Goal: Task Accomplishment & Management: Use online tool/utility

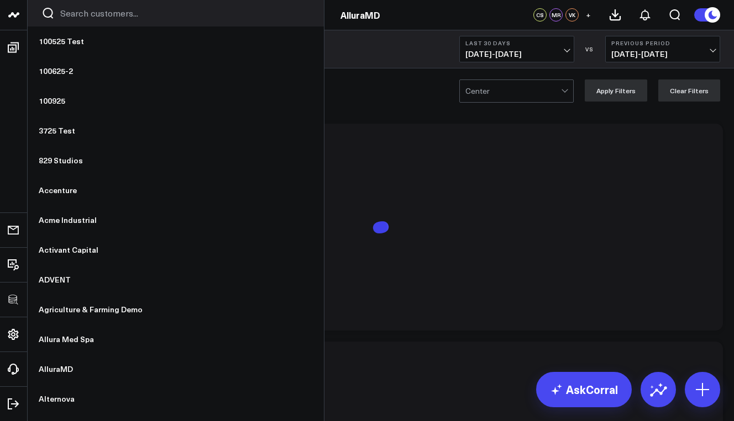
click at [60, 15] on input "Search customers input" at bounding box center [185, 13] width 250 height 12
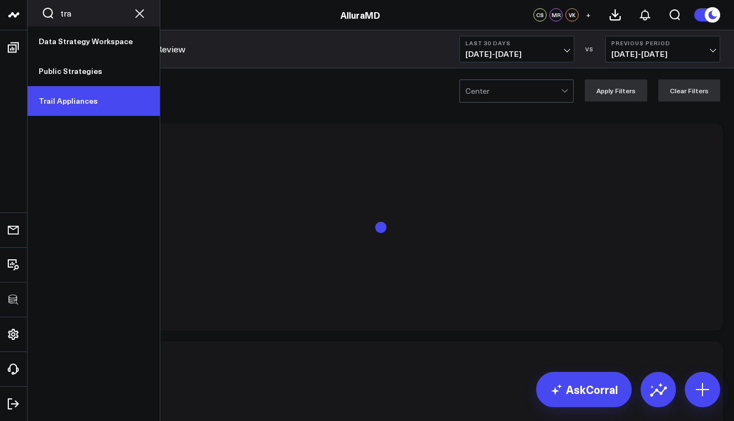
type input "tra"
click at [68, 102] on link "Trail Appliances" at bounding box center [94, 101] width 132 height 30
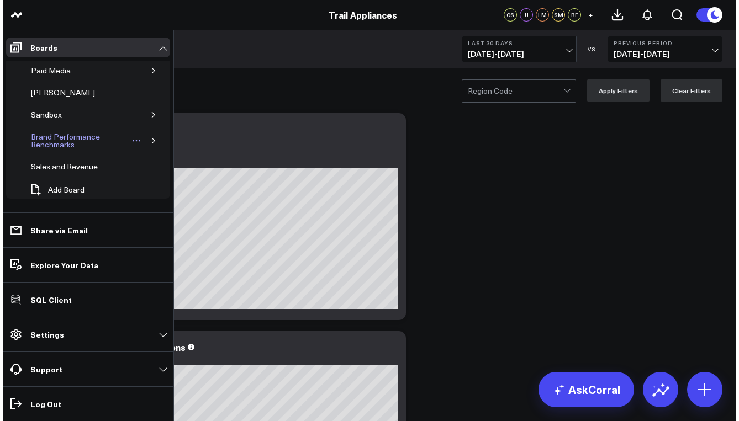
scroll to position [57, 0]
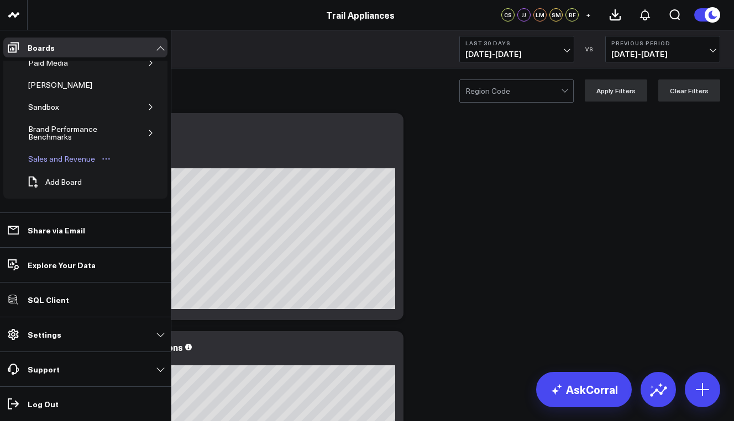
click at [74, 155] on div "Sales and Revenue" at bounding box center [61, 158] width 72 height 13
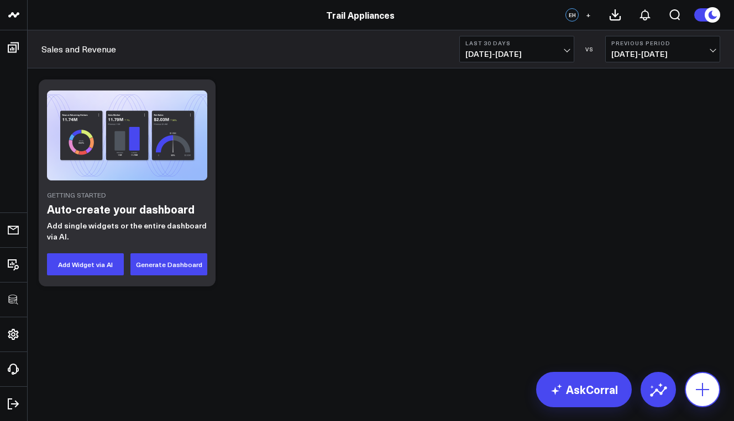
click at [699, 388] on icon at bounding box center [702, 390] width 18 height 18
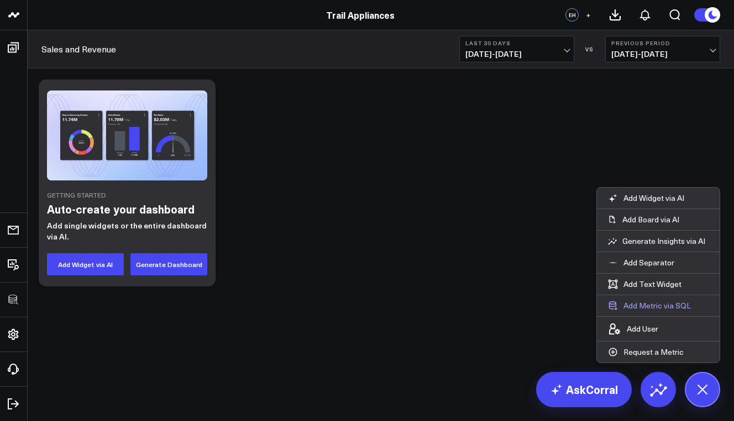
click at [640, 302] on button "Add Metric via SQL" at bounding box center [649, 306] width 105 height 21
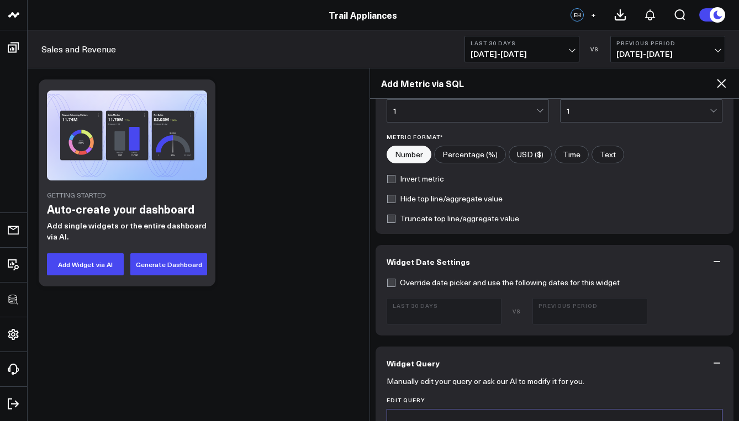
scroll to position [375, 0]
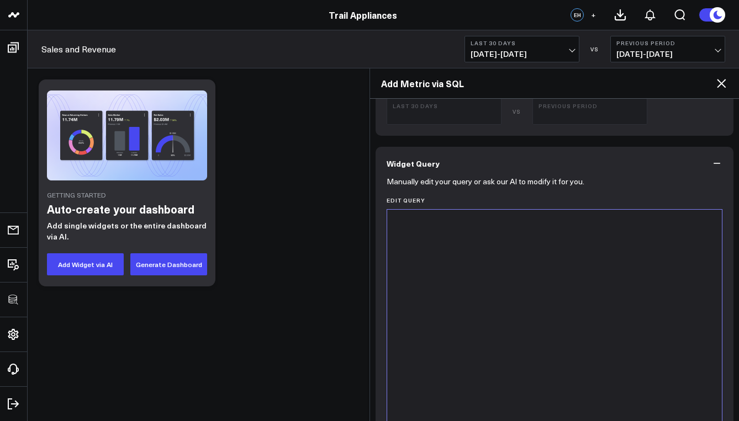
click at [435, 330] on div at bounding box center [555, 347] width 324 height 264
click at [471, 259] on div at bounding box center [555, 347] width 324 height 264
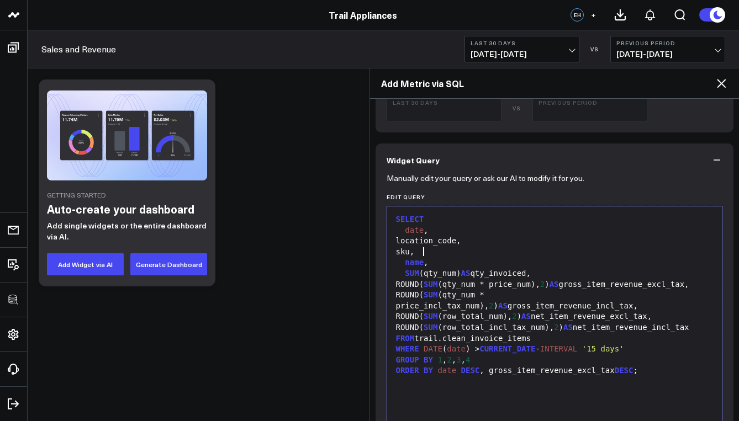
click at [449, 254] on div "sku," at bounding box center [555, 252] width 324 height 11
drag, startPoint x: 624, startPoint y: 274, endPoint x: 465, endPoint y: 272, distance: 159.1
click at [465, 272] on div "SUM (qty_num) AS qty_invoiced," at bounding box center [555, 273] width 324 height 11
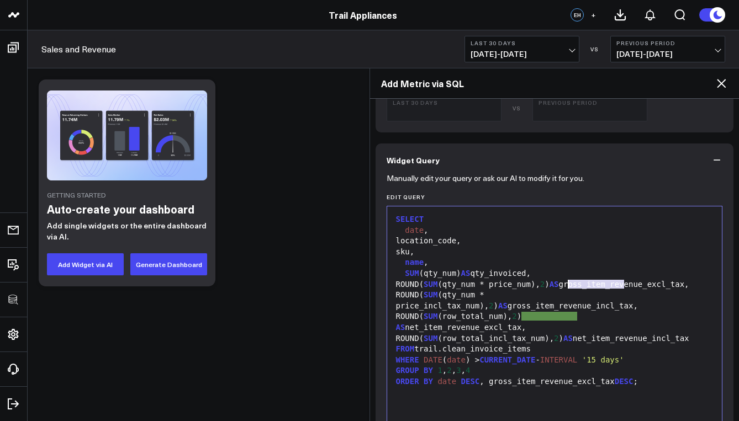
drag, startPoint x: 623, startPoint y: 286, endPoint x: 567, endPoint y: 287, distance: 55.2
click at [567, 287] on div "ROUND( SUM (qty_num * price_num), 2 ) AS gross_item_revenue_excl_tax," at bounding box center [555, 284] width 324 height 11
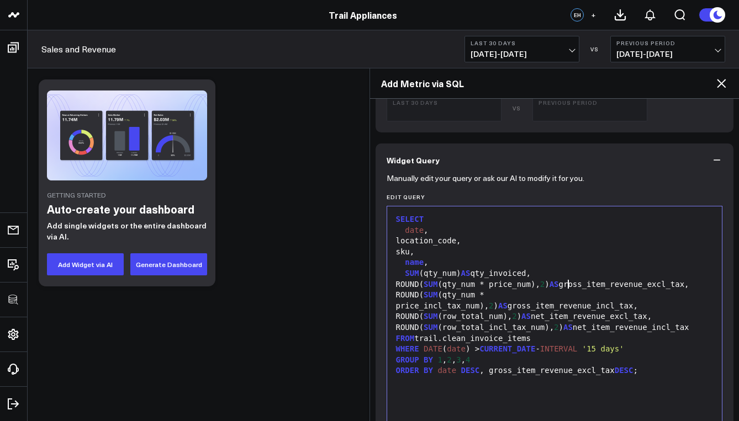
click at [397, 291] on div "ROUND( SUM (qty_num * price_num), 2 ) AS gross_item_revenue_excl_tax," at bounding box center [555, 284] width 324 height 11
click at [621, 305] on div "ROUND( SUM (qty_num * price_incl_tax_num), 2 ) AS gross_item_revenue_incl_tax," at bounding box center [555, 301] width 324 height 22
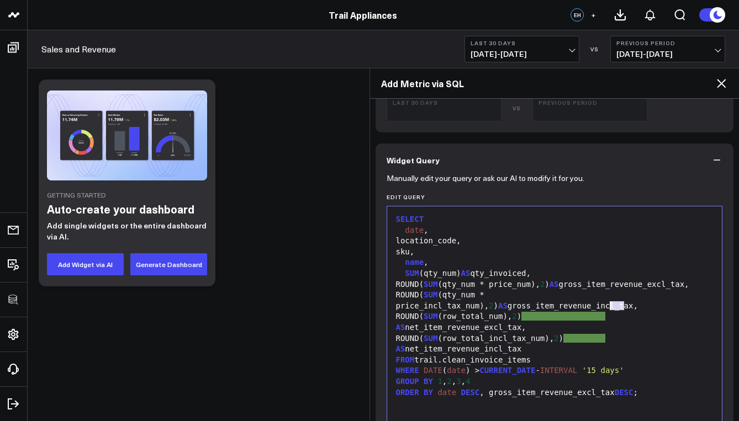
drag, startPoint x: 623, startPoint y: 307, endPoint x: 609, endPoint y: 308, distance: 13.9
click at [609, 308] on div "ROUND( SUM (qty_num * price_incl_tax_num), 2 ) AS gross_item_revenue_incl_tax," at bounding box center [555, 301] width 324 height 22
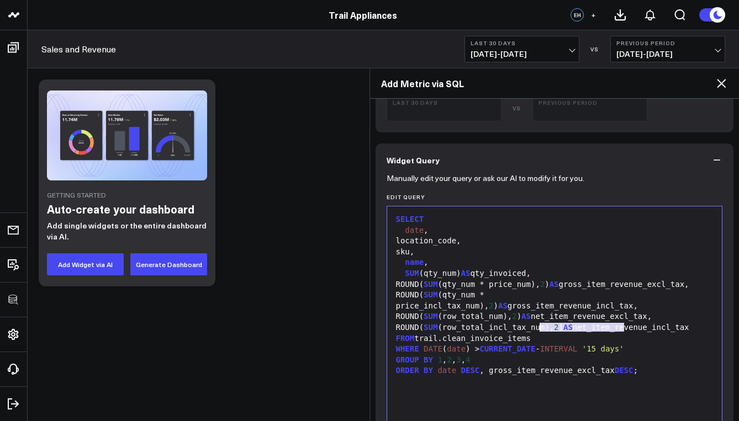
drag, startPoint x: 624, startPoint y: 330, endPoint x: 541, endPoint y: 330, distance: 83.4
click at [541, 323] on div "ROUND( SUM (row_total_num), 2 ) AS net_item_revenue_excl_tax," at bounding box center [555, 317] width 324 height 11
drag, startPoint x: 623, startPoint y: 341, endPoint x: 580, endPoint y: 341, distance: 42.5
click at [580, 334] on div "ROUND( SUM (row_total_incl_tax_num), 2 ) AS net_item_revenue_incl_tax" at bounding box center [555, 328] width 324 height 11
click at [418, 345] on div "FROM trail.clean_invoice_items" at bounding box center [555, 339] width 324 height 11
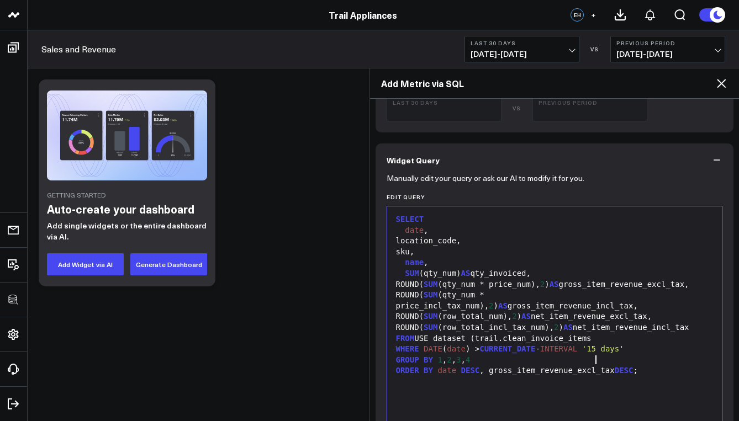
click at [605, 345] on div "FROM USE dataset (trail.clean_invoice_items" at bounding box center [555, 339] width 324 height 11
drag, startPoint x: 509, startPoint y: 358, endPoint x: 480, endPoint y: 359, distance: 29.3
click at [480, 345] on div "FROM USE dataset (trail.clean_invoice_items)" at bounding box center [555, 339] width 324 height 11
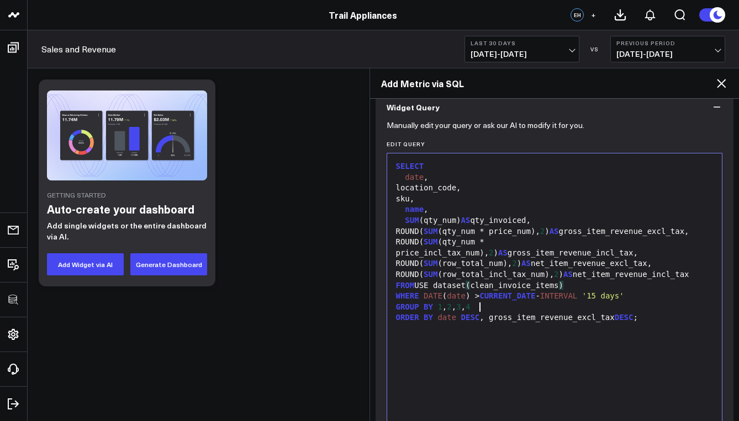
scroll to position [478, 0]
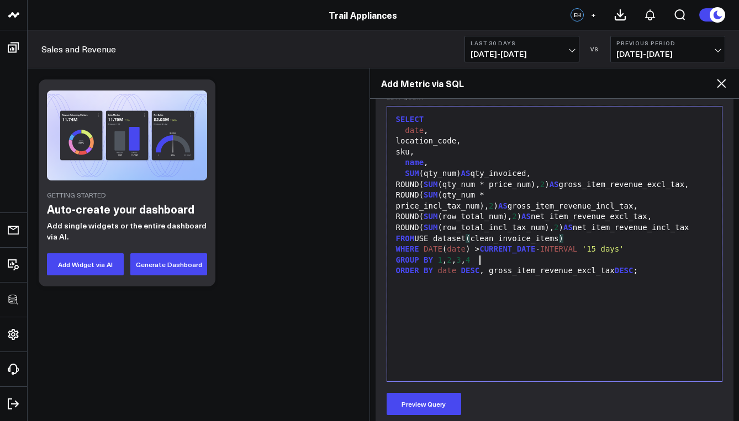
click at [451, 245] on div "FROM USE dataset ( clean_invoice_items )" at bounding box center [555, 239] width 324 height 11
click at [453, 245] on div "FROM USE dataset (clean_invoice_items)" at bounding box center [555, 239] width 324 height 11
click at [457, 245] on div "FROM USE dataset (clean_invoice_items)" at bounding box center [555, 239] width 324 height 11
click at [479, 245] on div "FROM USE data_set ( clean_invoice_items )" at bounding box center [555, 239] width 324 height 11
click at [579, 245] on div "FROM USE data_set ( clean_invoice_items )" at bounding box center [555, 239] width 324 height 11
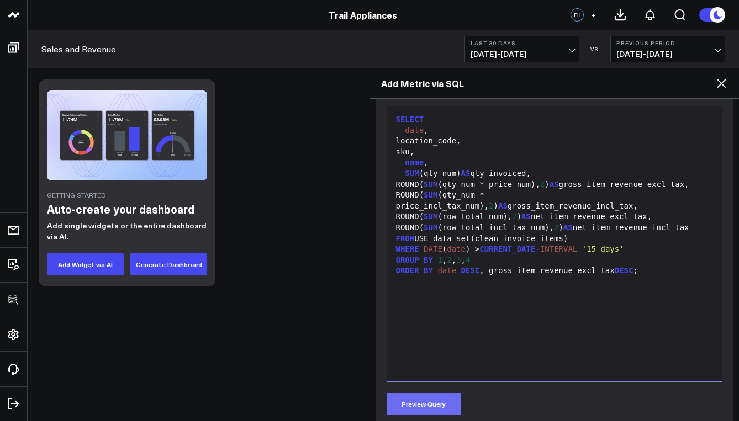
click at [426, 401] on button "Preview Query" at bounding box center [424, 404] width 75 height 22
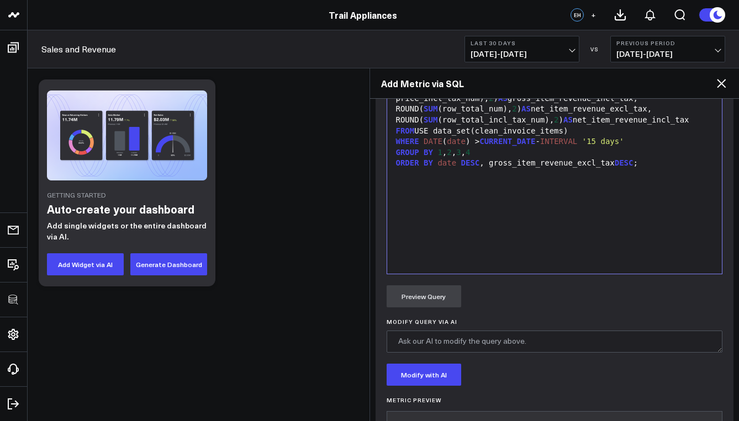
scroll to position [577, 0]
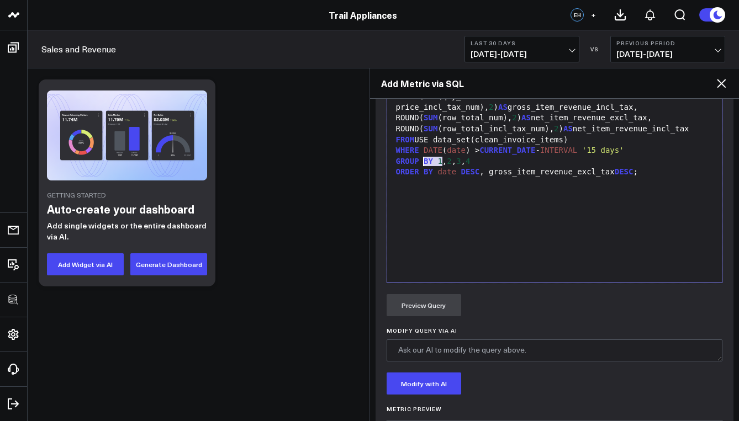
drag, startPoint x: 440, startPoint y: 161, endPoint x: 435, endPoint y: 161, distance: 5.6
click at [425, 146] on div "FROM USE data_set(clean_invoice_items)" at bounding box center [555, 140] width 324 height 11
drag, startPoint x: 474, startPoint y: 161, endPoint x: 420, endPoint y: 161, distance: 53.6
click at [420, 146] on div "FROM USE data_set(clean_invoice_items)" at bounding box center [555, 140] width 324 height 11
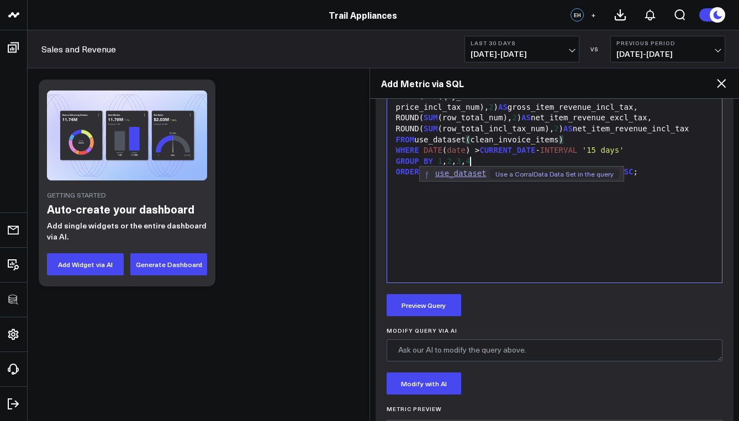
click at [454, 177] on span "use_dataset" at bounding box center [460, 173] width 51 height 9
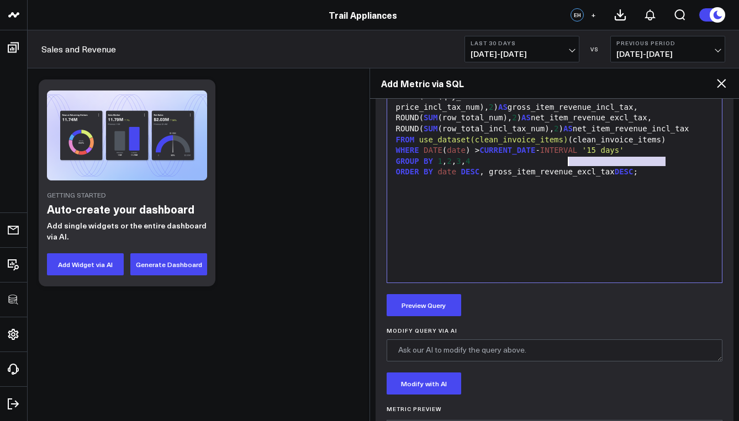
drag, startPoint x: 667, startPoint y: 162, endPoint x: 570, endPoint y: 164, distance: 96.7
click at [570, 146] on div "FROM use_dataset(clean_invoice_items) (clean_invoice_items)" at bounding box center [555, 140] width 324 height 11
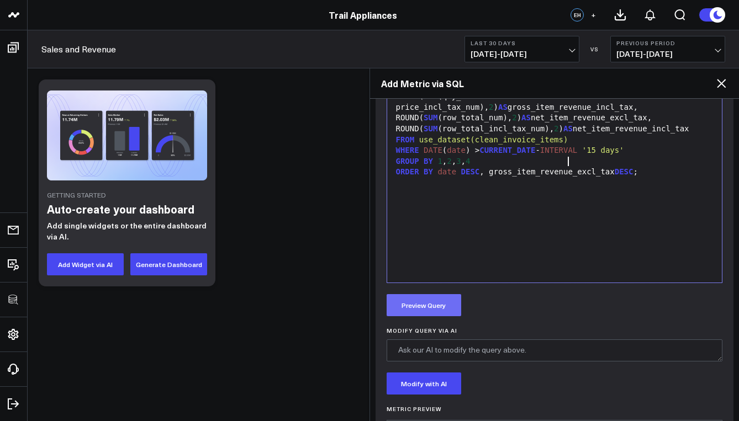
click at [429, 304] on button "Preview Query" at bounding box center [424, 305] width 75 height 22
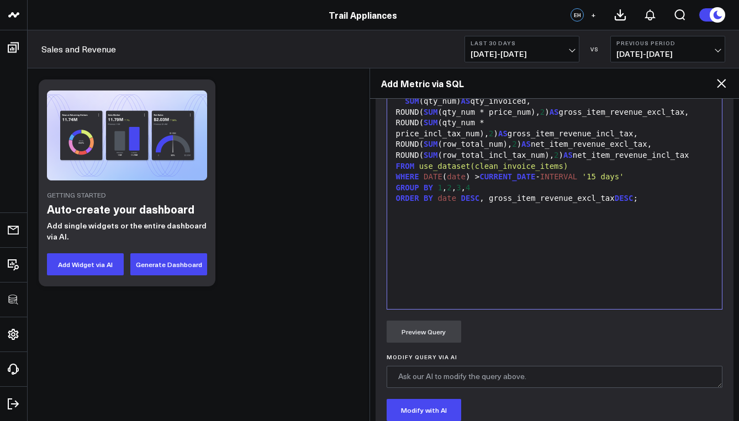
scroll to position [677, 0]
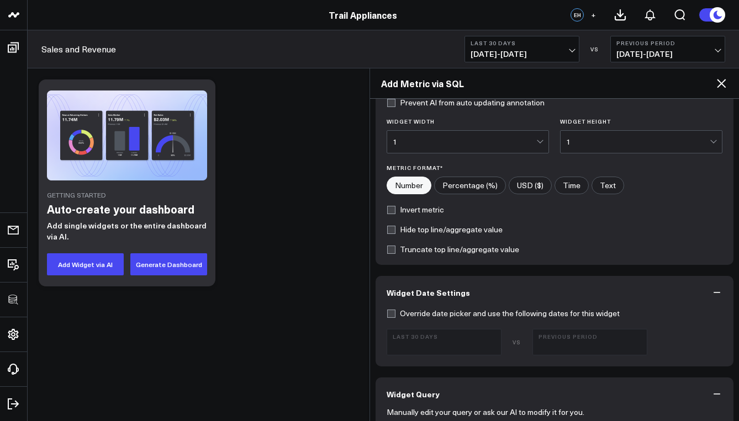
click at [599, 132] on div "1" at bounding box center [638, 142] width 144 height 22
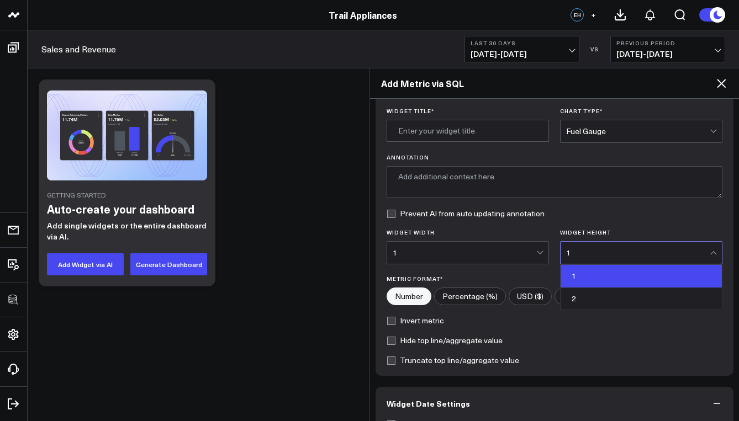
scroll to position [31, 0]
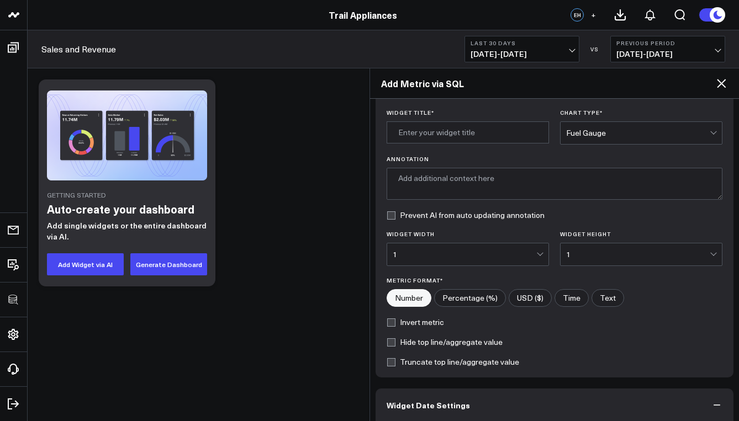
click at [597, 150] on div "Widget Title * Chart Type * Fuel Gauge Annotation Prevent AI from auto updating…" at bounding box center [555, 243] width 358 height 268
click at [597, 143] on div "Fuel Gauge" at bounding box center [638, 133] width 144 height 22
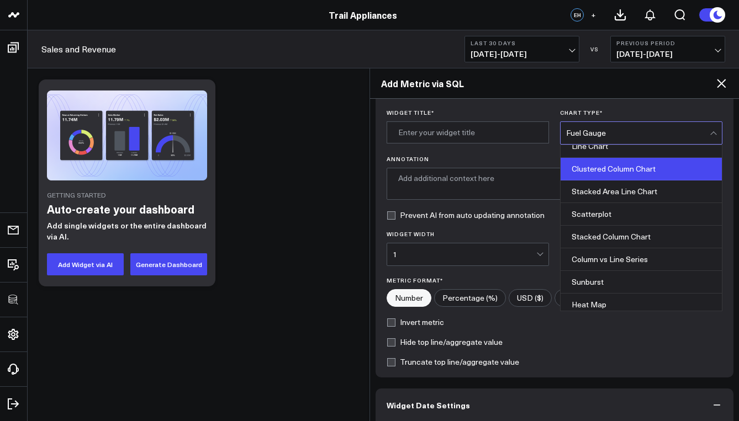
scroll to position [445, 0]
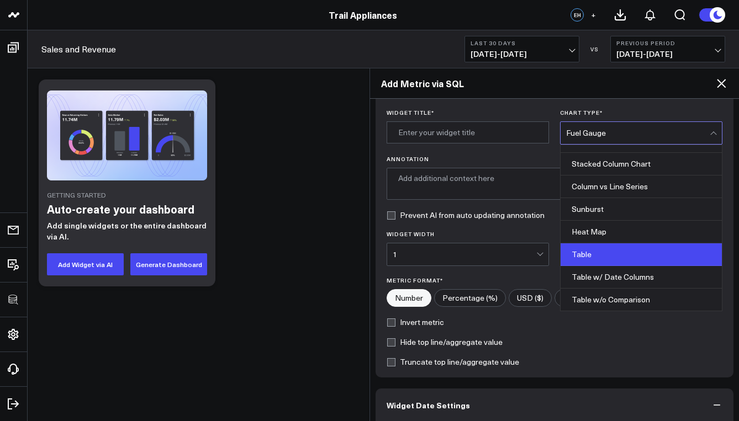
click at [599, 247] on div "Table" at bounding box center [641, 255] width 161 height 23
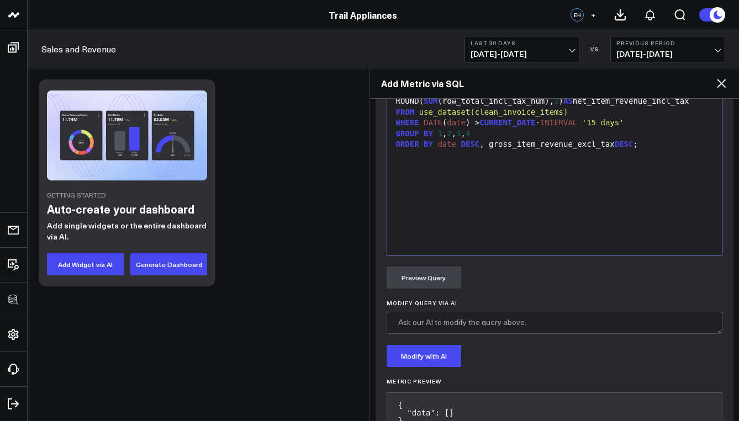
scroll to position [451, 0]
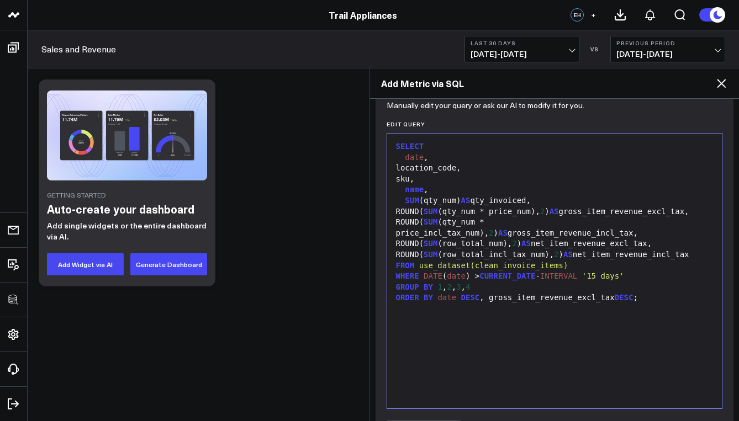
click at [449, 302] on span "date" at bounding box center [446, 297] width 19 height 9
click at [442, 293] on div "GROUP BY 1 , 2 , 3 , 4" at bounding box center [555, 287] width 324 height 11
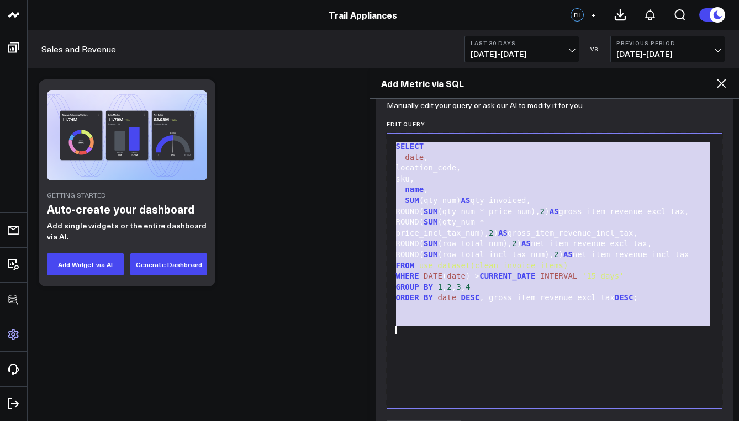
copy div "SELECT date , location_code, sku, name , SUM (qty_num) AS qty_invoiced, ROUND( …"
click at [729, 83] on div "Add Metric via SQL" at bounding box center [555, 83] width 370 height 30
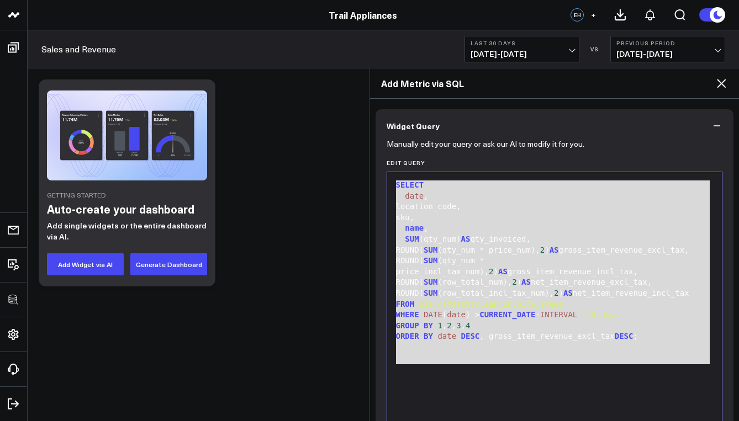
scroll to position [428, 0]
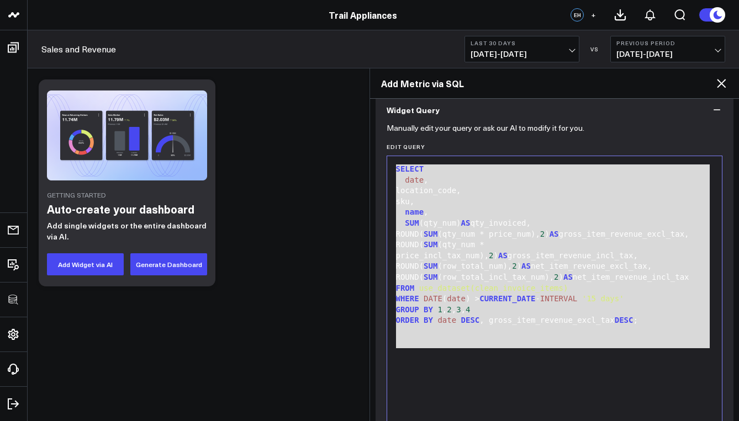
click at [718, 78] on icon at bounding box center [721, 83] width 13 height 13
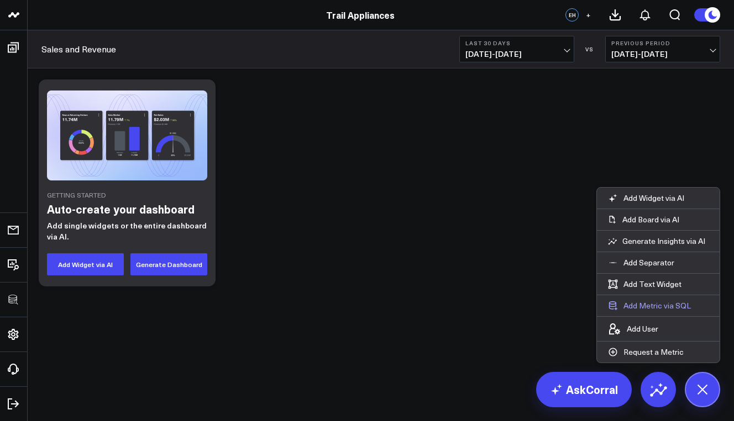
click at [649, 306] on button "Add Metric via SQL" at bounding box center [649, 306] width 105 height 21
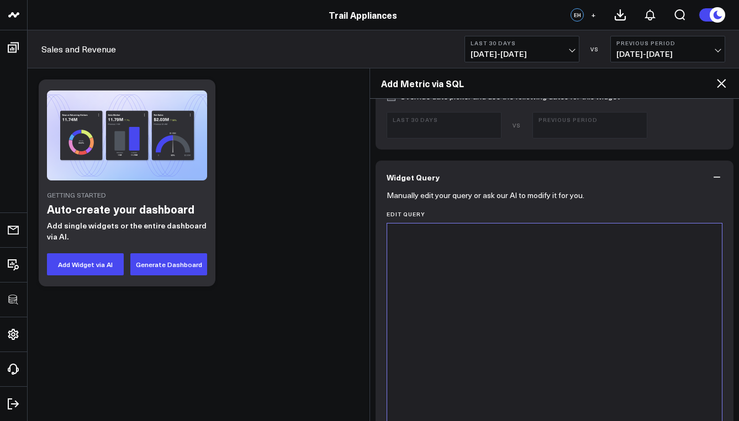
scroll to position [294, 0]
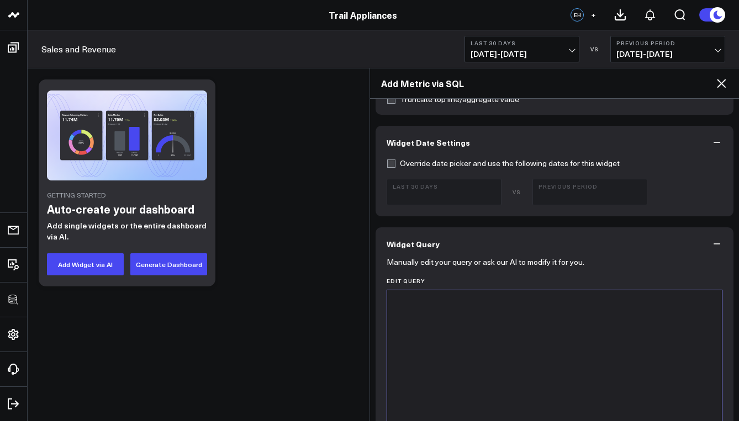
click at [499, 309] on div at bounding box center [555, 428] width 324 height 264
click at [405, 317] on div at bounding box center [555, 428] width 324 height 264
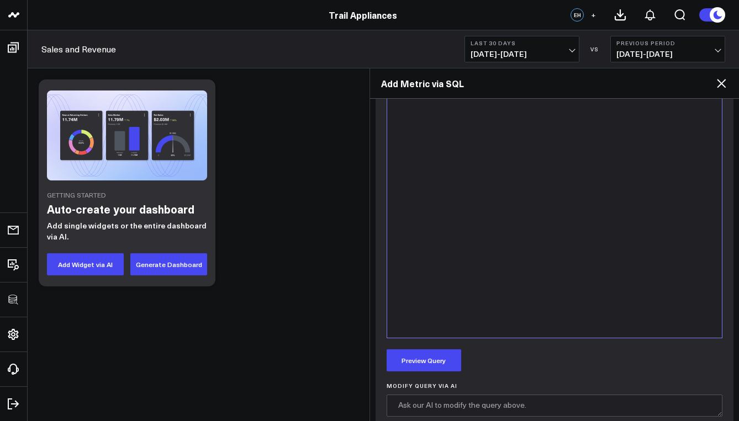
click at [423, 165] on div "clean_invoice_items" at bounding box center [555, 200] width 324 height 264
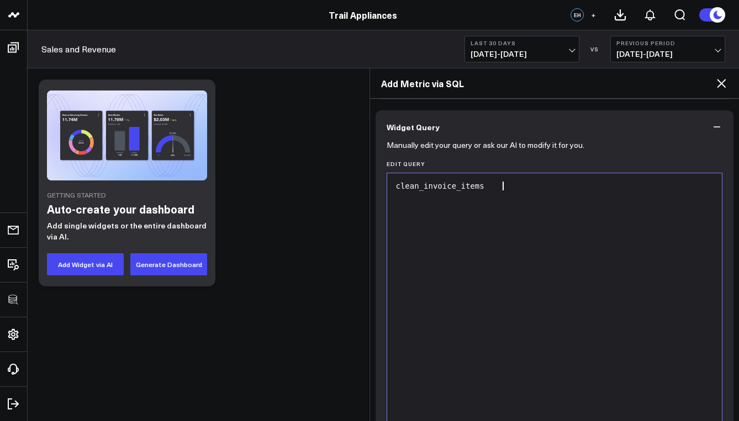
scroll to position [407, 0]
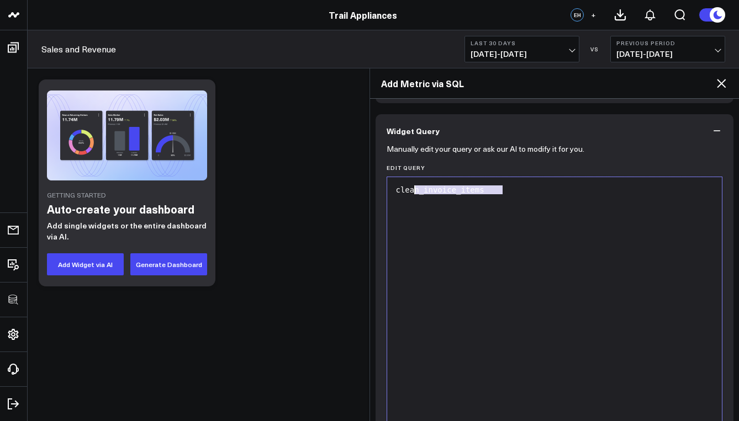
drag, startPoint x: 482, startPoint y: 194, endPoint x: 347, endPoint y: 190, distance: 134.8
click at [347, 190] on body "100525 Test 100625-2 100925 3725 Test 829 Studios Accenture Acme Industrial Act…" at bounding box center [369, 210] width 739 height 421
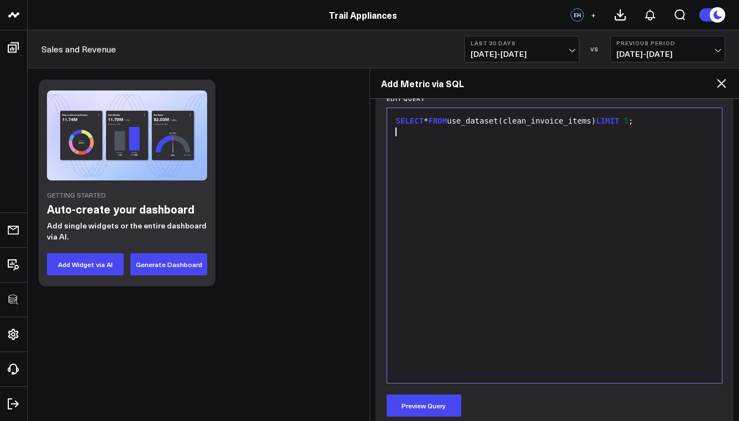
scroll to position [500, 0]
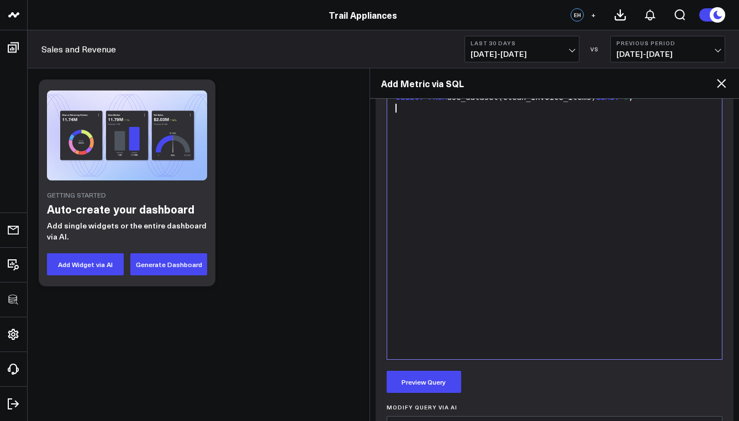
click at [411, 394] on div "Manually edit your query or ask our AI to modify it for you. Edit Query 9 1 2 ›…" at bounding box center [555, 298] width 358 height 487
click at [410, 392] on button "Preview Query" at bounding box center [424, 382] width 75 height 22
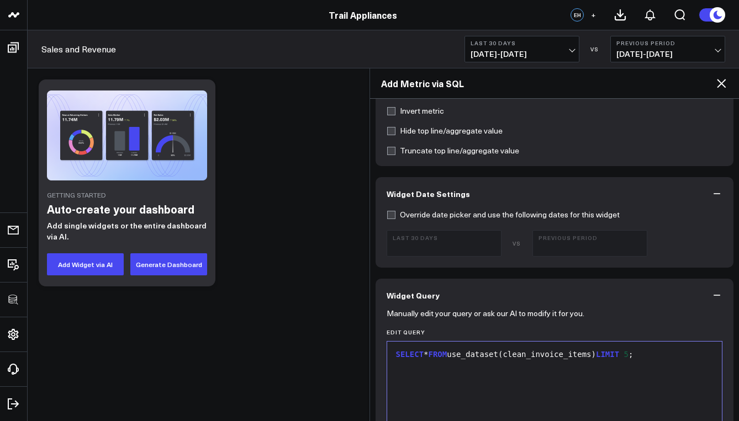
scroll to position [245, 0]
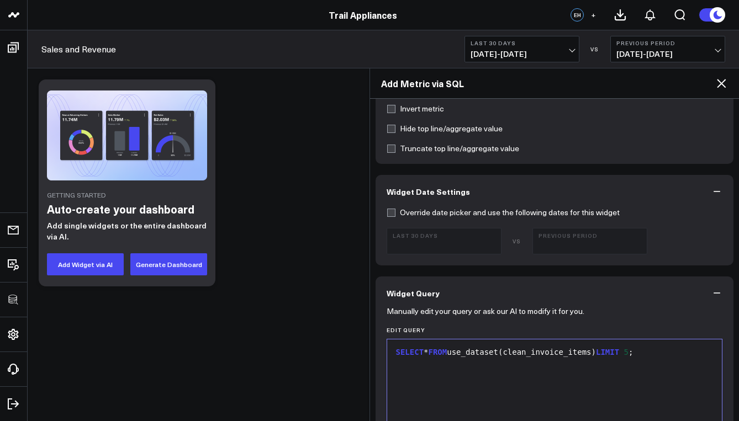
click at [475, 355] on div "SELECT * FROM use_dataset(clean_invoice_items) LIMIT 5 ;" at bounding box center [555, 352] width 324 height 11
click at [463, 355] on div "SELECT * FROM use_dataset(clean_invoice_items) LIMIT 5 ;" at bounding box center [555, 352] width 324 height 11
drag, startPoint x: 462, startPoint y: 355, endPoint x: 511, endPoint y: 356, distance: 49.2
click at [511, 356] on div "SELECT * FROM use_dataset(clean_invoice_items) LIMIT 5 ;" at bounding box center [555, 352] width 324 height 11
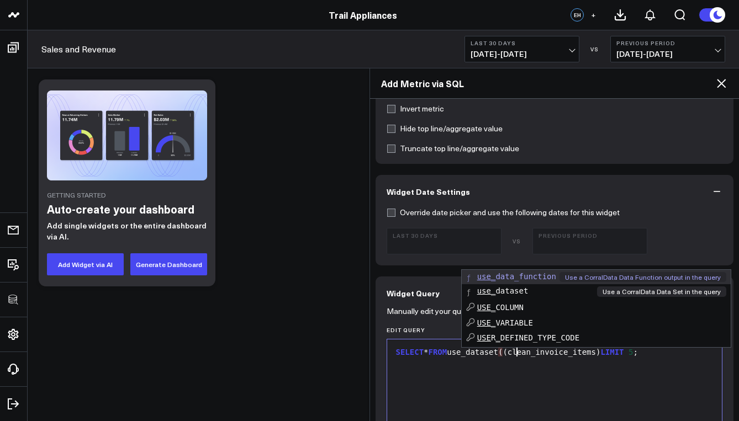
click at [516, 291] on span "use_ dataset" at bounding box center [502, 291] width 51 height 9
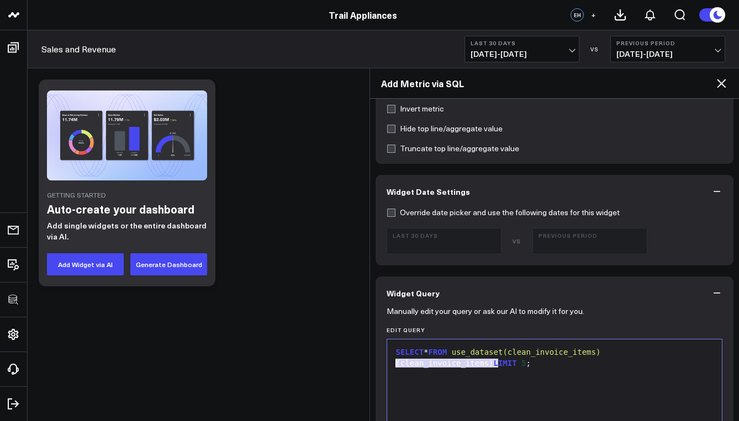
drag, startPoint x: 496, startPoint y: 366, endPoint x: 367, endPoint y: 365, distance: 129.3
click at [367, 365] on body "100525 Test 100625-2 100925 3725 Test 829 Studios Accenture Acme Industrial Act…" at bounding box center [369, 210] width 739 height 421
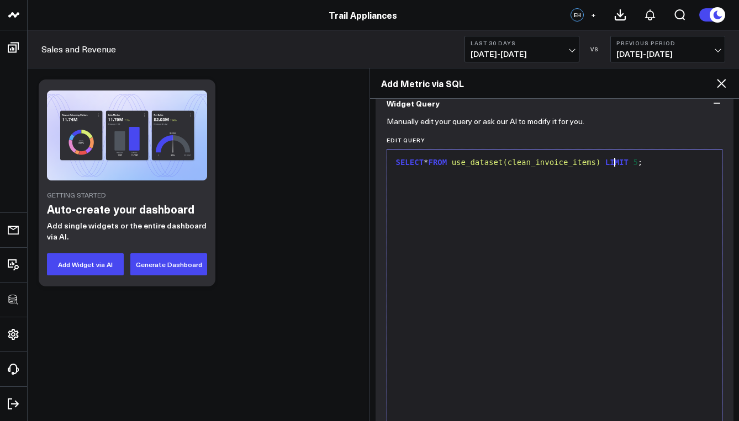
scroll to position [573, 0]
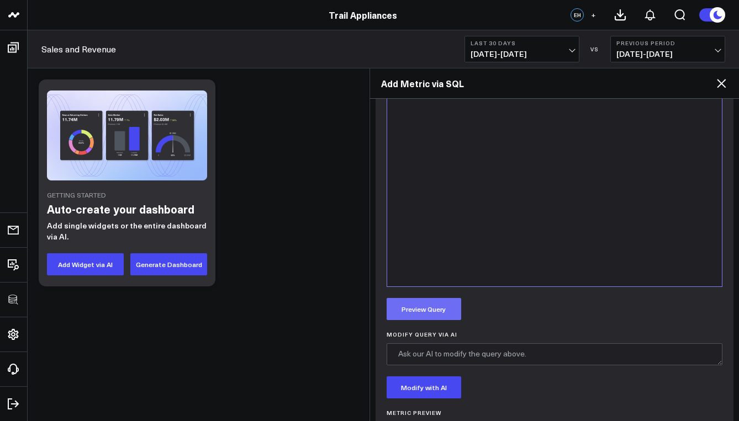
click at [442, 310] on button "Preview Query" at bounding box center [424, 309] width 75 height 22
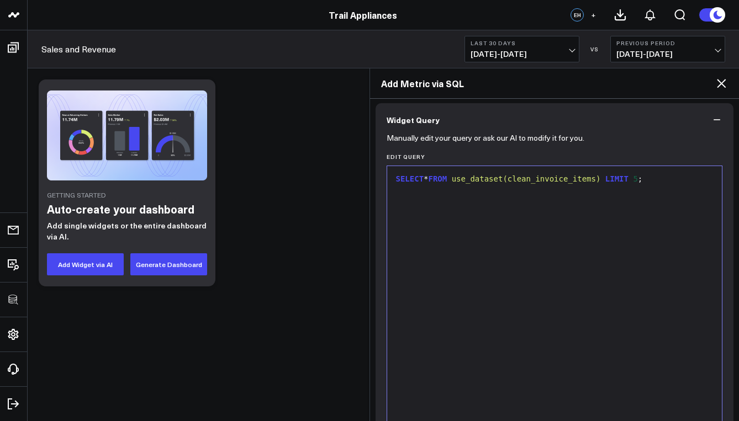
scroll to position [413, 0]
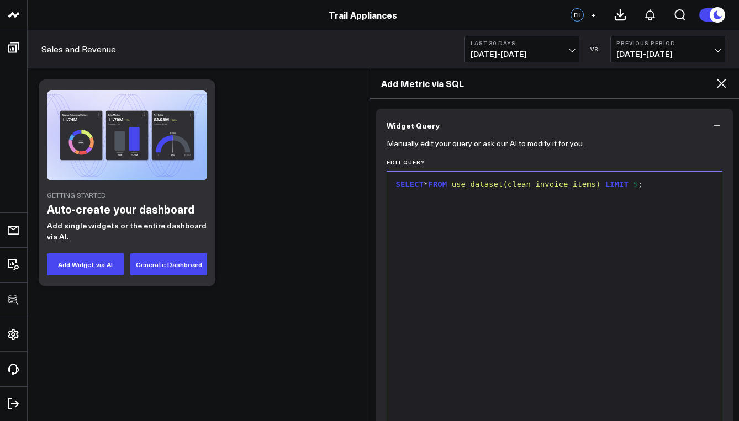
click at [542, 211] on div "SELECT * FROM use_dataset(clean_invoice_items) LIMIT 5 ;" at bounding box center [555, 309] width 324 height 264
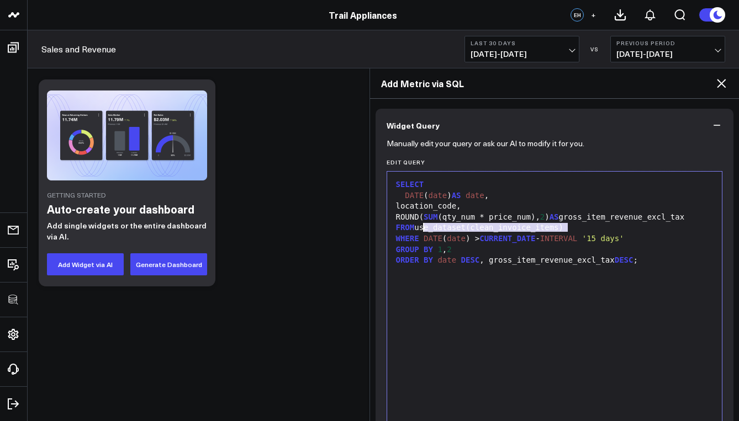
drag, startPoint x: 570, startPoint y: 227, endPoint x: 421, endPoint y: 226, distance: 149.1
click at [421, 226] on div "FROM use_dataset(clean_invoice_items)" at bounding box center [555, 228] width 324 height 11
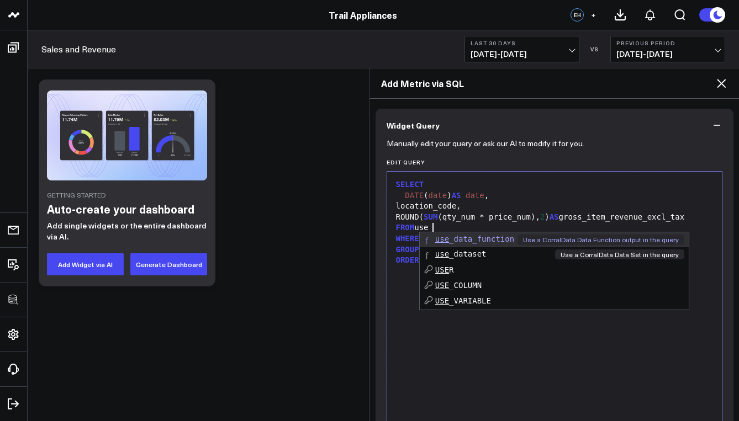
click at [461, 252] on span "use _dataset" at bounding box center [460, 254] width 51 height 9
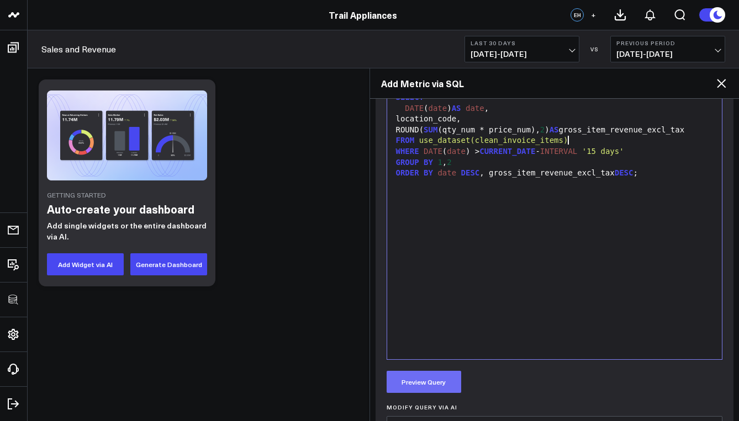
click at [434, 384] on button "Preview Query" at bounding box center [424, 382] width 75 height 22
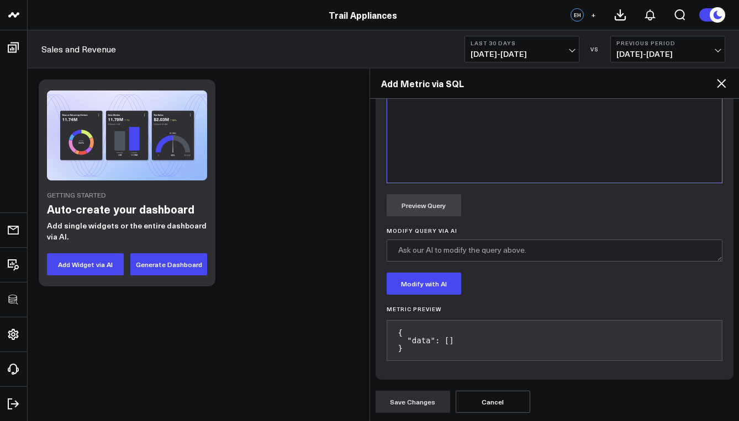
scroll to position [436, 0]
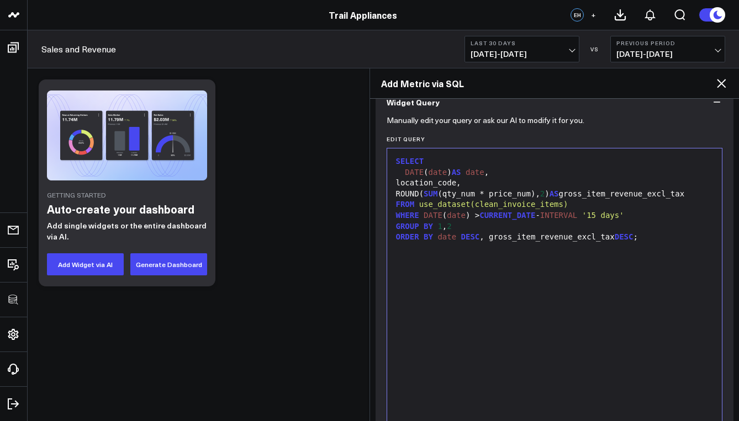
click at [464, 262] on div "SELECT DATE ( date ) AS date , location_code, ROUND( SUM (qty_num * price_num),…" at bounding box center [555, 286] width 324 height 264
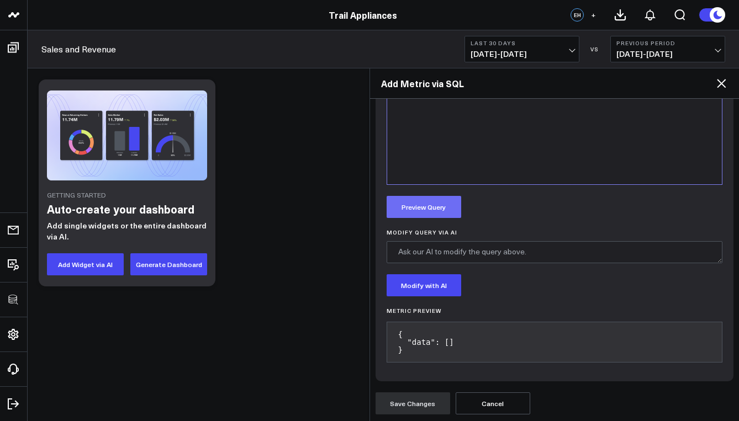
click at [451, 209] on button "Preview Query" at bounding box center [424, 207] width 75 height 22
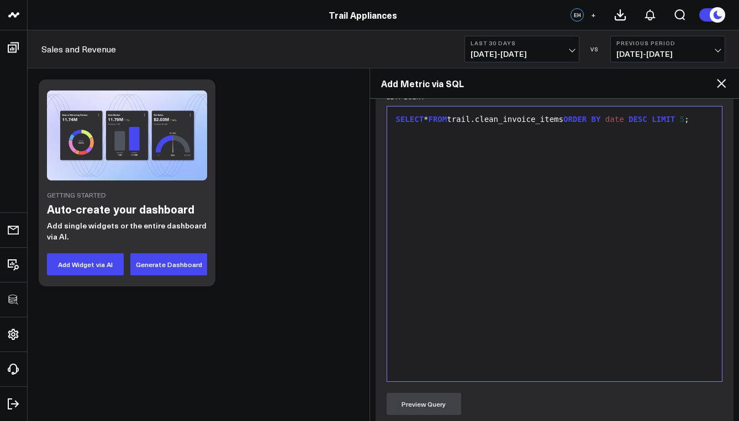
scroll to position [429, 0]
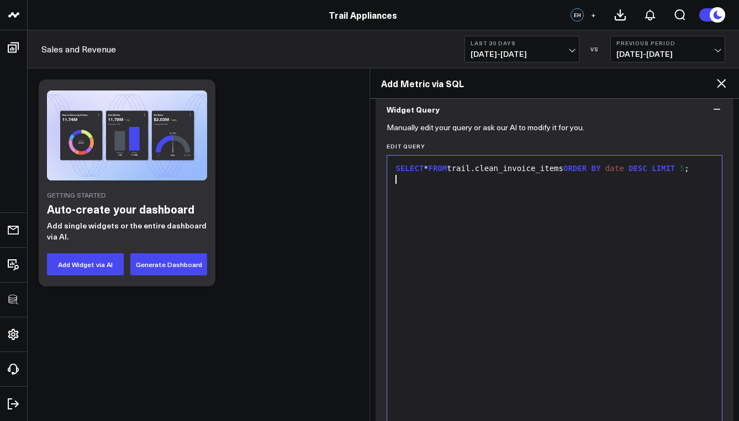
click at [452, 213] on div "SELECT * FROM trail.clean_invoice_items ORDER BY date DESC LIMIT 5 ;" at bounding box center [555, 293] width 324 height 264
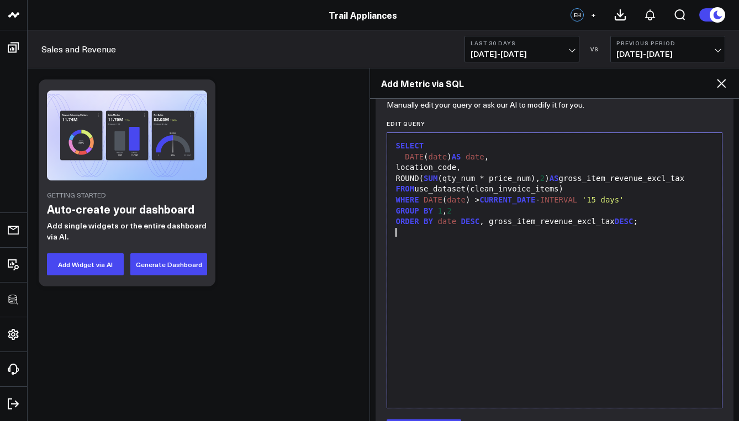
scroll to position [545, 0]
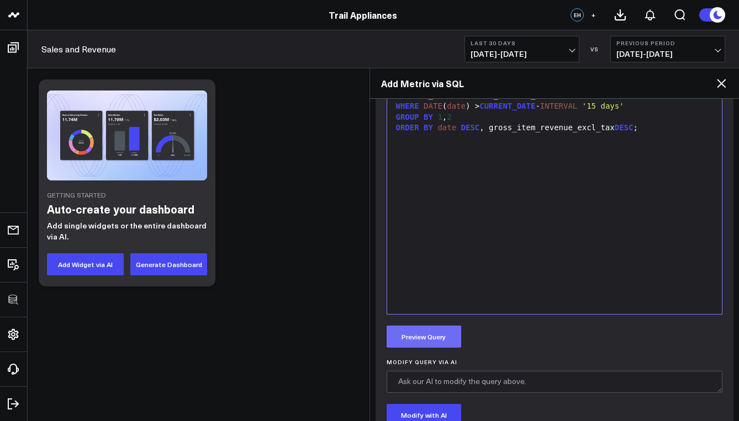
click at [441, 339] on button "Preview Query" at bounding box center [424, 337] width 75 height 22
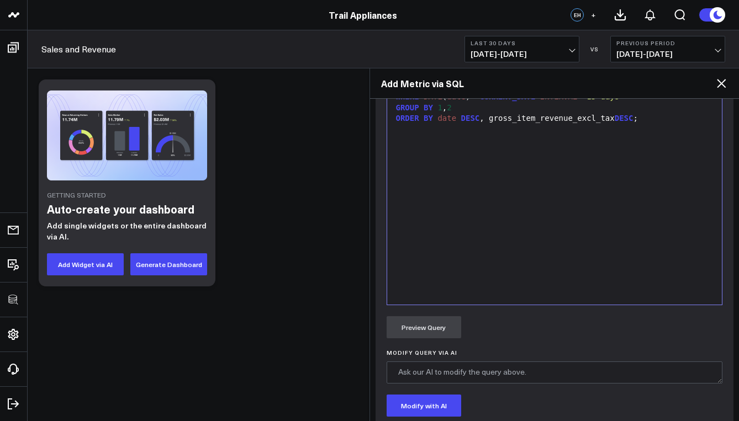
scroll to position [447, 0]
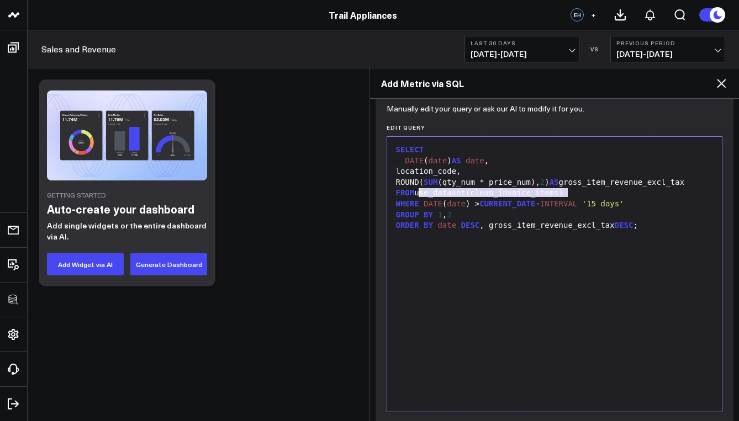
drag, startPoint x: 562, startPoint y: 195, endPoint x: 420, endPoint y: 192, distance: 141.4
click at [420, 192] on div "FROM use_dataset(clean_invoice_items)" at bounding box center [555, 193] width 324 height 11
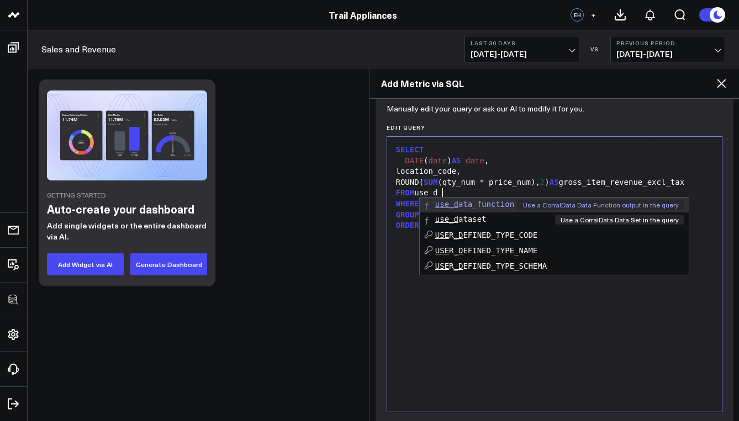
click at [452, 218] on span "use_d" at bounding box center [446, 219] width 23 height 9
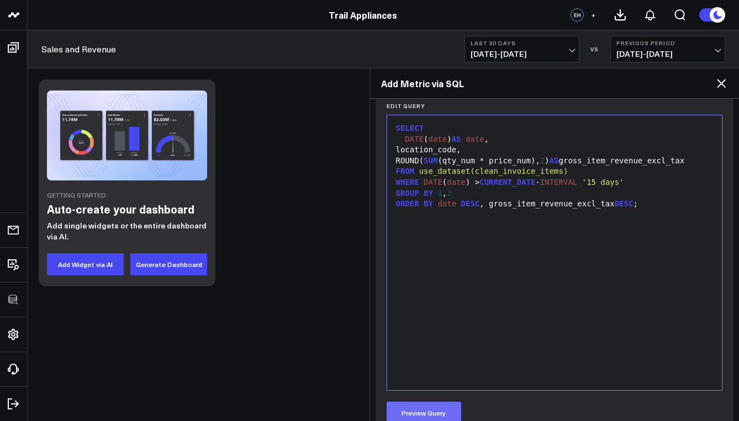
click at [429, 411] on button "Preview Query" at bounding box center [424, 413] width 75 height 22
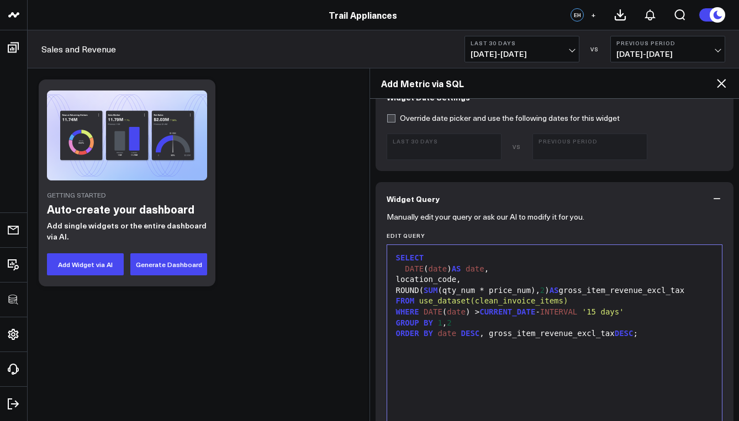
click at [448, 329] on span "date" at bounding box center [446, 333] width 19 height 9
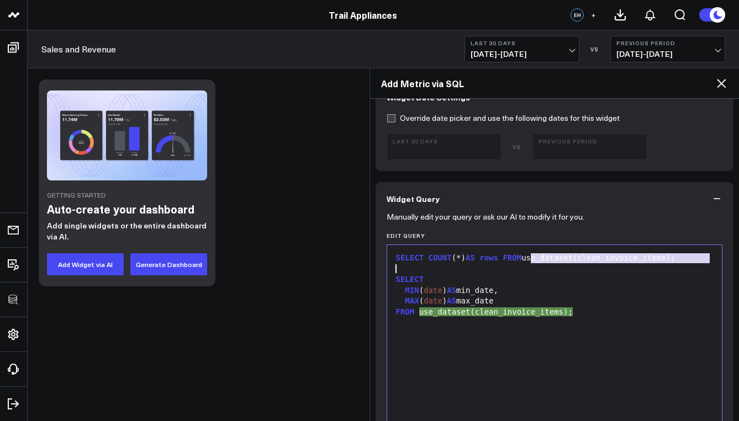
drag, startPoint x: 532, startPoint y: 260, endPoint x: 687, endPoint y: 266, distance: 155.3
click at [687, 266] on div "SELECT COUNT (*) AS rows FROM use_dataset(clean_invoice_items); SELECT MIN ( da…" at bounding box center [555, 383] width 324 height 264
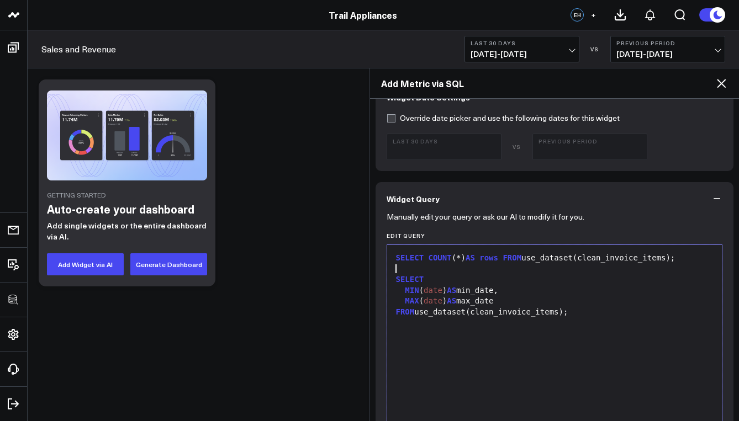
click at [674, 273] on div at bounding box center [555, 269] width 324 height 11
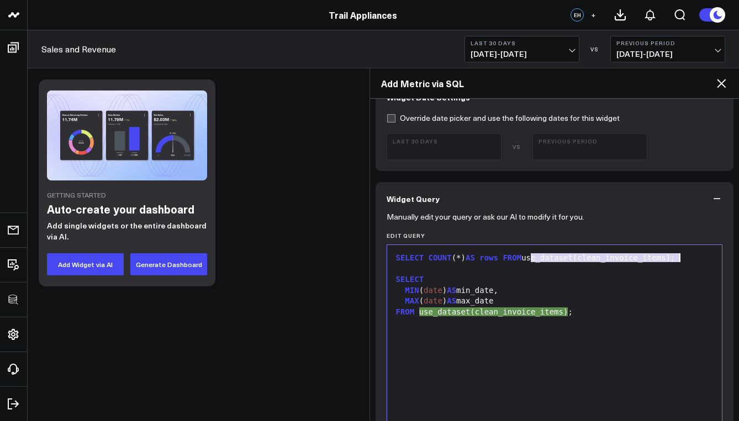
drag, startPoint x: 533, startPoint y: 260, endPoint x: 679, endPoint y: 261, distance: 145.8
click at [679, 261] on div "SELECT COUNT (*) AS rows FROM use_dataset(clean_invoice_items);" at bounding box center [555, 258] width 324 height 11
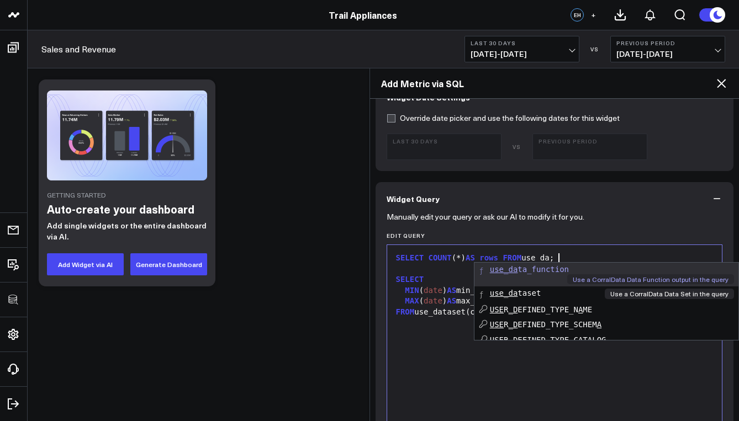
click at [571, 287] on li "use_da taset Use a CorralData Data Set in the query" at bounding box center [606, 294] width 264 height 14
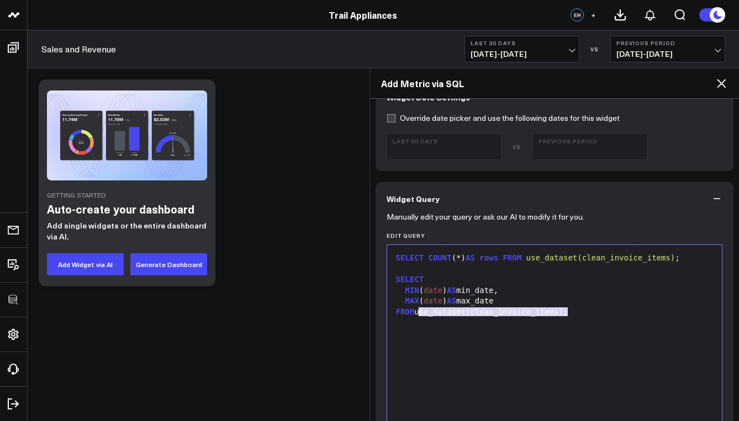
drag, startPoint x: 567, startPoint y: 313, endPoint x: 419, endPoint y: 312, distance: 148.0
click at [419, 312] on div "FROM use_dataset(clean_invoice_items);" at bounding box center [555, 312] width 324 height 11
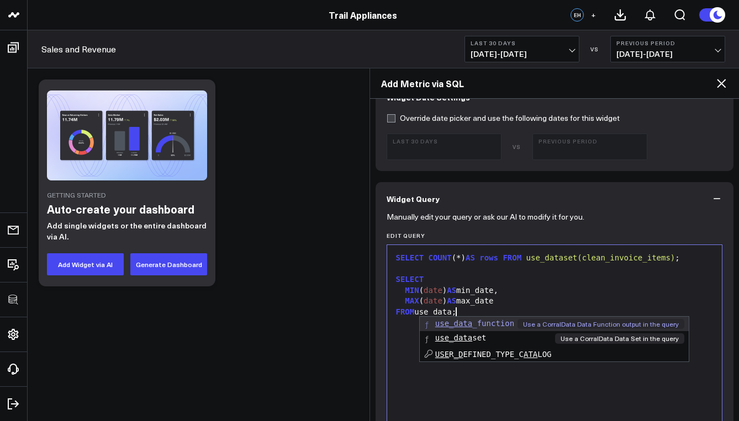
click at [483, 336] on span "use_data set" at bounding box center [460, 338] width 51 height 9
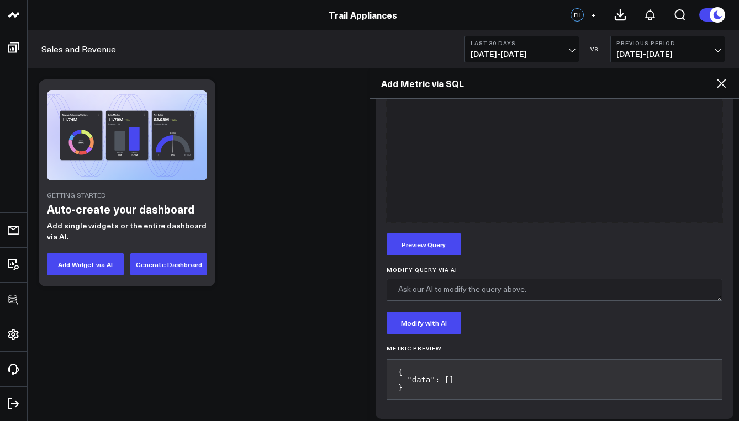
scroll to position [656, 0]
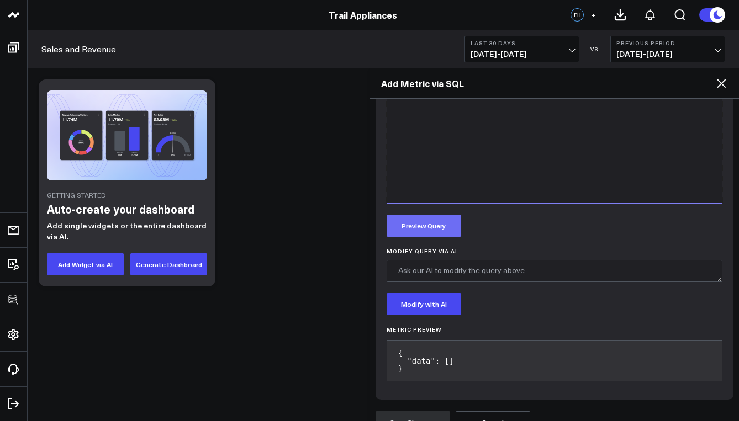
click at [436, 234] on button "Preview Query" at bounding box center [424, 226] width 75 height 22
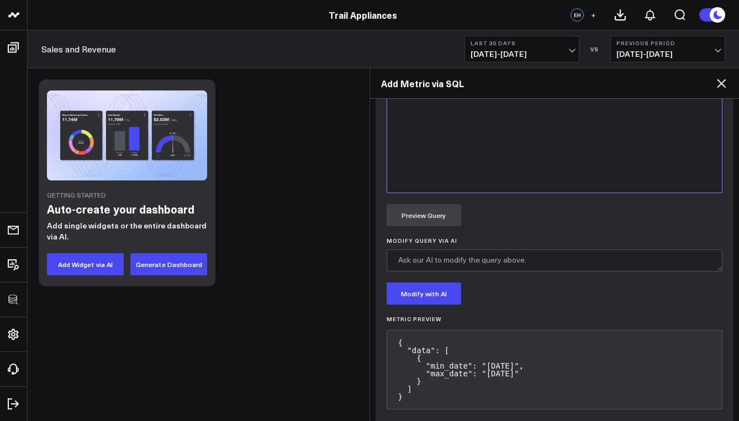
scroll to position [667, 0]
drag, startPoint x: 453, startPoint y: 398, endPoint x: 398, endPoint y: 339, distance: 81.3
click at [398, 339] on pre "{ "data": [ { "min_date": "2020-10-13", "max_date": "2025-09-25" } ] }" at bounding box center [555, 370] width 336 height 80
copy pre "{ "data": [ { "min_date": "2020-10-13", "max_date": "2025-09-25" } ] }"
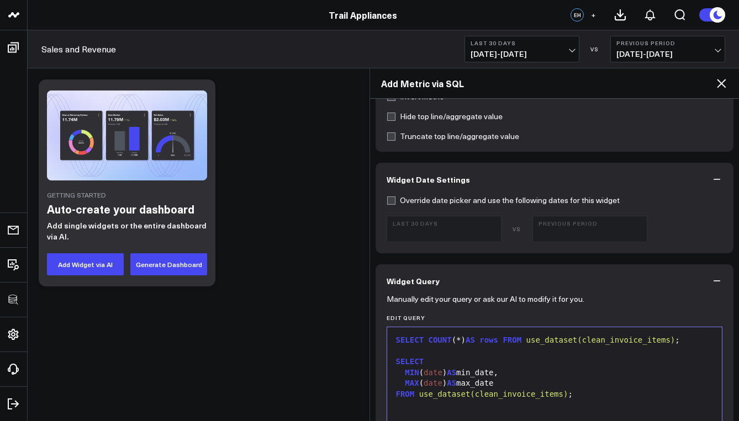
scroll to position [444, 0]
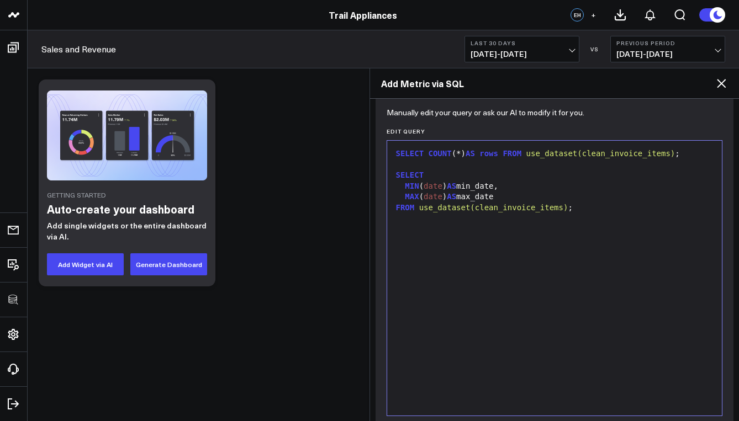
click at [461, 217] on div at bounding box center [555, 219] width 324 height 11
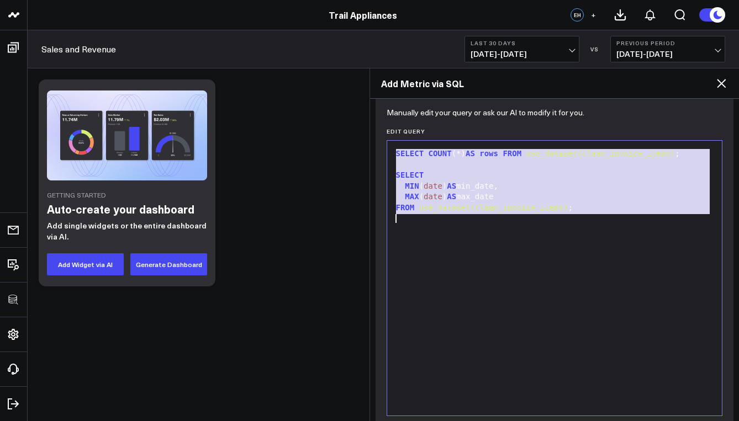
click at [540, 46] on b "Last 30 Days" at bounding box center [522, 43] width 103 height 7
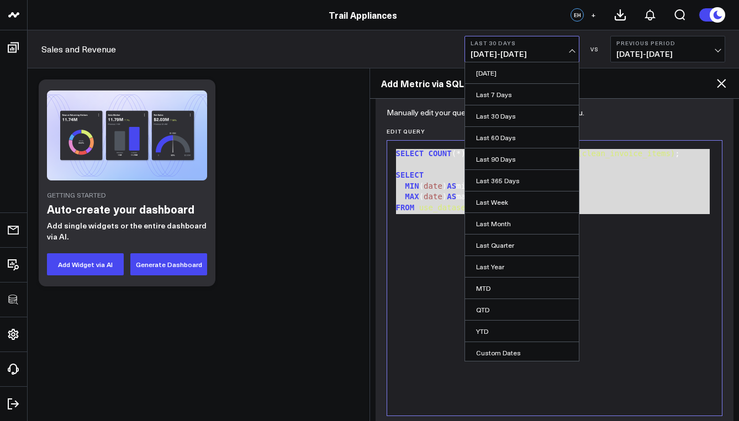
click at [540, 46] on b "Last 30 Days" at bounding box center [522, 43] width 103 height 7
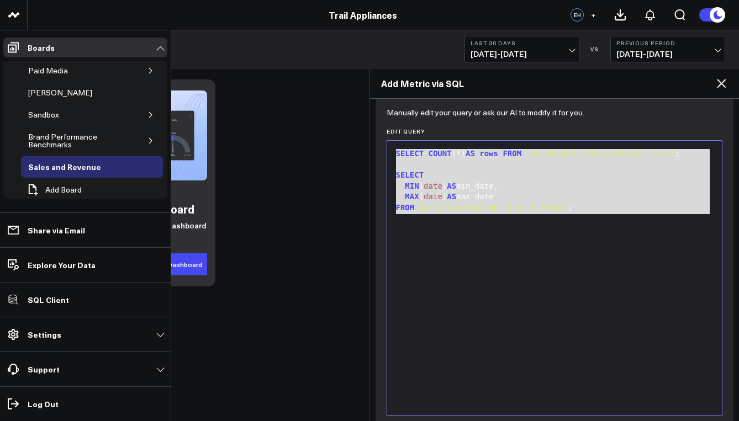
scroll to position [42, 0]
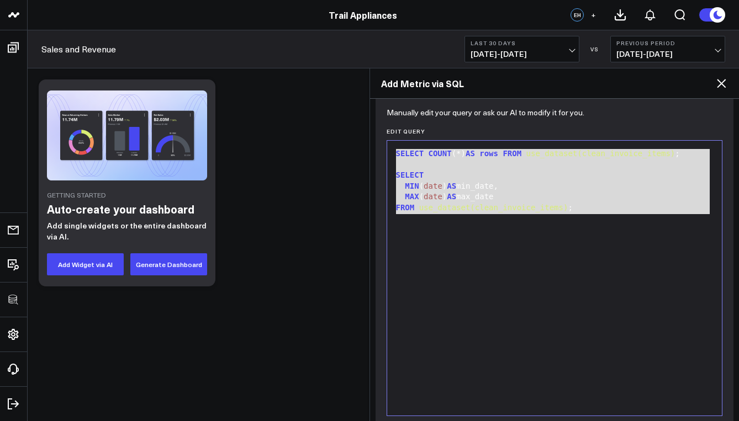
click at [453, 242] on div "SELECT COUNT (*) AS rows FROM use_dataset(clean_invoice_items) ; SELECT MIN ( d…" at bounding box center [555, 278] width 324 height 264
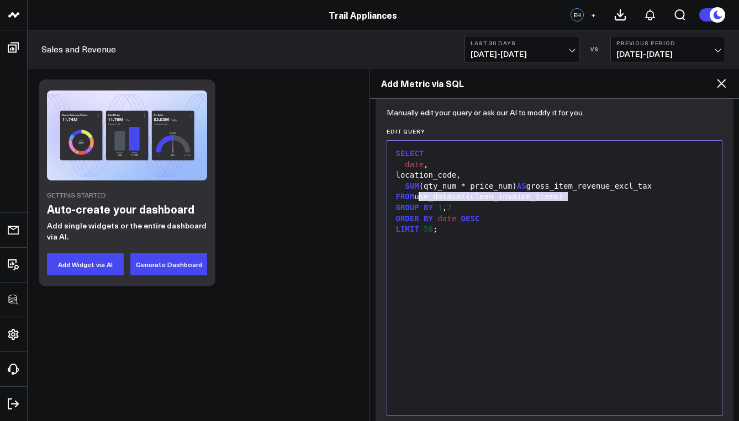
drag, startPoint x: 573, startPoint y: 198, endPoint x: 421, endPoint y: 197, distance: 151.9
click at [421, 197] on div "FROM use_dataset(clean_invoice_items)" at bounding box center [555, 197] width 324 height 11
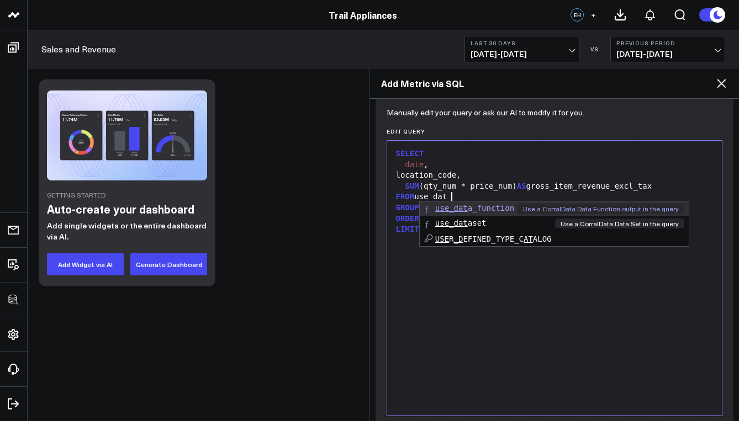
click at [460, 227] on span "use_dat" at bounding box center [451, 223] width 33 height 9
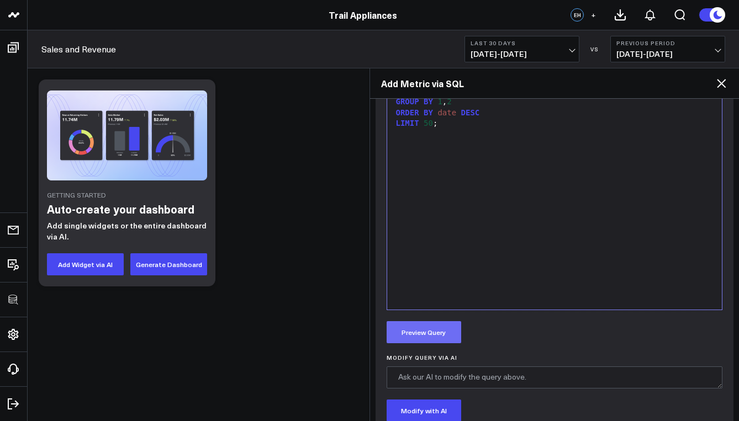
click at [447, 333] on button "Preview Query" at bounding box center [424, 332] width 75 height 22
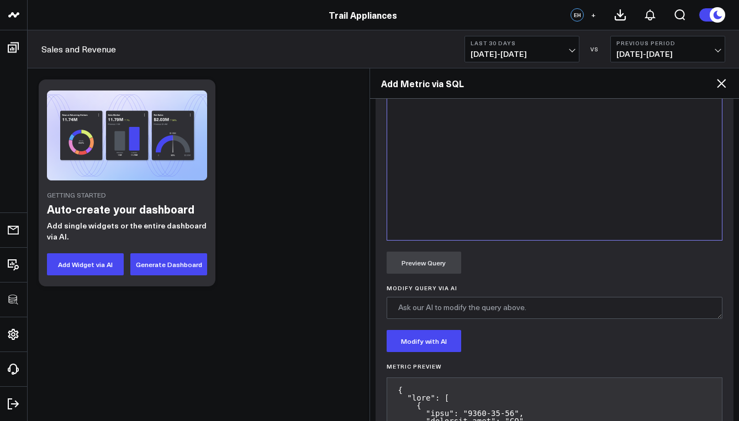
scroll to position [418, 0]
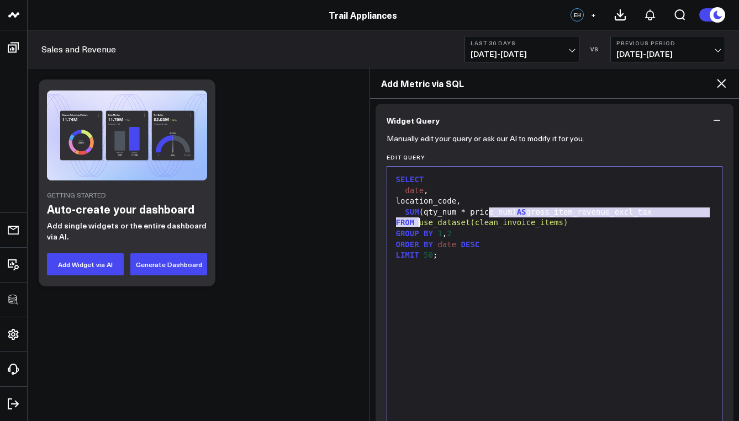
click at [489, 224] on div "SELECT date , location_code, SUM (qty_num * price_num) AS gross_item_revenue_ex…" at bounding box center [555, 304] width 324 height 264
click at [482, 240] on div "ORDER BY date DESC" at bounding box center [555, 245] width 324 height 11
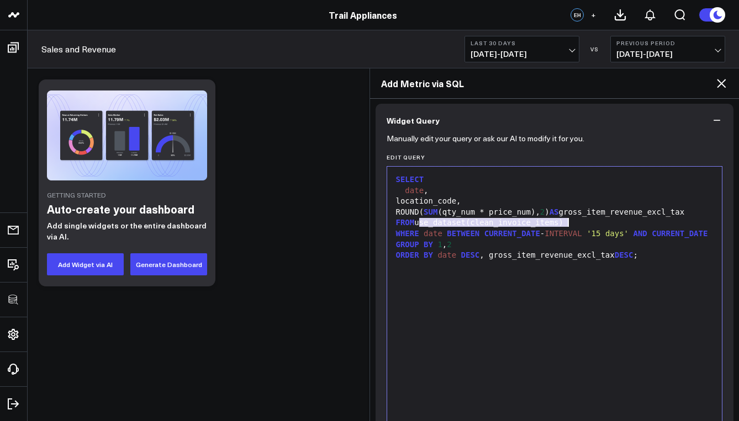
drag, startPoint x: 420, startPoint y: 223, endPoint x: 568, endPoint y: 225, distance: 147.5
click at [568, 225] on div "FROM use_dataset(clean_invoice_items)" at bounding box center [555, 223] width 324 height 11
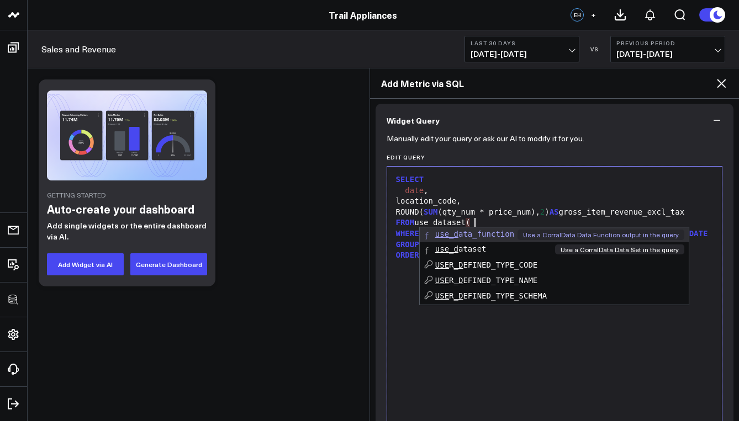
click at [532, 247] on li "use_d ataset Use a CorralData Data Set in the query" at bounding box center [554, 249] width 269 height 14
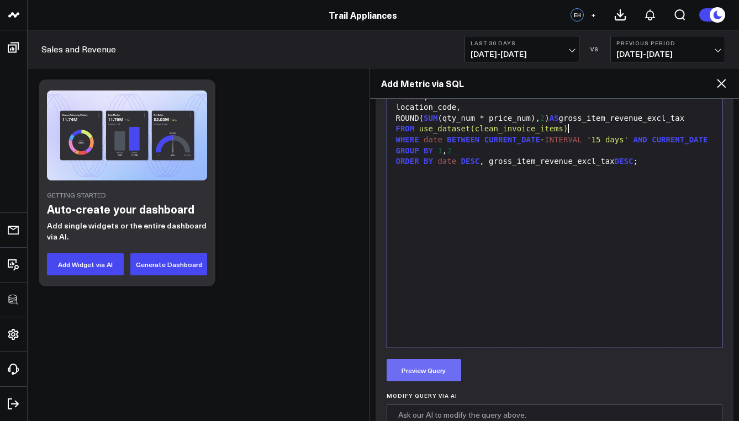
click at [436, 365] on button "Preview Query" at bounding box center [424, 371] width 75 height 22
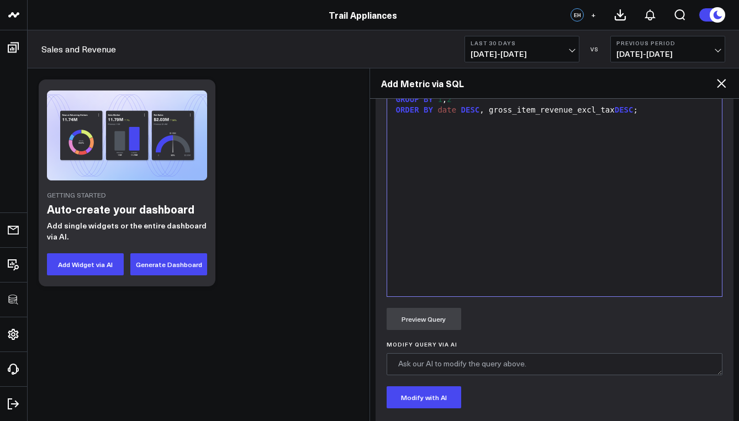
scroll to position [561, 0]
click at [493, 211] on div "SELECT date , location_code, ROUND( SUM (qty_num * price_num), 2 ) AS gross_ite…" at bounding box center [555, 161] width 324 height 264
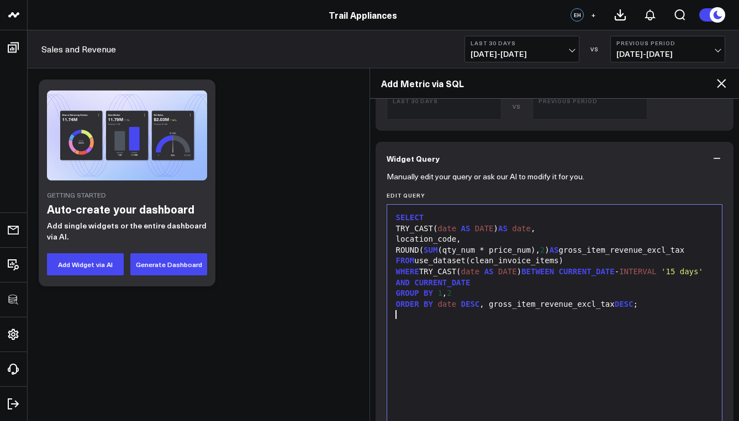
scroll to position [389, 0]
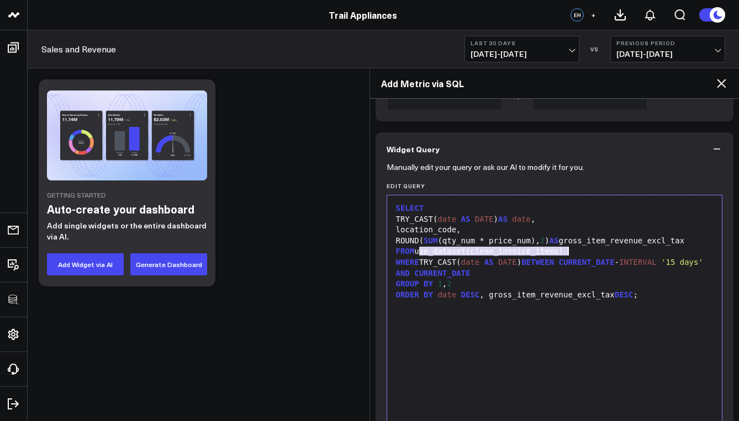
drag, startPoint x: 420, startPoint y: 252, endPoint x: 567, endPoint y: 252, distance: 146.4
click at [567, 252] on div "FROM use_dataset(clean_invoice_items)" at bounding box center [555, 251] width 324 height 11
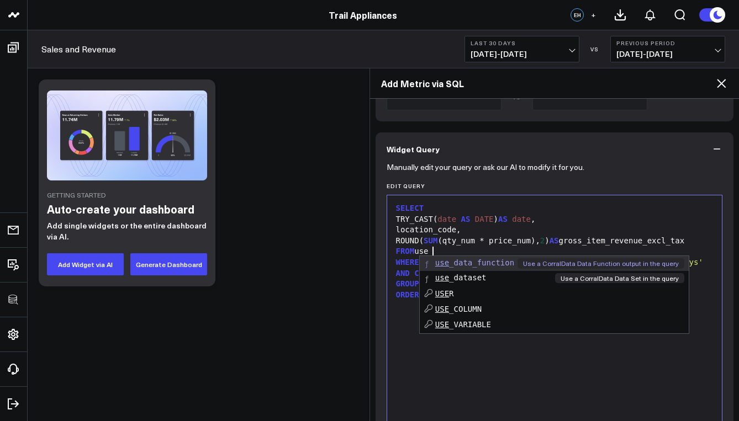
click at [481, 276] on span "use _dataset" at bounding box center [460, 277] width 51 height 9
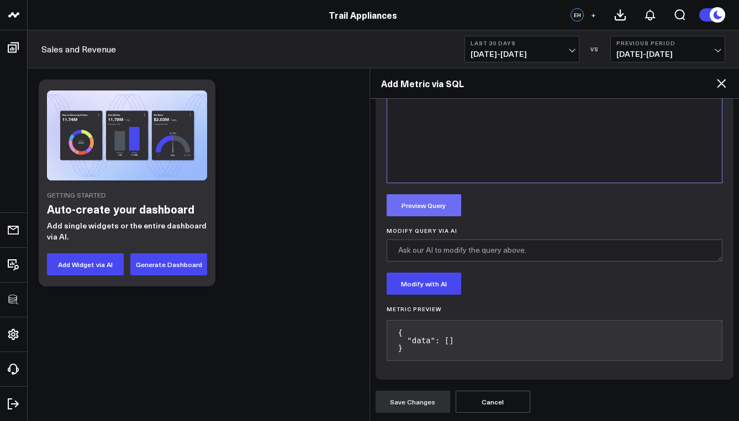
click at [425, 210] on button "Preview Query" at bounding box center [424, 205] width 75 height 22
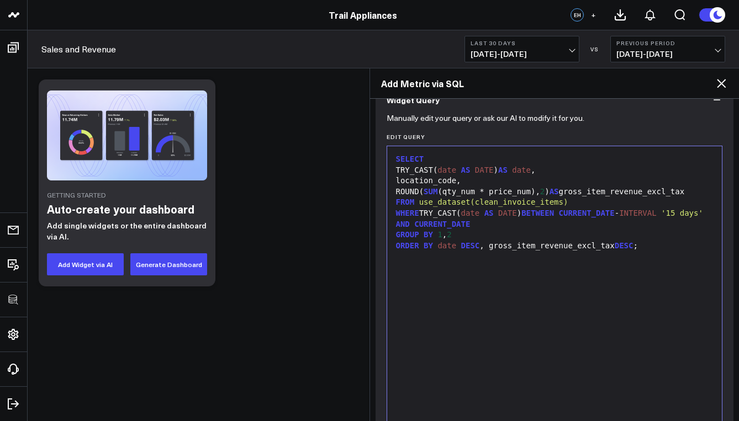
click at [476, 250] on div "ORDER BY date DESC , gross_item_revenue_excl_tax DESC ;" at bounding box center [555, 246] width 324 height 11
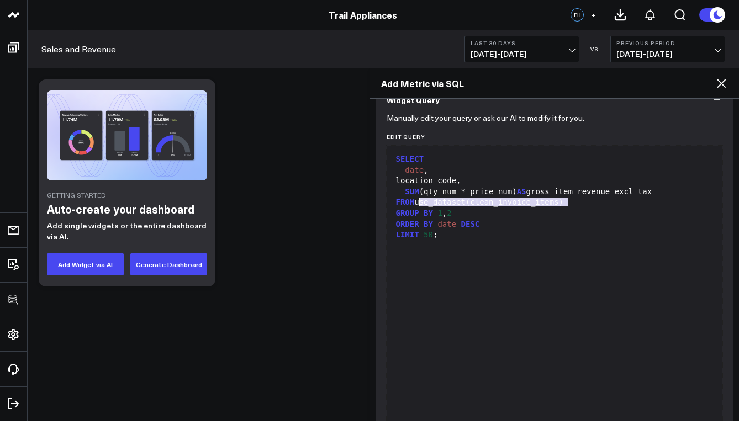
drag, startPoint x: 569, startPoint y: 203, endPoint x: 420, endPoint y: 203, distance: 148.6
click at [420, 203] on div "FROM use_dataset(clean_invoice_items)" at bounding box center [555, 202] width 324 height 11
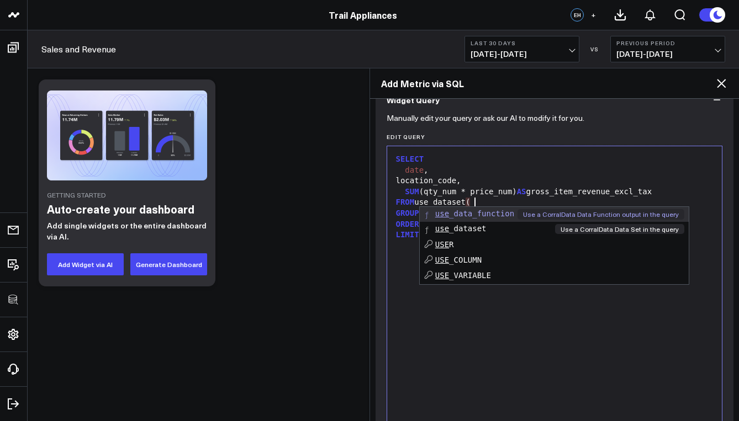
click at [458, 229] on span "use _dataset" at bounding box center [460, 228] width 51 height 9
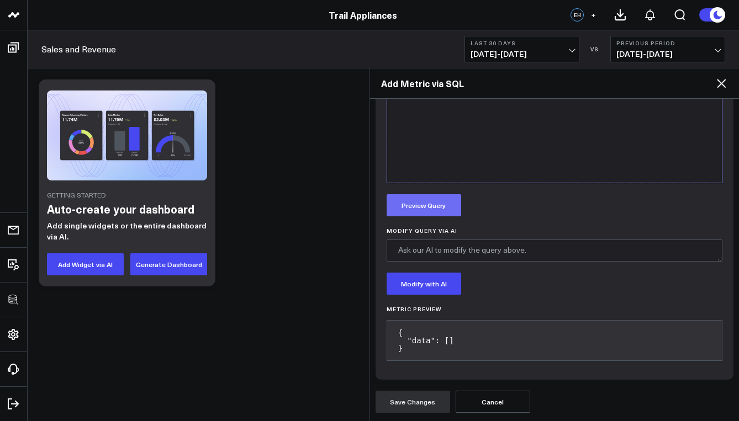
click at [430, 199] on button "Preview Query" at bounding box center [424, 205] width 75 height 22
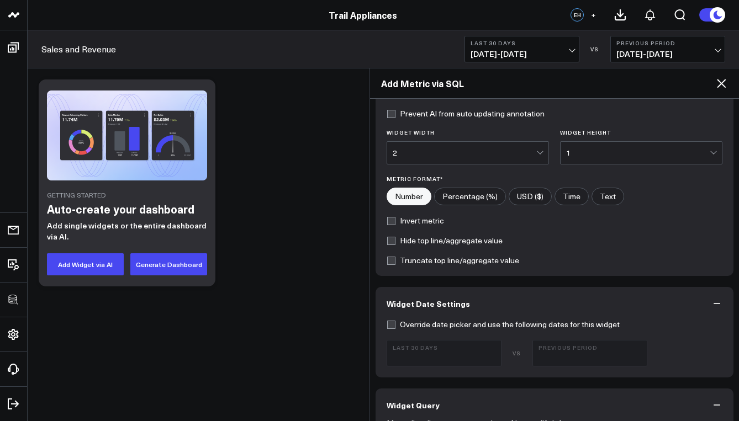
scroll to position [380, 0]
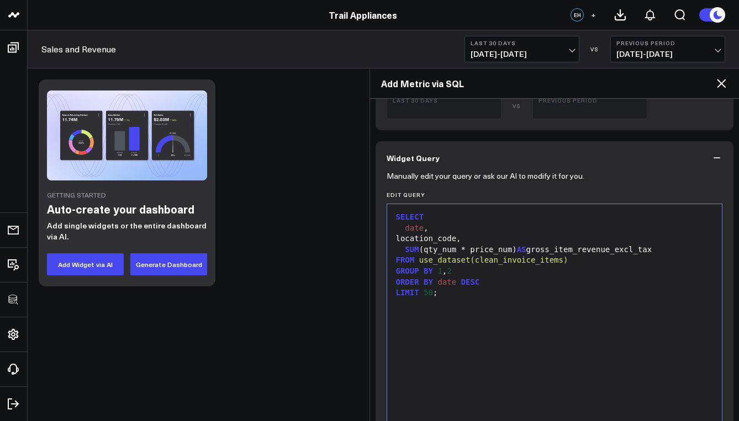
click at [457, 316] on div "SELECT date , location_code, SUM (qty_num * price_num) AS gross_item_revenue_ex…" at bounding box center [555, 342] width 324 height 264
click at [457, 315] on div "SELECT date , location_code, SUM (qty_num * price_num) AS gross_item_revenue_ex…" at bounding box center [555, 342] width 324 height 264
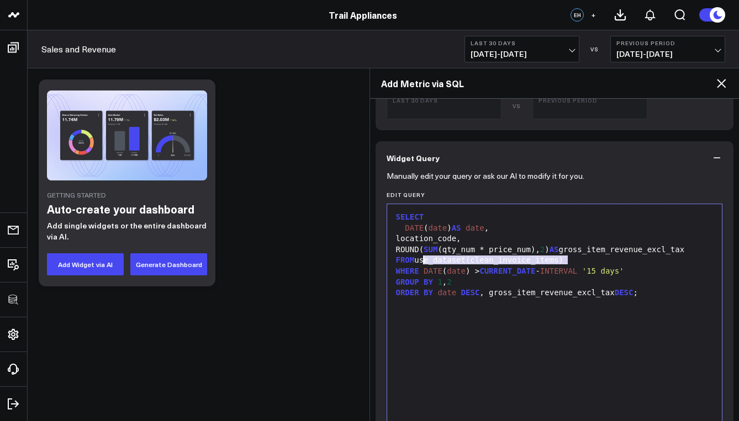
drag, startPoint x: 567, startPoint y: 258, endPoint x: 422, endPoint y: 260, distance: 145.3
click at [422, 260] on div "FROM use_dataset(clean_invoice_items)" at bounding box center [555, 260] width 324 height 11
drag, startPoint x: 420, startPoint y: 261, endPoint x: 581, endPoint y: 259, distance: 161.3
click at [581, 259] on div "FROM use_dataset(clean_invoice_items)" at bounding box center [555, 260] width 324 height 11
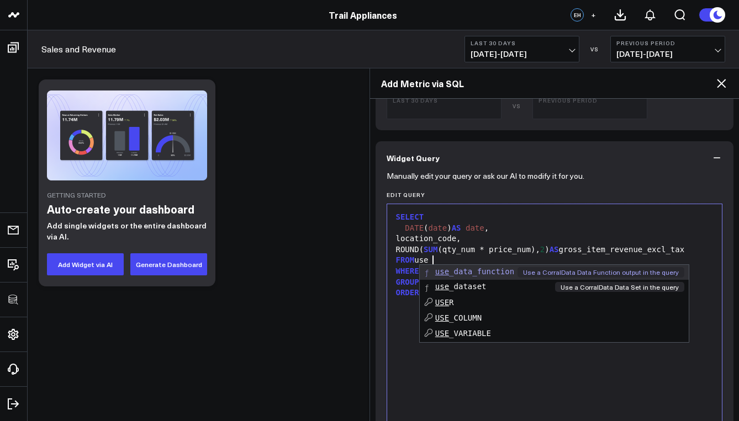
click at [553, 288] on li "use _dataset Use a CorralData Data Set in the query" at bounding box center [554, 287] width 269 height 14
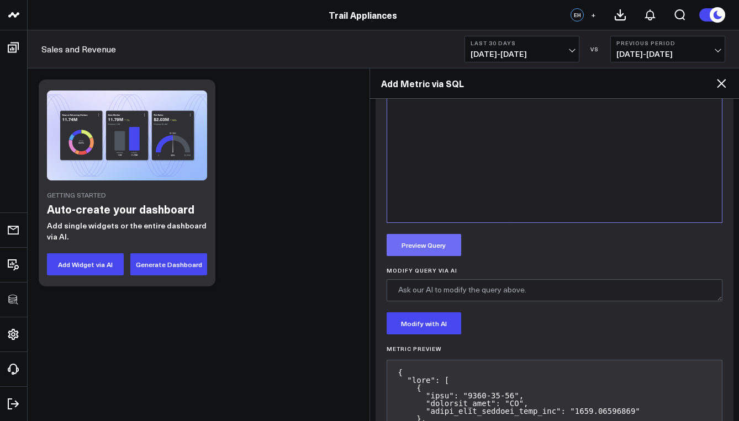
click at [437, 246] on button "Preview Query" at bounding box center [424, 245] width 75 height 22
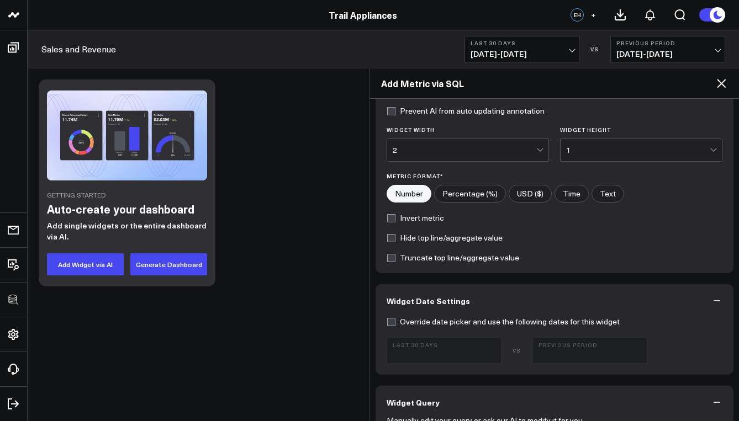
scroll to position [0, 0]
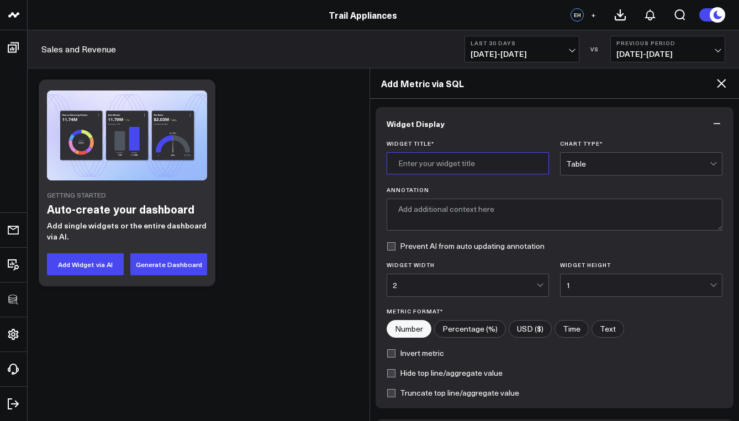
click at [461, 164] on input "Widget Title *" at bounding box center [468, 163] width 162 height 22
type input "Gross Item Revenue"
click at [634, 176] on div "Table" at bounding box center [641, 163] width 162 height 23
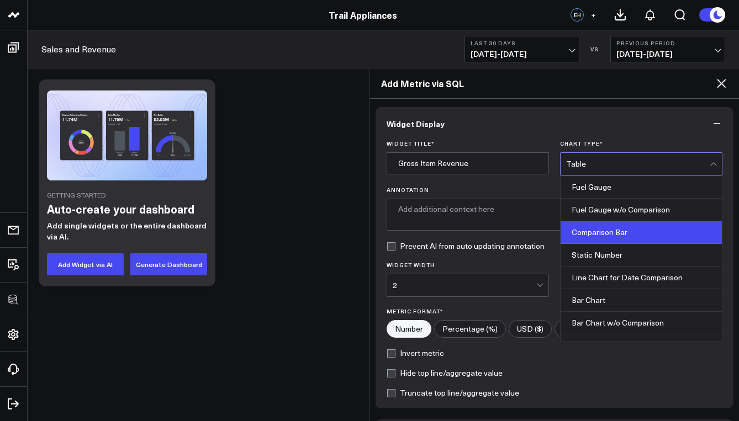
click at [624, 230] on div "Comparison Bar" at bounding box center [641, 233] width 161 height 23
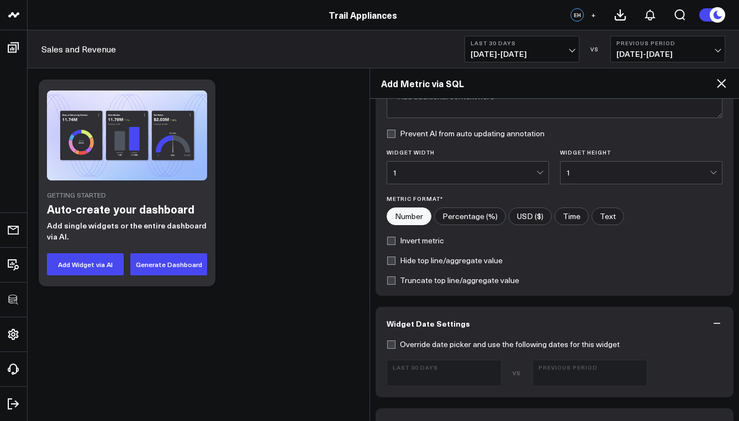
click at [529, 219] on input"] "USD ($)" at bounding box center [530, 216] width 42 height 17
radio input"] "true"
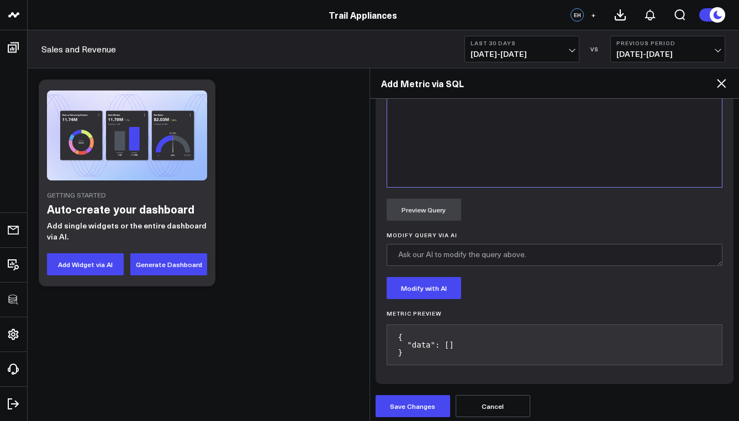
scroll to position [677, 0]
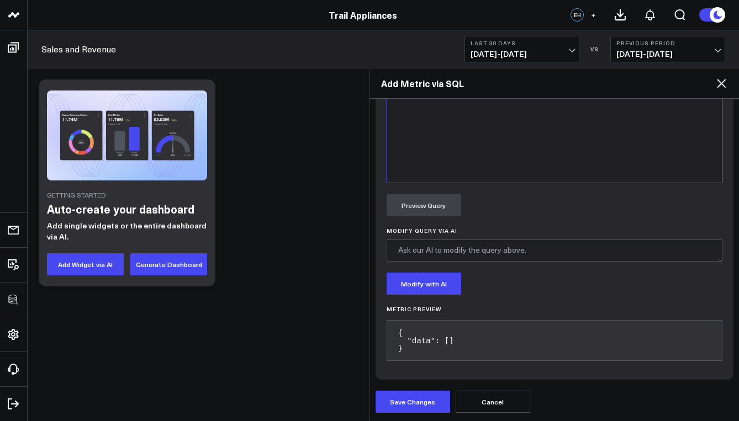
click at [427, 397] on button "Save Changes" at bounding box center [413, 402] width 75 height 22
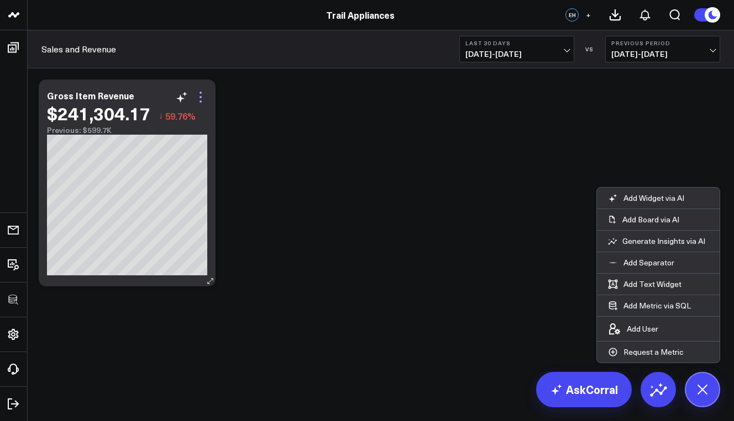
click at [201, 97] on icon at bounding box center [200, 97] width 2 height 2
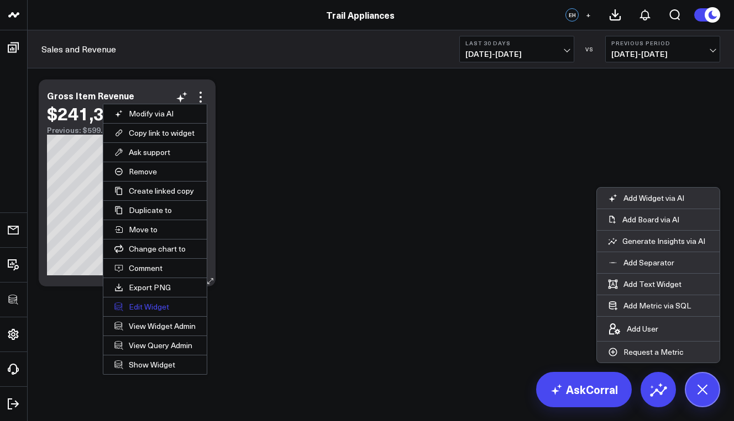
click at [152, 310] on button "Edit Widget" at bounding box center [154, 307] width 103 height 19
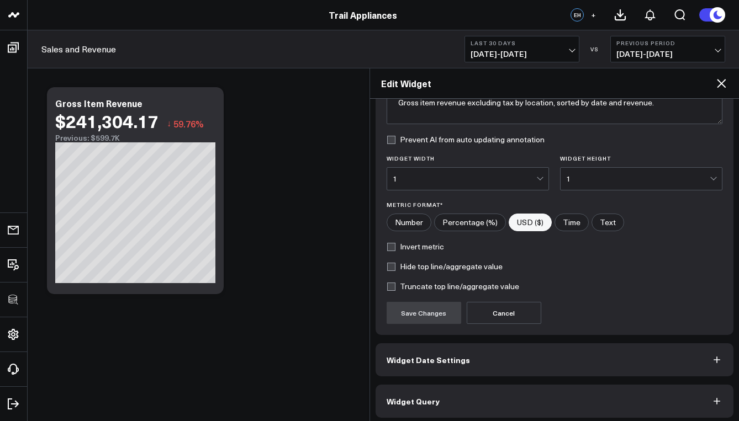
scroll to position [112, 0]
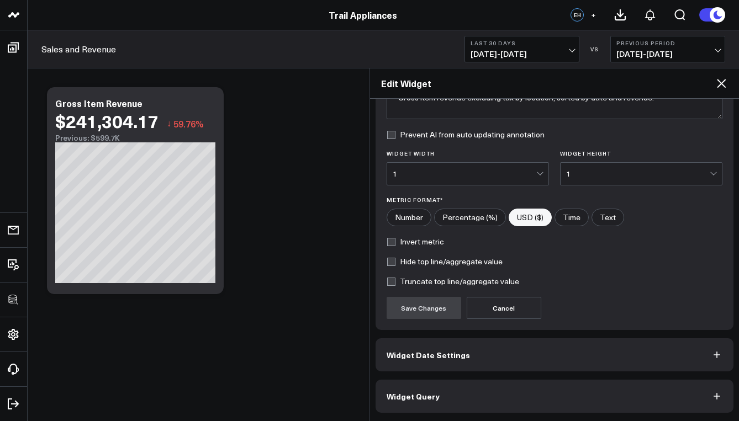
click at [484, 382] on button "Widget Query" at bounding box center [555, 396] width 358 height 33
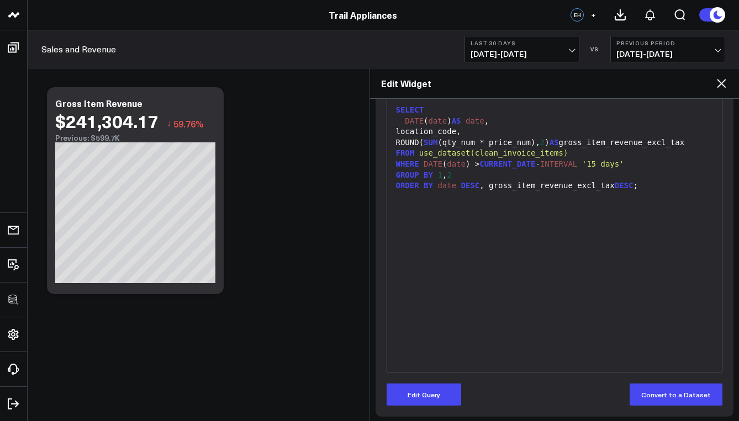
scroll to position [160, 0]
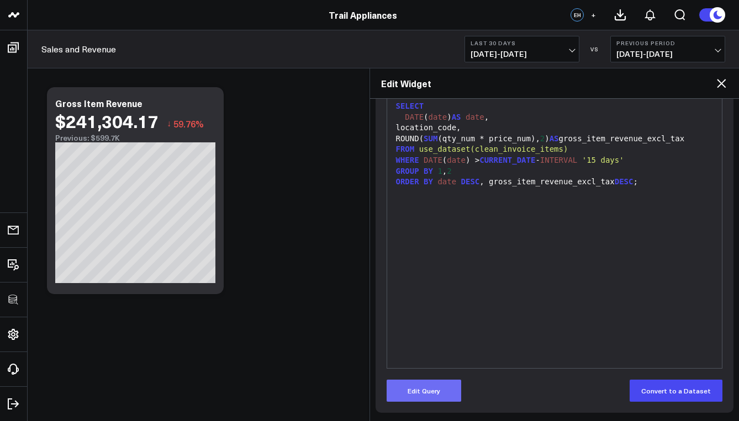
click at [428, 394] on button "Edit Query" at bounding box center [424, 391] width 75 height 22
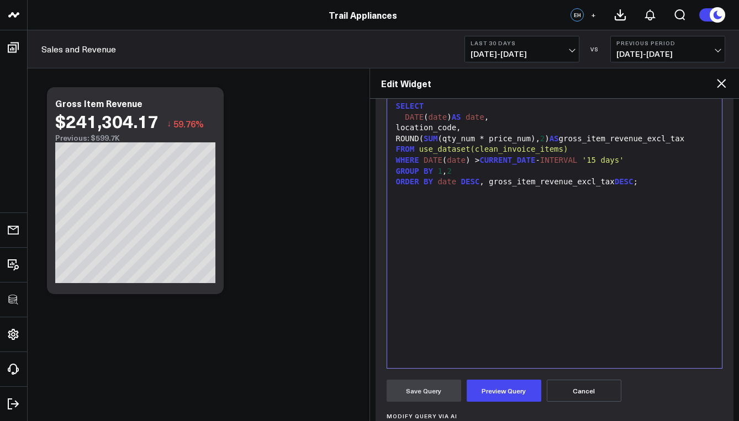
click at [509, 280] on div "SELECT DATE ( date ) AS date , location_code, ROUND( SUM (qty_num * price_num),…" at bounding box center [555, 231] width 324 height 264
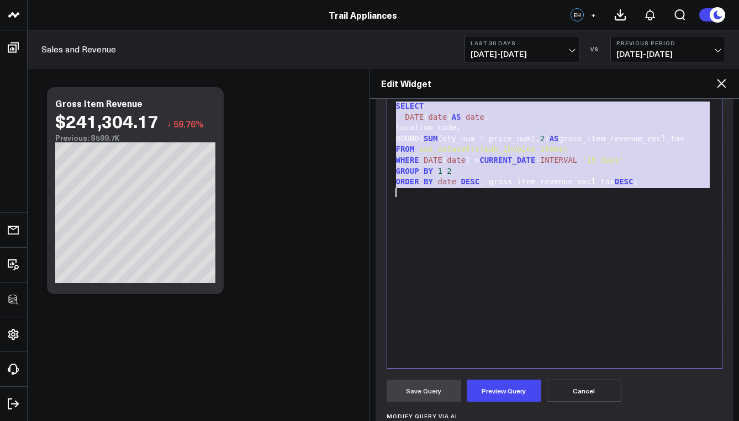
copy div "SELECT DATE ( date ) AS date , location_code, ROUND( SUM (qty_num * price_num),…"
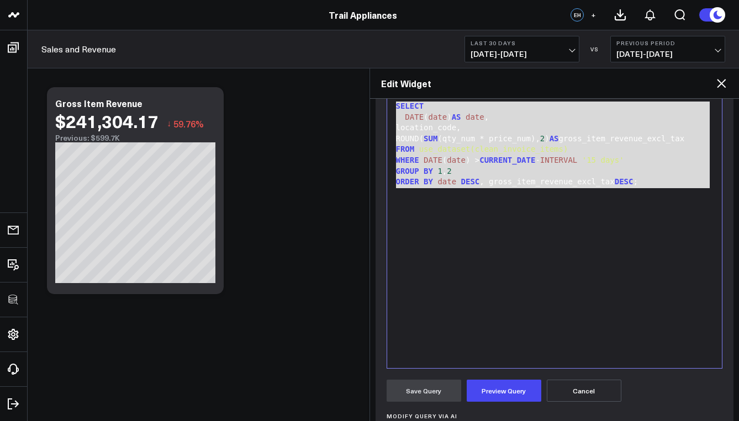
click at [725, 78] on icon at bounding box center [721, 83] width 13 height 13
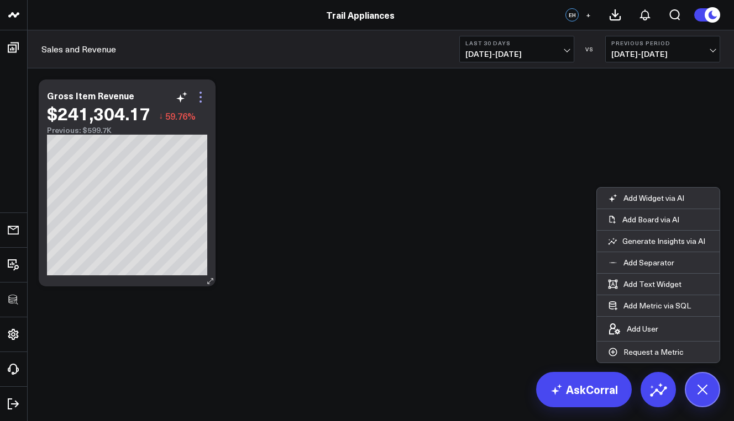
click at [206, 96] on icon at bounding box center [200, 97] width 13 height 13
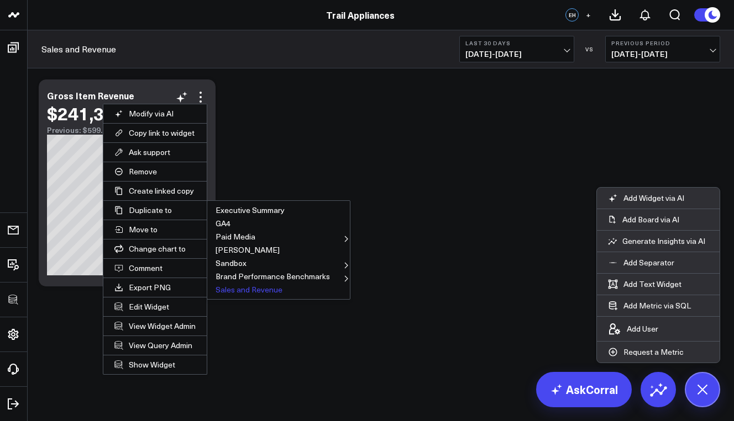
click at [259, 289] on button "Sales and Revenue" at bounding box center [278, 289] width 143 height 13
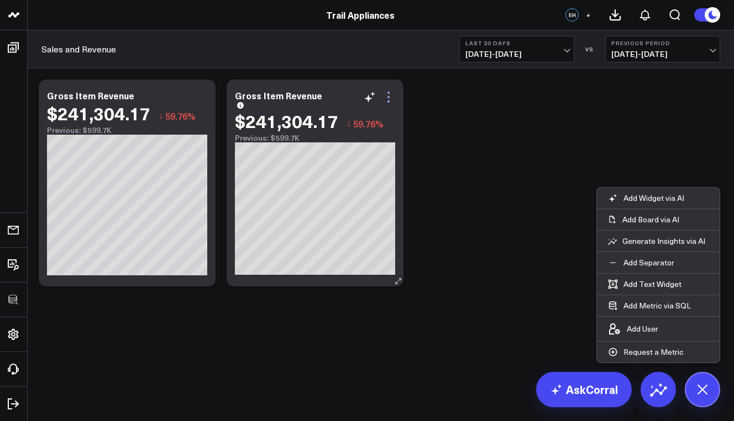
click at [389, 97] on icon at bounding box center [388, 97] width 2 height 2
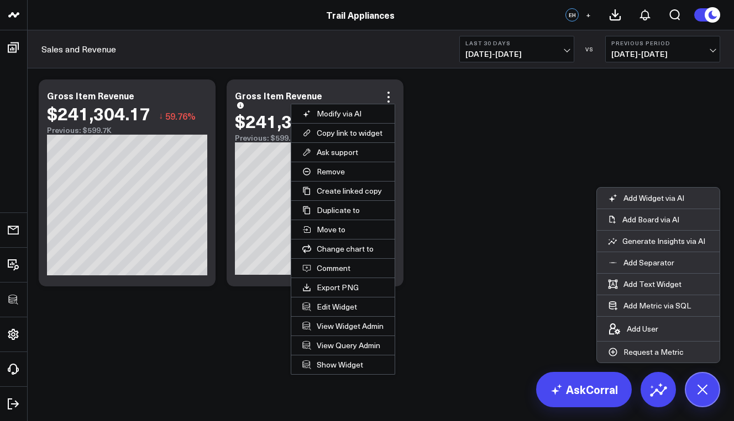
click at [340, 304] on button "Edit Widget" at bounding box center [342, 307] width 103 height 19
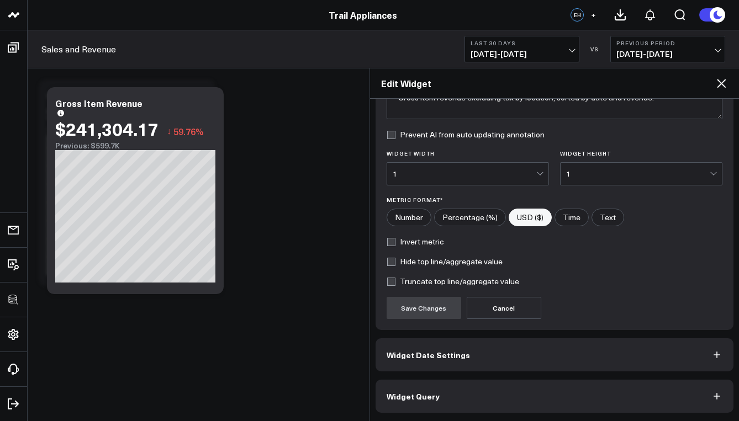
click at [437, 400] on button "Widget Query" at bounding box center [555, 396] width 358 height 33
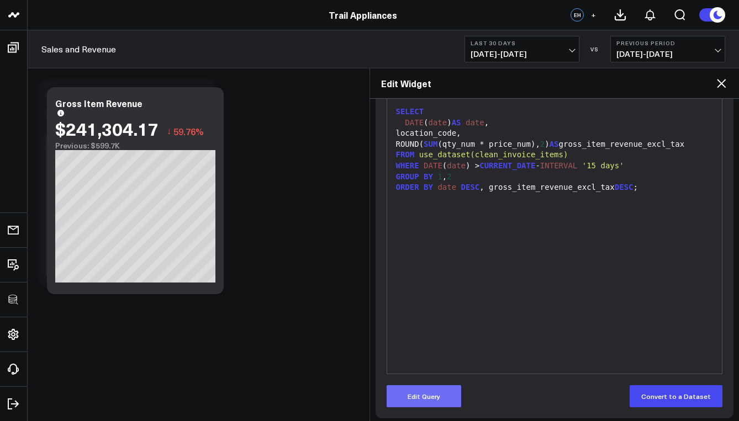
scroll to position [160, 0]
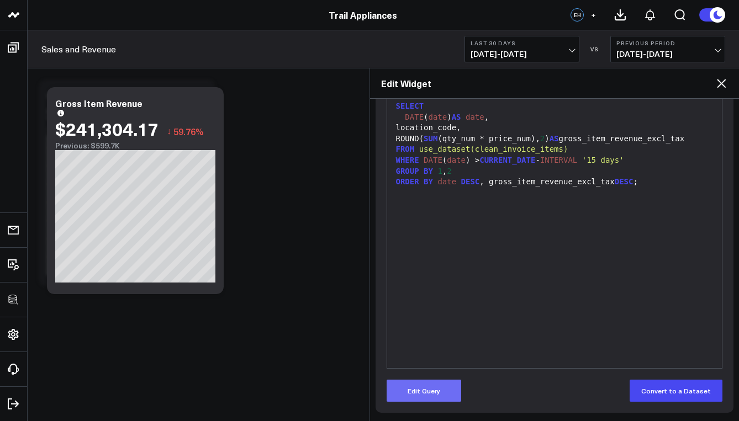
click at [417, 401] on button "Edit Query" at bounding box center [424, 391] width 75 height 22
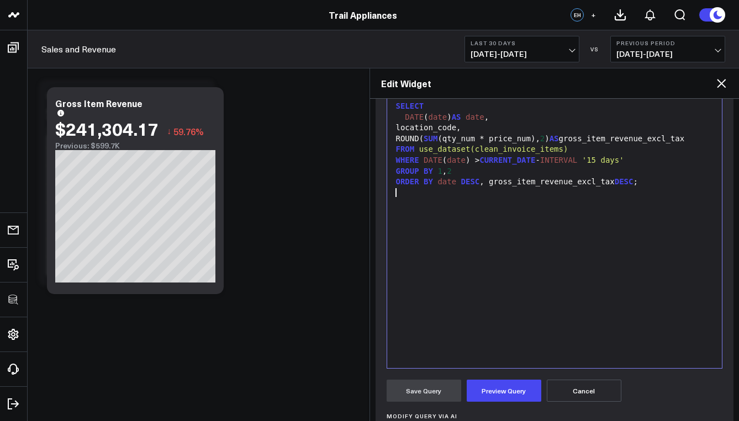
click at [445, 328] on div "SELECT DATE ( date ) AS date , location_code, ROUND( SUM (qty_num * price_num),…" at bounding box center [555, 231] width 324 height 264
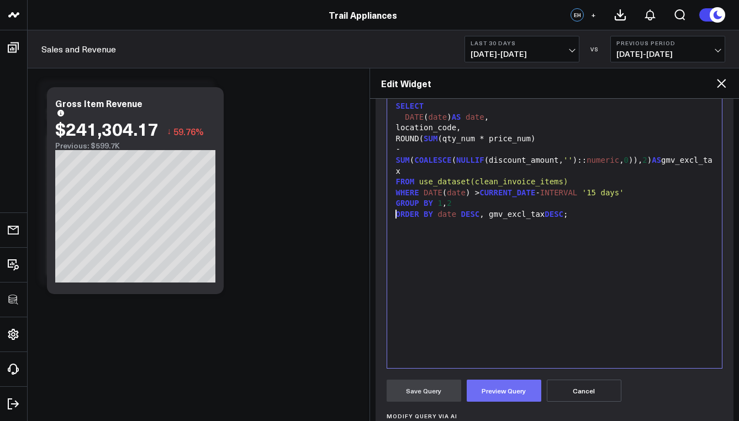
click at [500, 389] on button "Preview Query" at bounding box center [504, 391] width 75 height 22
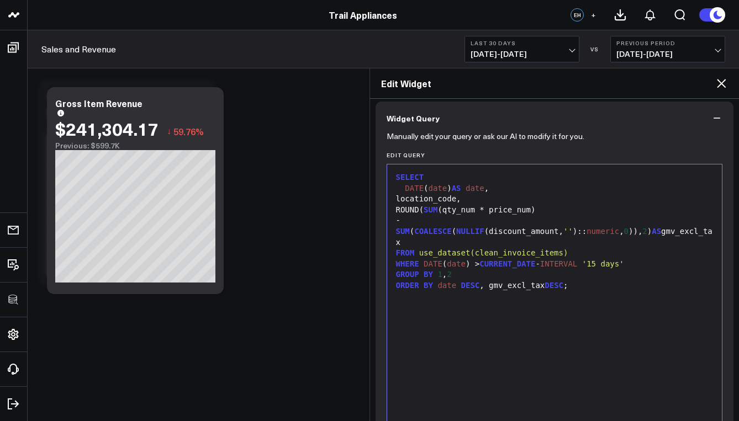
scroll to position [87, 0]
click at [478, 261] on div "WHERE DATE ( date ) > CURRENT_DATE - INTERVAL '15 days'" at bounding box center [555, 266] width 324 height 11
click at [508, 282] on div "ORDER BY date DESC , gmv_excl_tax DESC ;" at bounding box center [555, 287] width 324 height 11
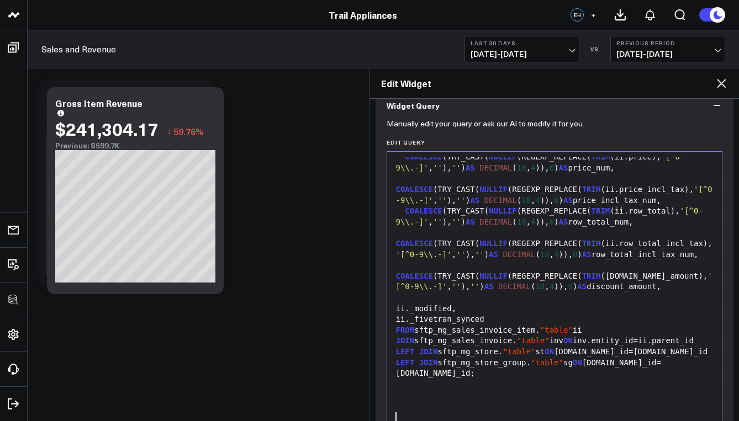
scroll to position [0, 0]
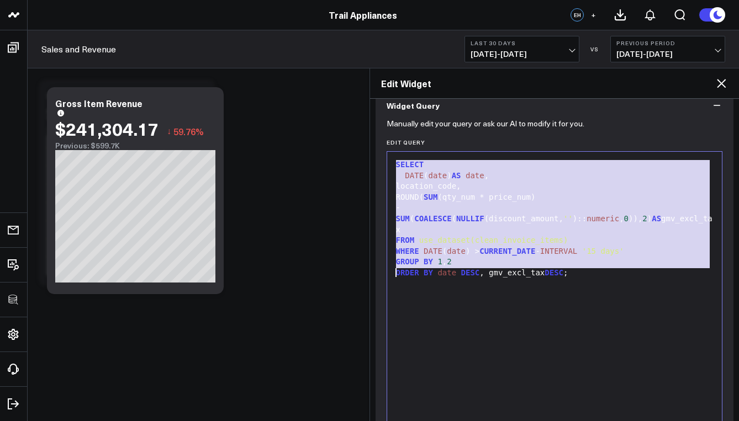
click at [399, 288] on div "SELECT DATE ( date ) AS date , location_code, ROUND( SUM (qty_num * price_num) …" at bounding box center [555, 289] width 324 height 264
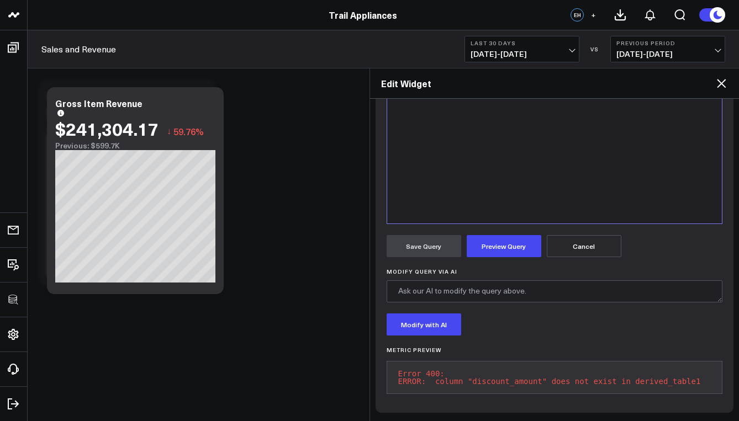
click at [508, 224] on form "Manually edit your query or ask our AI to modify it for you. Edit Query 99 1 2 …" at bounding box center [555, 160] width 336 height 483
click at [509, 236] on button "Preview Query" at bounding box center [504, 246] width 75 height 22
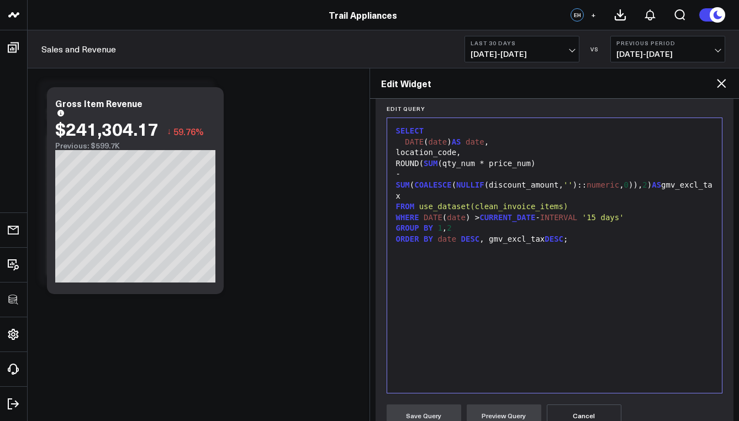
scroll to position [116, 0]
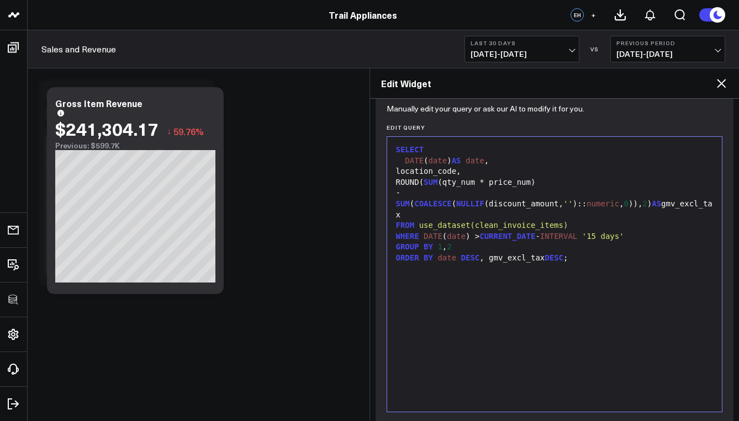
click at [510, 271] on div "SELECT DATE ( date ) AS date , location_code, ROUND( SUM (qty_num * price_num) …" at bounding box center [555, 275] width 324 height 264
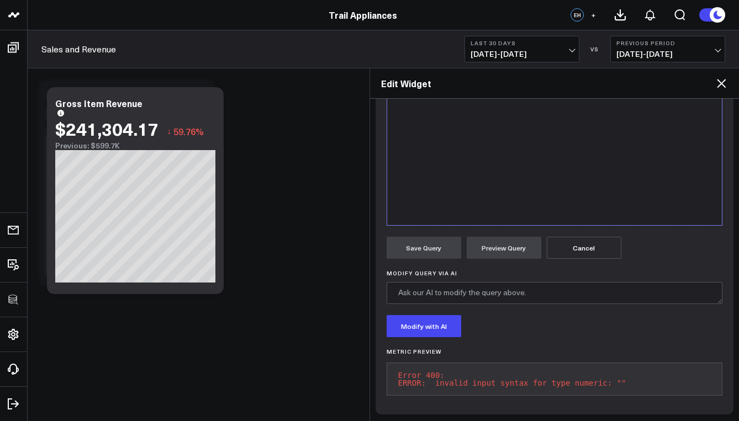
scroll to position [312, 0]
click at [477, 373] on pre "Error 400: ERROR: invalid input syntax for type numeric: """ at bounding box center [555, 377] width 336 height 33
copy pre "ERROR: invalid input syntax for type numeric: """
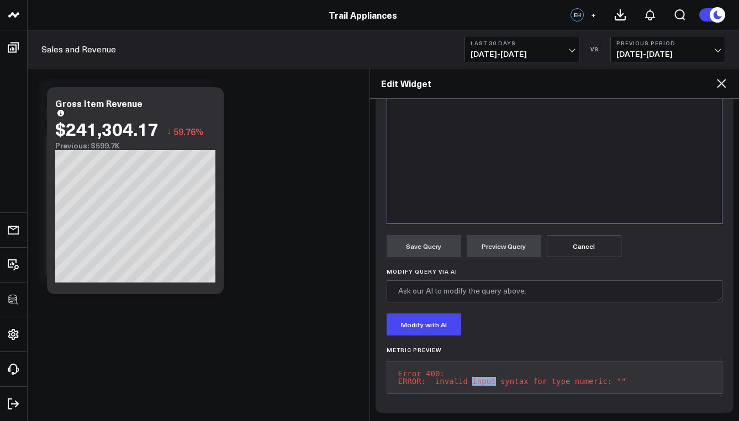
scroll to position [70, 0]
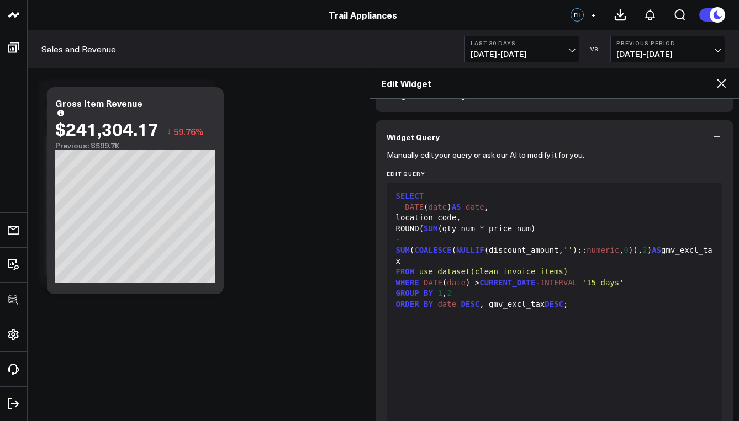
click at [456, 267] on span "use_dataset(clean_invoice_items)" at bounding box center [493, 271] width 149 height 9
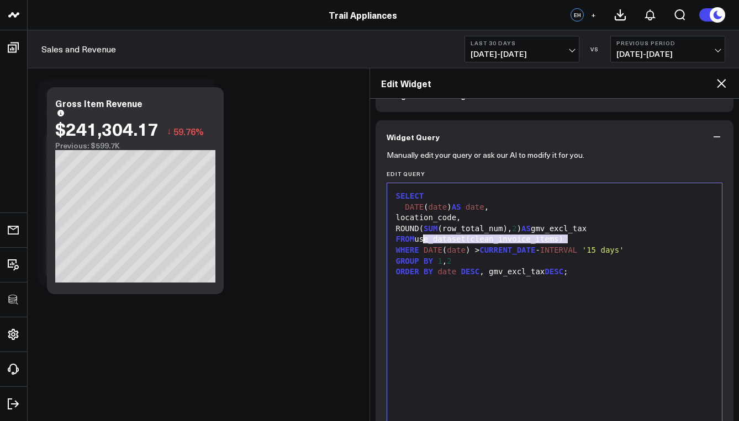
drag, startPoint x: 556, startPoint y: 238, endPoint x: 421, endPoint y: 240, distance: 134.8
click at [421, 240] on div "FROM use_dataset(clean_invoice_items)" at bounding box center [555, 239] width 324 height 11
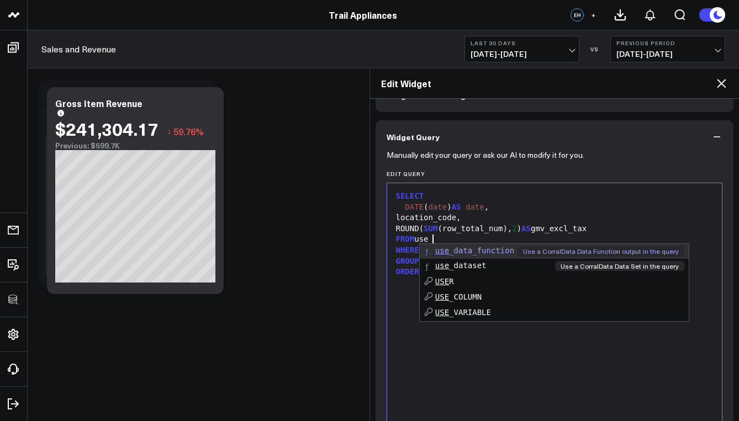
click at [453, 262] on span "use _dataset" at bounding box center [460, 265] width 51 height 9
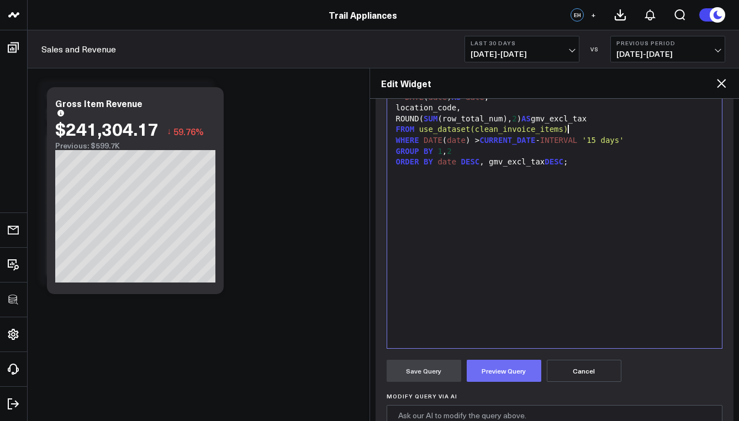
click at [497, 382] on button "Preview Query" at bounding box center [504, 371] width 75 height 22
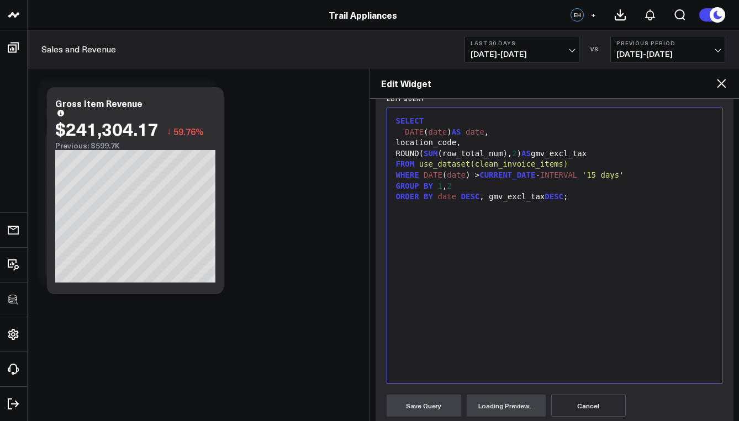
scroll to position [297, 0]
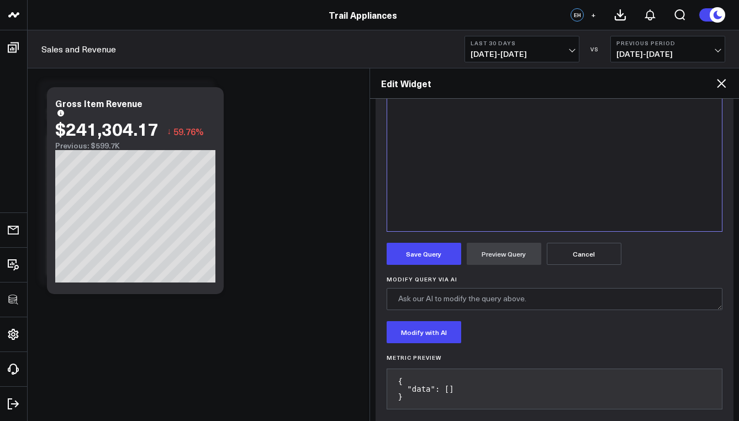
click at [451, 267] on form "Manually edit your query or ask our AI to modify it for you. Edit Query 9 1 2 3…" at bounding box center [555, 172] width 336 height 491
click at [451, 264] on button "Save Query" at bounding box center [424, 254] width 75 height 22
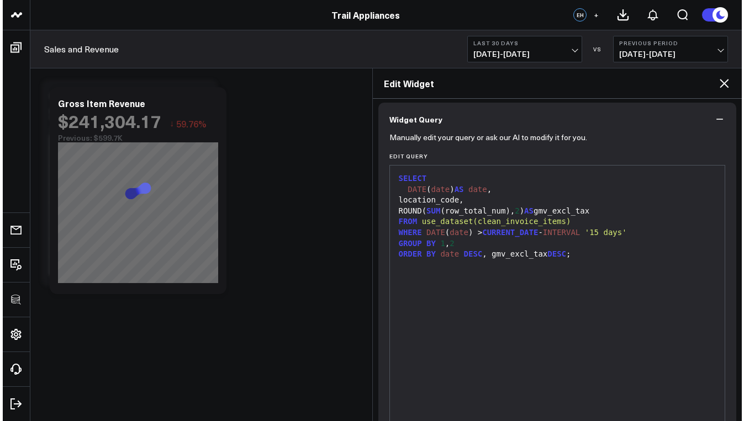
scroll to position [0, 0]
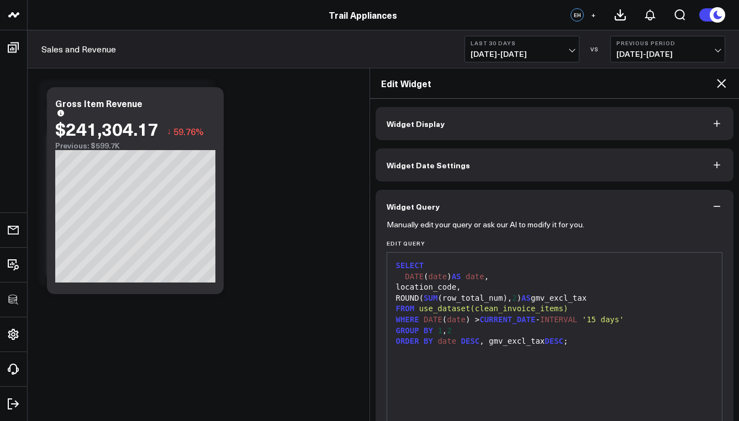
click at [722, 83] on icon at bounding box center [721, 83] width 13 height 13
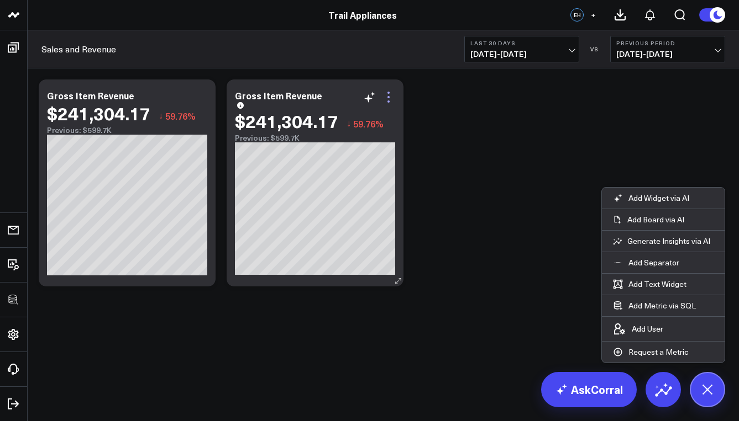
click at [389, 96] on icon at bounding box center [388, 97] width 13 height 13
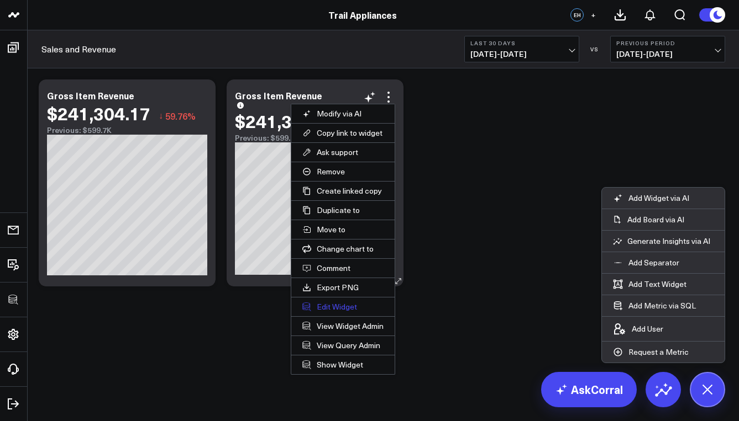
click at [334, 307] on button "Edit Widget" at bounding box center [342, 307] width 103 height 19
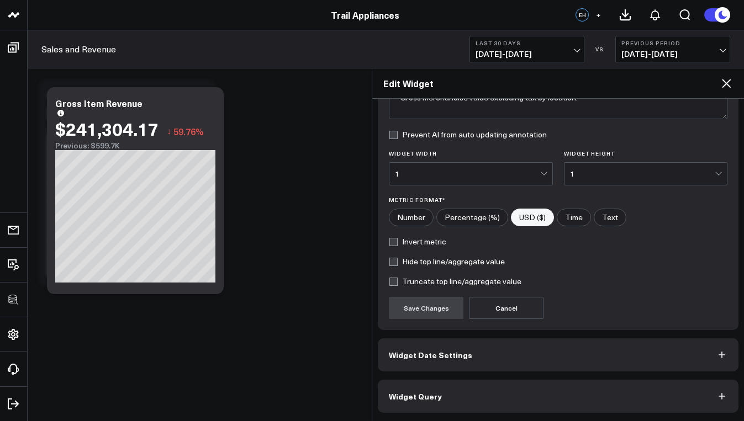
click at [483, 406] on button "Widget Query" at bounding box center [558, 396] width 361 height 33
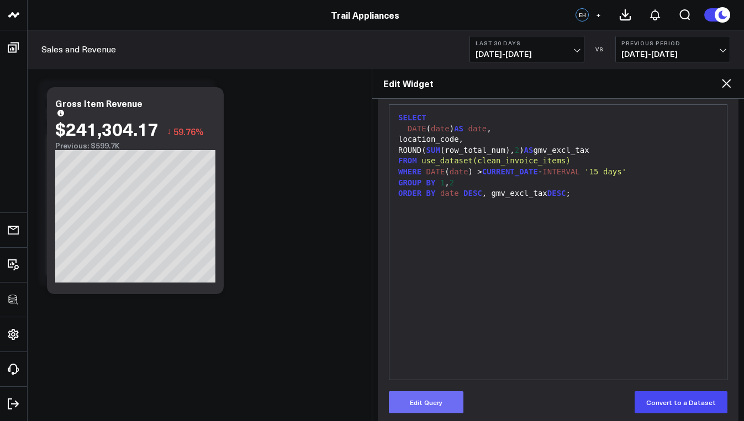
scroll to position [160, 0]
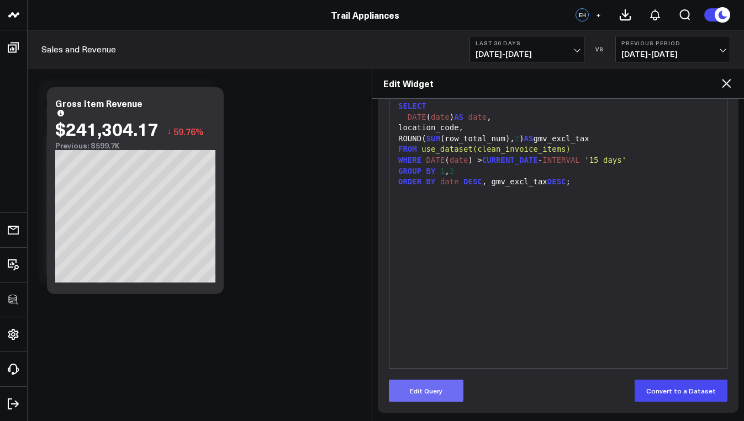
click at [416, 396] on button "Edit Query" at bounding box center [426, 391] width 75 height 22
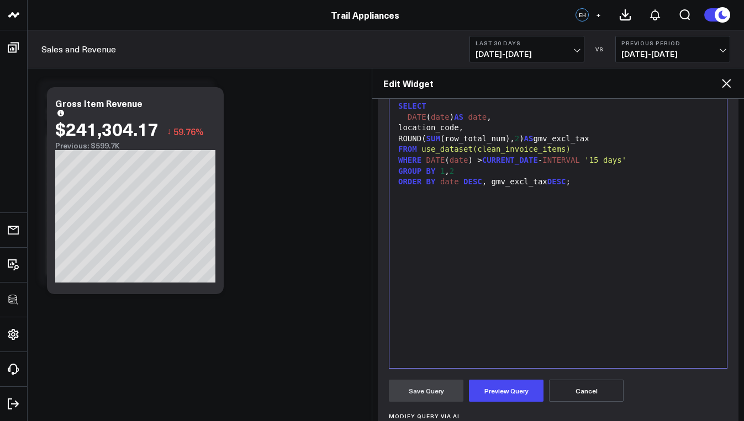
click at [462, 329] on div "SELECT DATE ( date ) AS date , location_code, ROUND( SUM (row_total_num), 2 ) A…" at bounding box center [558, 231] width 326 height 264
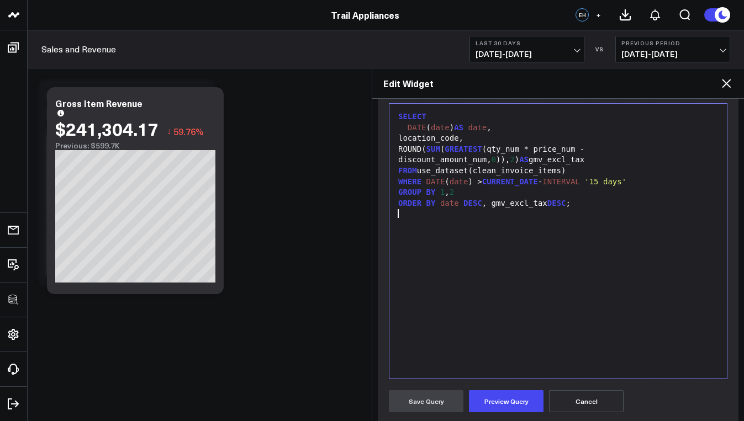
scroll to position [146, 0]
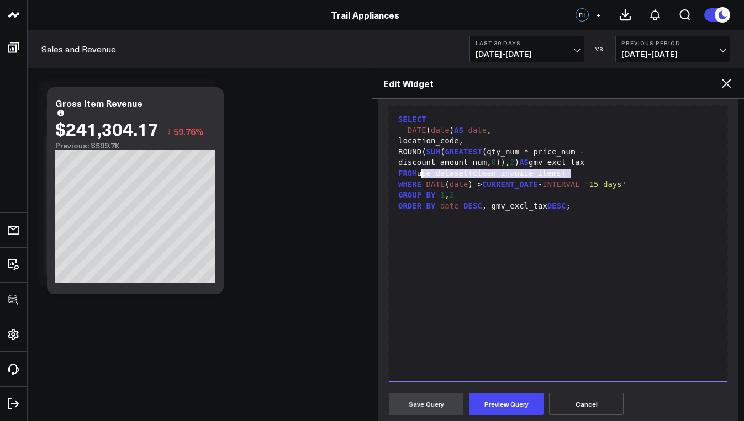
drag, startPoint x: 573, startPoint y: 174, endPoint x: 424, endPoint y: 176, distance: 149.7
click at [424, 176] on div "FROM use_dataset(clean_invoice_items)" at bounding box center [558, 173] width 326 height 11
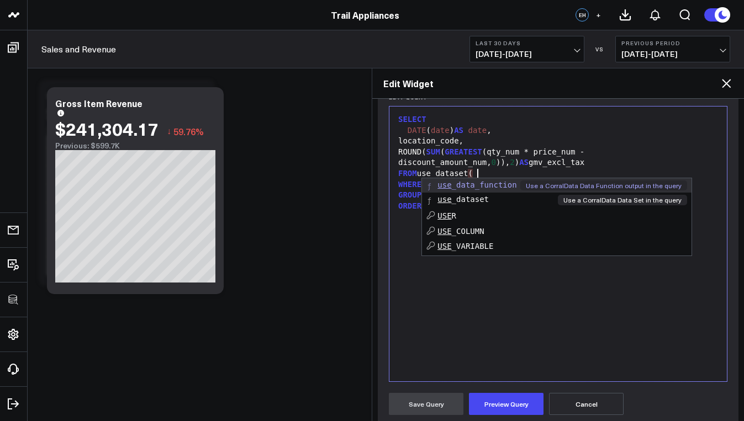
click at [470, 197] on span "use _dataset" at bounding box center [462, 199] width 51 height 9
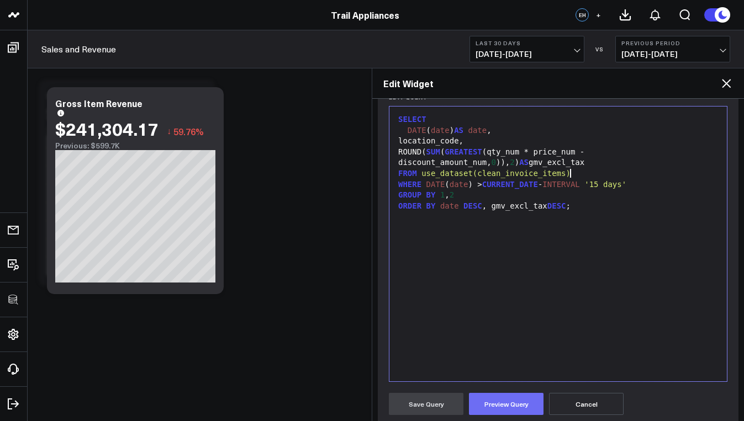
click at [497, 404] on button "Preview Query" at bounding box center [506, 404] width 75 height 22
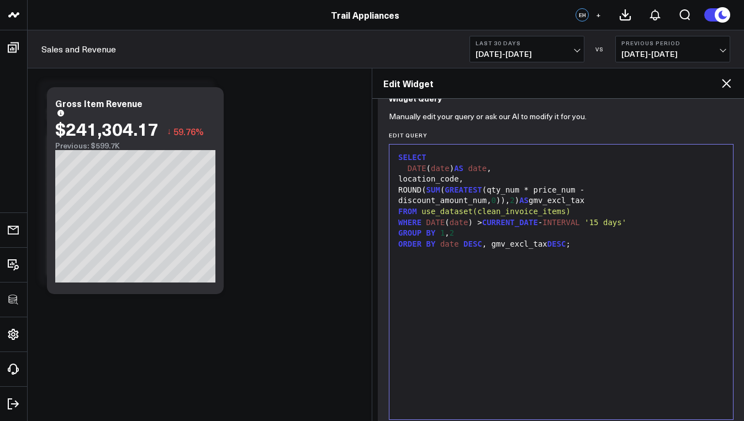
scroll to position [106, 0]
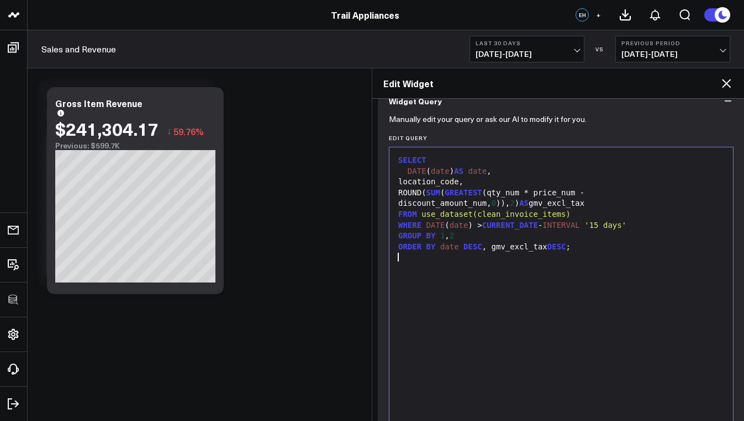
click at [559, 300] on div "SELECT DATE ( date ) AS date , location_code, ROUND( SUM ( GREATEST (qty_num * …" at bounding box center [561, 285] width 333 height 264
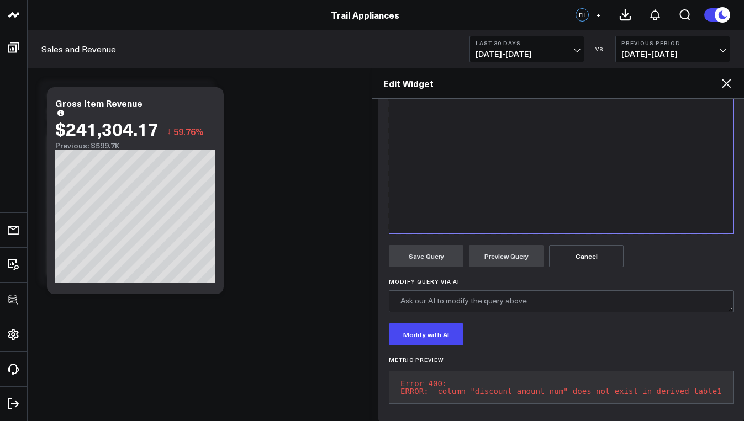
scroll to position [318, 0]
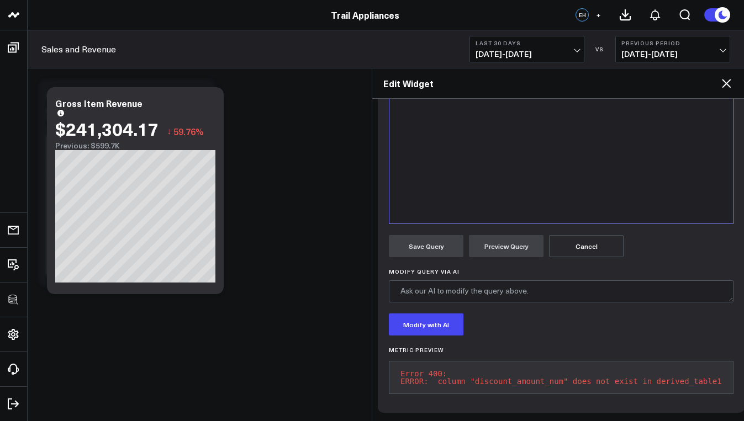
click at [465, 374] on pre "Error 400: ERROR: column "discount_amount_num" does not exist in derived_table1" at bounding box center [561, 377] width 345 height 33
click at [465, 372] on pre "Error 400: ERROR: column "discount_amount_num" does not exist in derived_table1" at bounding box center [561, 377] width 345 height 33
click at [466, 372] on pre "Error 400: ERROR: column "discount_amount_num" does not exist in derived_table1" at bounding box center [561, 377] width 345 height 33
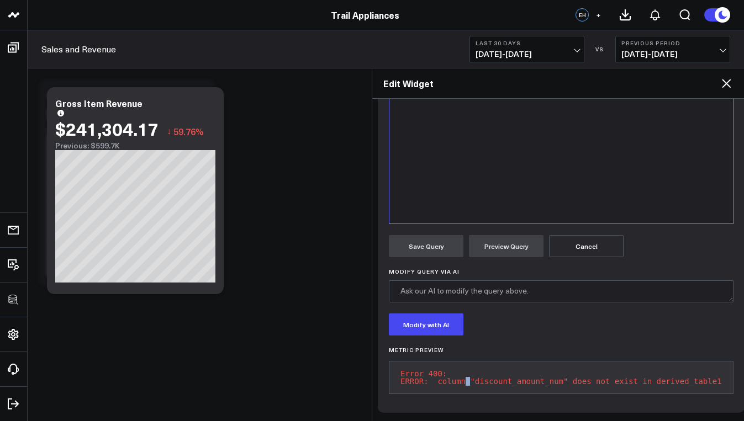
copy pre "ERROR: column "discount_amount_num" does not exist in derived_table1"
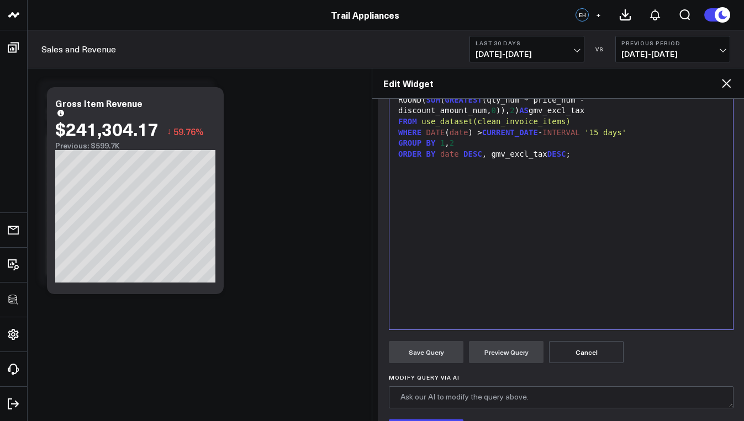
scroll to position [81, 0]
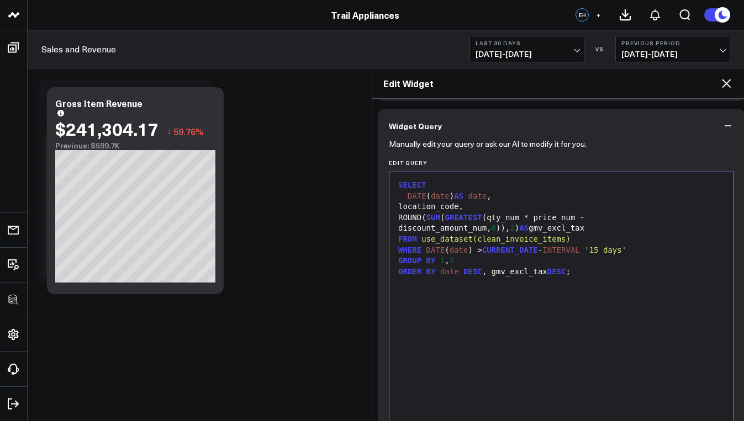
click at [685, 218] on div "ROUND( SUM ( GREATEST (qty_num * price_num - discount_amount_num, 0 )), 2 ) AS …" at bounding box center [561, 224] width 333 height 22
click at [687, 218] on div "ROUND( SUM ( GREATEST (qty_nu m * price_nu m - discount_a m ount_num, 0 )), 2 )…" at bounding box center [561, 224] width 333 height 22
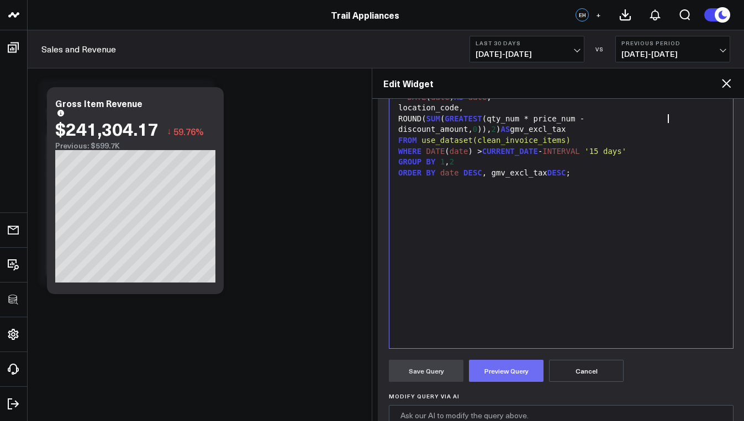
click at [508, 370] on button "Preview Query" at bounding box center [506, 371] width 75 height 22
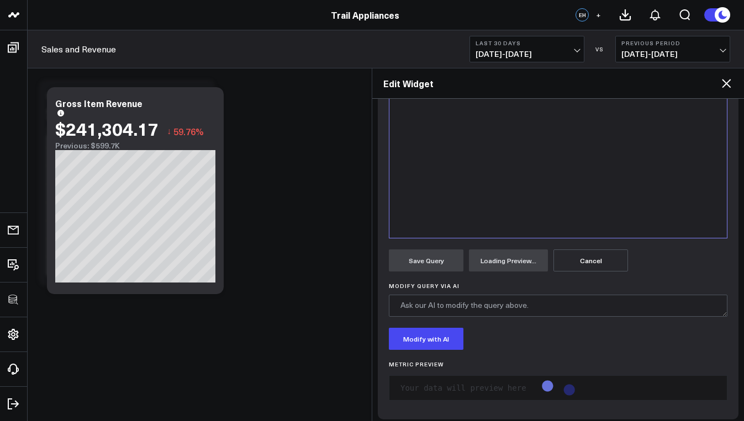
scroll to position [297, 0]
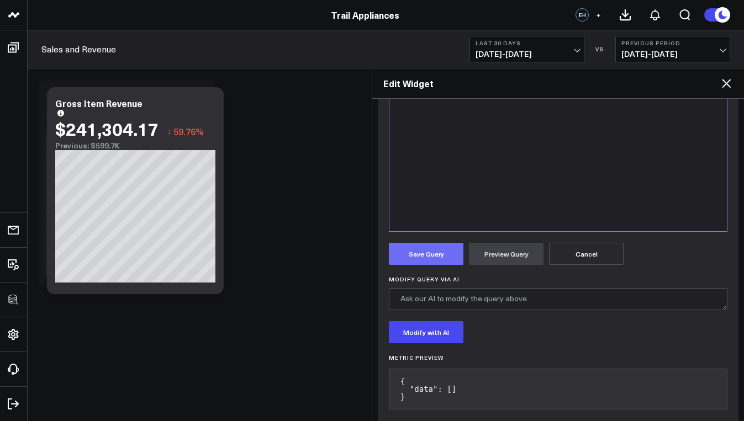
click at [425, 260] on button "Save Query" at bounding box center [426, 254] width 75 height 22
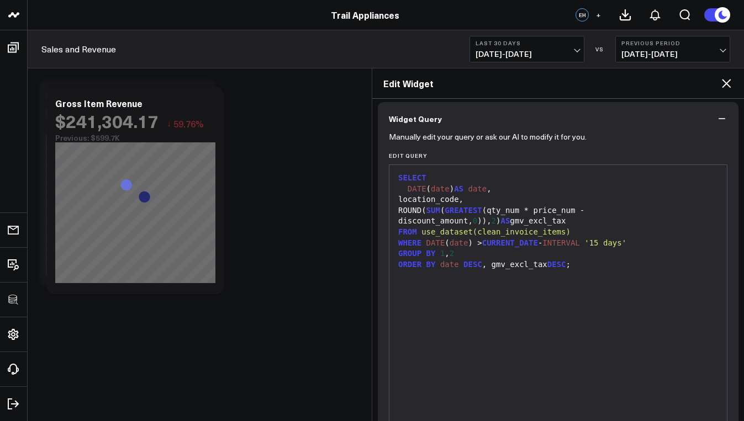
scroll to position [0, 0]
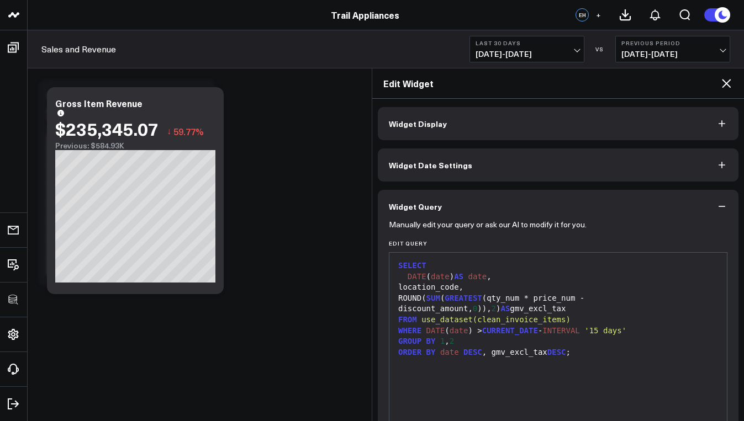
click at [455, 114] on button "Widget Display" at bounding box center [558, 123] width 361 height 33
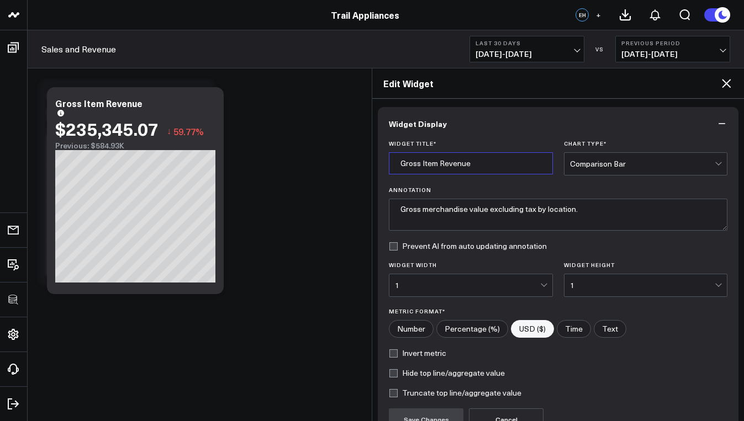
click at [474, 165] on input "Gross Item Revenue" at bounding box center [471, 163] width 164 height 22
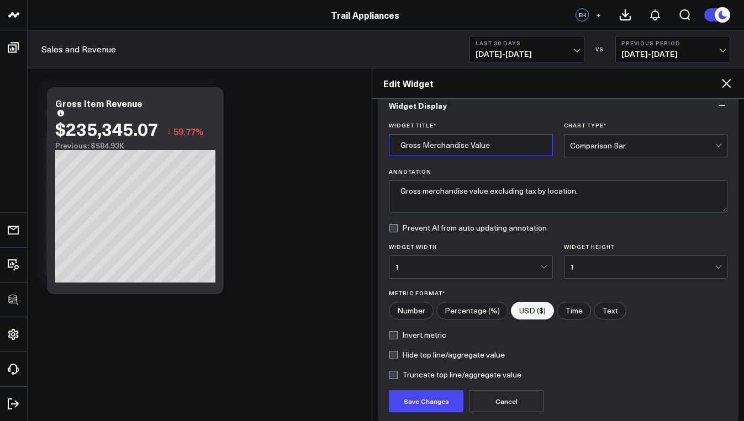
scroll to position [19, 0]
type input "Gross Merchandise Value"
click at [443, 390] on button "Save Changes" at bounding box center [426, 400] width 75 height 22
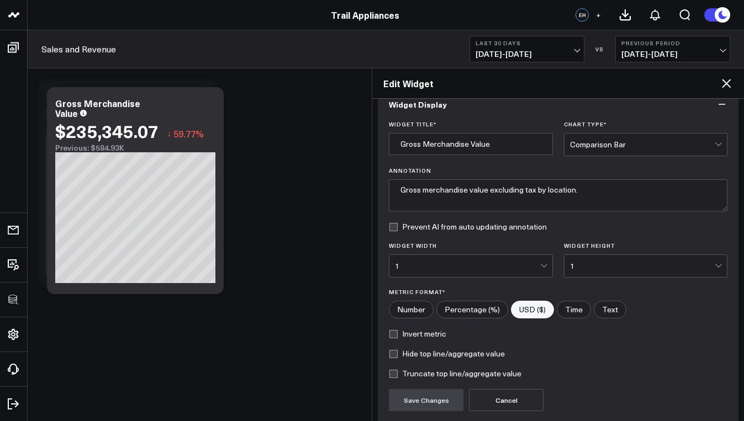
click at [721, 85] on icon at bounding box center [726, 83] width 13 height 13
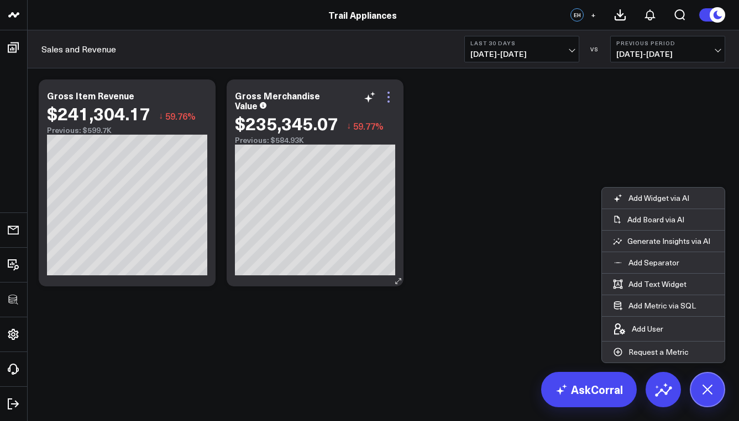
click at [388, 94] on icon at bounding box center [388, 97] width 13 height 13
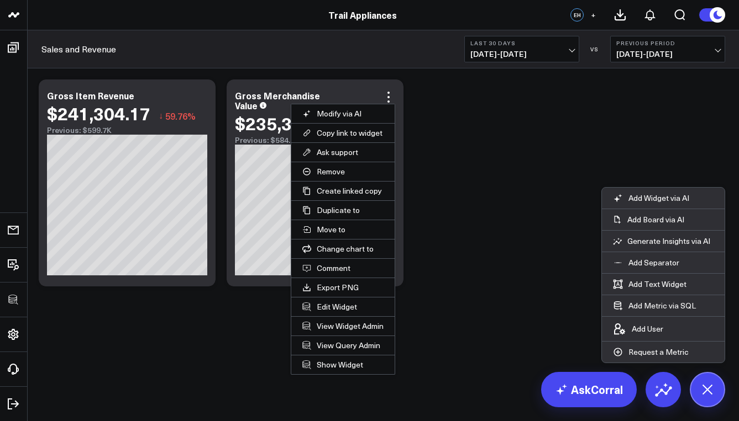
click at [335, 309] on button "Edit Widget" at bounding box center [342, 307] width 103 height 19
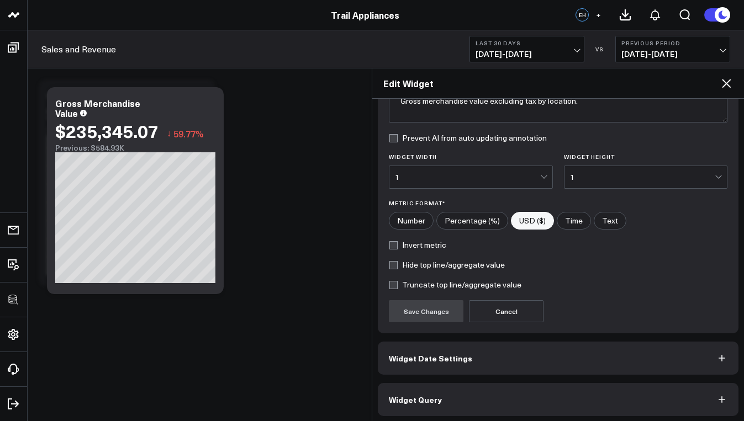
scroll to position [112, 0]
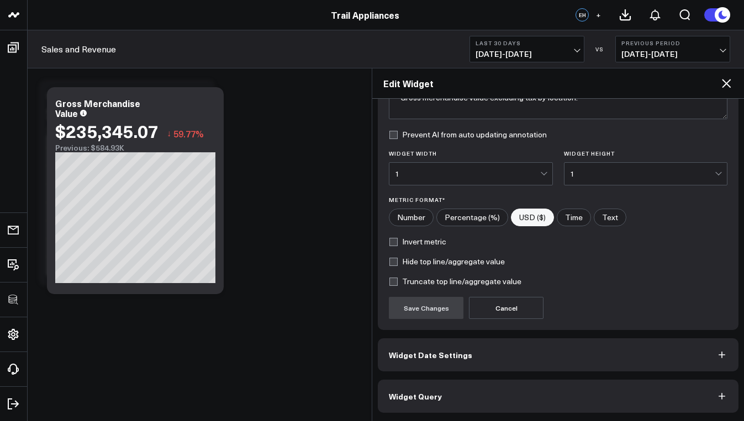
click at [526, 412] on button "Widget Query" at bounding box center [558, 396] width 361 height 33
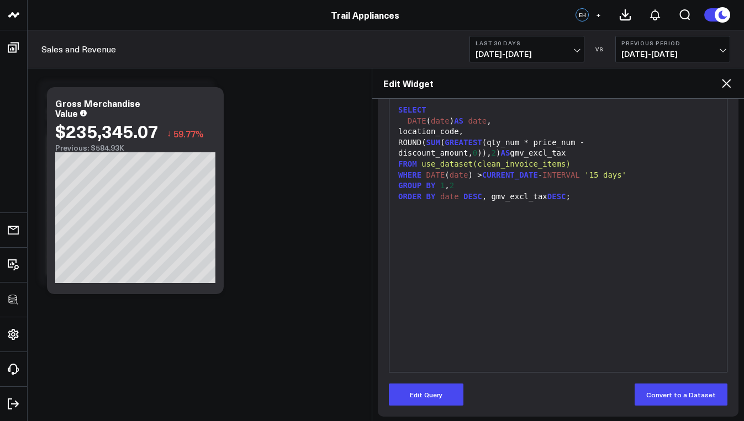
scroll to position [160, 0]
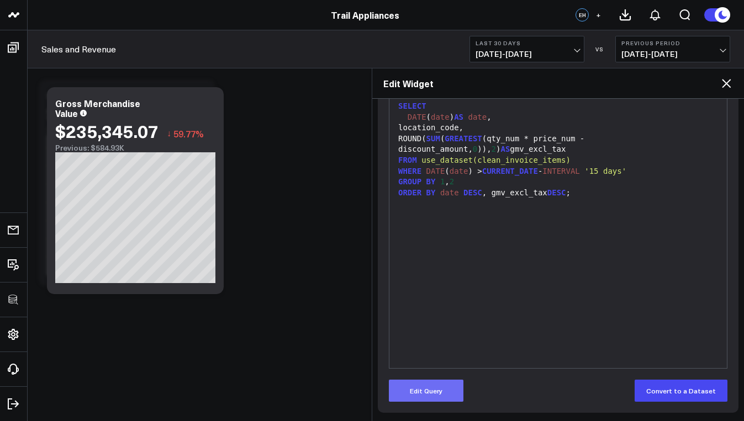
click at [449, 383] on button "Edit Query" at bounding box center [426, 391] width 75 height 22
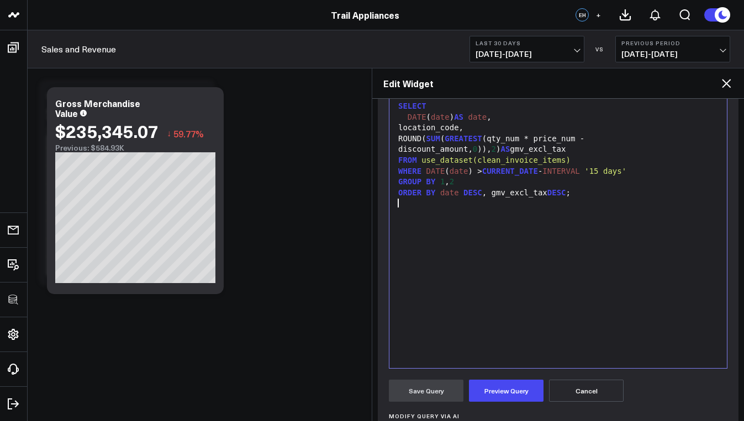
click at [497, 335] on div "SELECT DATE ( date ) AS date , location_code, ROUND( SUM ( GREATEST (qty_num * …" at bounding box center [558, 231] width 326 height 264
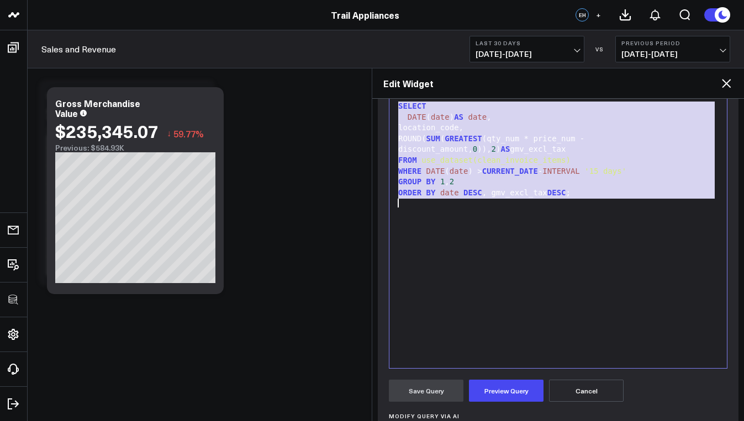
copy div "SELECT DATE ( date ) AS date , location_code, ROUND( SUM ( GREATEST (qty_num * …"
click at [731, 82] on icon at bounding box center [726, 83] width 13 height 13
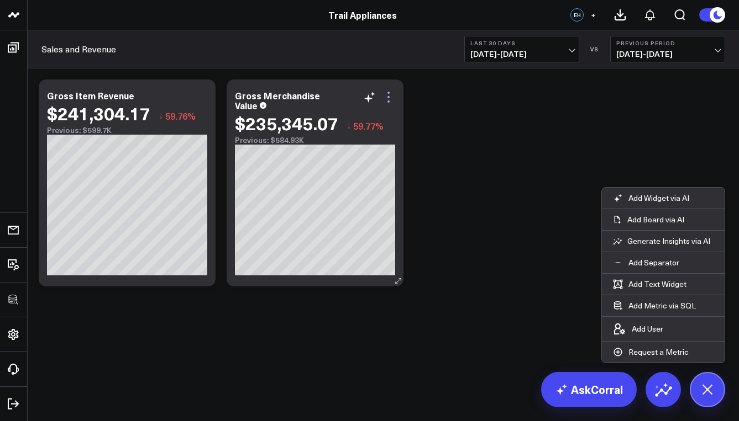
click at [393, 93] on icon at bounding box center [388, 97] width 13 height 13
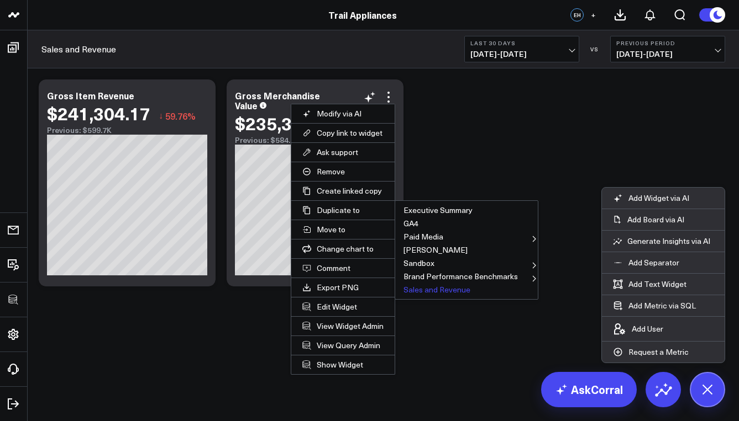
click at [429, 290] on button "Sales and Revenue" at bounding box center [466, 289] width 143 height 13
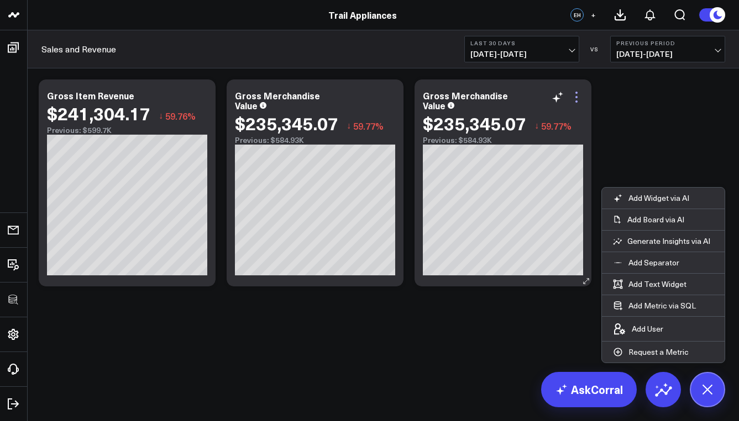
click at [582, 97] on icon at bounding box center [575, 97] width 13 height 13
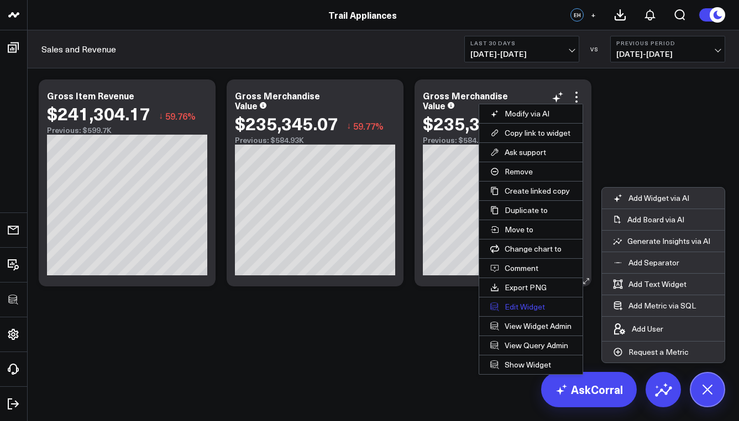
click at [520, 304] on button "Edit Widget" at bounding box center [530, 307] width 103 height 19
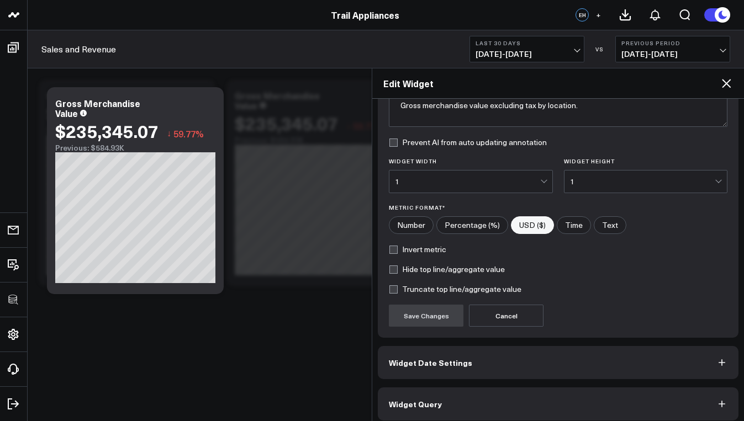
scroll to position [112, 0]
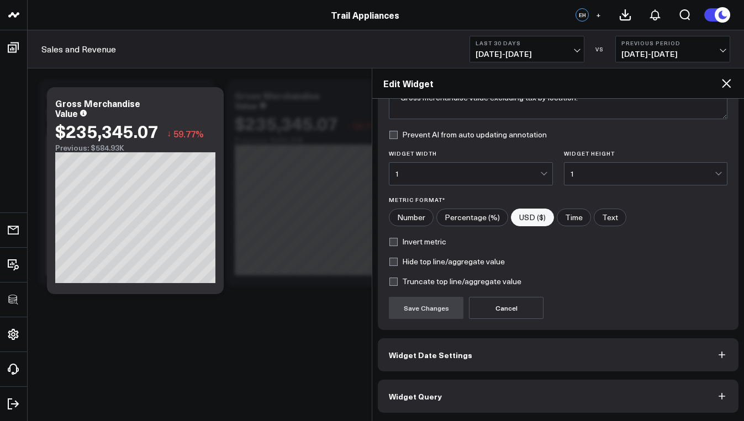
click at [565, 382] on button "Widget Query" at bounding box center [558, 396] width 361 height 33
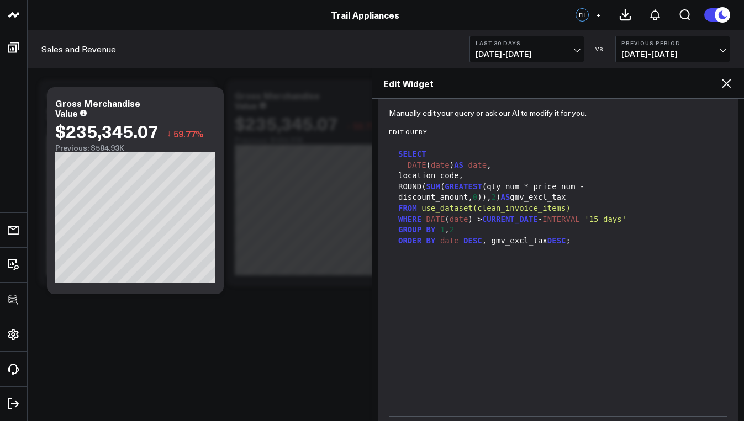
click at [544, 305] on div "SELECT DATE ( date ) AS date , location_code, ROUND( SUM ( GREATEST (qty_num * …" at bounding box center [558, 279] width 326 height 264
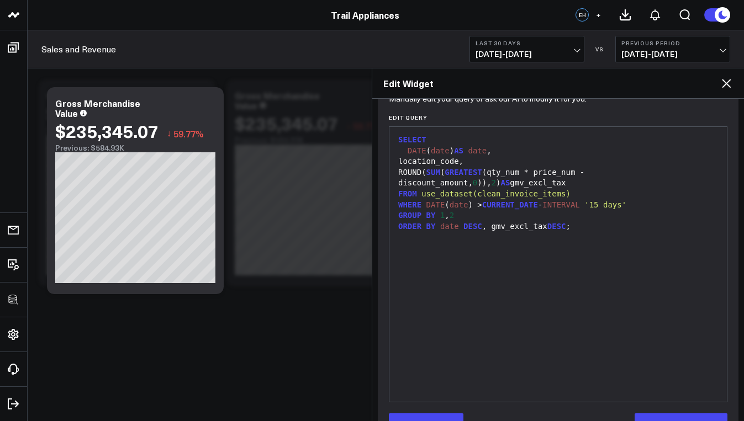
scroll to position [160, 0]
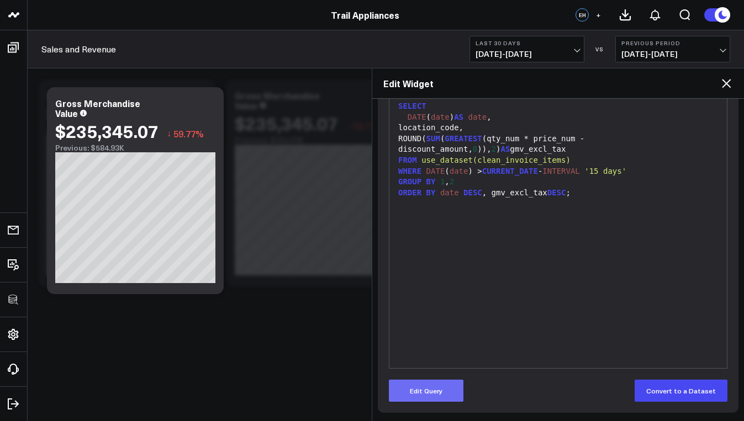
drag, startPoint x: 421, startPoint y: 412, endPoint x: 420, endPoint y: 402, distance: 10.0
click at [421, 410] on div "Manually edit your query or ask our AI to modify it for you. Edit Query 9 1 2 3…" at bounding box center [558, 239] width 361 height 350
click at [419, 400] on button "Edit Query" at bounding box center [426, 391] width 75 height 22
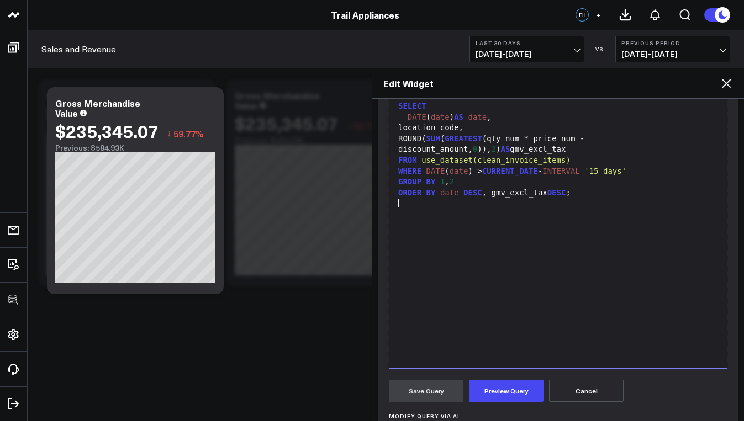
click at [520, 288] on div "SELECT DATE ( date ) AS date , location_code, ROUND( SUM ( GREATEST (qty_num * …" at bounding box center [558, 231] width 326 height 264
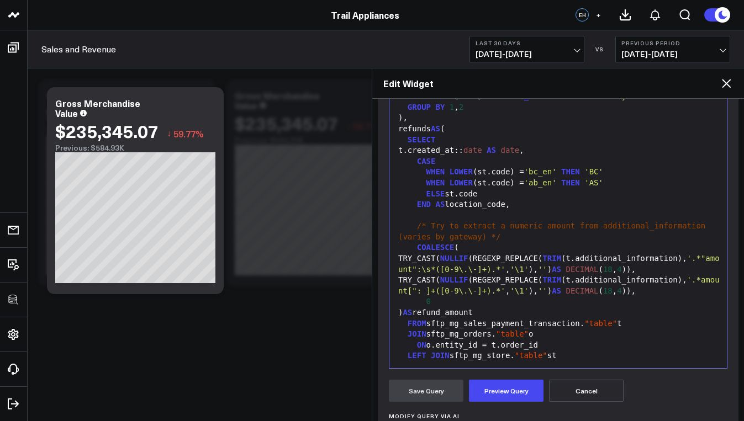
scroll to position [84, 0]
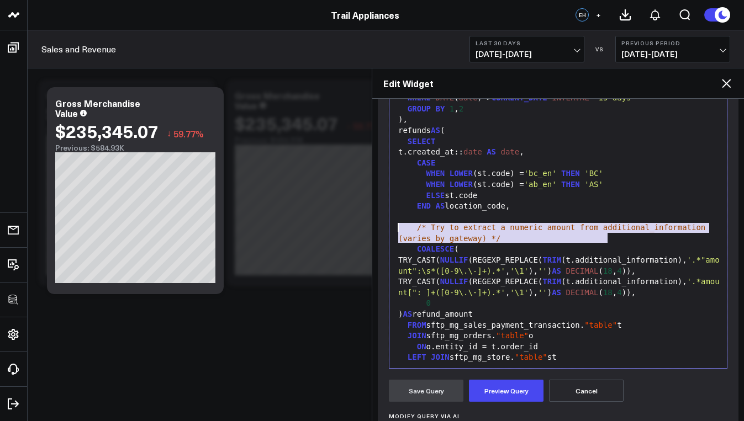
drag, startPoint x: 619, startPoint y: 239, endPoint x: 385, endPoint y: 226, distance: 234.0
click at [385, 226] on div "Manually edit your query or ask our AI to modify it for you. Edit Query 99 1 2 …" at bounding box center [558, 307] width 361 height 487
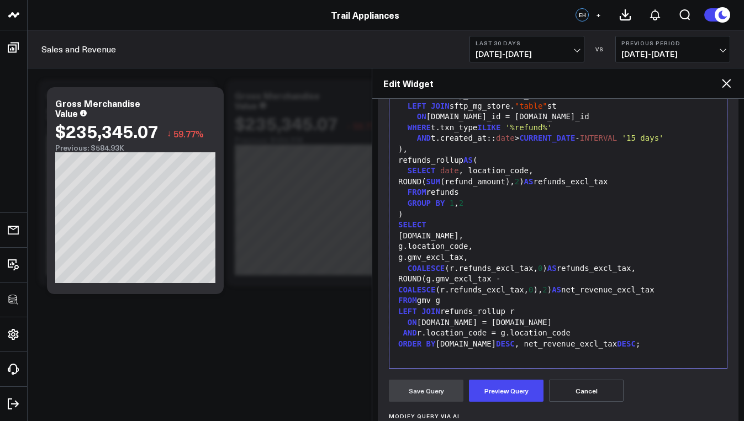
scroll to position [325, 0]
click at [524, 399] on button "Preview Query" at bounding box center [506, 391] width 75 height 22
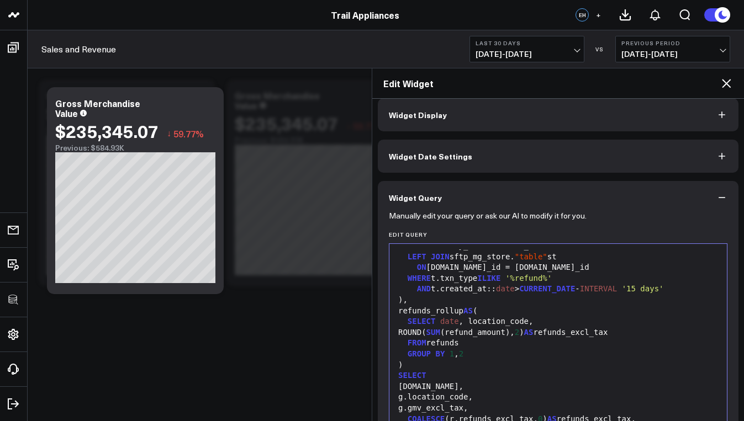
scroll to position [0, 0]
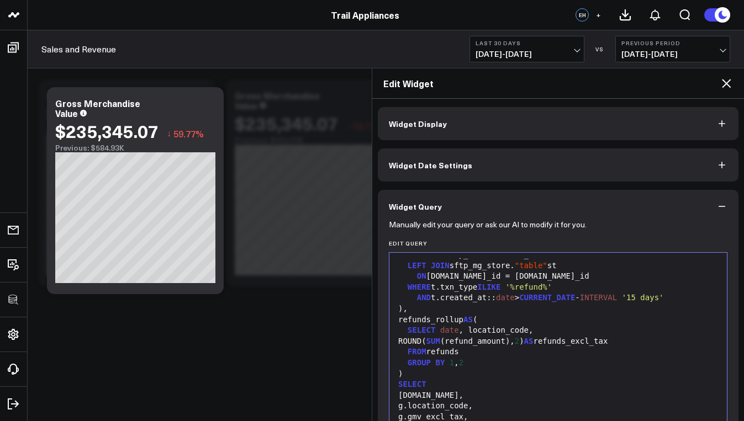
click at [541, 336] on div "SELECT date , location_code, ROUND( SUM (refund_amount), 2 ) AS refunds_excl_tax" at bounding box center [558, 336] width 326 height 22
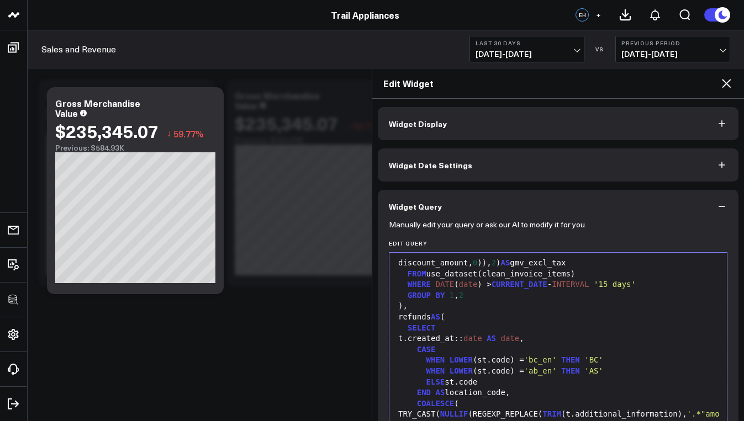
scroll to position [49, 0]
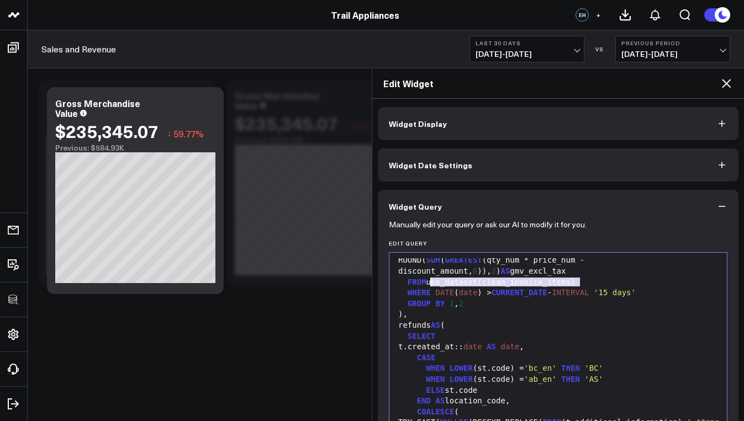
drag, startPoint x: 582, startPoint y: 284, endPoint x: 432, endPoint y: 287, distance: 149.7
click at [432, 287] on div "FROM use_dataset(clean_invoice_items)" at bounding box center [558, 282] width 326 height 11
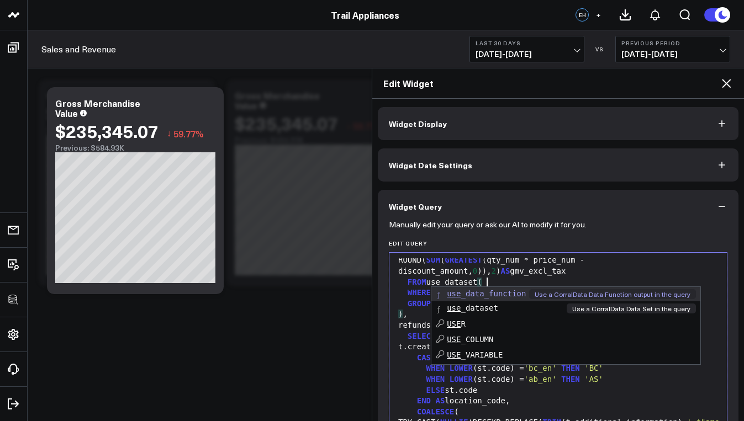
click at [472, 307] on span "use _dataset" at bounding box center [472, 308] width 51 height 9
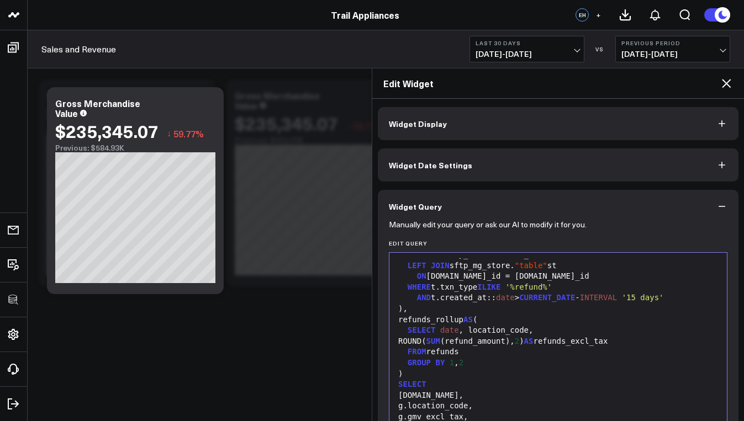
scroll to position [325, 0]
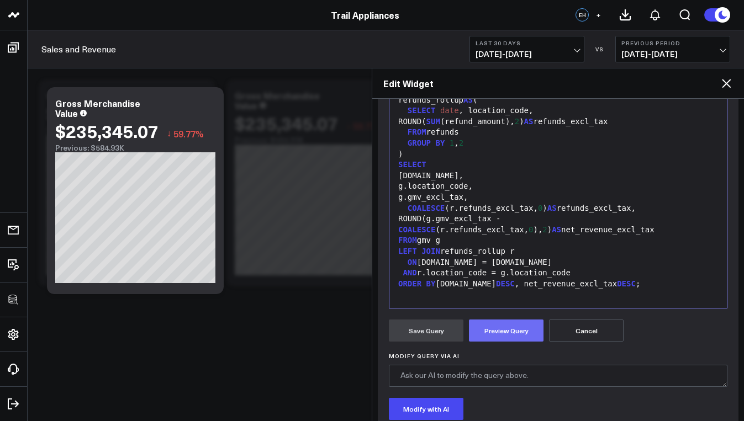
click at [496, 332] on button "Preview Query" at bounding box center [506, 331] width 75 height 22
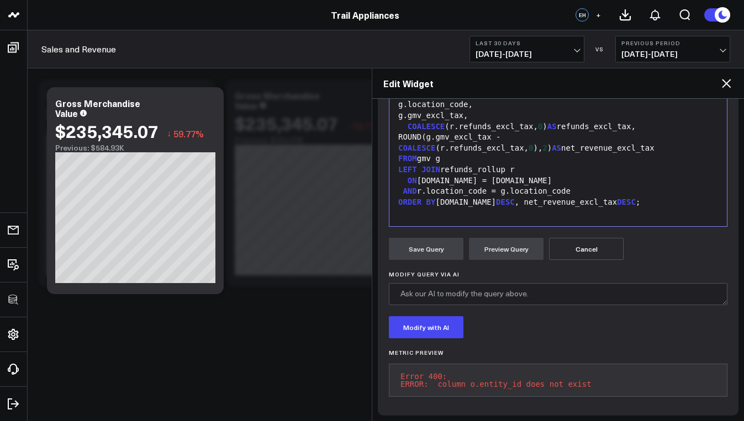
scroll to position [302, 0]
click at [486, 381] on pre "Error 400: ERROR: column o.entity_id does not exist" at bounding box center [558, 379] width 339 height 33
copy pre "ERROR: column o.entity_id does not exist"
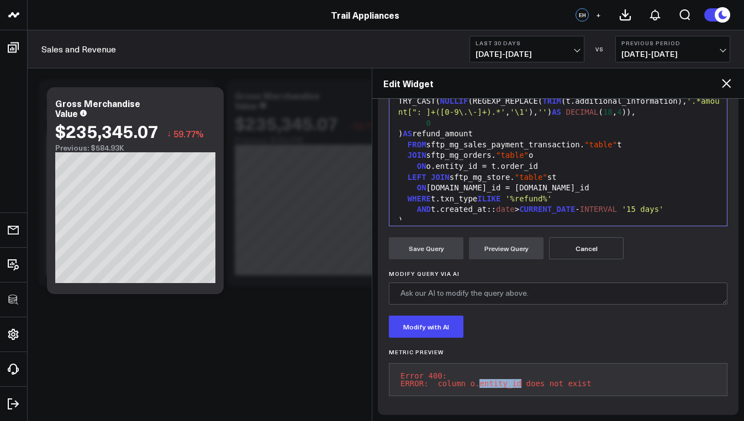
scroll to position [0, 0]
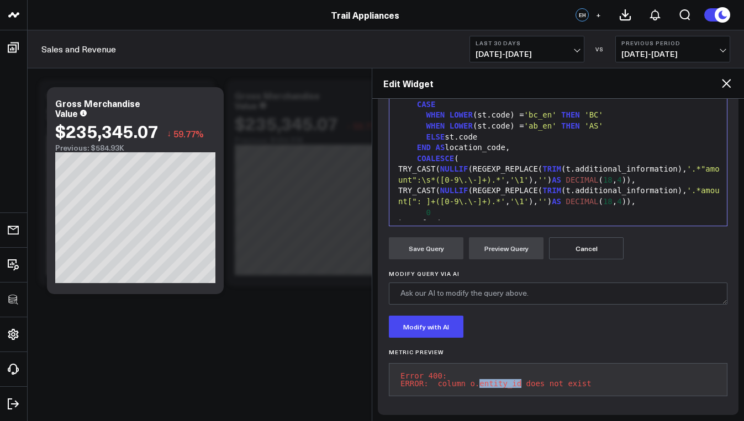
click at [725, 86] on icon at bounding box center [726, 83] width 13 height 13
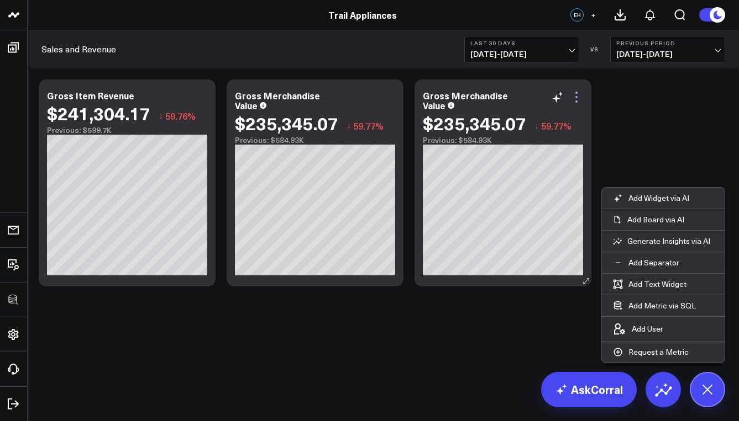
click at [581, 96] on icon at bounding box center [575, 97] width 13 height 13
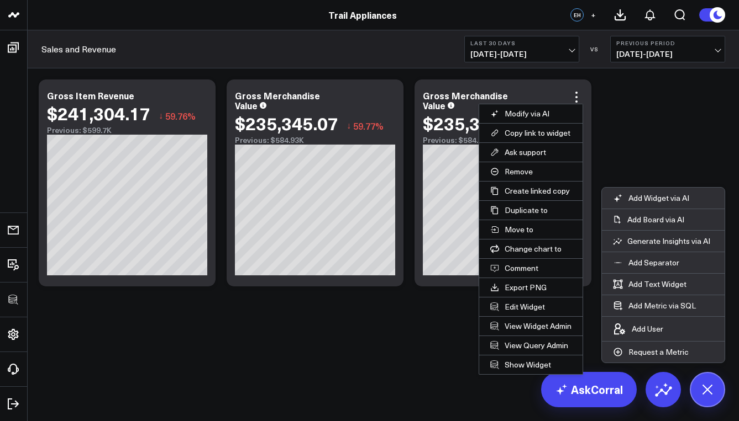
click at [532, 306] on button "Edit Widget" at bounding box center [530, 307] width 103 height 19
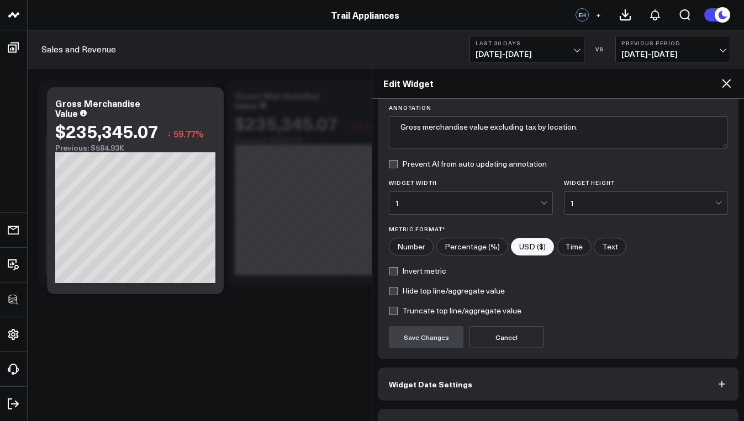
scroll to position [112, 0]
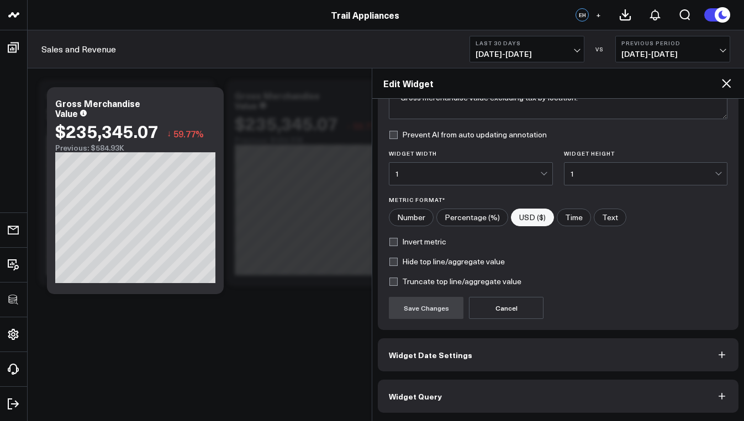
click at [504, 398] on button "Widget Query" at bounding box center [558, 396] width 361 height 33
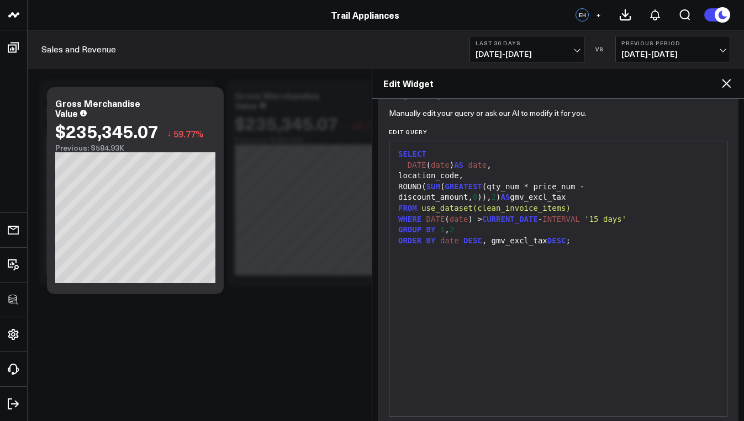
click at [518, 299] on div "SELECT DATE ( date ) AS date , location_code, ROUND( SUM ( GREATEST (qty_num * …" at bounding box center [558, 279] width 326 height 264
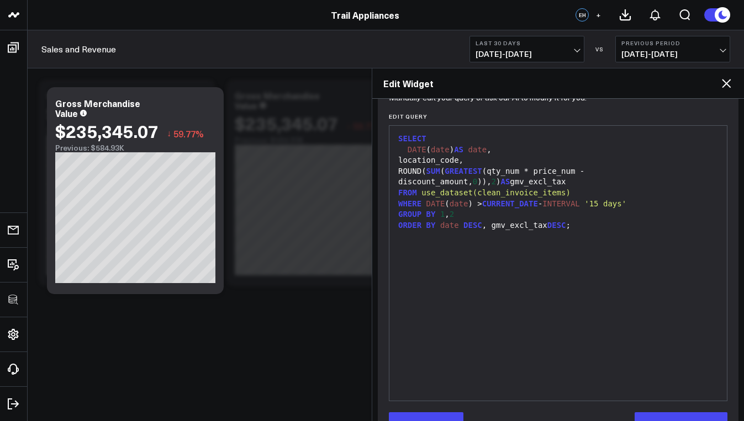
scroll to position [160, 0]
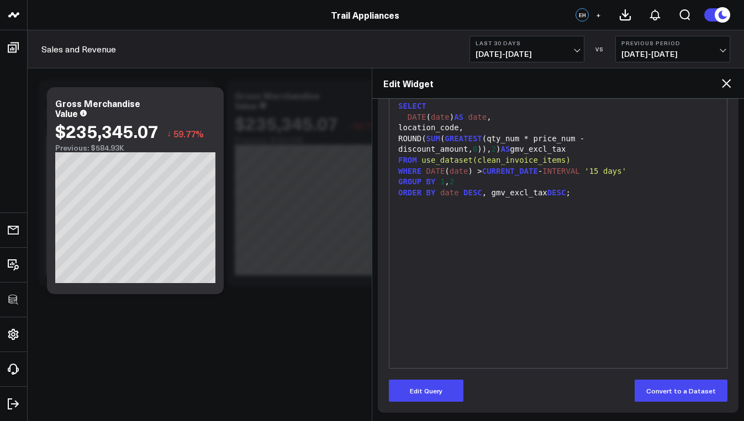
click at [447, 378] on form "Manually edit your query or ask our AI to modify it for you. Edit Query 9 1 2 3…" at bounding box center [558, 233] width 339 height 339
click at [452, 391] on button "Edit Query" at bounding box center [426, 391] width 75 height 22
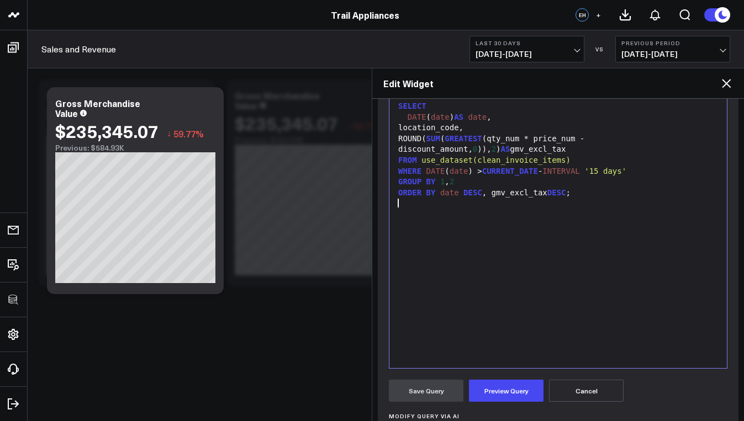
click at [500, 300] on div "SELECT DATE ( date ) AS date , location_code, ROUND( SUM ( GREATEST (qty_num * …" at bounding box center [558, 231] width 326 height 264
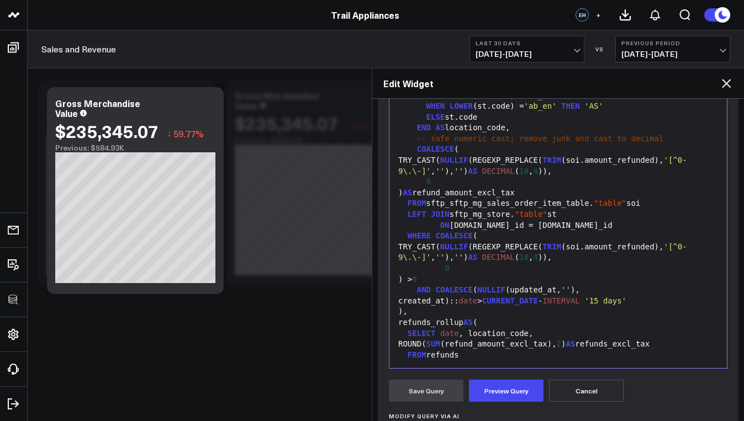
scroll to position [183, 0]
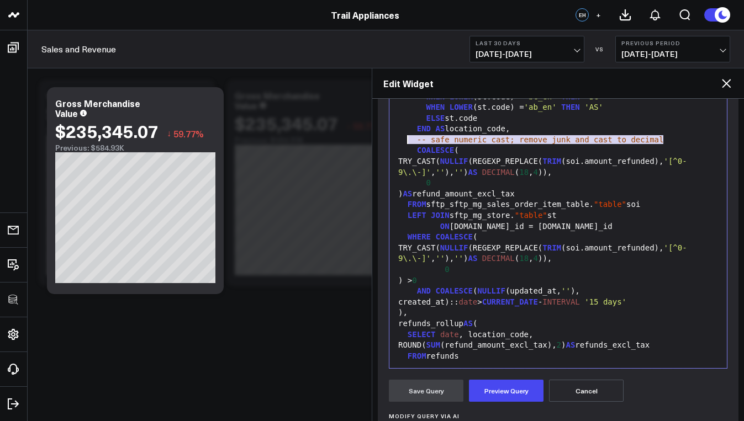
drag, startPoint x: 667, startPoint y: 139, endPoint x: 410, endPoint y: 144, distance: 257.5
click at [410, 144] on div "-- safe numeric cast; remove junk and cast to decimal" at bounding box center [558, 140] width 326 height 11
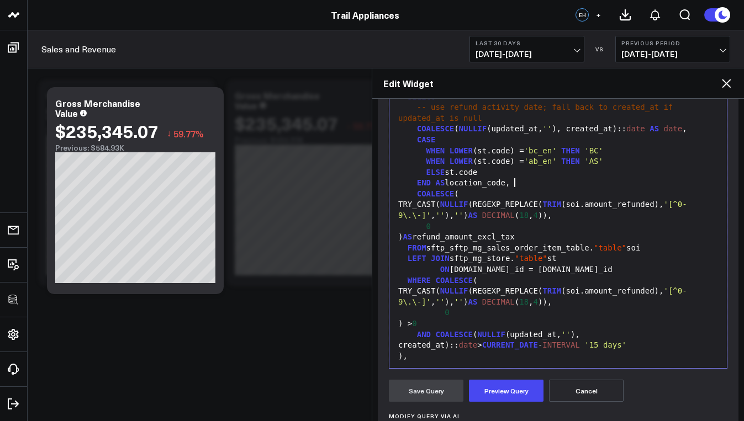
scroll to position [0, 0]
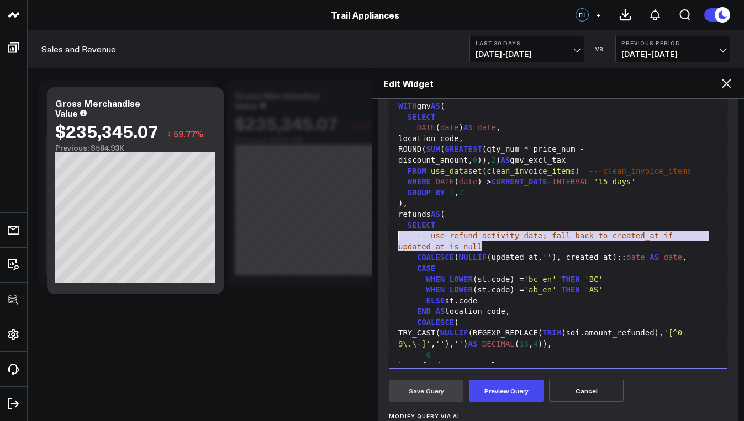
click at [370, 239] on body "100525 Test 100625-2 100925 3725 Test 829 Studios Accenture Acme Industrial Act…" at bounding box center [372, 210] width 744 height 421
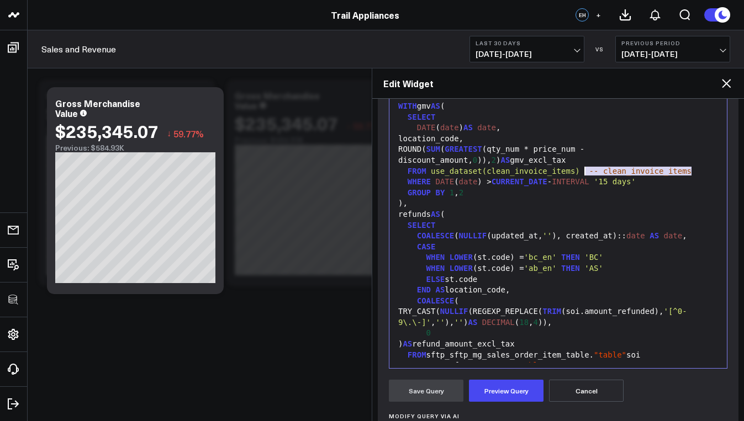
drag, startPoint x: 693, startPoint y: 170, endPoint x: 582, endPoint y: 172, distance: 110.5
click at [582, 172] on div "FROM use_dataset(clean_invoice_items) -- clean_invoice_items" at bounding box center [558, 171] width 326 height 11
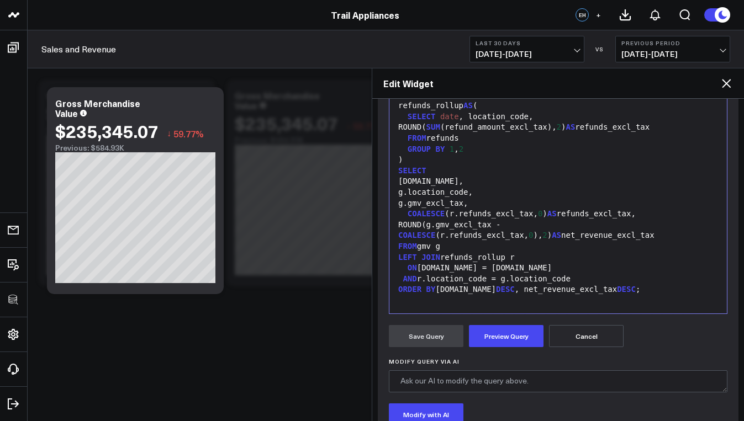
scroll to position [325, 0]
click at [525, 337] on button "Preview Query" at bounding box center [506, 336] width 75 height 22
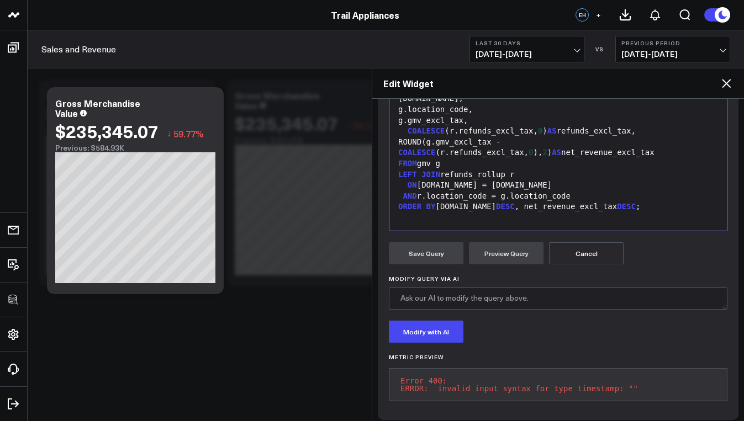
scroll to position [312, 0]
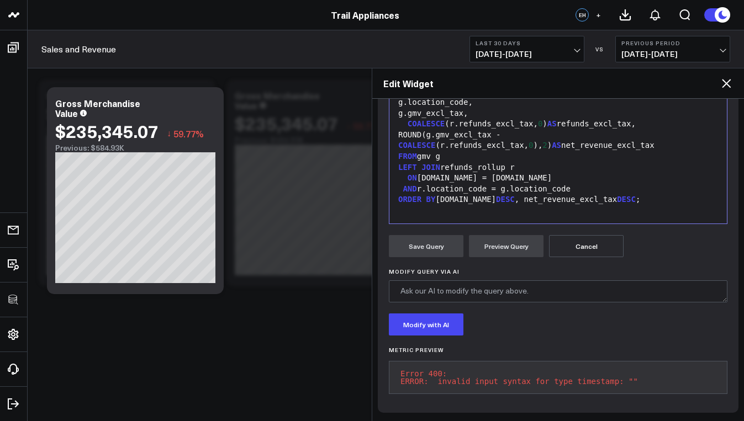
click at [583, 377] on pre "Error 400: ERROR: invalid input syntax for type timestamp: """ at bounding box center [558, 377] width 339 height 33
copy pre "ERROR: invalid input syntax for type timestamp: """
click at [465, 186] on div "AND r.location_code = g.location_code" at bounding box center [558, 189] width 326 height 11
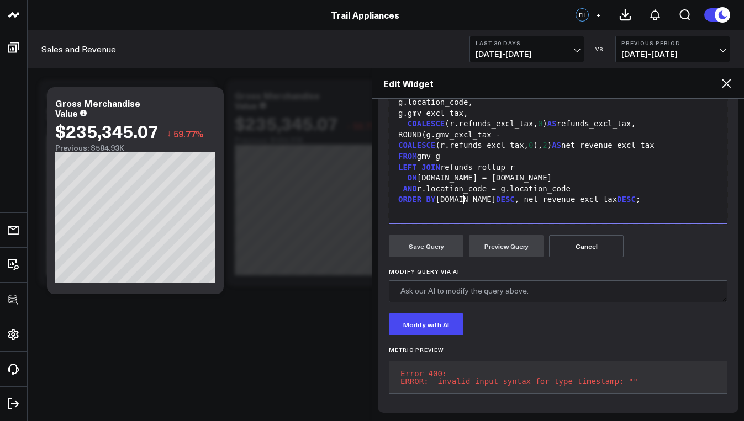
click at [607, 184] on div "AND r.location_code = g.location_code" at bounding box center [558, 189] width 326 height 11
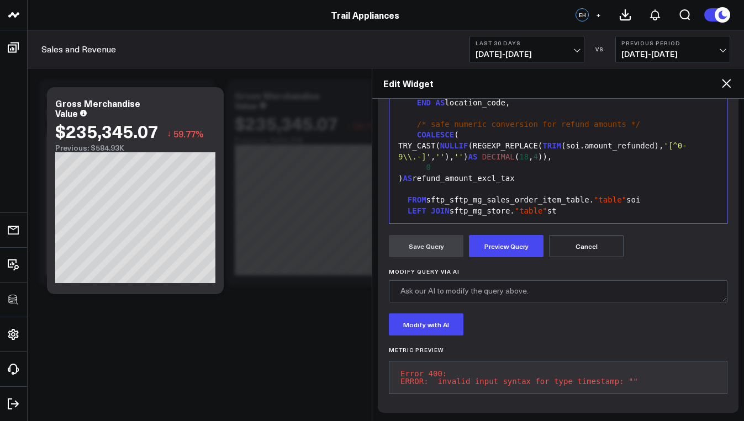
scroll to position [107, 0]
drag, startPoint x: 623, startPoint y: 117, endPoint x: 391, endPoint y: 112, distance: 231.5
click at [391, 112] on div "Selection deleted 99 1 2 3 4 5 6 7 8 9 10 11 12 13 14 15 16 17 18 19 20 21 22 2…" at bounding box center [558, 86] width 339 height 276
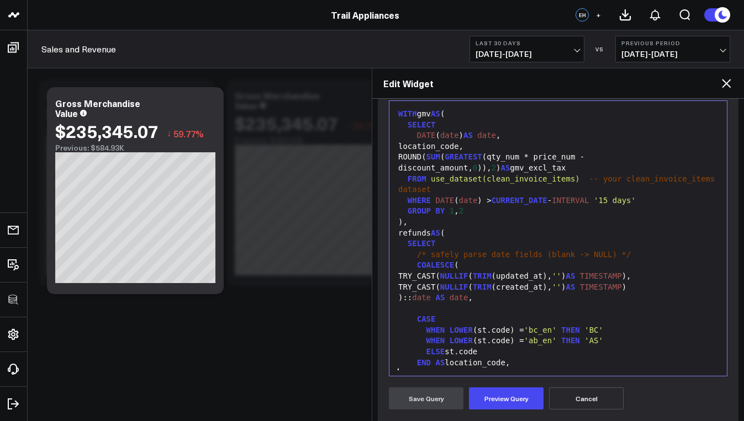
scroll to position [147, 0]
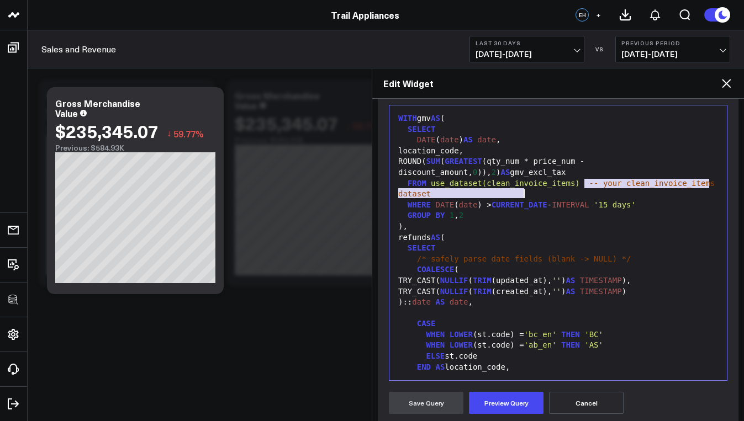
drag, startPoint x: 585, startPoint y: 184, endPoint x: 594, endPoint y: 192, distance: 12.1
click at [594, 192] on div "FROM use_dataset(clean_invoice_items) -- your clean_invoice_items dataset" at bounding box center [558, 189] width 326 height 22
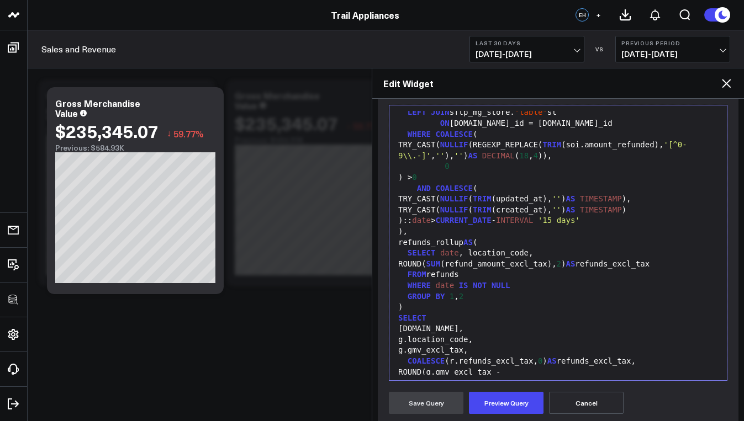
scroll to position [433, 0]
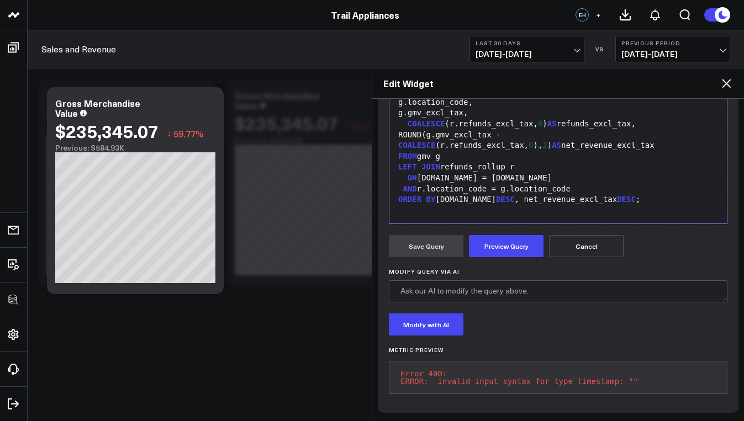
click at [518, 238] on button "Preview Query" at bounding box center [506, 246] width 75 height 22
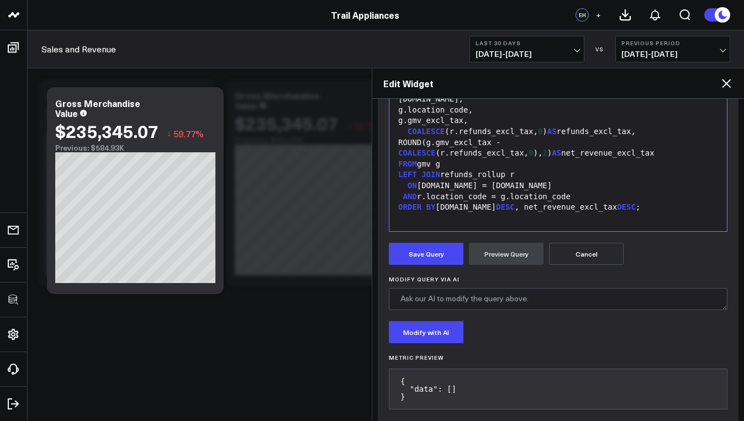
scroll to position [312, 0]
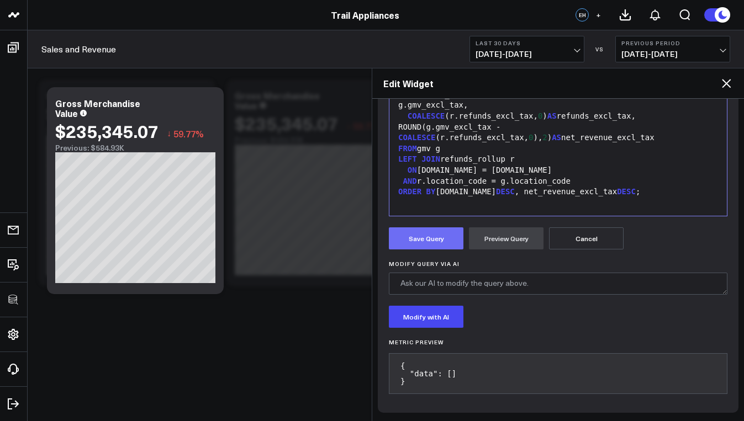
click at [463, 245] on div "Save Query Preview Query Cancel" at bounding box center [558, 239] width 339 height 22
click at [459, 245] on button "Save Query" at bounding box center [426, 239] width 75 height 22
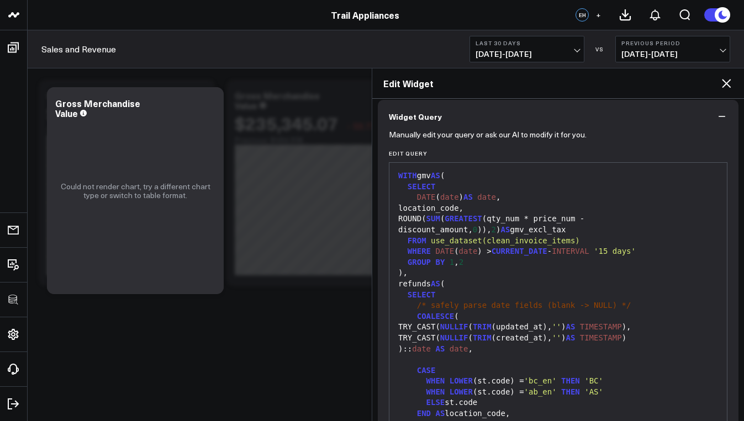
scroll to position [98, 0]
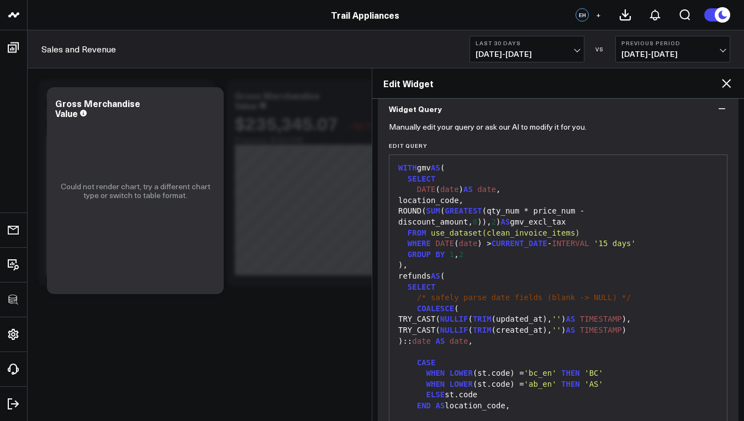
click at [636, 300] on div "/* safely parse date fields (blank -> NULL) */" at bounding box center [558, 298] width 326 height 11
drag, startPoint x: 634, startPoint y: 298, endPoint x: 416, endPoint y: 300, distance: 218.2
click at [416, 300] on div "/* safely parse date fields (blank -> NULL) */" at bounding box center [558, 298] width 326 height 11
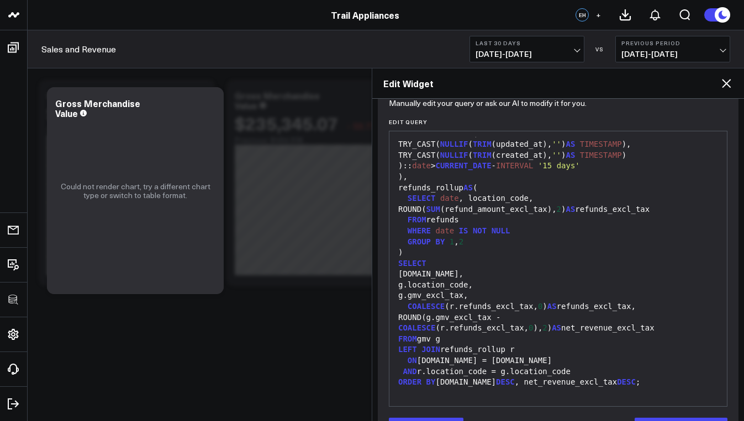
scroll to position [160, 0]
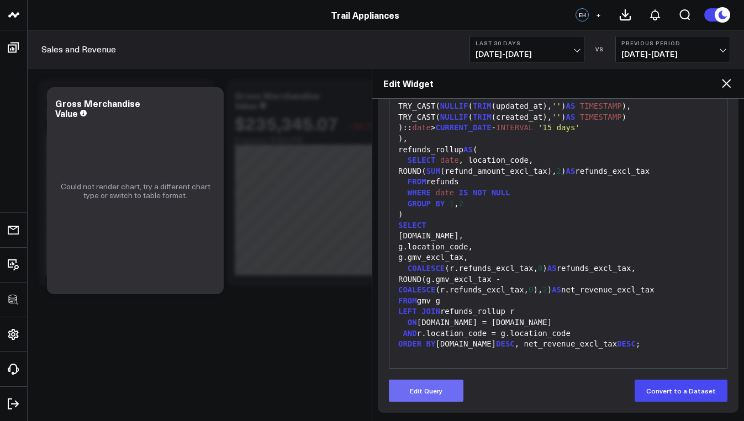
click at [416, 385] on button "Edit Query" at bounding box center [426, 391] width 75 height 22
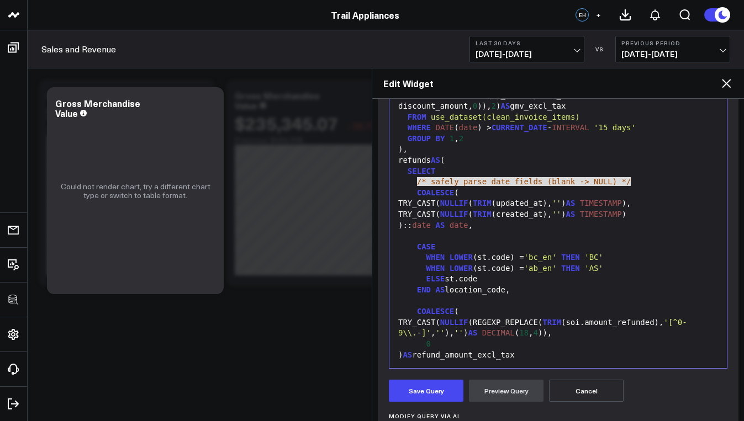
scroll to position [0, 0]
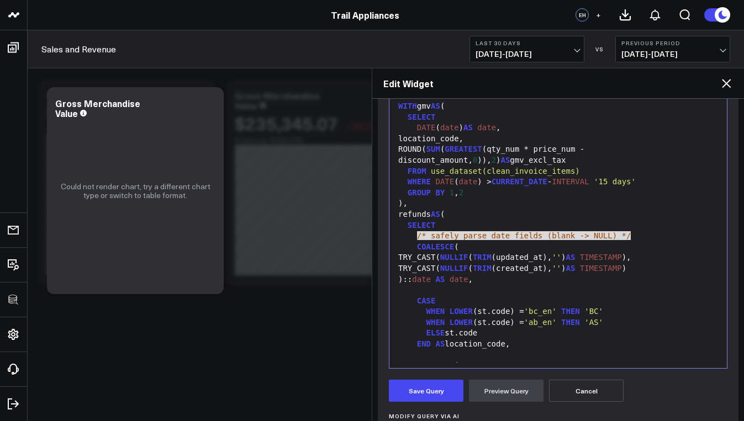
click at [637, 245] on div "COALESCE (" at bounding box center [558, 247] width 326 height 11
drag, startPoint x: 624, startPoint y: 239, endPoint x: 397, endPoint y: 240, distance: 227.0
click at [397, 240] on div "/* safely parse date fields (blank -> NULL) */" at bounding box center [558, 236] width 326 height 11
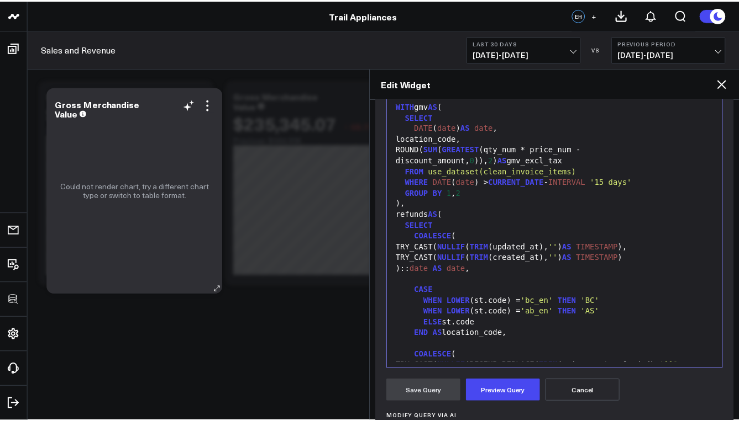
scroll to position [160, 0]
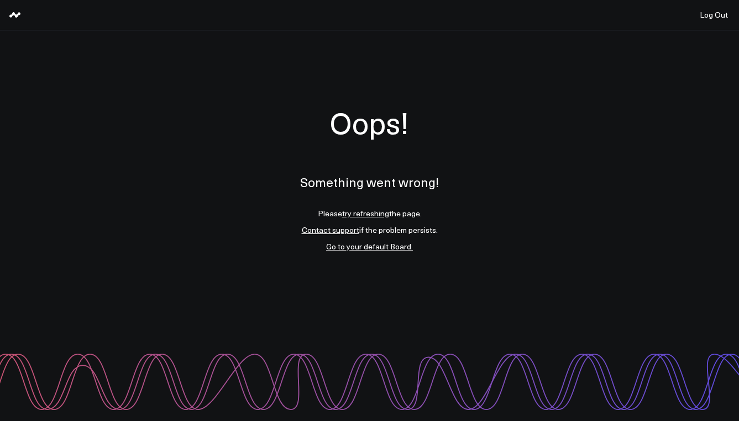
click at [372, 215] on link "try refreshing" at bounding box center [365, 213] width 47 height 10
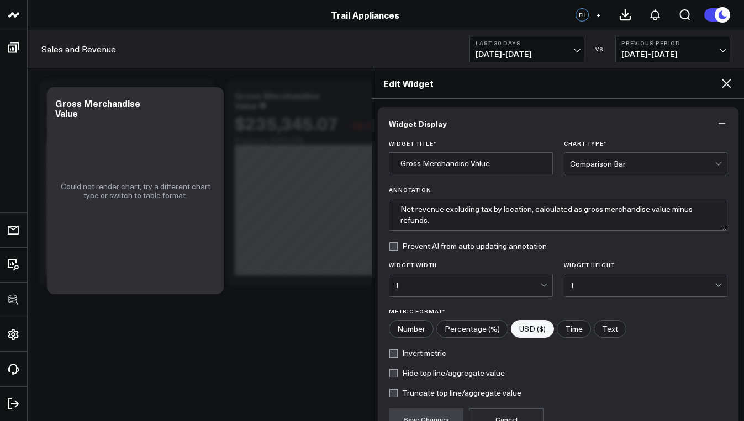
click at [726, 83] on icon at bounding box center [726, 83] width 9 height 9
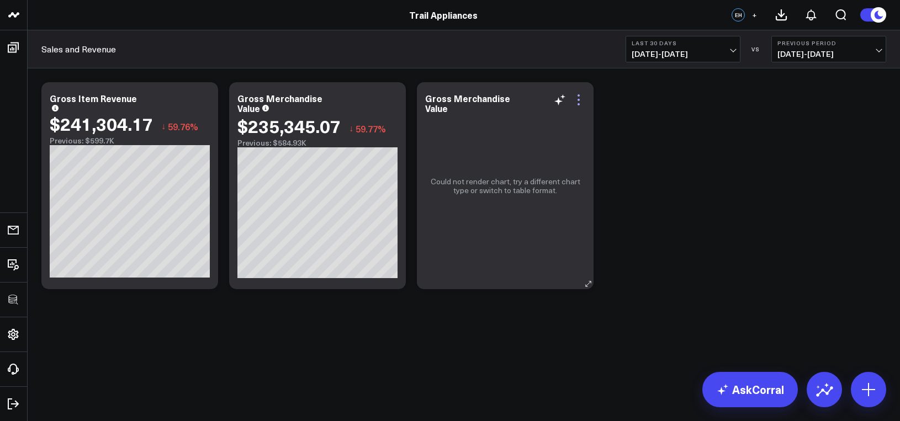
click at [578, 97] on icon at bounding box center [578, 99] width 13 height 13
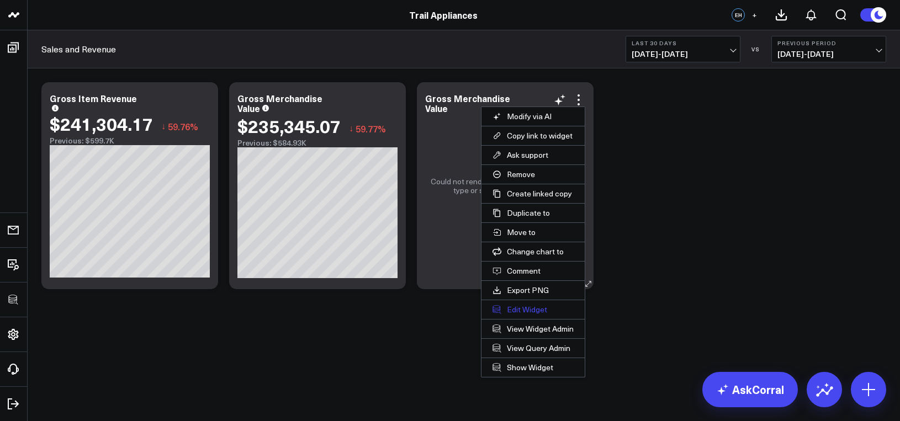
click at [537, 312] on button "Edit Widget" at bounding box center [533, 309] width 103 height 19
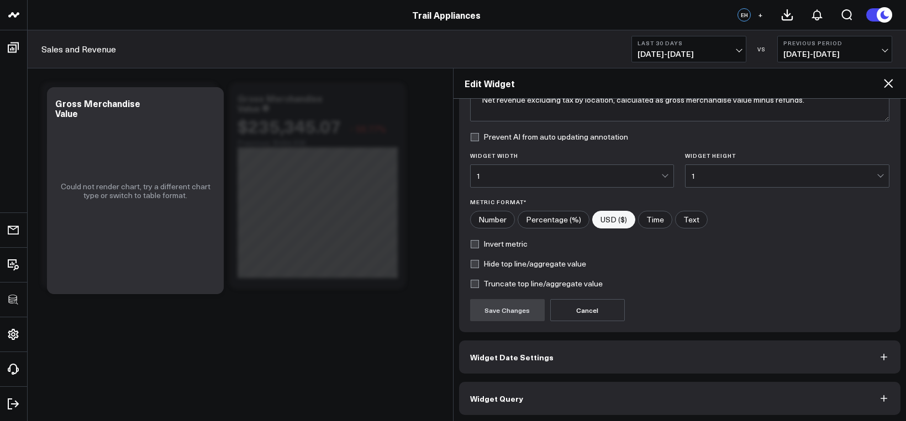
scroll to position [112, 0]
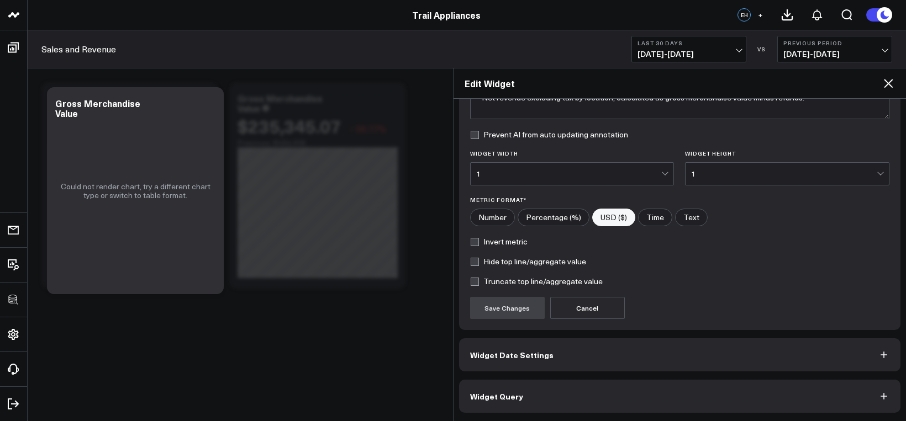
click at [558, 361] on button "Widget Date Settings" at bounding box center [680, 355] width 442 height 33
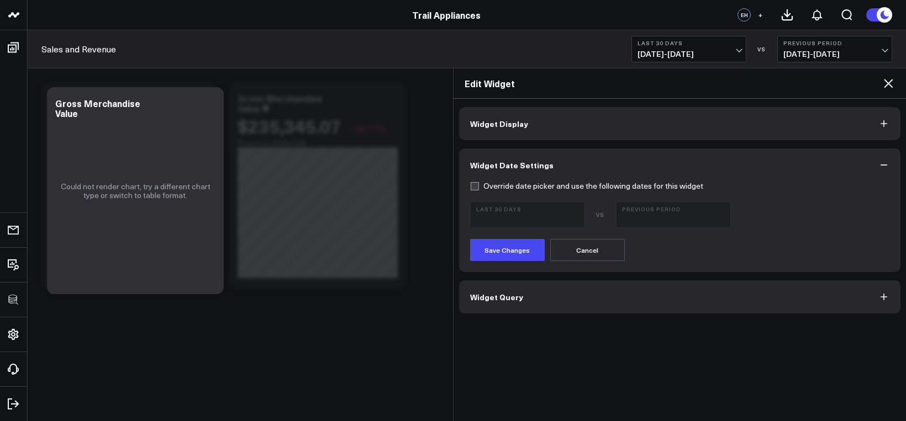
click at [528, 297] on button "Widget Query" at bounding box center [680, 297] width 442 height 33
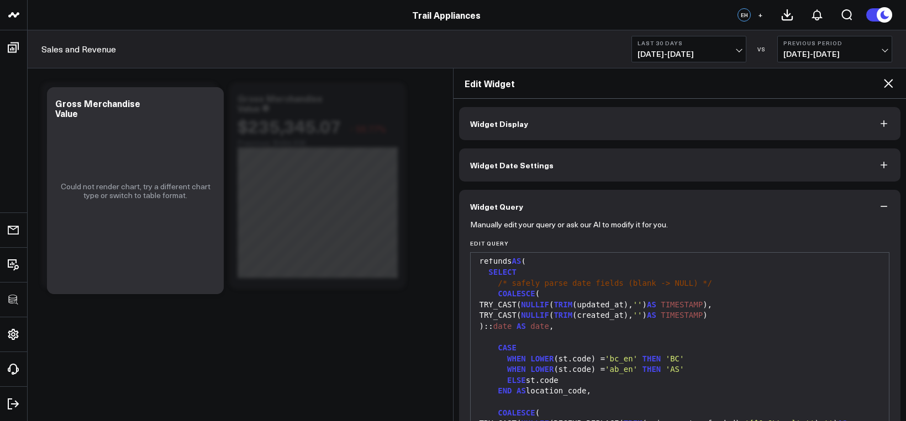
scroll to position [106, 0]
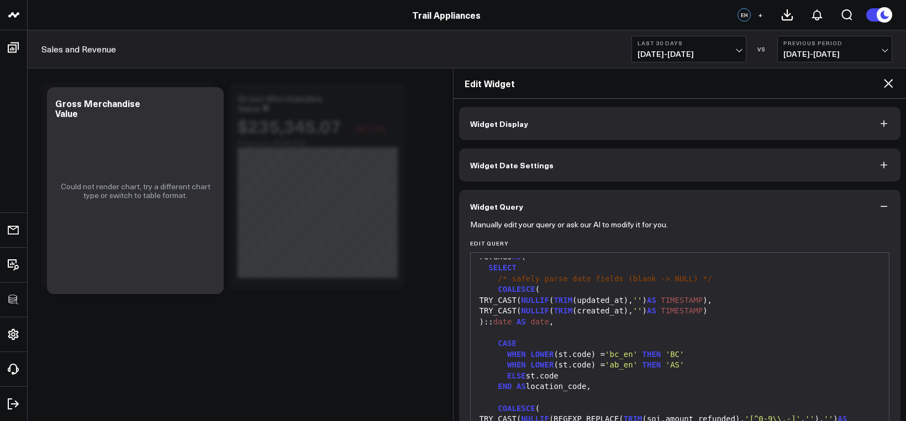
click at [534, 339] on div at bounding box center [680, 333] width 408 height 11
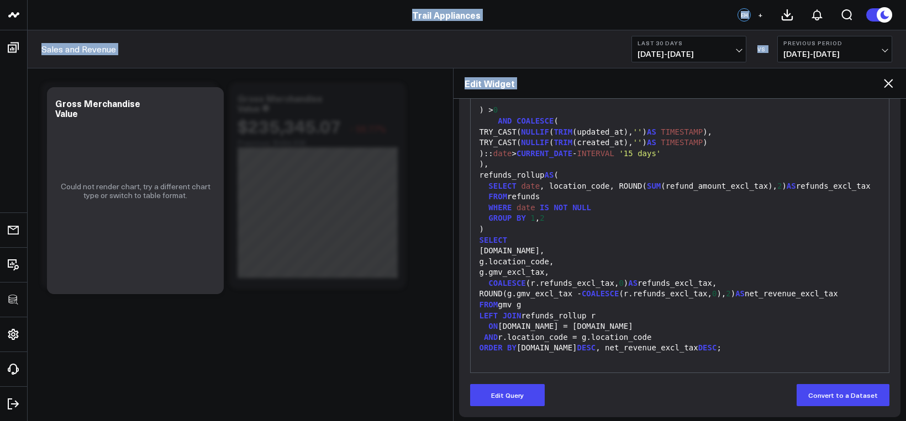
scroll to position [160, 0]
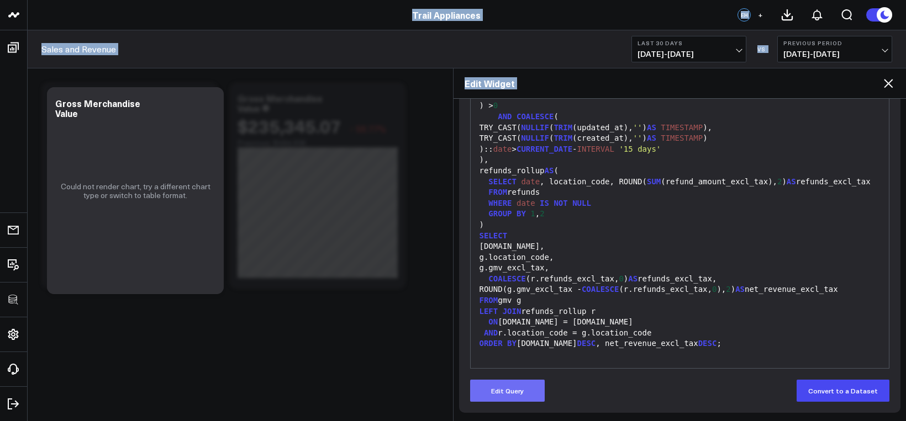
click at [500, 390] on button "Edit Query" at bounding box center [507, 391] width 75 height 22
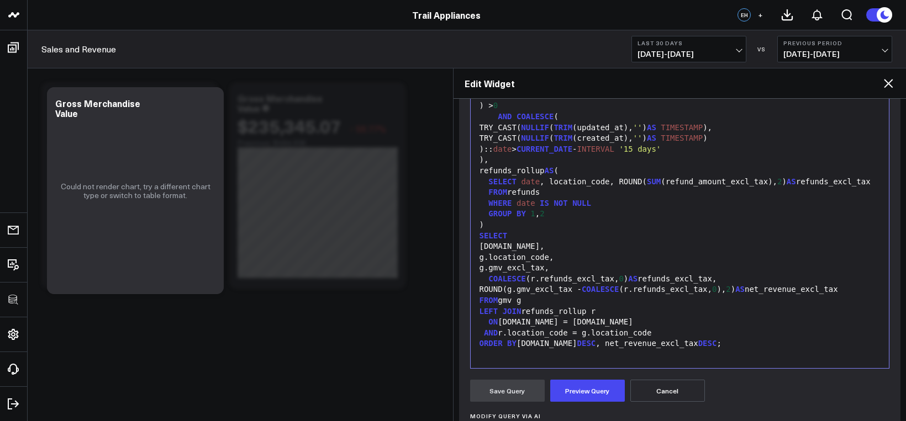
click at [581, 298] on div "FROM gmv g" at bounding box center [680, 301] width 408 height 11
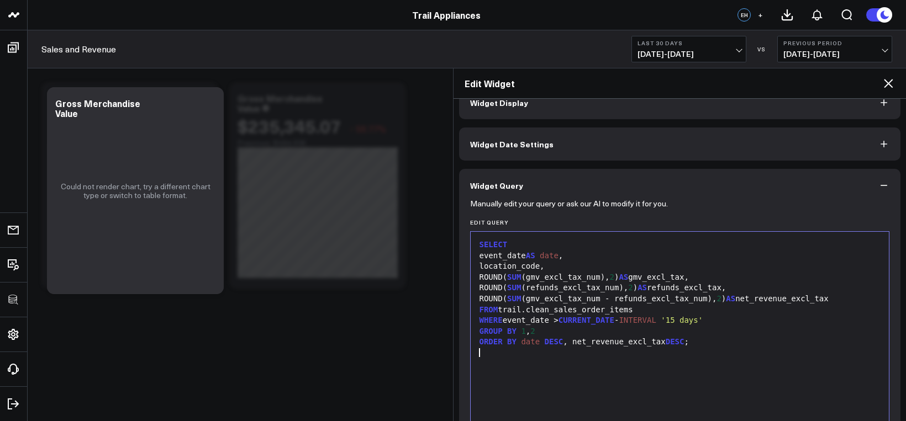
scroll to position [20, 0]
drag, startPoint x: 618, startPoint y: 310, endPoint x: 503, endPoint y: 309, distance: 115.5
click at [503, 309] on div "FROM trail.clean_sales_order_items" at bounding box center [680, 310] width 408 height 11
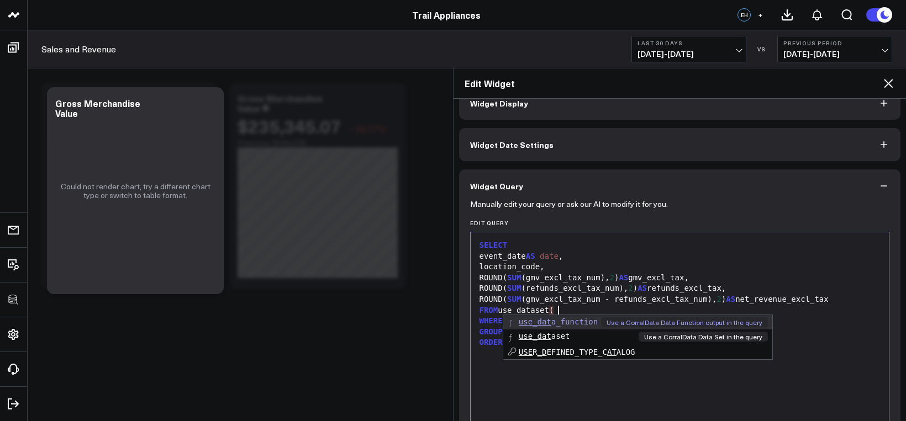
click at [532, 338] on span "use_dat" at bounding box center [535, 336] width 33 height 9
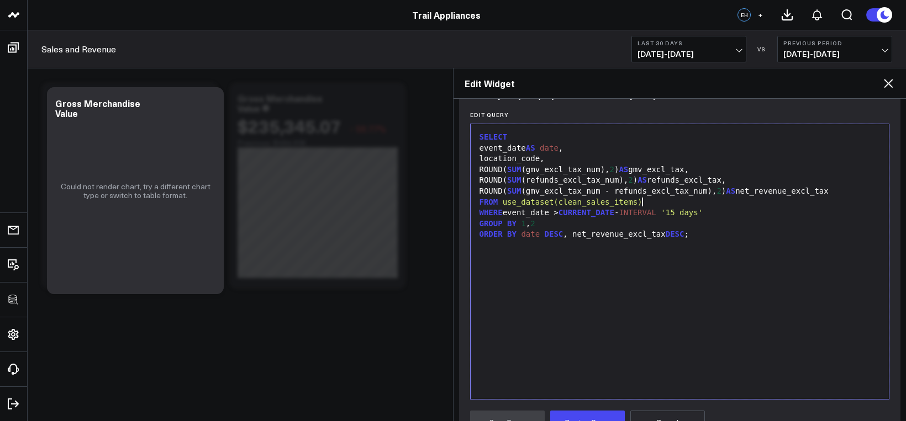
scroll to position [297, 0]
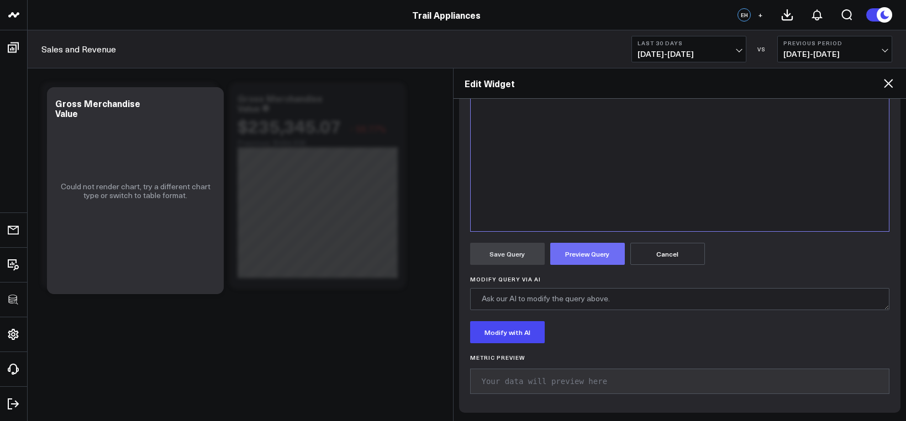
click at [590, 256] on button "Preview Query" at bounding box center [587, 254] width 75 height 22
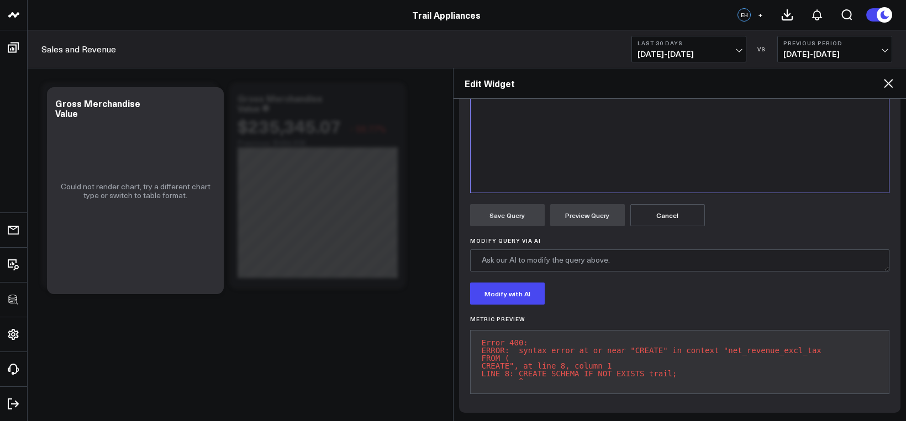
scroll to position [97, 0]
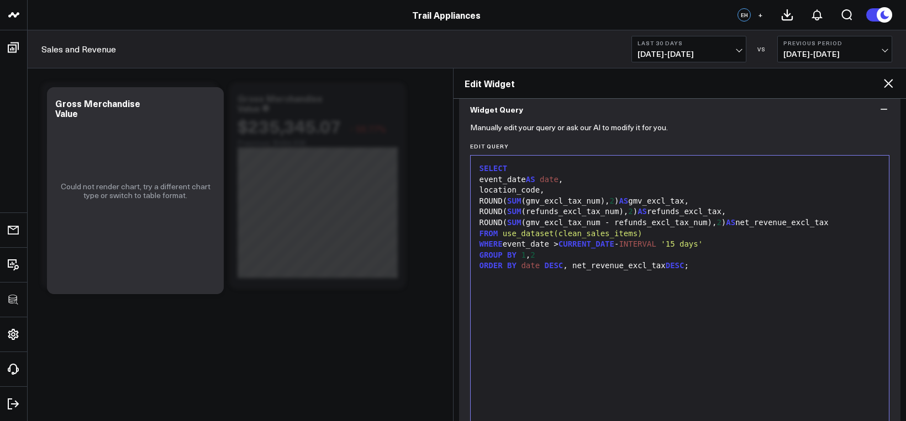
click at [603, 297] on div "SELECT event_date AS date , location_code, ROUND( SUM (gmv_excl_tax_num), 2 ) A…" at bounding box center [680, 293] width 408 height 264
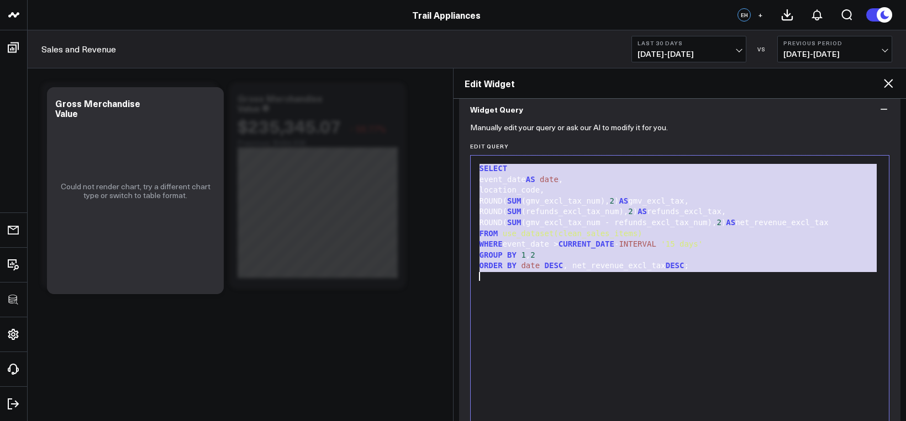
copy div "SELECT event_date AS date , location_code, ROUND( SUM (gmv_excl_tax_num), 2 ) A…"
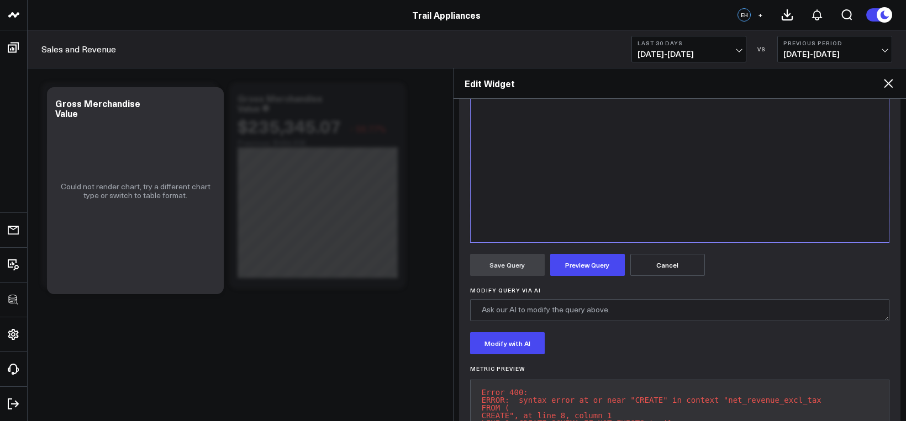
scroll to position [293, 0]
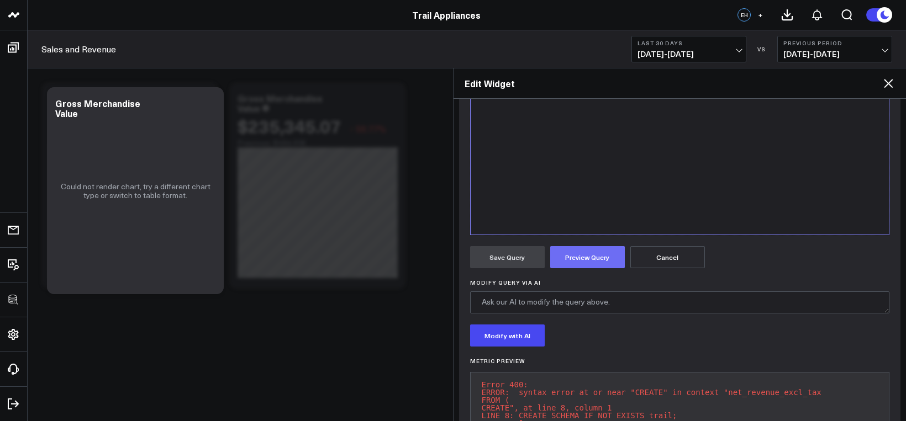
click at [586, 256] on button "Preview Query" at bounding box center [587, 257] width 75 height 22
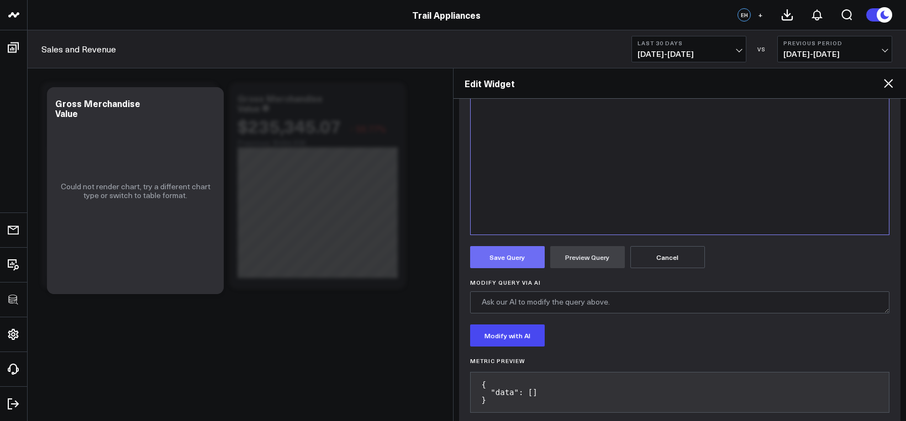
click at [525, 263] on button "Save Query" at bounding box center [507, 257] width 75 height 22
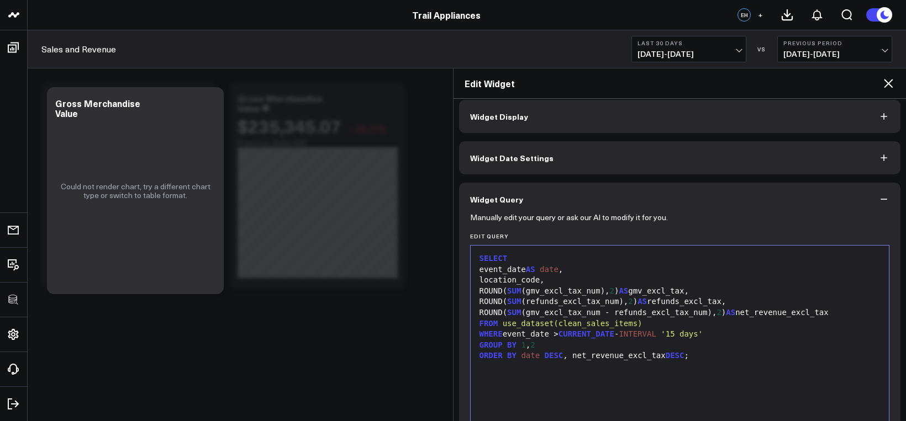
scroll to position [0, 0]
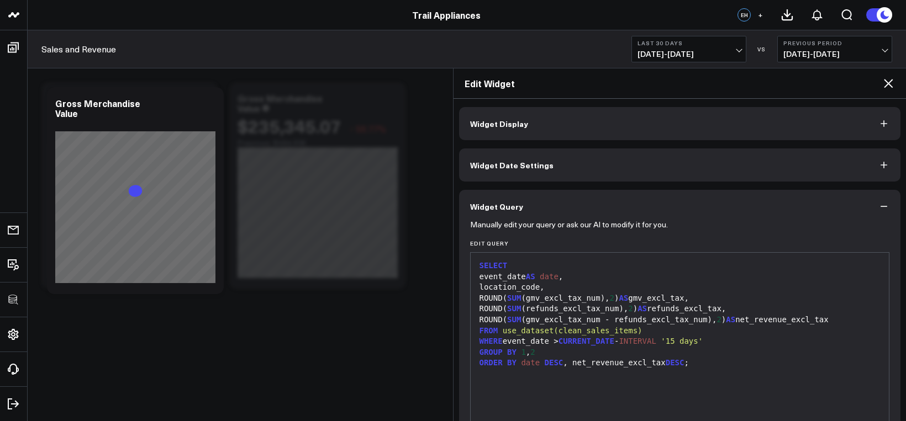
click at [534, 130] on button "Widget Display" at bounding box center [680, 123] width 442 height 33
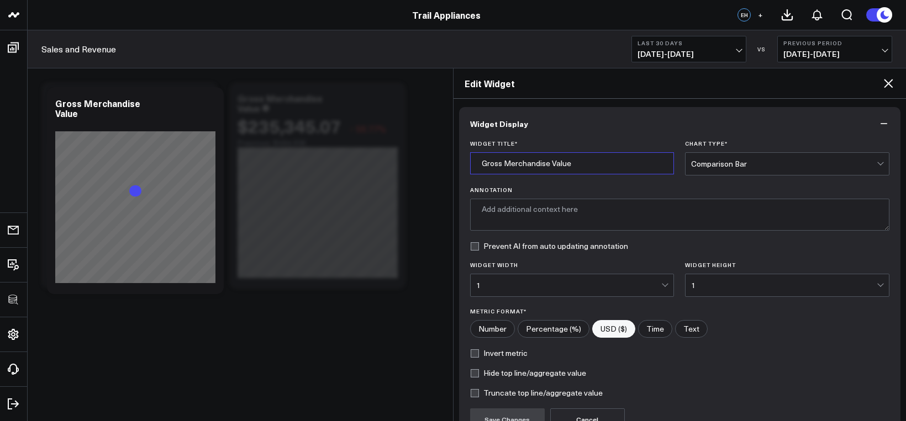
click at [528, 159] on input "Gross Merchandise Value" at bounding box center [572, 163] width 204 height 22
type input "Net Revenue"
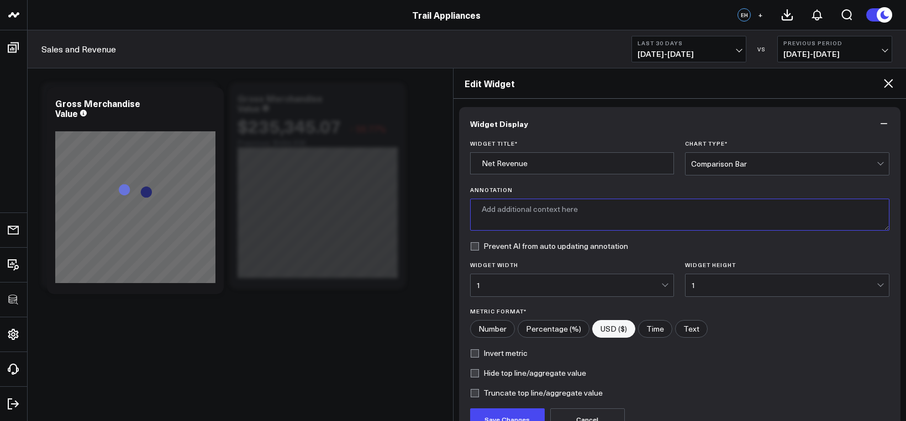
click at [569, 203] on textarea "Annotation" at bounding box center [680, 215] width 420 height 32
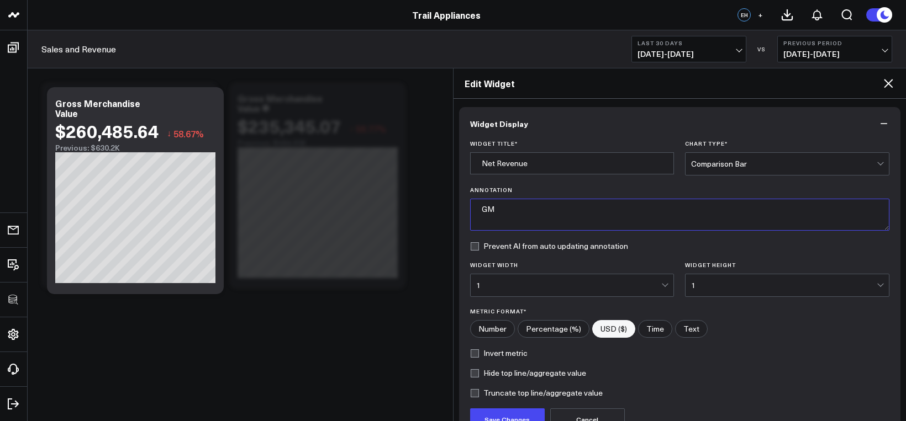
type textarea "G"
click at [549, 168] on input "Net Revenue" at bounding box center [572, 163] width 204 height 22
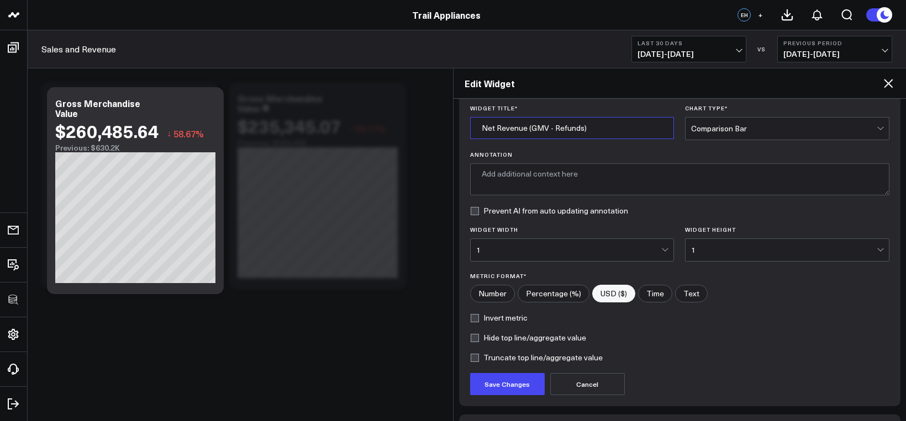
scroll to position [112, 0]
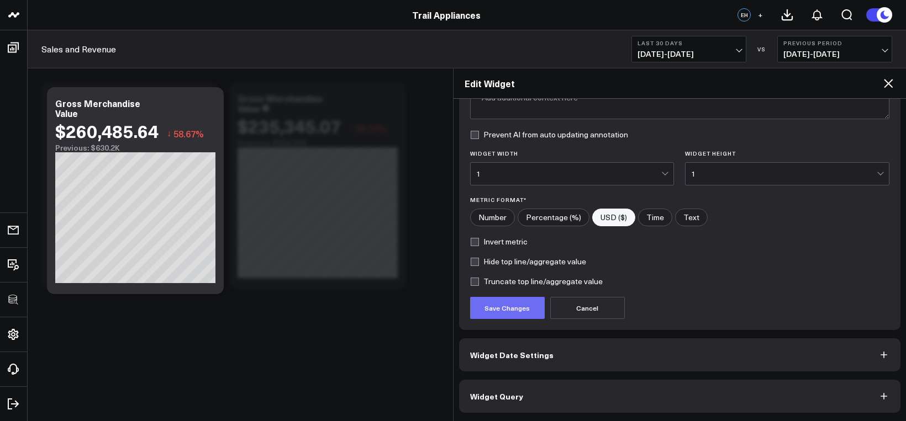
type input "Net Revenue (GMV - Refunds)"
click at [481, 318] on button "Save Changes" at bounding box center [507, 308] width 75 height 22
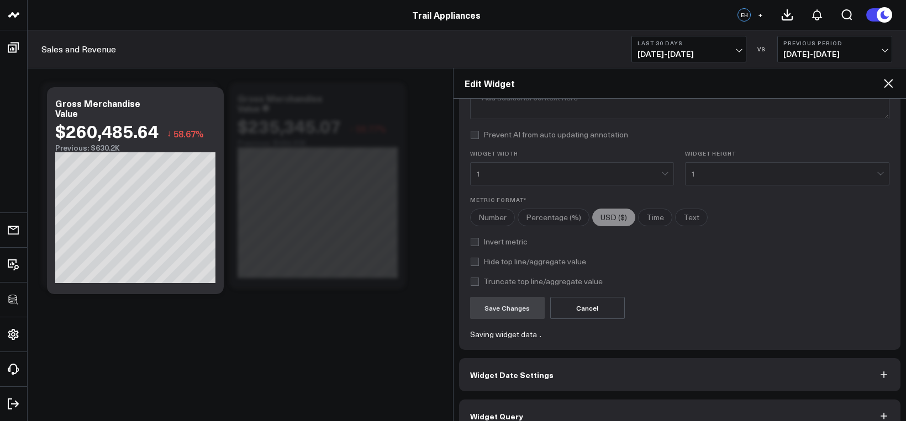
type textarea "Net revenue excluding tax by location, showing gross merchandise value and refu…"
checkbox input "true"
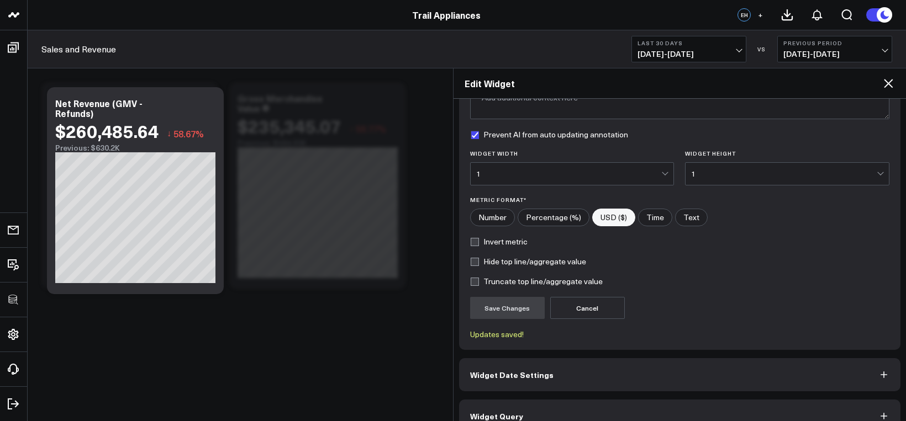
click at [738, 88] on icon at bounding box center [888, 83] width 13 height 13
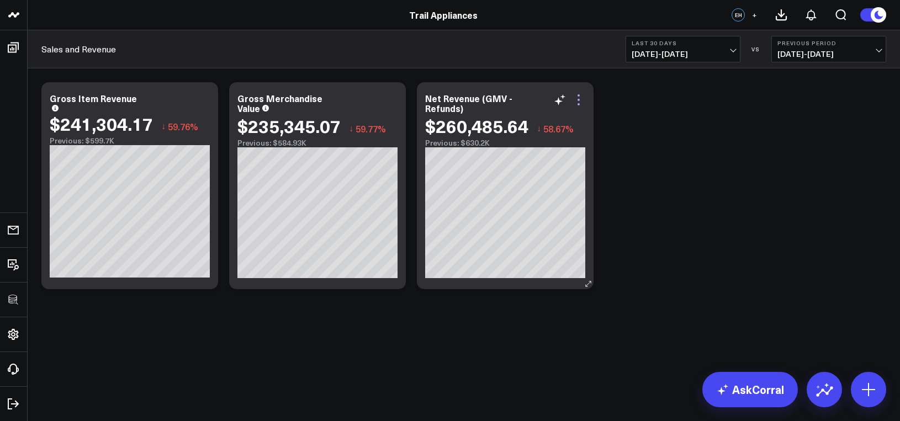
click at [578, 99] on icon at bounding box center [579, 100] width 2 height 2
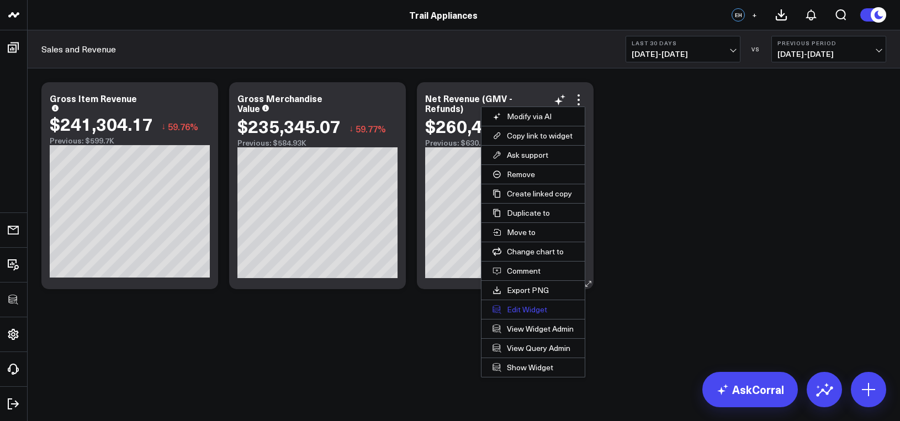
click at [536, 305] on button "Edit Widget" at bounding box center [533, 309] width 103 height 19
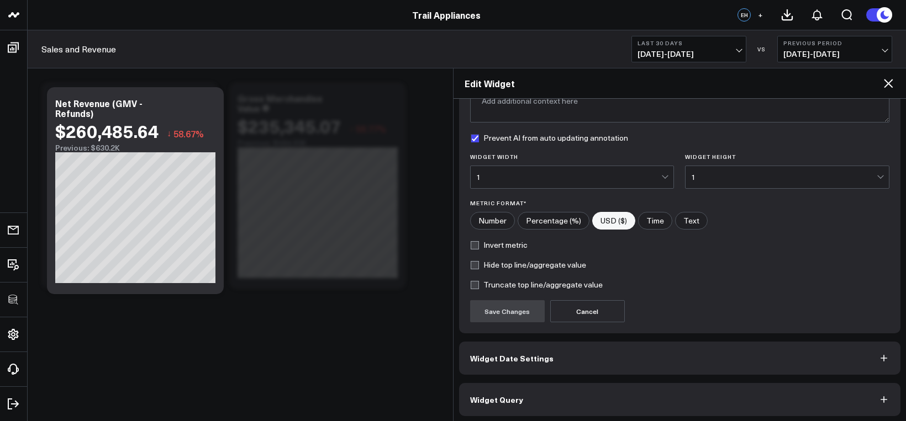
scroll to position [112, 0]
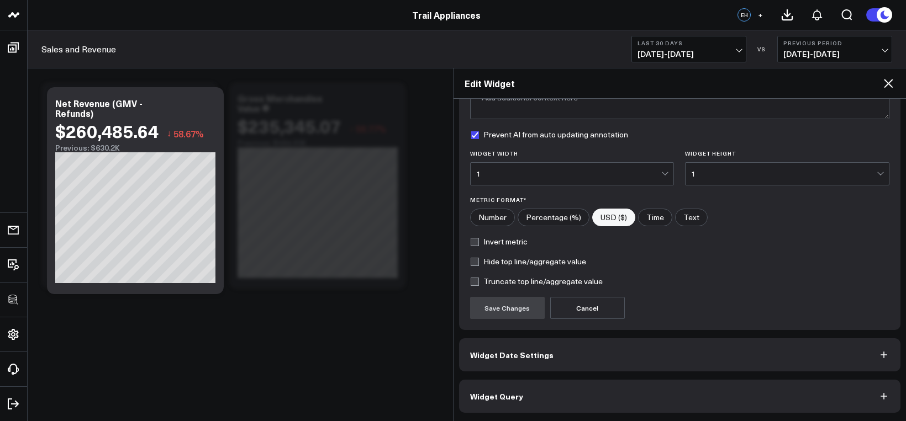
click at [540, 400] on button "Widget Query" at bounding box center [680, 396] width 442 height 33
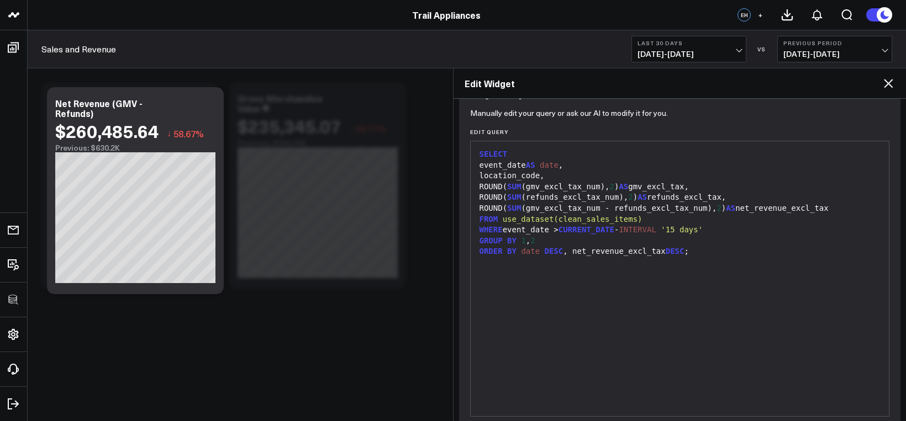
click at [661, 305] on div "SELECT event_date AS date , location_code, ROUND( SUM (gmv_excl_tax_num), 2 ) A…" at bounding box center [680, 279] width 408 height 264
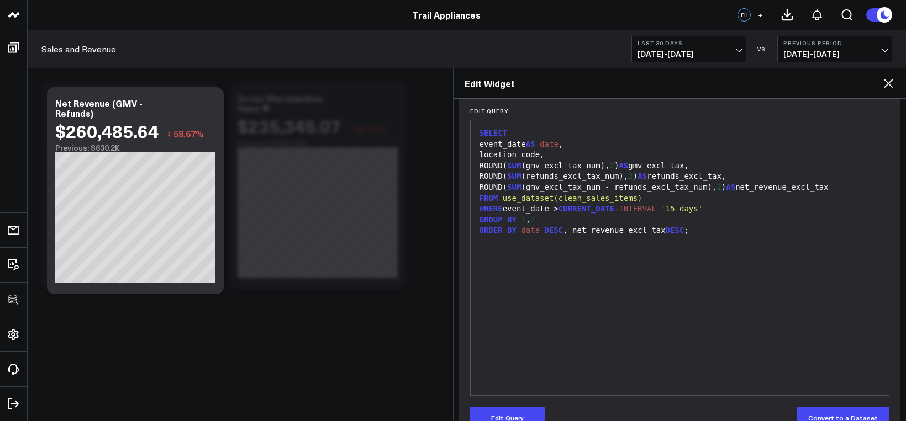
scroll to position [134, 0]
click at [511, 405] on button "Edit Query" at bounding box center [507, 416] width 75 height 22
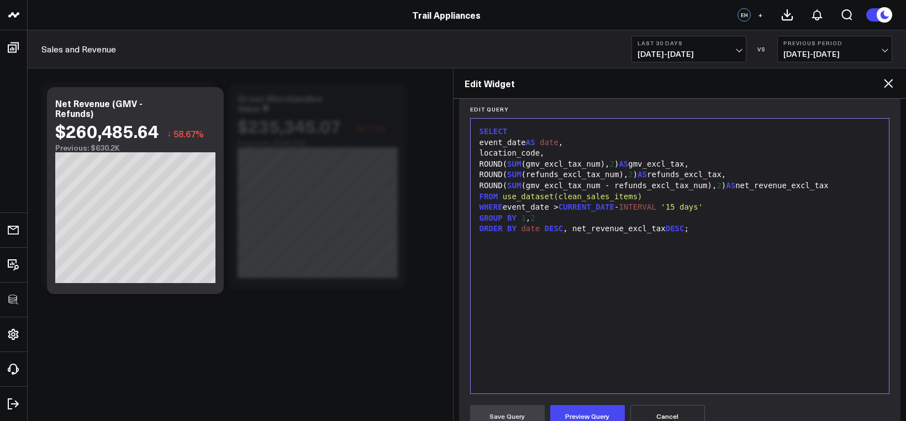
click at [558, 342] on div "SELECT event_date AS date , location_code, ROUND( SUM (gmv_excl_tax_num), 2 ) A…" at bounding box center [680, 256] width 408 height 264
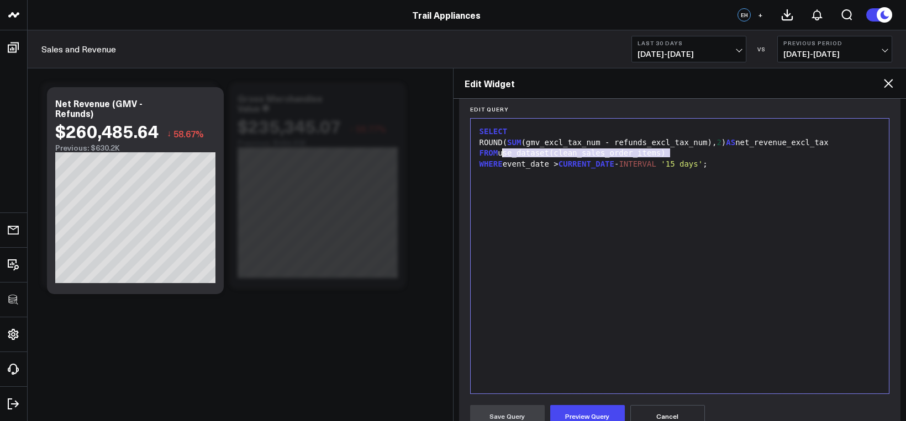
drag, startPoint x: 673, startPoint y: 155, endPoint x: 502, endPoint y: 155, distance: 170.7
click at [502, 155] on div "FROM use_dataset(clean_sales_order_items)" at bounding box center [680, 153] width 408 height 11
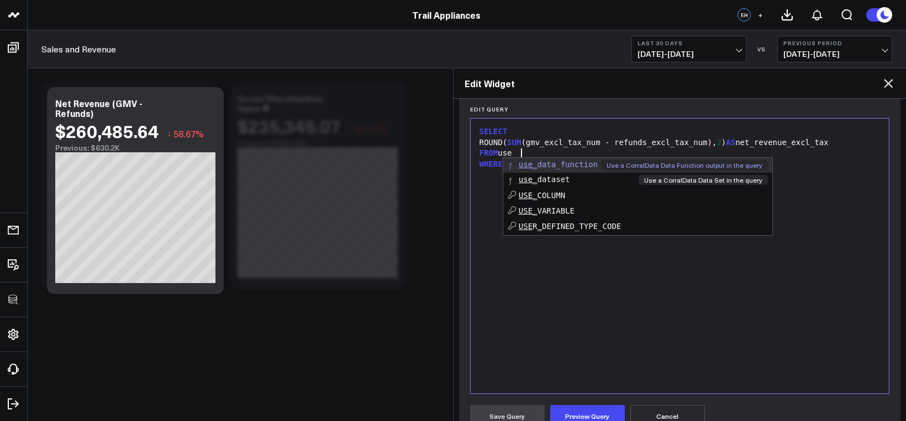
click at [537, 175] on span "use_ dataset" at bounding box center [544, 179] width 51 height 9
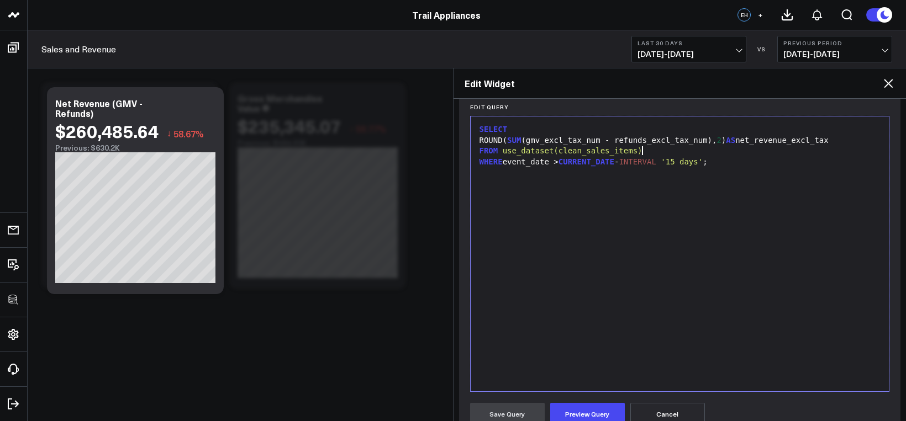
scroll to position [139, 0]
click at [600, 408] on button "Preview Query" at bounding box center [587, 412] width 75 height 22
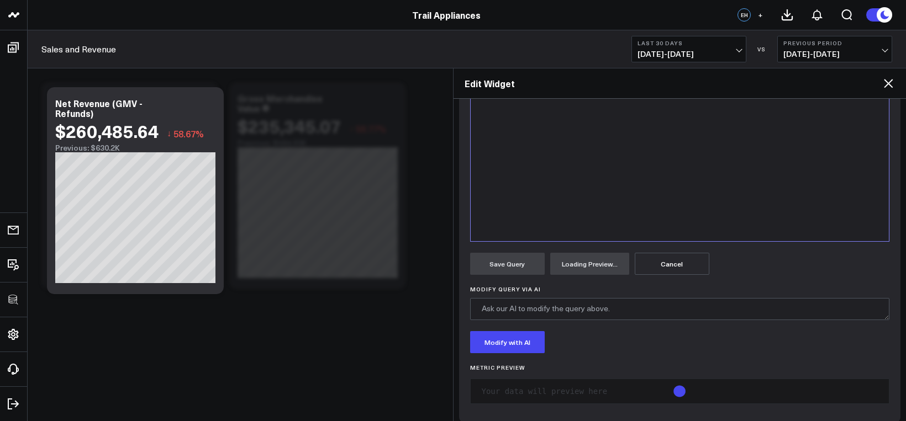
scroll to position [297, 0]
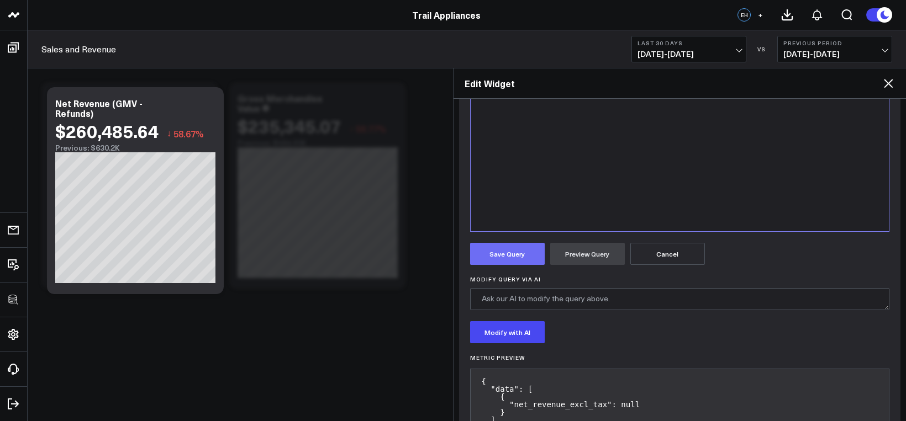
click at [526, 258] on button "Save Query" at bounding box center [507, 254] width 75 height 22
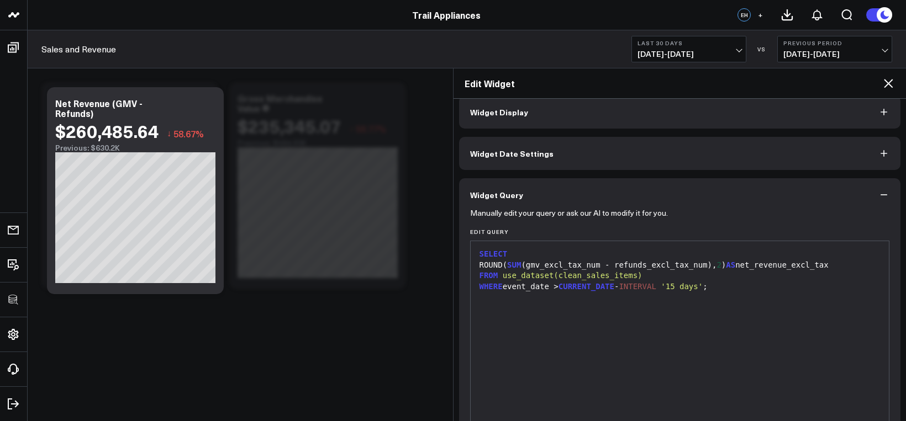
scroll to position [0, 0]
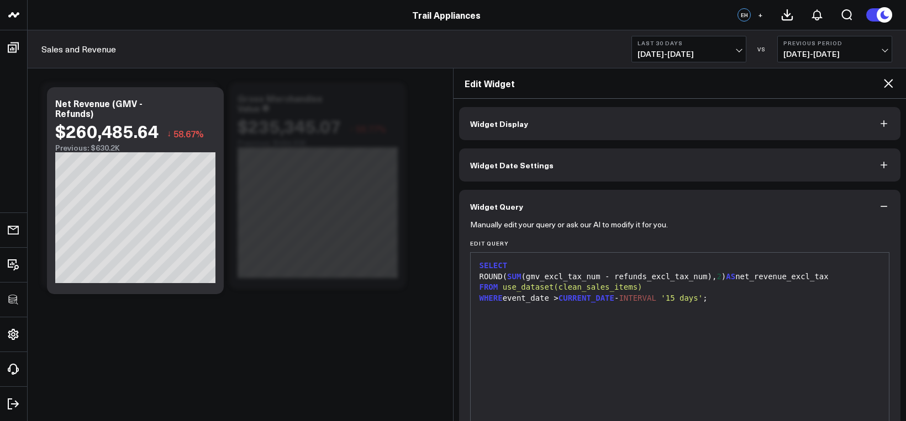
click at [738, 82] on icon at bounding box center [888, 83] width 13 height 13
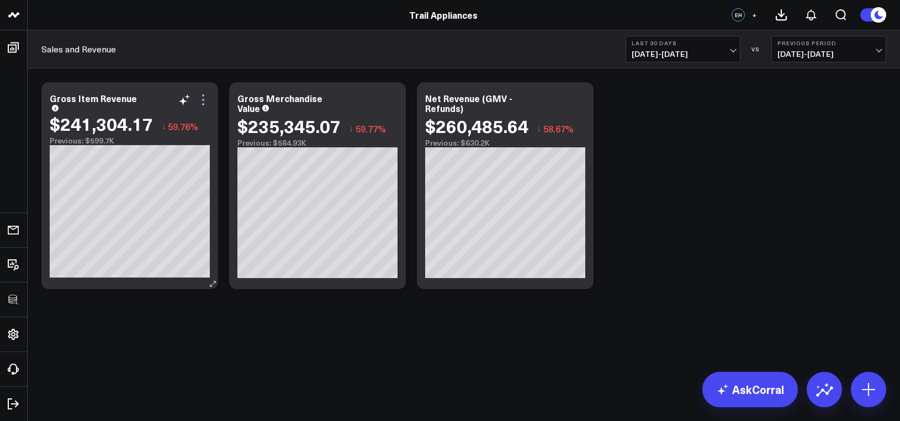
click at [205, 98] on icon at bounding box center [203, 99] width 13 height 13
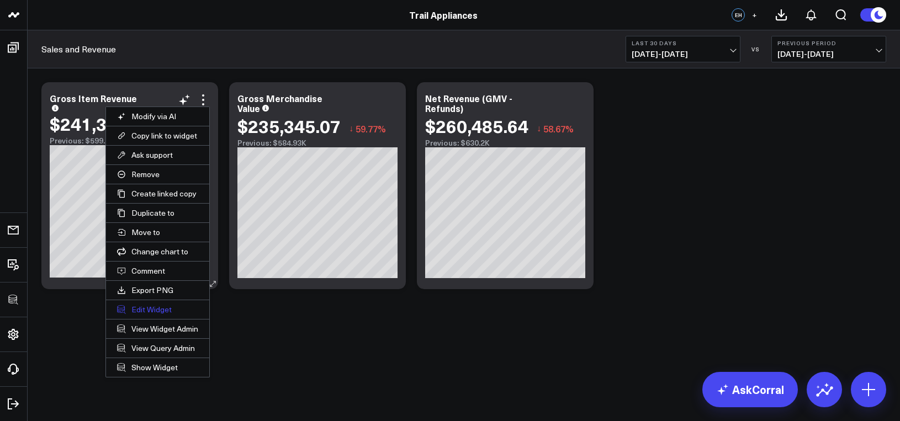
click at [150, 311] on button "Edit Widget" at bounding box center [157, 309] width 103 height 19
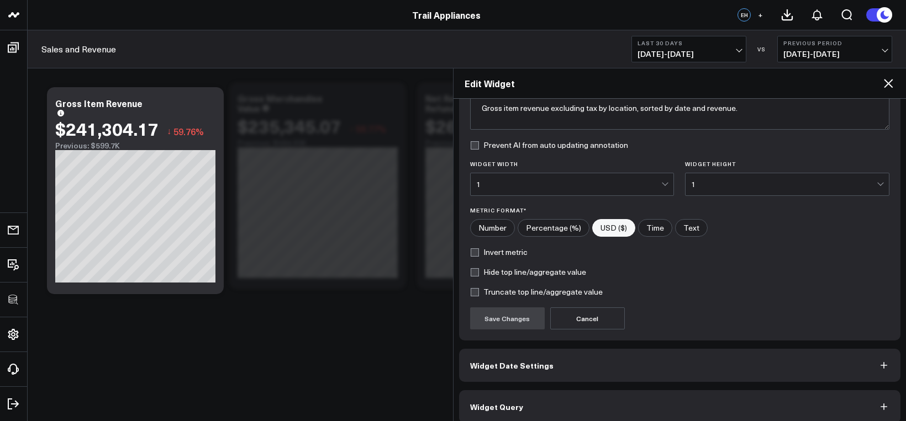
scroll to position [112, 0]
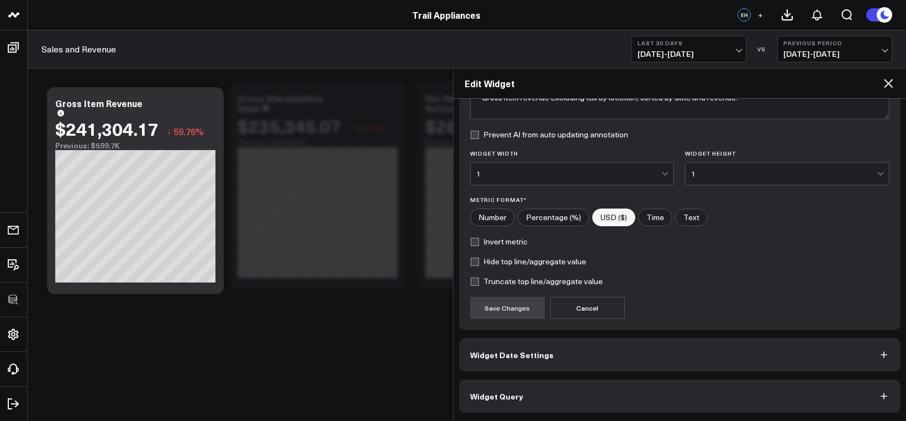
click at [556, 397] on button "Widget Query" at bounding box center [680, 396] width 442 height 33
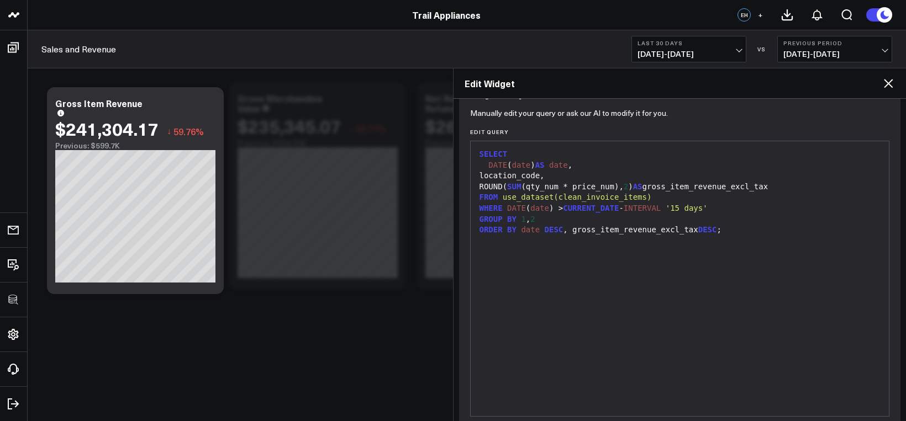
click at [494, 299] on div "SELECT DATE ( date ) AS date , location_code, ROUND( SUM (qty_num * price_num),…" at bounding box center [680, 279] width 408 height 264
drag, startPoint x: 494, startPoint y: 298, endPoint x: 502, endPoint y: 294, distance: 8.9
click at [494, 298] on div "SELECT DATE ( date ) AS date , location_code, ROUND( SUM (qty_num * price_num),…" at bounding box center [680, 279] width 408 height 264
click at [508, 290] on div "SELECT DATE ( date ) AS date , location_code, ROUND( SUM (qty_num * price_num),…" at bounding box center [680, 279] width 408 height 264
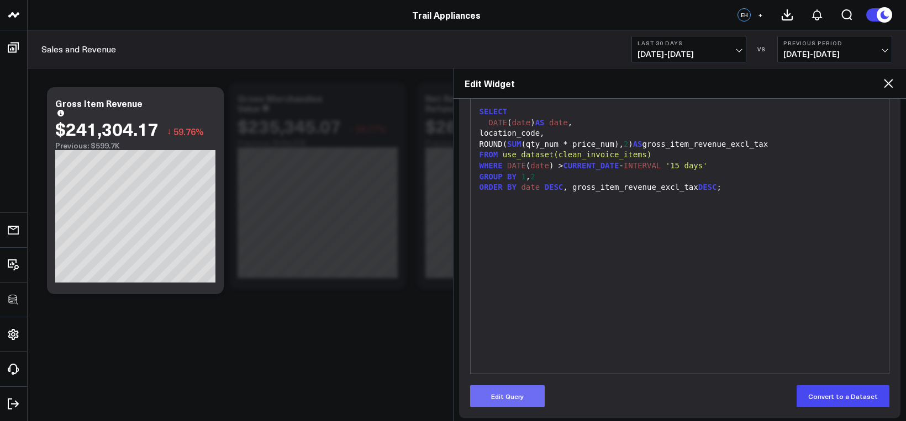
scroll to position [160, 0]
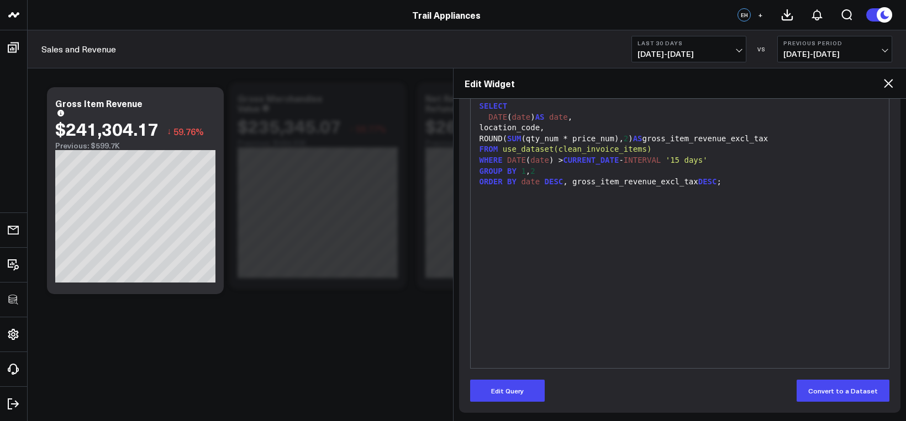
drag, startPoint x: 485, startPoint y: 398, endPoint x: 497, endPoint y: 373, distance: 27.9
click at [486, 399] on button "Edit Query" at bounding box center [507, 391] width 75 height 22
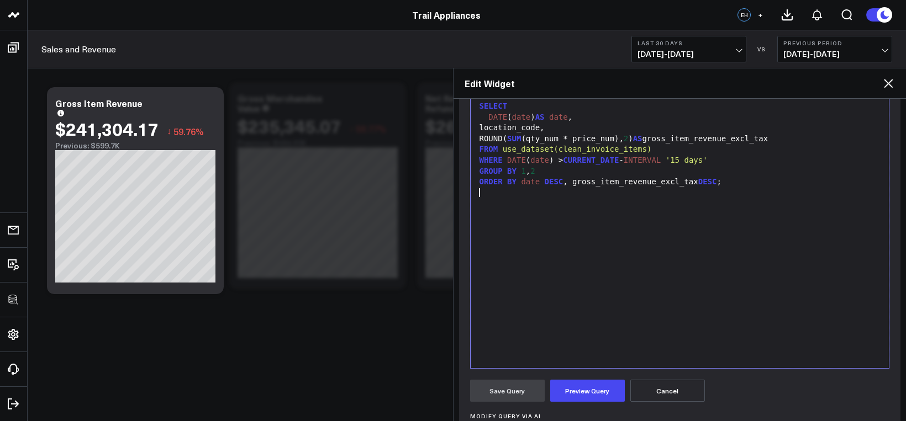
click at [527, 323] on div "SELECT DATE ( date ) AS date , location_code, ROUND( SUM (qty_num * price_num),…" at bounding box center [680, 231] width 408 height 264
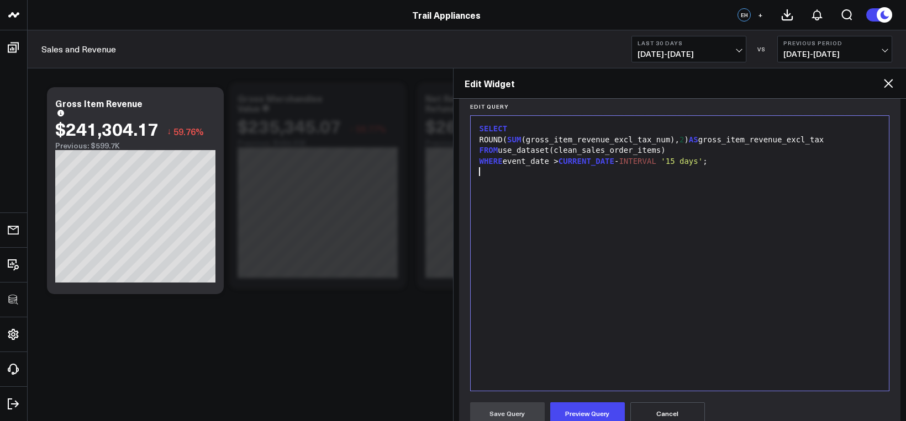
scroll to position [133, 0]
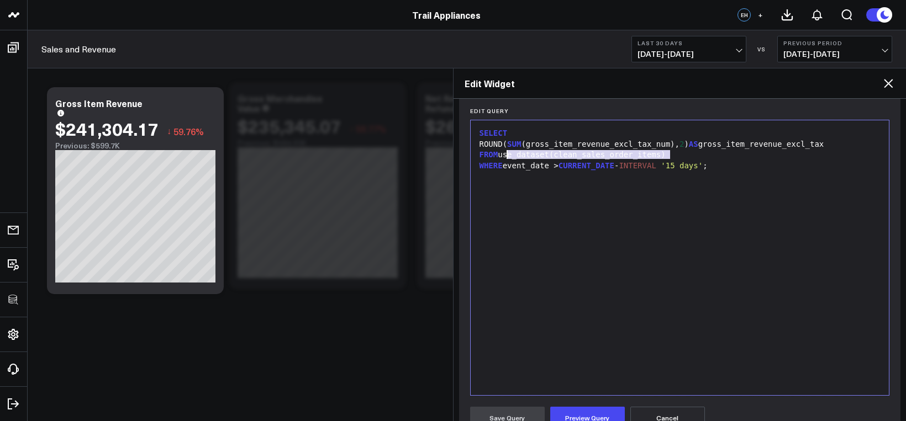
drag, startPoint x: 674, startPoint y: 155, endPoint x: 505, endPoint y: 156, distance: 169.6
click at [505, 156] on div "FROM use_dataset(clean_sales_order_items)" at bounding box center [680, 155] width 408 height 11
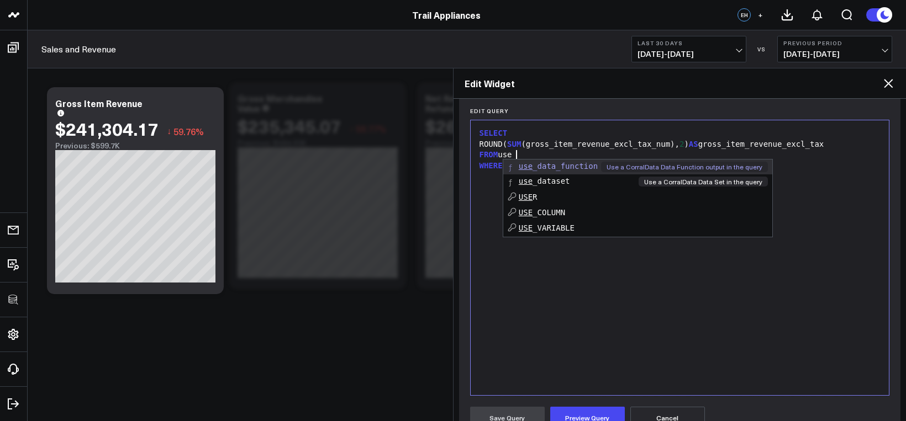
click at [545, 177] on span "use _dataset" at bounding box center [544, 181] width 51 height 9
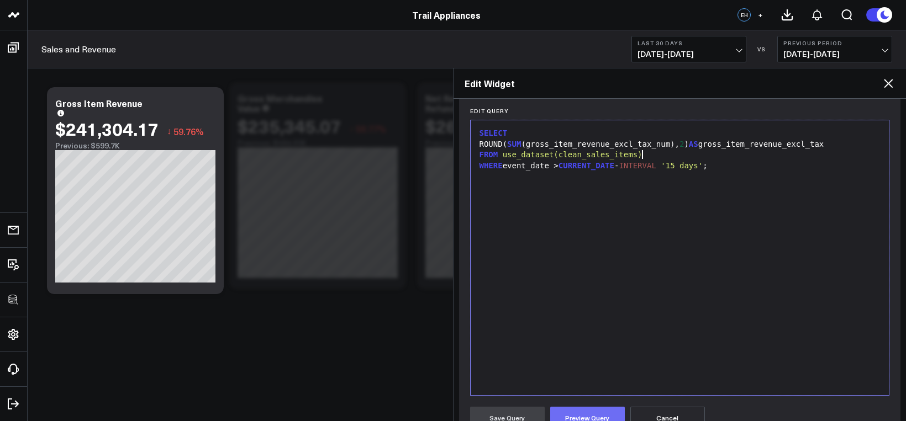
click at [582, 412] on button "Preview Query" at bounding box center [587, 418] width 75 height 22
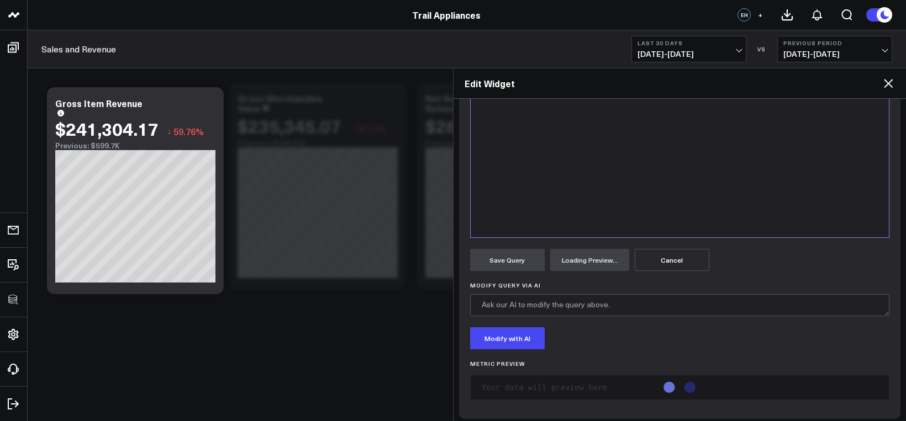
scroll to position [297, 0]
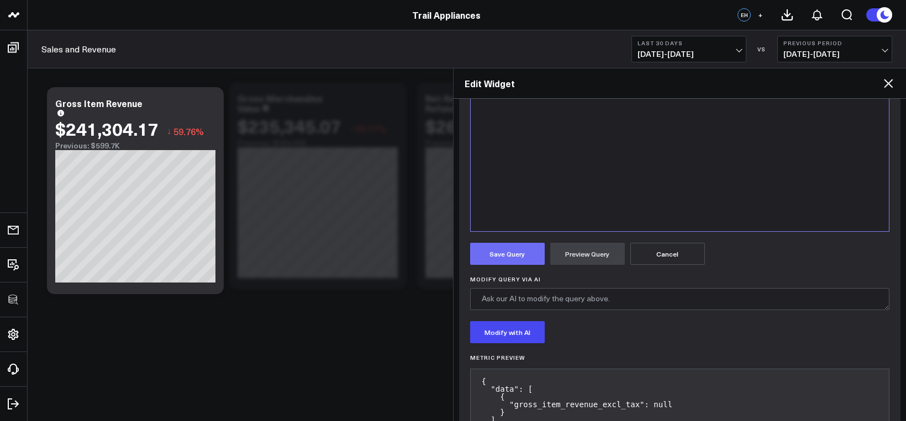
click at [522, 254] on button "Save Query" at bounding box center [507, 254] width 75 height 22
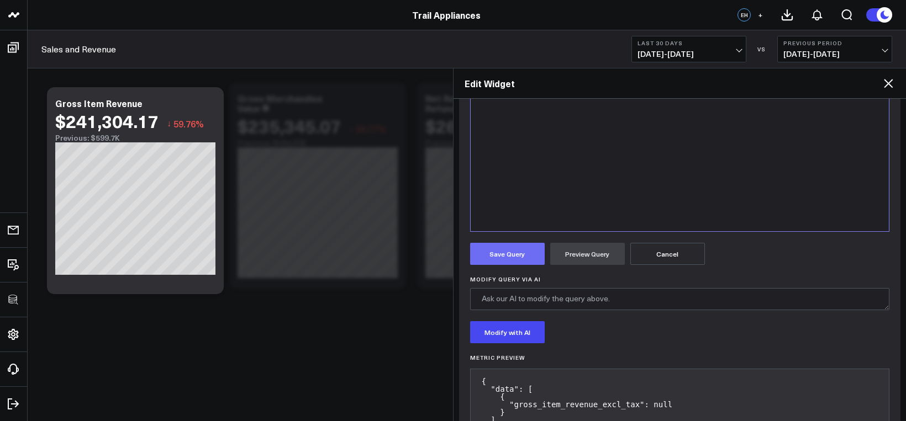
scroll to position [160, 0]
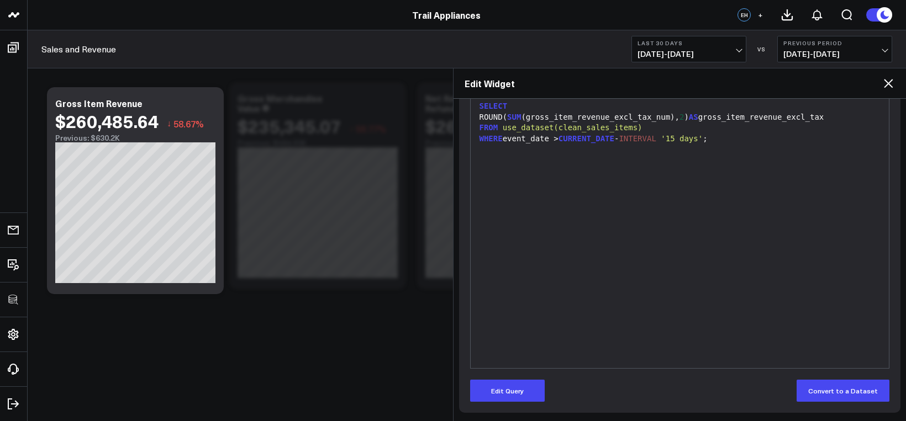
click at [738, 83] on icon at bounding box center [888, 83] width 13 height 13
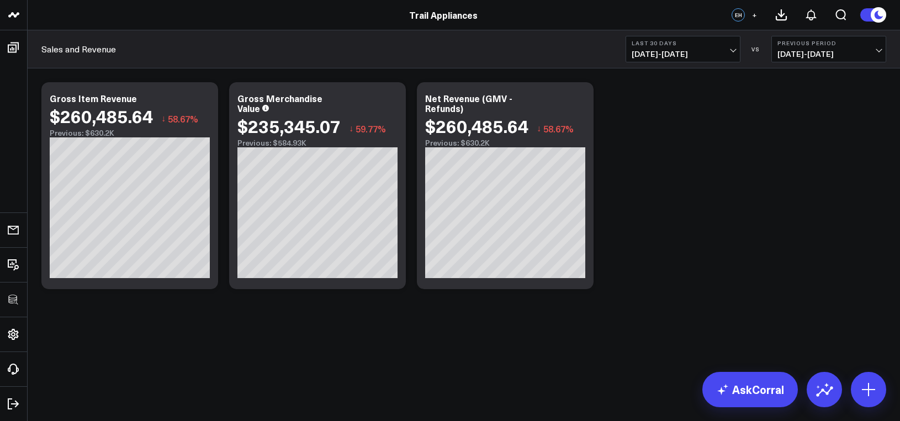
click at [718, 50] on span "09/15/25 - 10/14/25" at bounding box center [683, 54] width 103 height 9
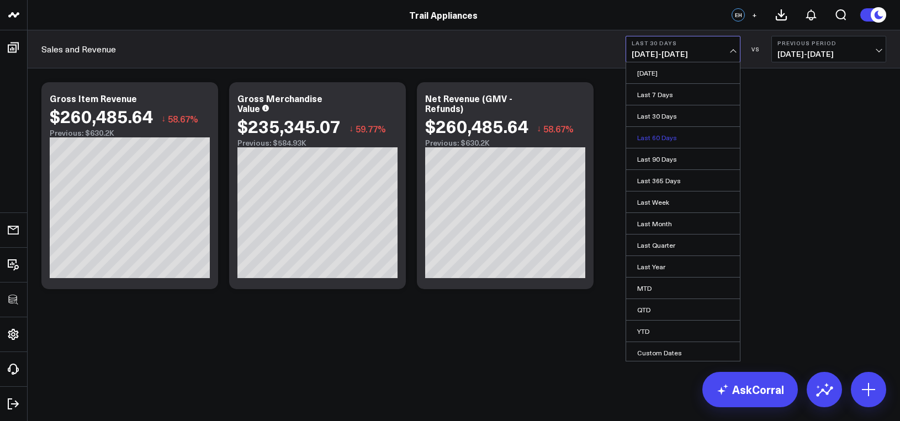
click at [678, 135] on link "Last 60 Days" at bounding box center [683, 137] width 114 height 21
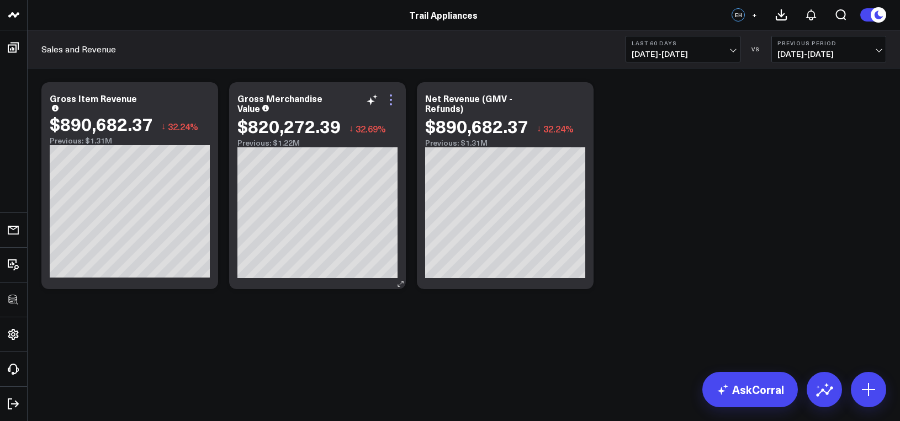
click at [385, 98] on icon at bounding box center [390, 99] width 13 height 13
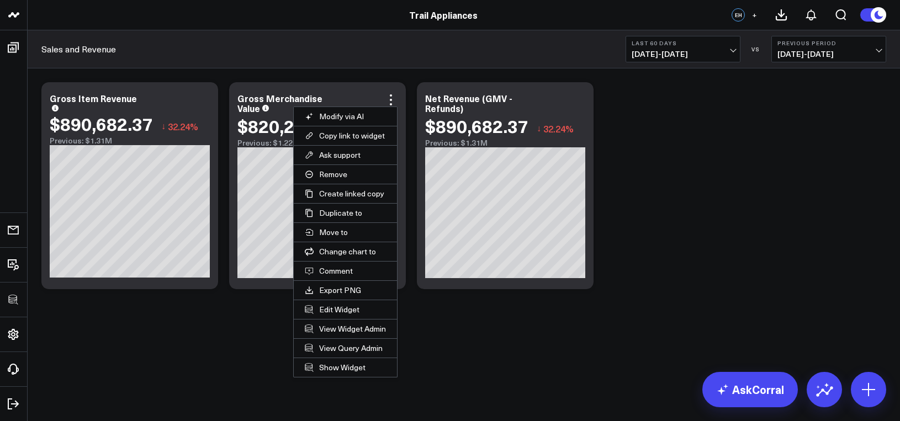
click at [340, 310] on button "Edit Widget" at bounding box center [345, 309] width 103 height 19
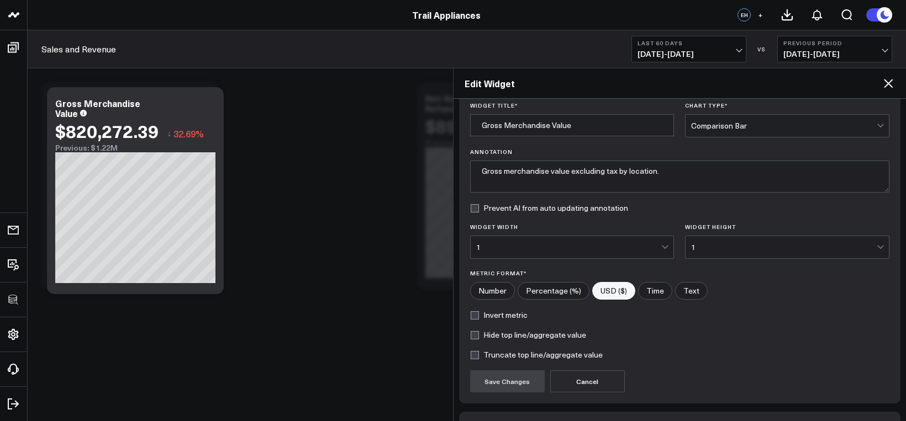
scroll to position [112, 0]
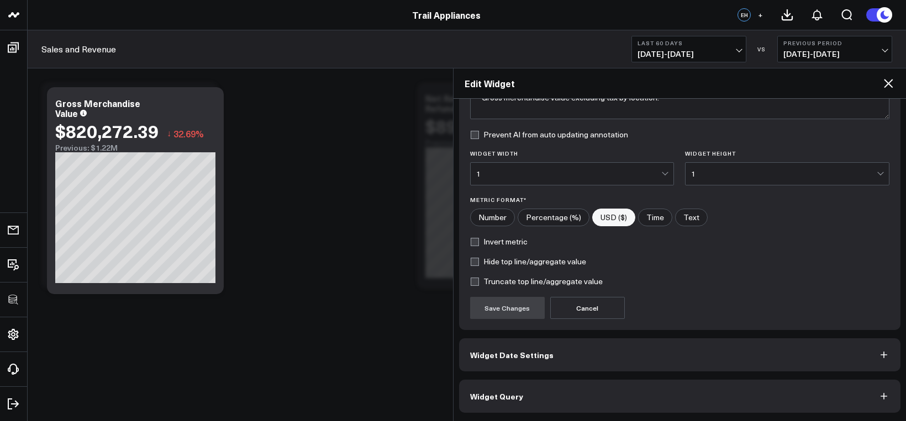
click at [600, 391] on button "Widget Query" at bounding box center [680, 396] width 442 height 33
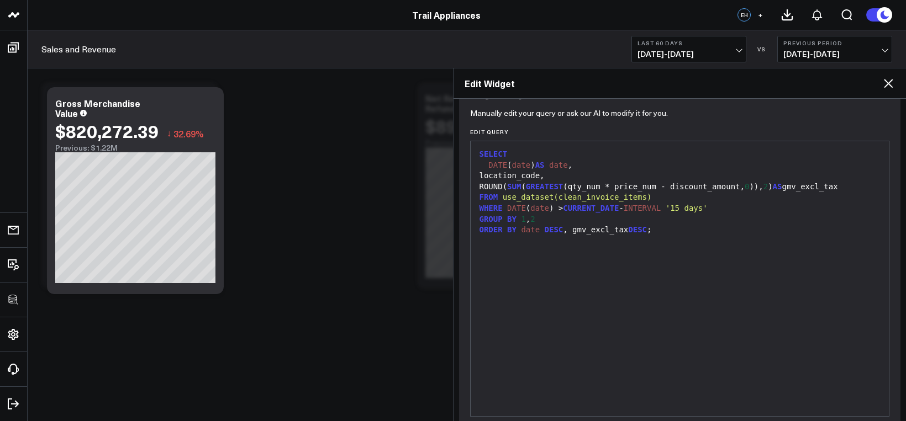
click at [514, 279] on div "SELECT DATE ( date ) AS date , location_code, ROUND( SUM ( GREATEST (qty_num * …" at bounding box center [680, 279] width 408 height 264
click at [514, 260] on div "SELECT DATE ( date ) AS date , location_code, ROUND( SUM ( GREATEST (qty_num * …" at bounding box center [680, 279] width 408 height 264
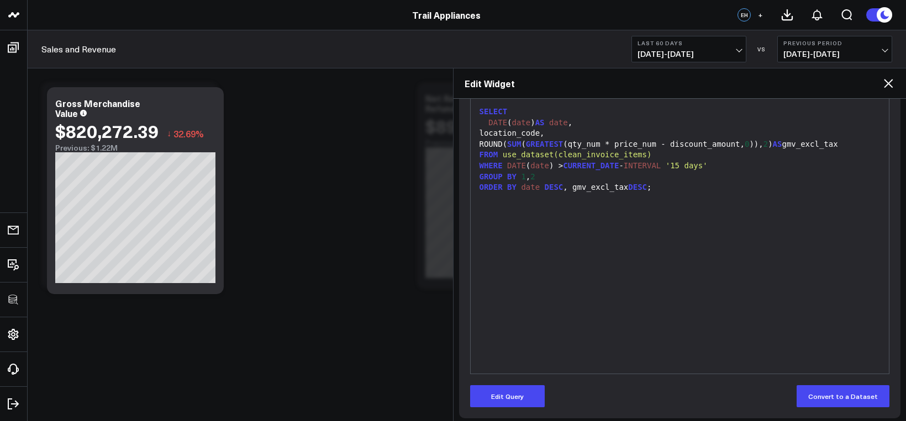
scroll to position [160, 0]
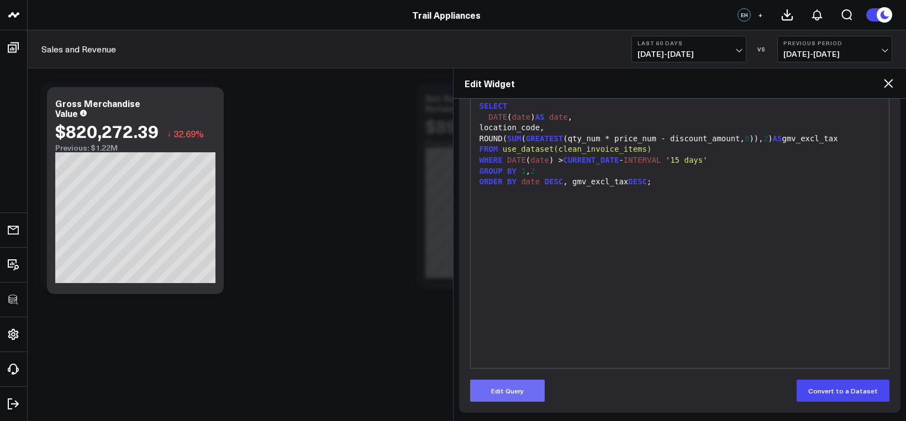
drag, startPoint x: 500, startPoint y: 376, endPoint x: 504, endPoint y: 382, distance: 7.2
click at [500, 377] on form "Manually edit your query or ask our AI to modify it for you. Edit Query 9 1 2 3…" at bounding box center [680, 233] width 420 height 339
click at [504, 386] on button "Edit Query" at bounding box center [507, 391] width 75 height 22
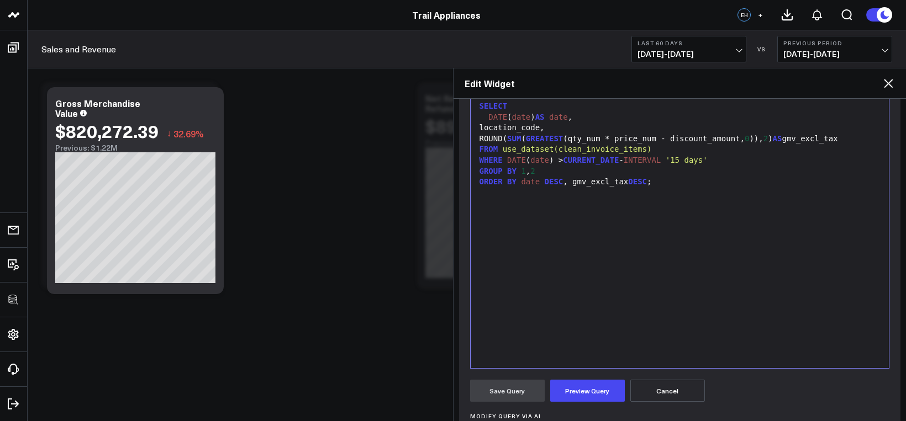
click at [540, 306] on div "SELECT DATE ( date ) AS date , location_code, ROUND( SUM ( GREATEST (qty_num * …" at bounding box center [680, 231] width 408 height 264
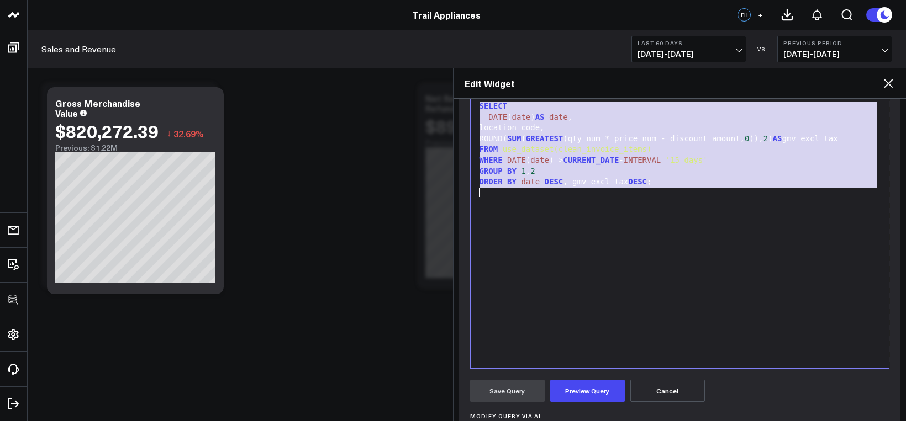
copy div "SELECT DATE ( date ) AS date , location_code, ROUND( SUM ( GREATEST (qty_num * …"
click at [605, 263] on div "SELECT DATE ( date ) AS date , location_code, ROUND( SUM ( GREATEST (qty_num * …" at bounding box center [680, 231] width 408 height 264
paste div
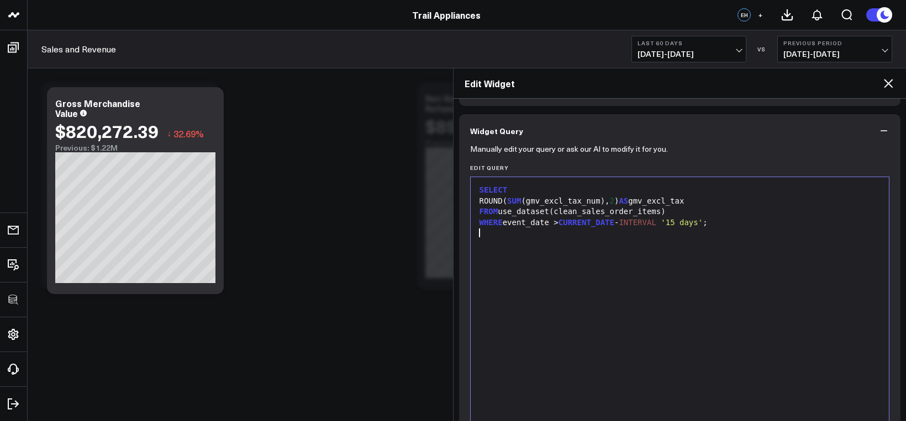
scroll to position [63, 0]
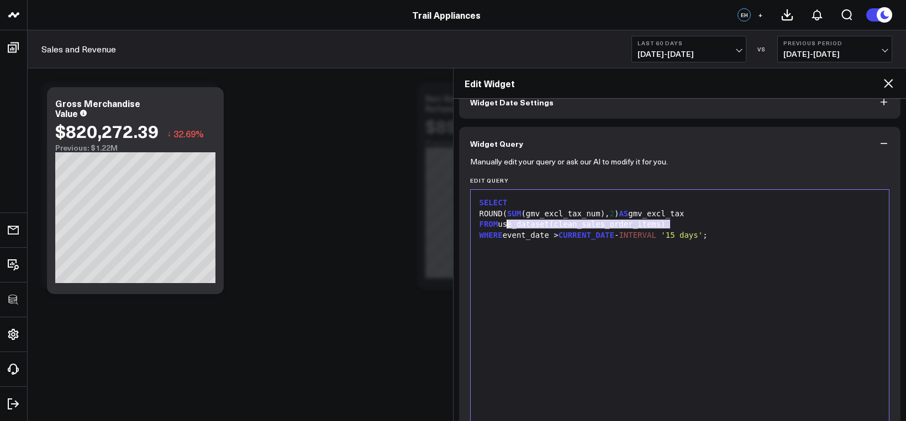
drag, startPoint x: 614, startPoint y: 224, endPoint x: 503, endPoint y: 224, distance: 111.0
click at [503, 224] on div "FROM use_dataset(clean_sales_order_items)" at bounding box center [680, 224] width 408 height 11
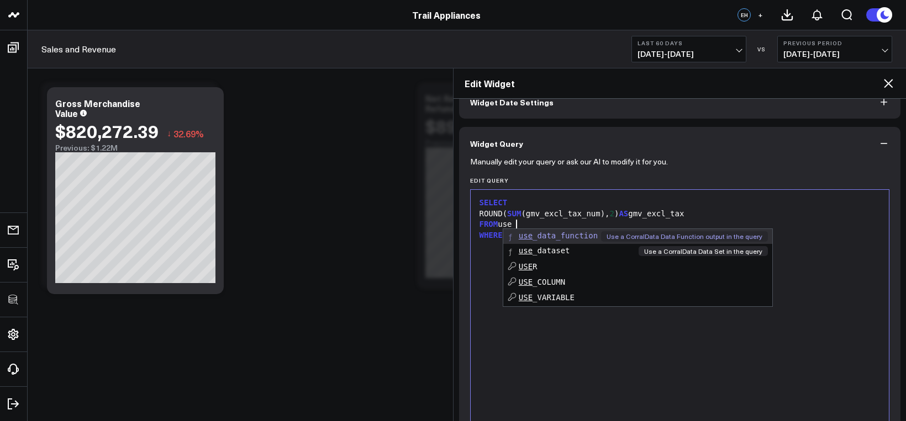
click at [531, 252] on span "use" at bounding box center [526, 250] width 14 height 9
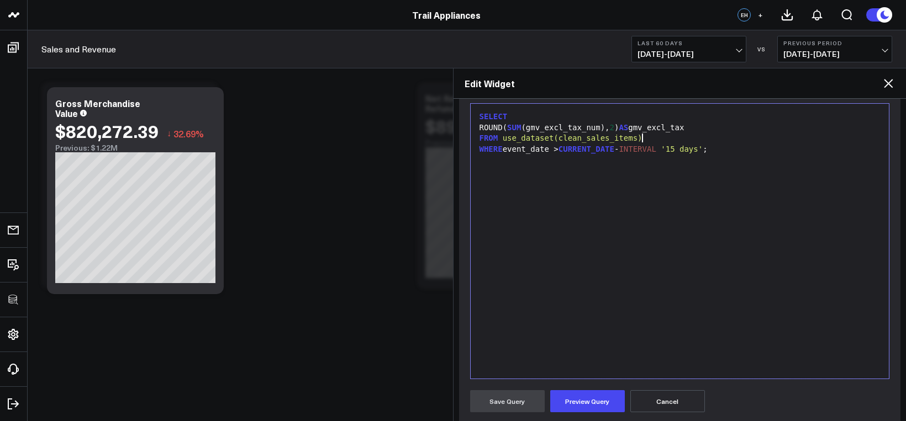
scroll to position [221, 0]
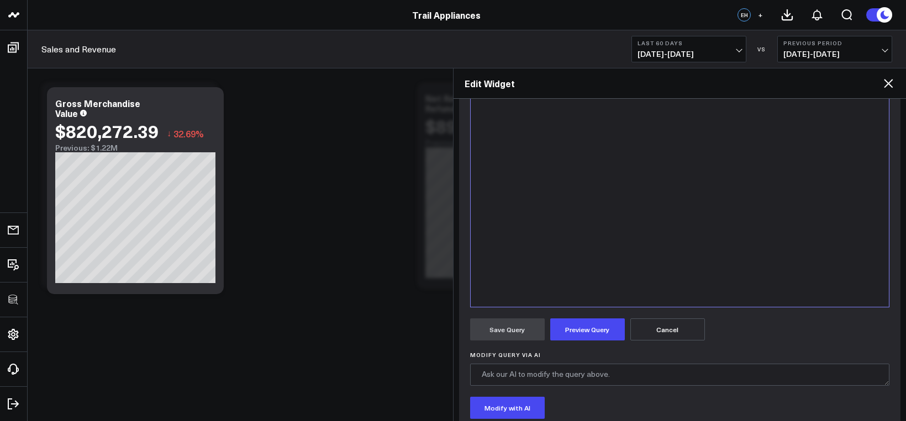
click at [584, 344] on form "Manually edit your query or ask our AI to modify it for you. Edit Query 9 1 2 3…" at bounding box center [680, 240] width 420 height 476
click at [583, 337] on button "Preview Query" at bounding box center [587, 330] width 75 height 22
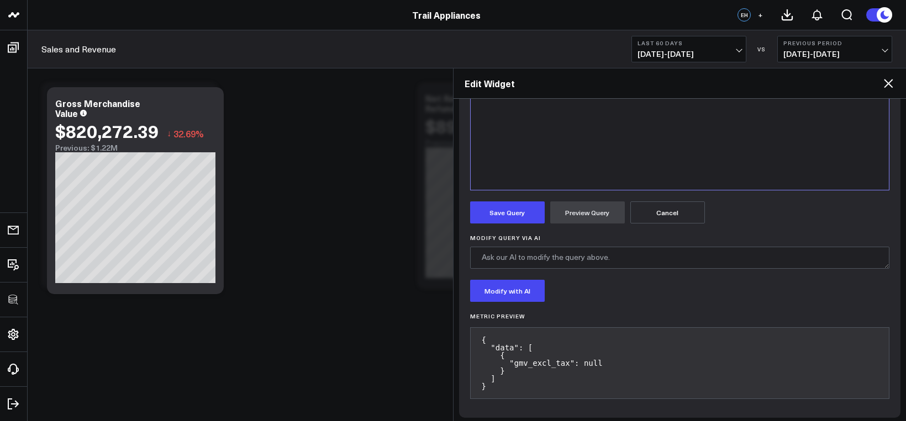
scroll to position [343, 0]
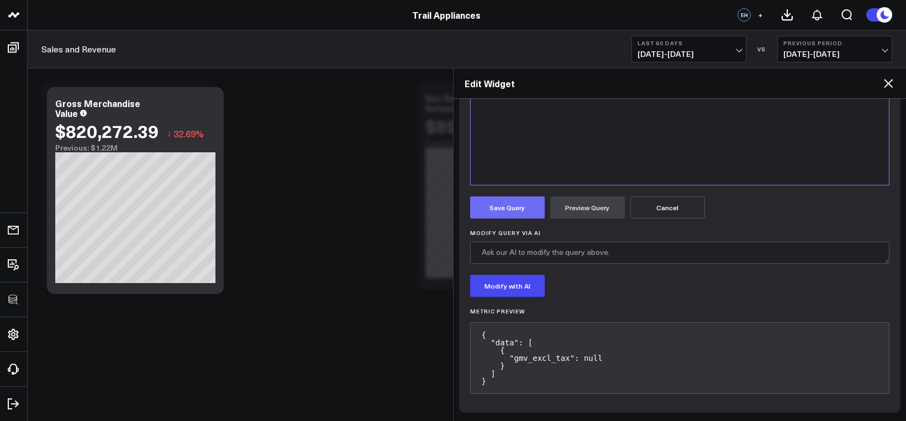
click at [526, 209] on button "Save Query" at bounding box center [507, 208] width 75 height 22
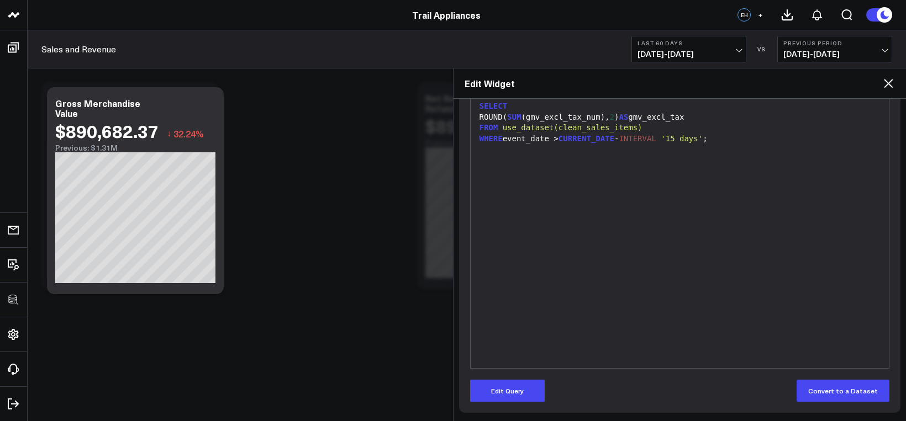
click at [738, 83] on icon at bounding box center [888, 83] width 13 height 13
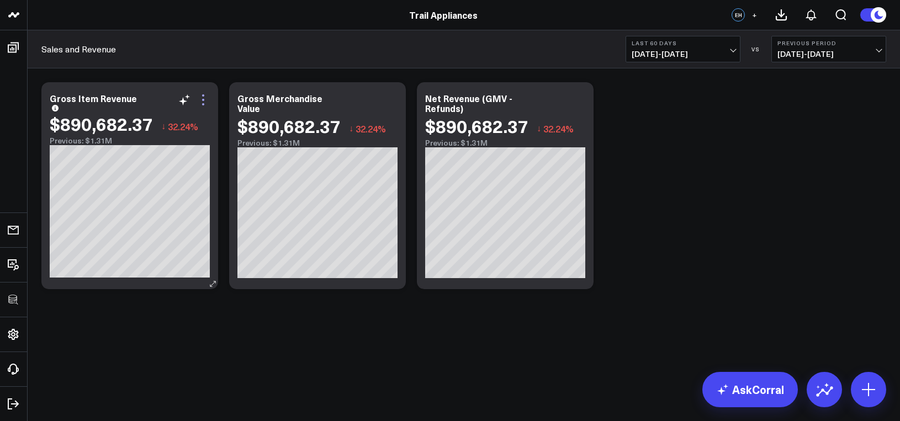
click at [200, 96] on icon at bounding box center [203, 99] width 13 height 13
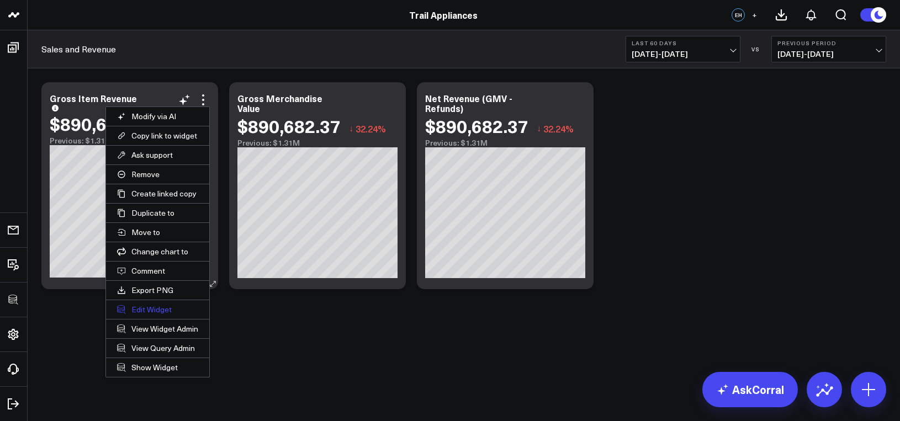
click at [161, 305] on button "Edit Widget" at bounding box center [157, 309] width 103 height 19
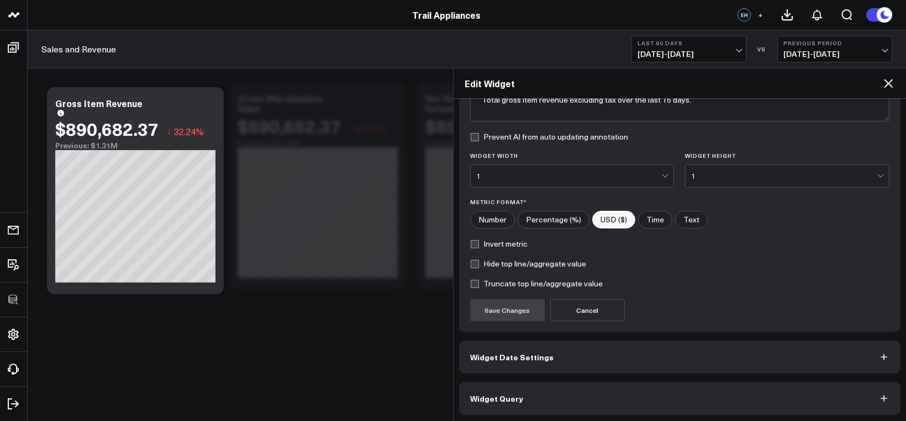
scroll to position [112, 0]
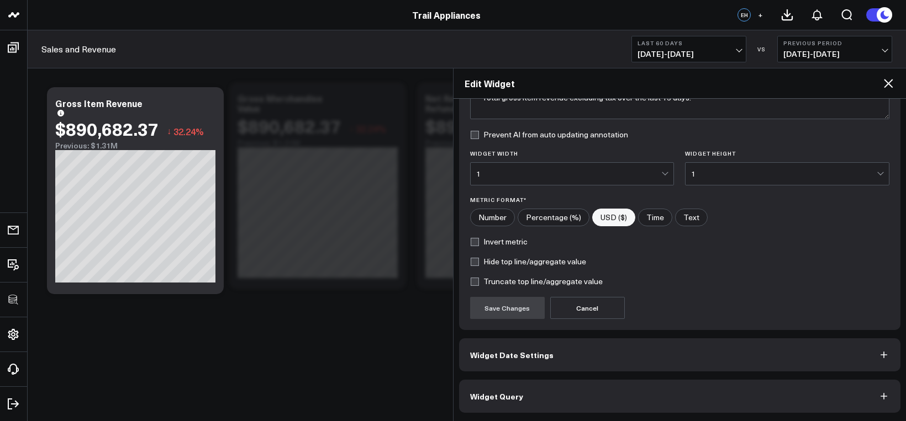
click at [539, 392] on button "Widget Query" at bounding box center [680, 396] width 442 height 33
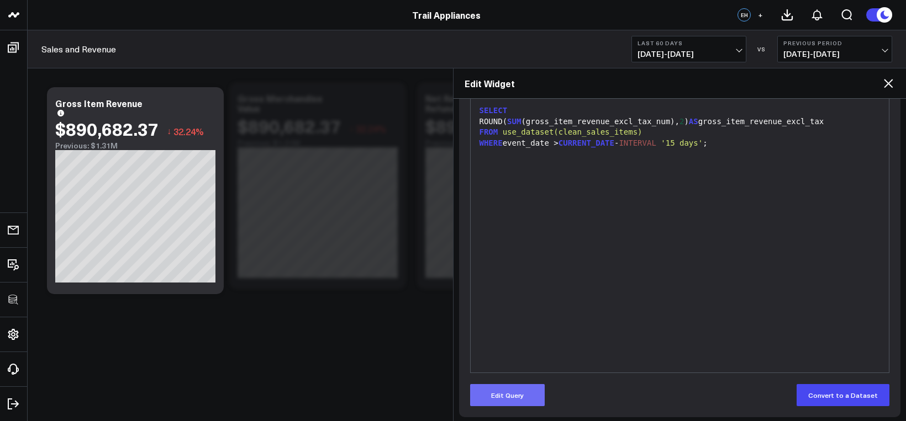
scroll to position [160, 0]
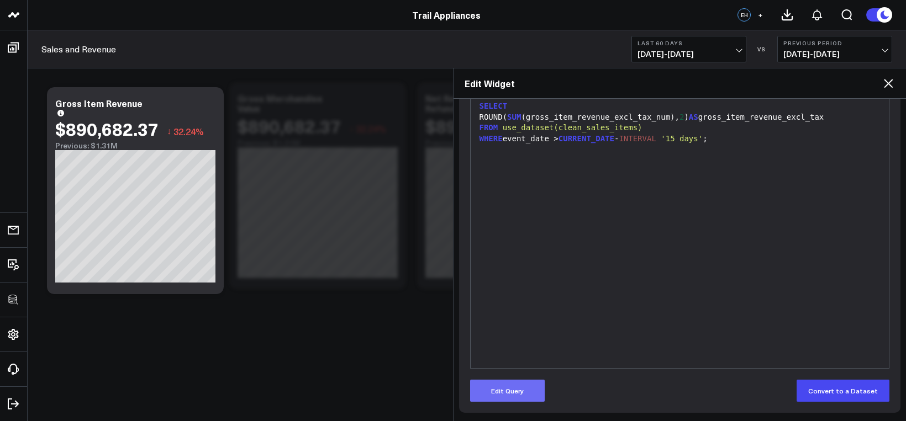
click at [507, 394] on button "Edit Query" at bounding box center [507, 391] width 75 height 22
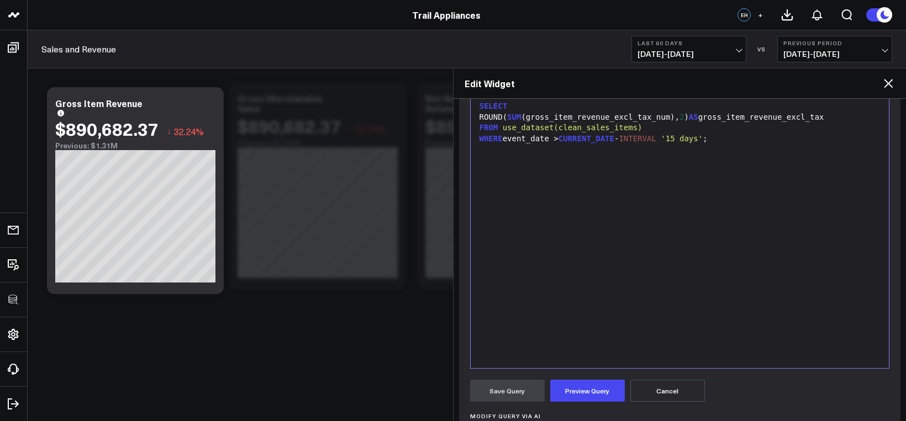
click at [548, 315] on div "SELECT ROUND( SUM (gross_item_revenue_excl_tax_num), 2 ) AS gross_item_revenue_…" at bounding box center [680, 231] width 408 height 264
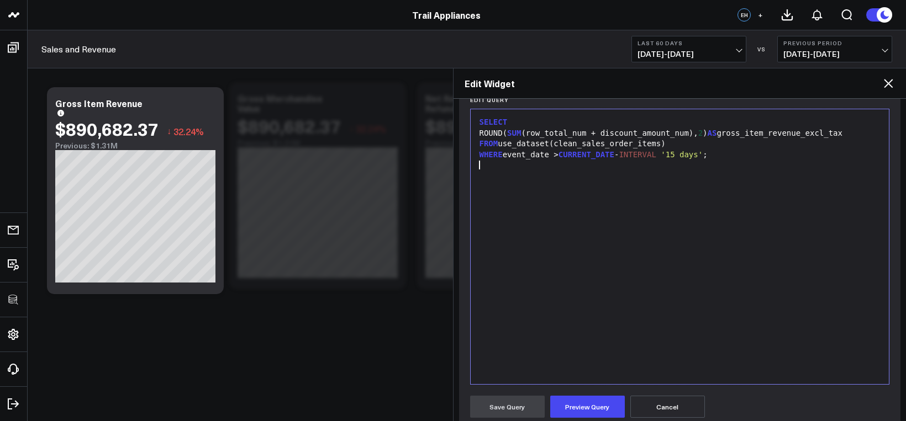
scroll to position [143, 0]
drag, startPoint x: 673, startPoint y: 144, endPoint x: 520, endPoint y: 147, distance: 153.0
click at [520, 147] on div "FROM use_dataset(clean_sales_order_items)" at bounding box center [680, 144] width 408 height 11
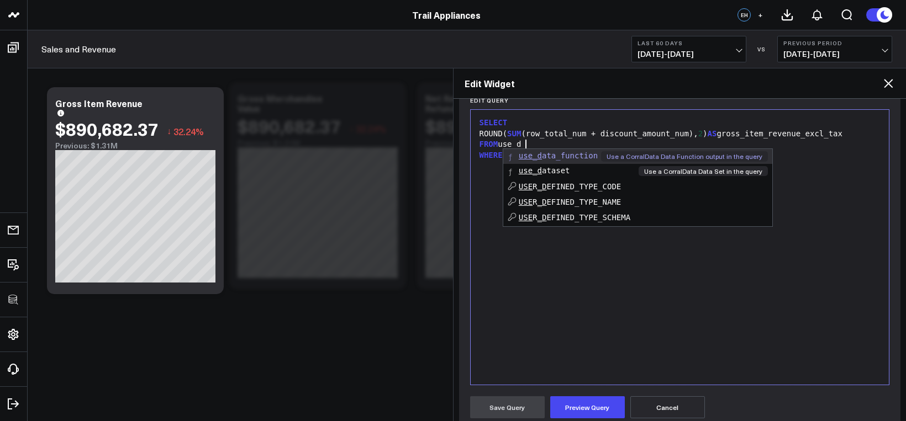
click at [538, 171] on span "use_d" at bounding box center [530, 170] width 23 height 9
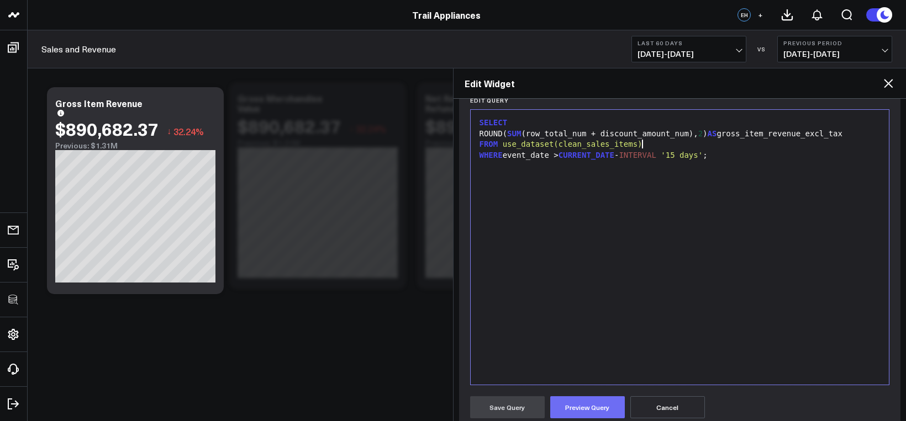
click at [582, 404] on button "Preview Query" at bounding box center [587, 408] width 75 height 22
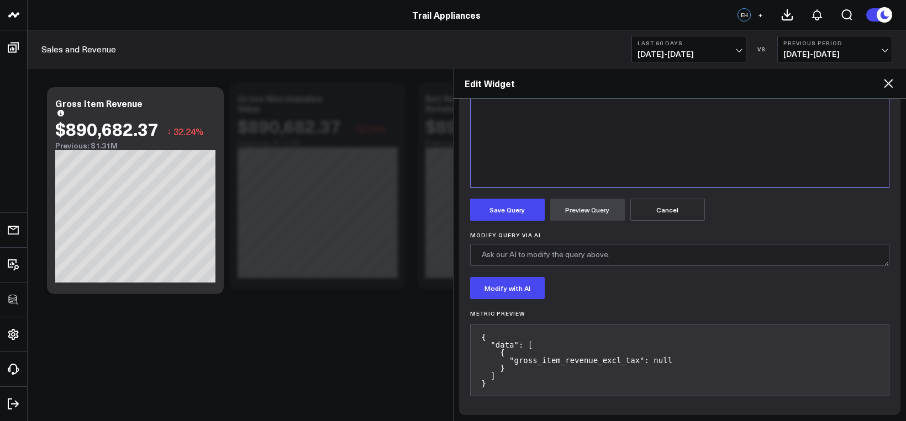
scroll to position [343, 0]
click at [516, 217] on button "Save Query" at bounding box center [507, 208] width 75 height 22
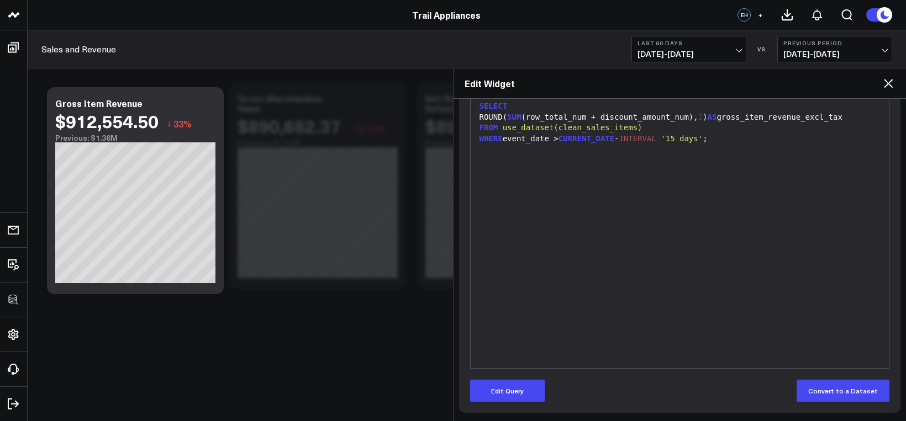
click at [738, 85] on icon at bounding box center [888, 83] width 13 height 13
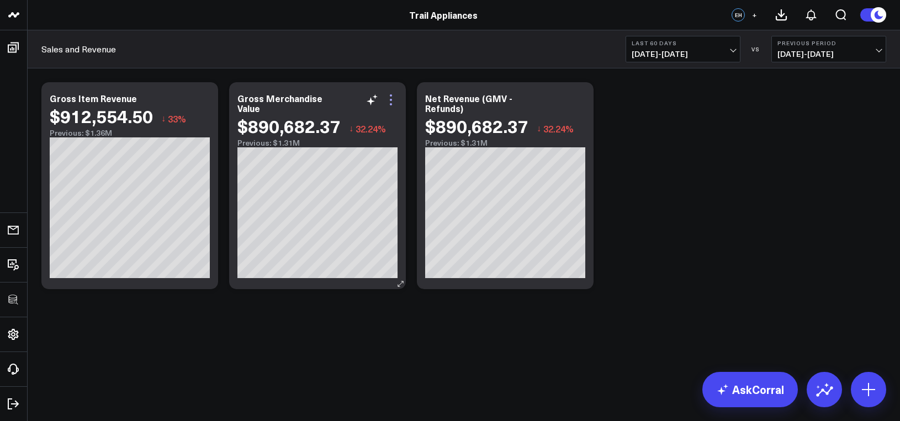
click at [392, 99] on icon at bounding box center [390, 99] width 13 height 13
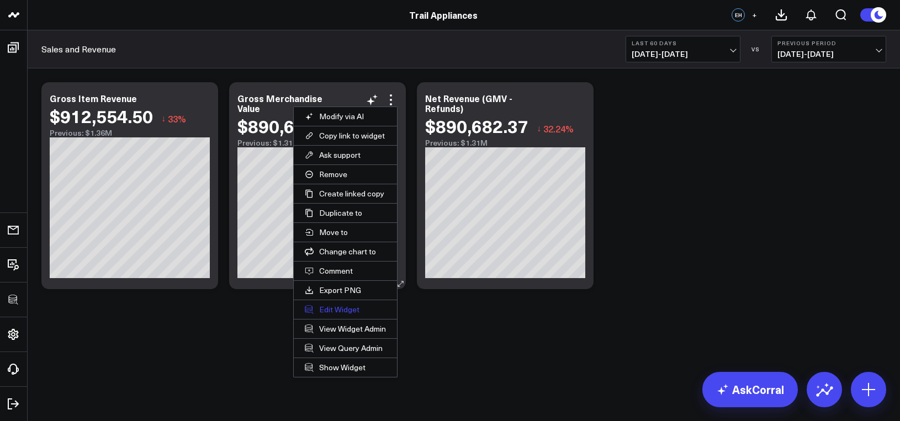
click at [336, 310] on button "Edit Widget" at bounding box center [345, 309] width 103 height 19
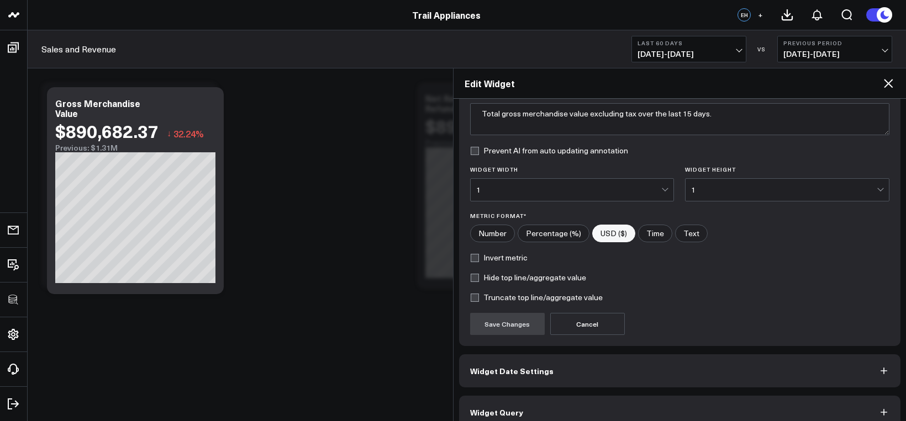
scroll to position [102, 0]
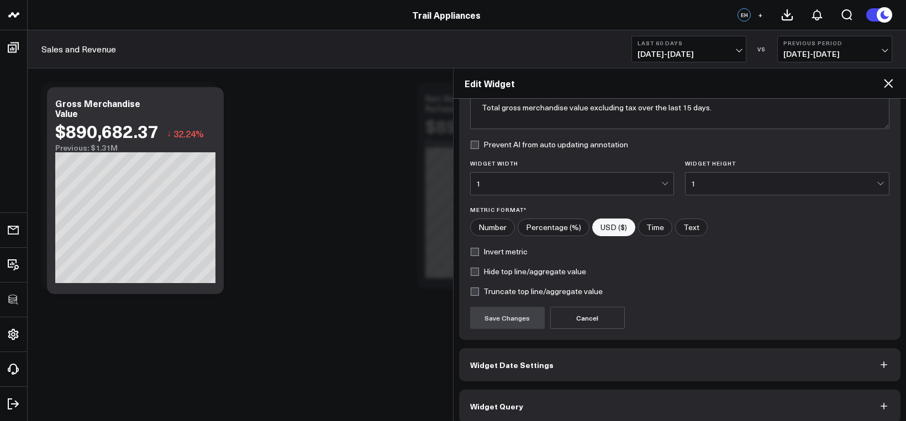
click at [576, 391] on button "Widget Query" at bounding box center [680, 406] width 442 height 33
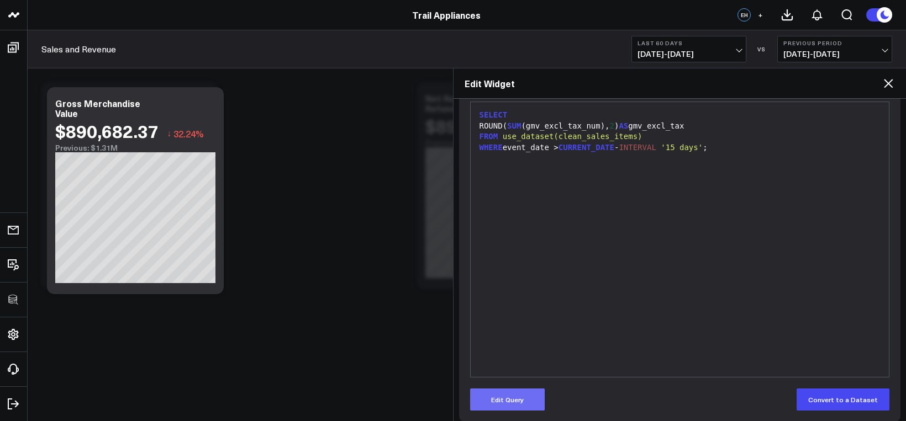
scroll to position [160, 0]
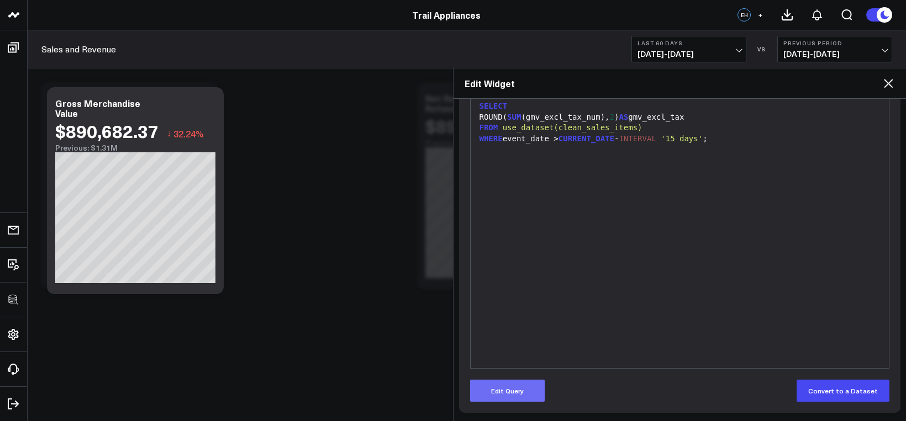
click at [518, 385] on button "Edit Query" at bounding box center [507, 391] width 75 height 22
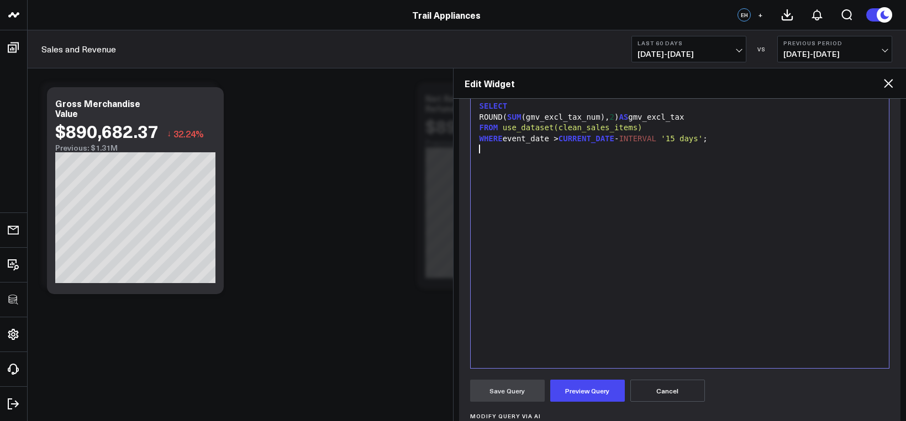
click at [536, 344] on div "SELECT ROUND( SUM (gmv_excl_tax_num), 2 ) AS gmv_excl_tax FROM use_dataset(clea…" at bounding box center [680, 231] width 408 height 264
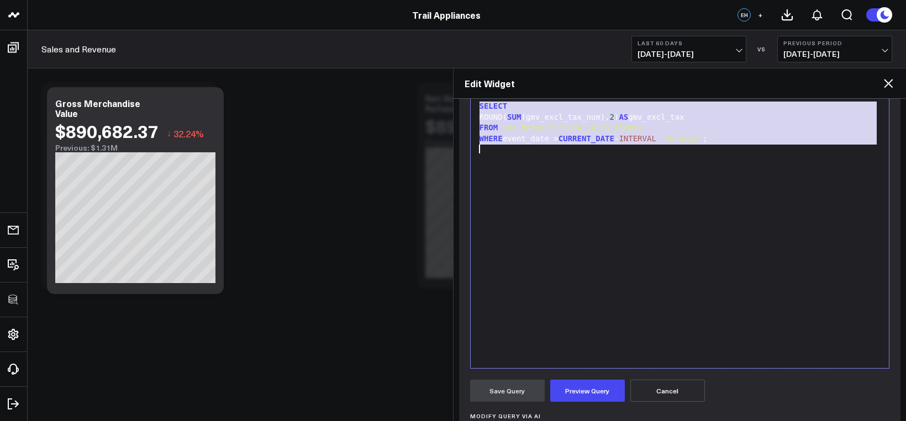
paste div
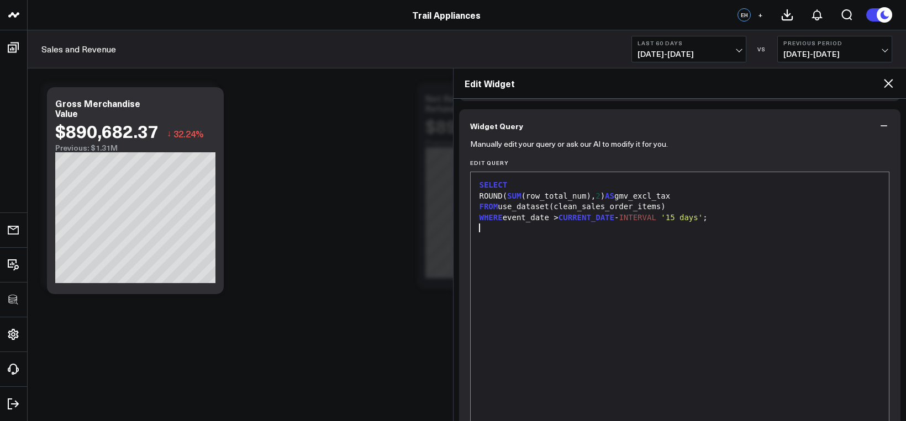
scroll to position [78, 0]
drag, startPoint x: 674, startPoint y: 209, endPoint x: 523, endPoint y: 209, distance: 150.8
click at [523, 209] on div "FROM use_dataset(clean_sales_order_items)" at bounding box center [680, 209] width 408 height 11
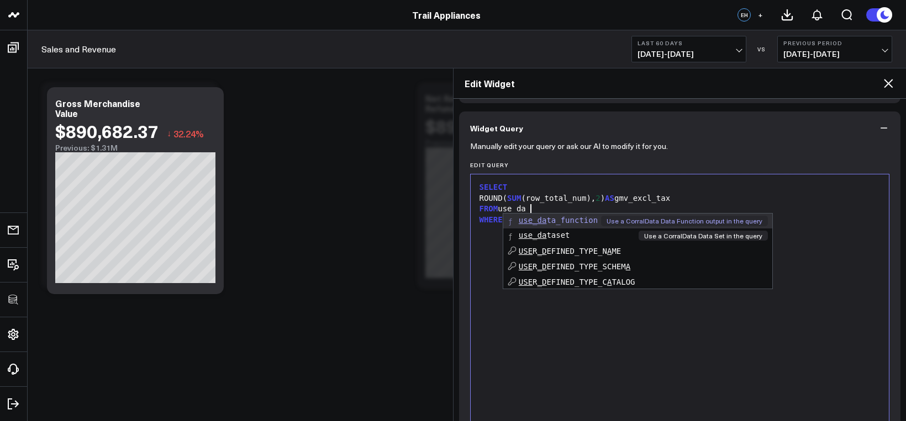
click at [541, 239] on span "use_da" at bounding box center [533, 235] width 28 height 9
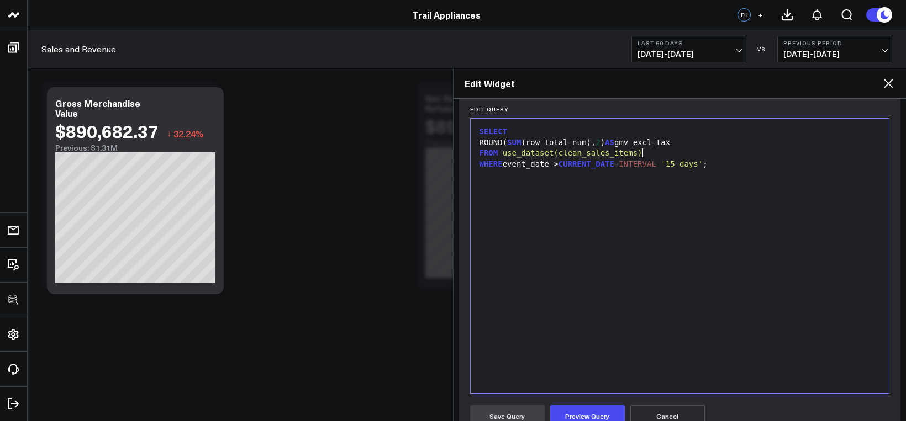
scroll to position [157, 0]
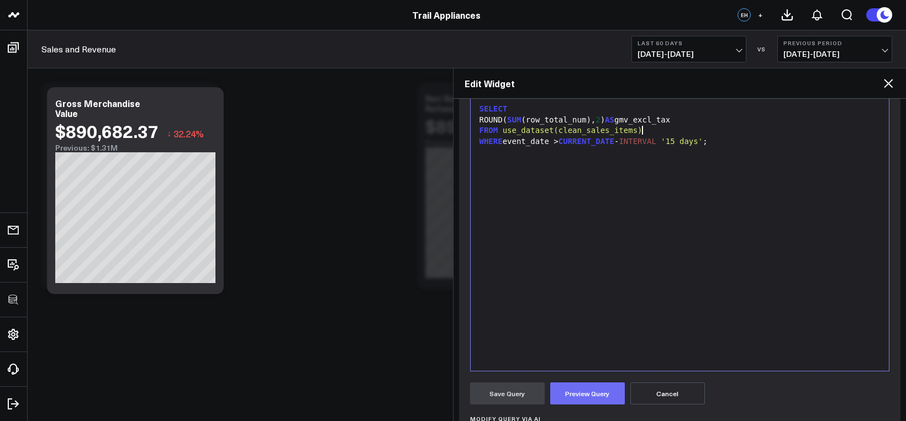
click at [581, 388] on button "Preview Query" at bounding box center [587, 394] width 75 height 22
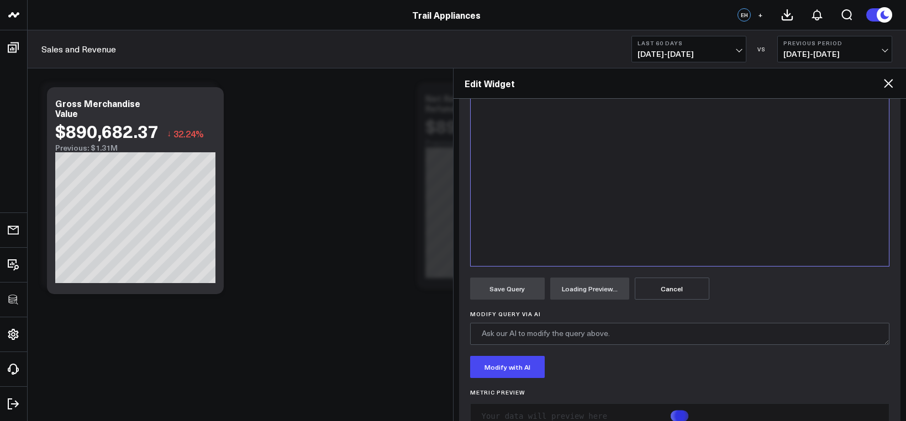
scroll to position [268, 0]
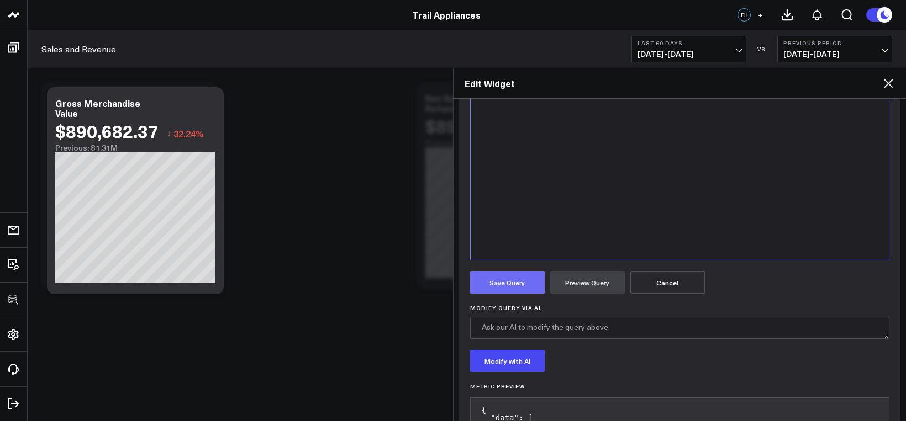
click at [523, 284] on button "Save Query" at bounding box center [507, 283] width 75 height 22
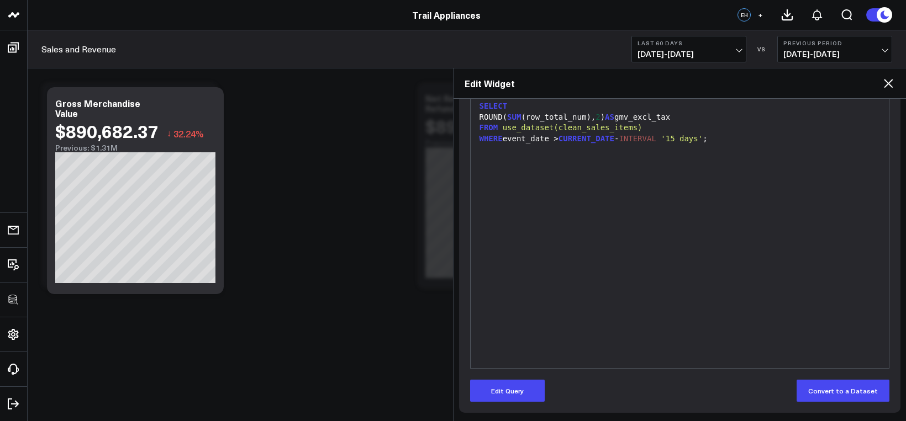
drag, startPoint x: 878, startPoint y: 83, endPoint x: 884, endPoint y: 85, distance: 6.3
click at [738, 85] on div "Edit Widget" at bounding box center [679, 83] width 453 height 30
click at [738, 86] on icon at bounding box center [888, 83] width 9 height 9
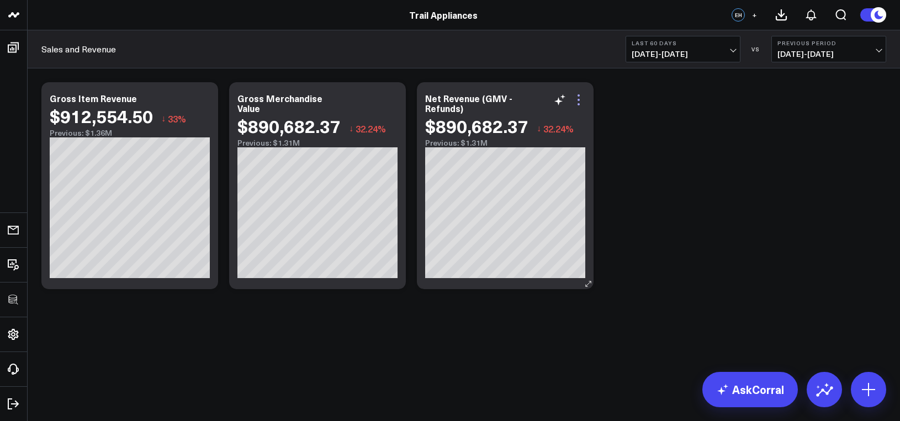
click at [582, 100] on icon at bounding box center [578, 99] width 13 height 13
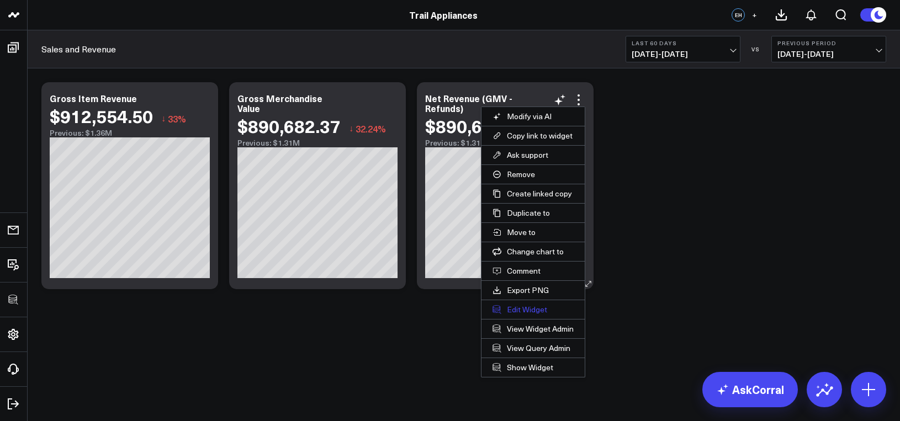
click at [519, 313] on button "Edit Widget" at bounding box center [533, 309] width 103 height 19
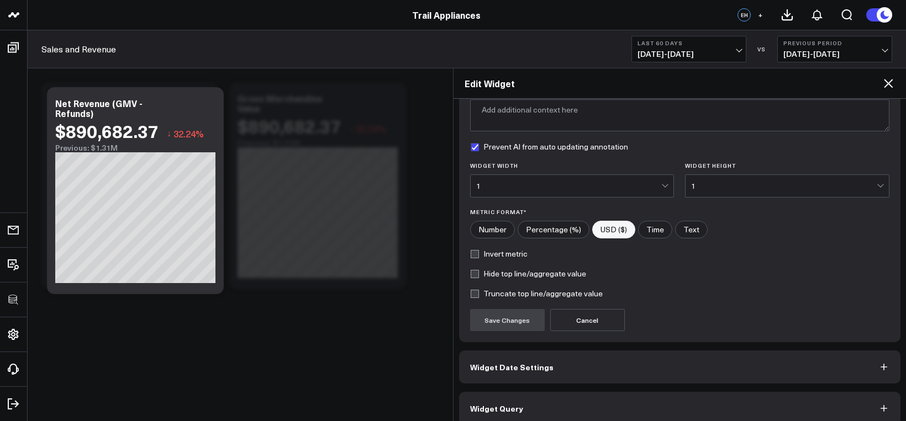
scroll to position [112, 0]
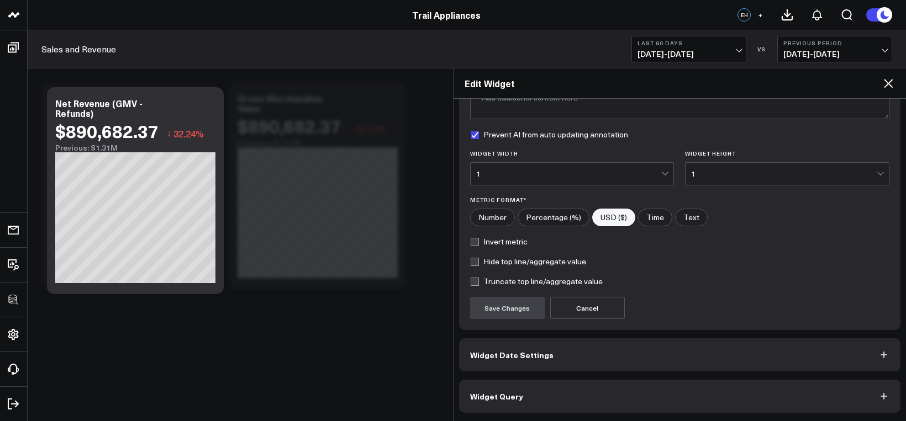
click at [540, 393] on button "Widget Query" at bounding box center [680, 396] width 442 height 33
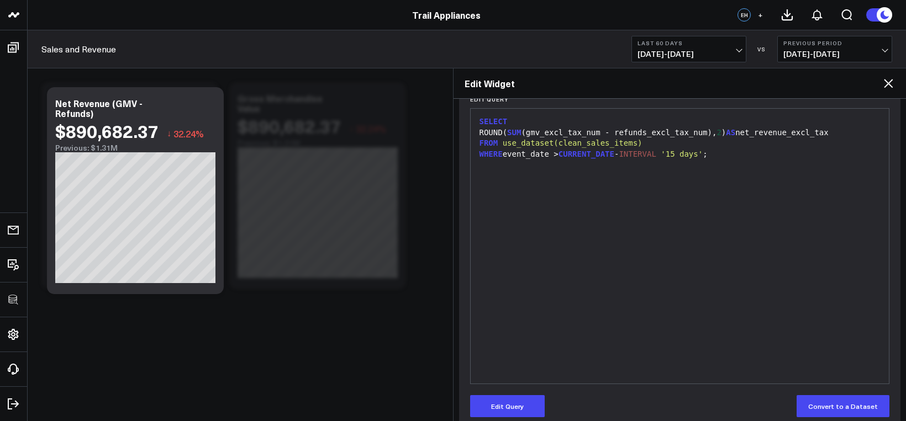
scroll to position [160, 0]
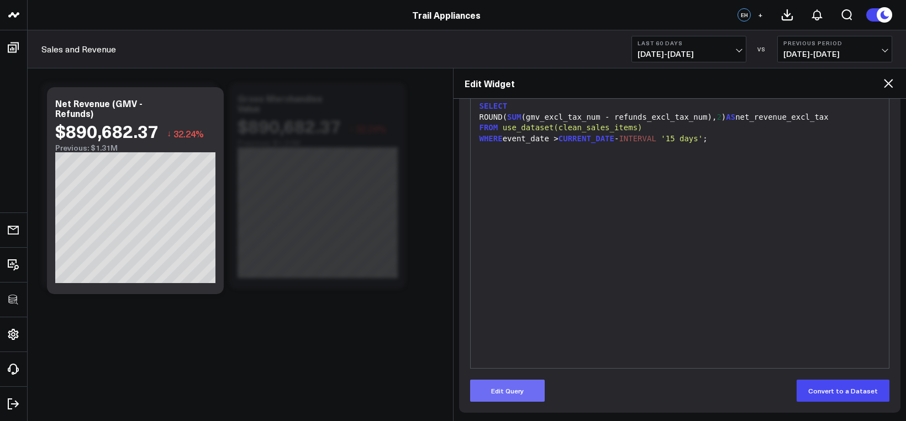
click at [516, 383] on button "Edit Query" at bounding box center [507, 391] width 75 height 22
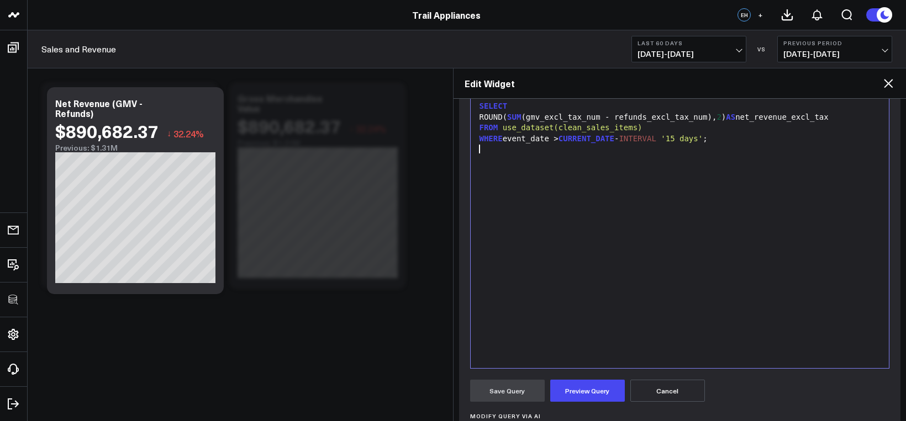
click at [538, 331] on div "SELECT ROUND( SUM (gmv_excl_tax_num - refunds_excl_tax_num), 2 ) AS net_revenue…" at bounding box center [680, 231] width 408 height 264
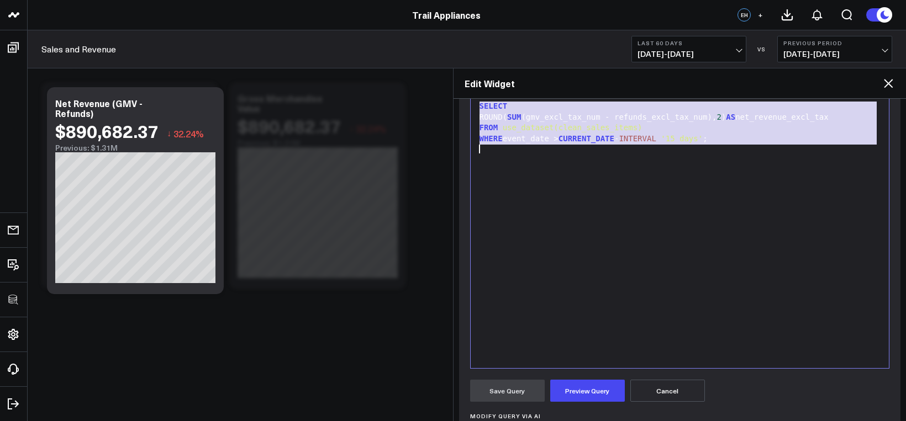
paste div
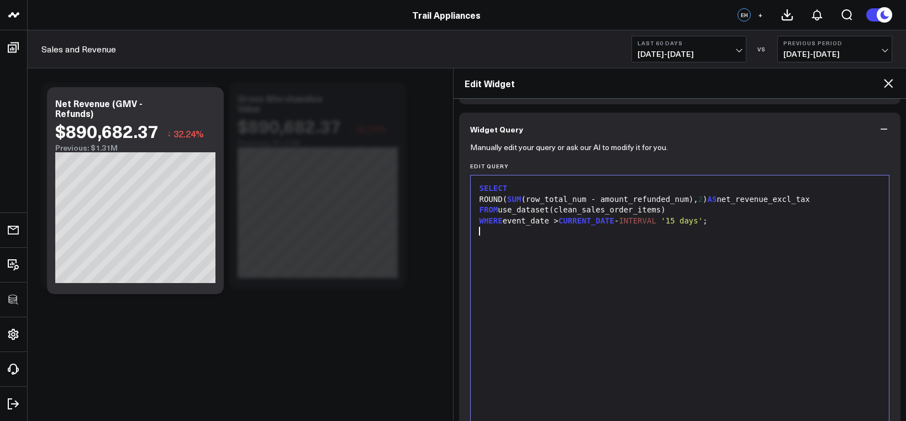
scroll to position [64, 0]
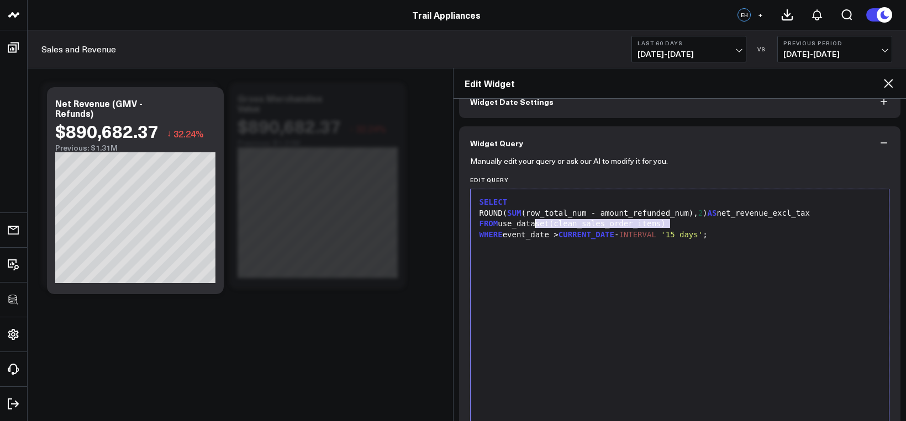
drag, startPoint x: 670, startPoint y: 223, endPoint x: 536, endPoint y: 223, distance: 134.2
click at [536, 223] on div "FROM use_dataset(clean_sales_order_items)" at bounding box center [680, 224] width 408 height 11
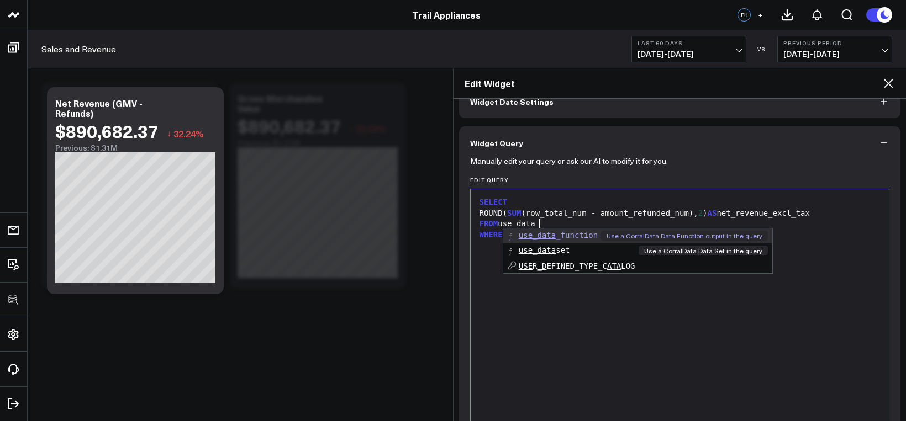
click at [554, 251] on span "use_data" at bounding box center [537, 250] width 37 height 9
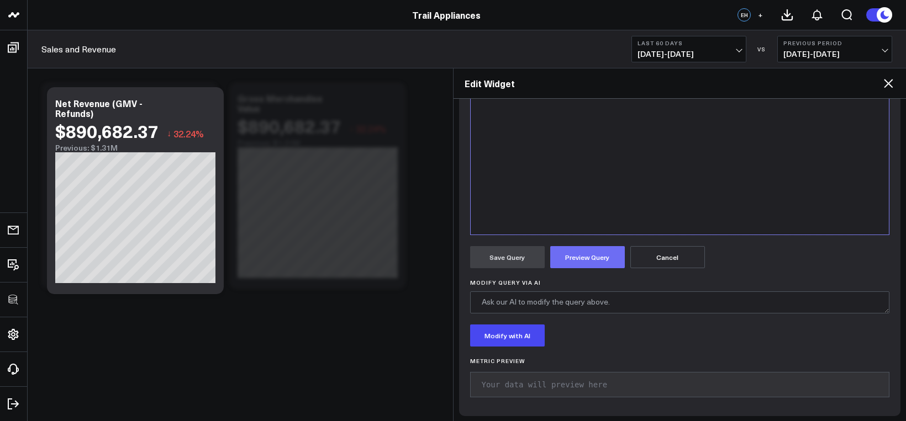
scroll to position [294, 0]
click at [577, 268] on form "Manually edit your query or ask our AI to modify it for you. Edit Query 9 1 2 3…" at bounding box center [680, 167] width 420 height 476
click at [577, 265] on button "Preview Query" at bounding box center [587, 257] width 75 height 22
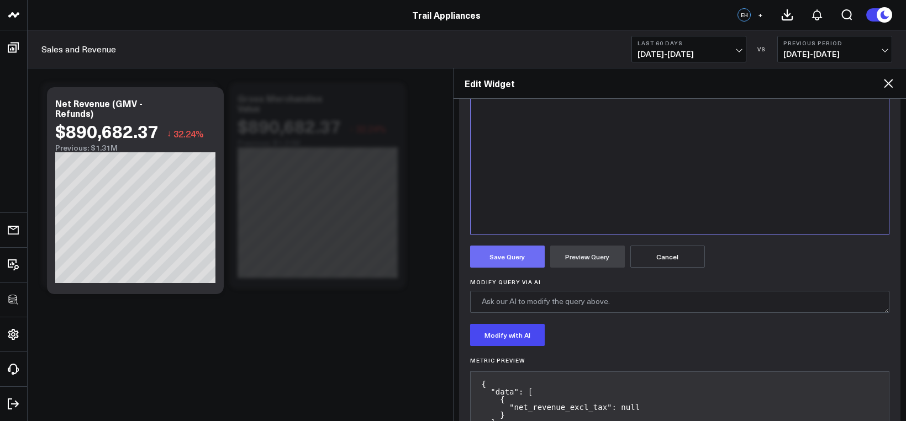
click at [510, 262] on button "Save Query" at bounding box center [507, 257] width 75 height 22
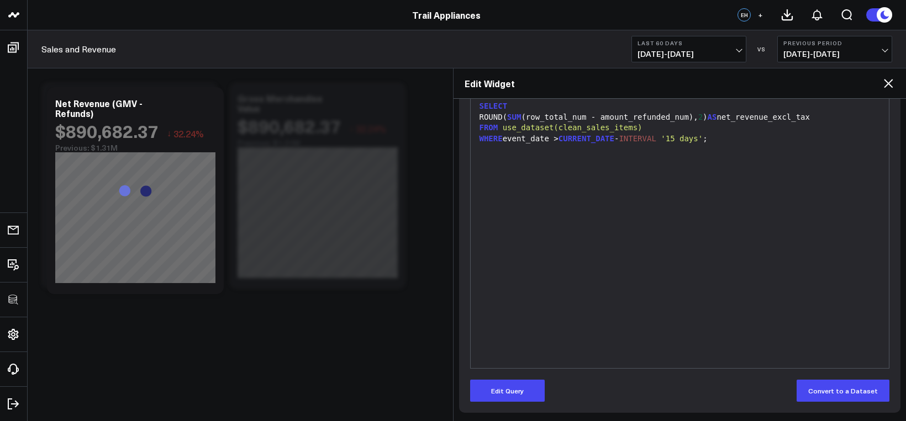
scroll to position [160, 0]
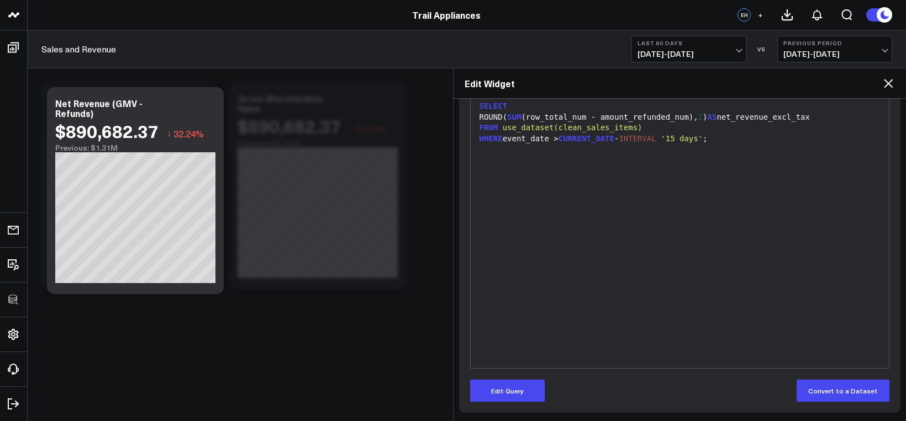
click at [738, 90] on div "Edit Widget" at bounding box center [679, 83] width 453 height 30
click at [738, 87] on icon at bounding box center [888, 83] width 13 height 13
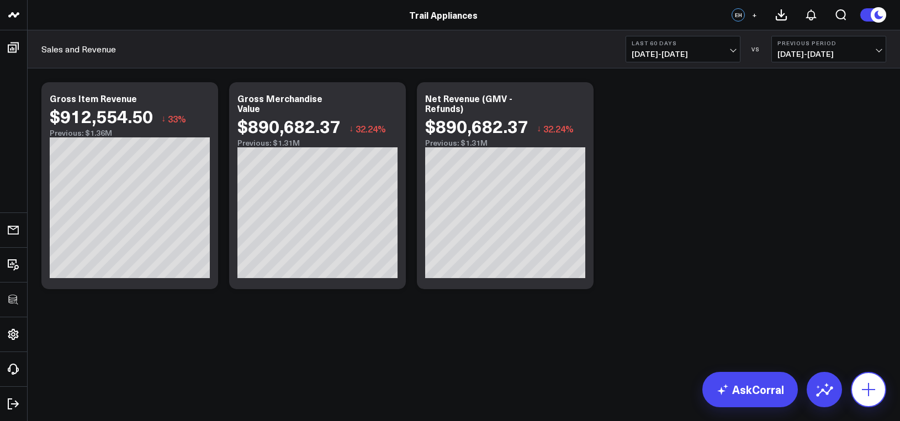
click at [738, 398] on icon at bounding box center [869, 390] width 18 height 18
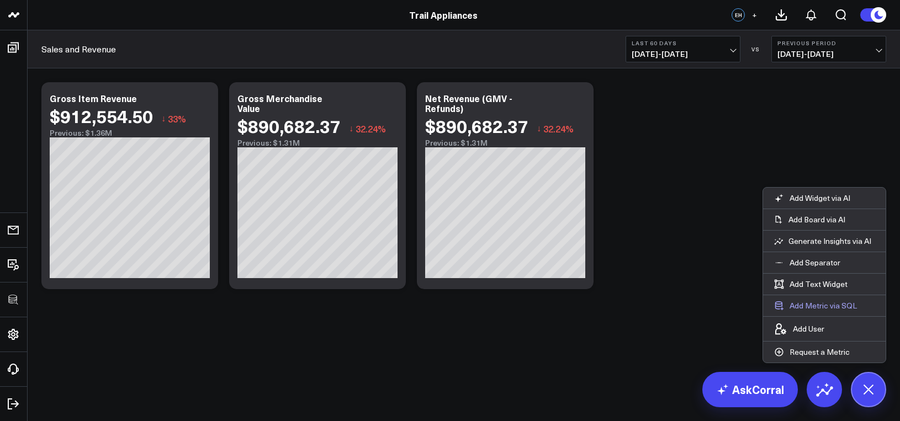
click at [738, 299] on button "Add Metric via SQL" at bounding box center [815, 306] width 105 height 21
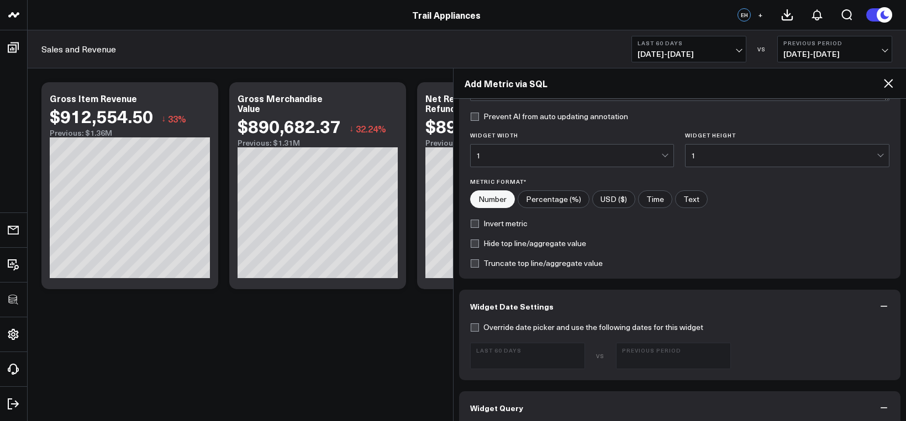
scroll to position [380, 0]
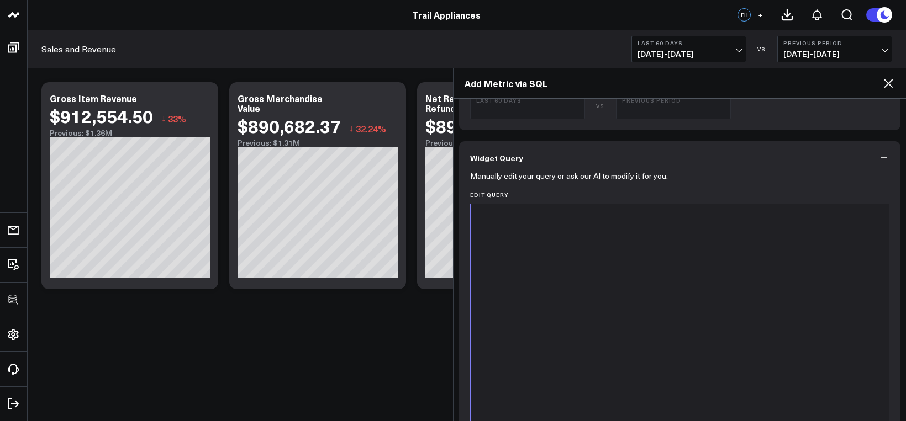
click at [637, 359] on div at bounding box center [680, 342] width 408 height 264
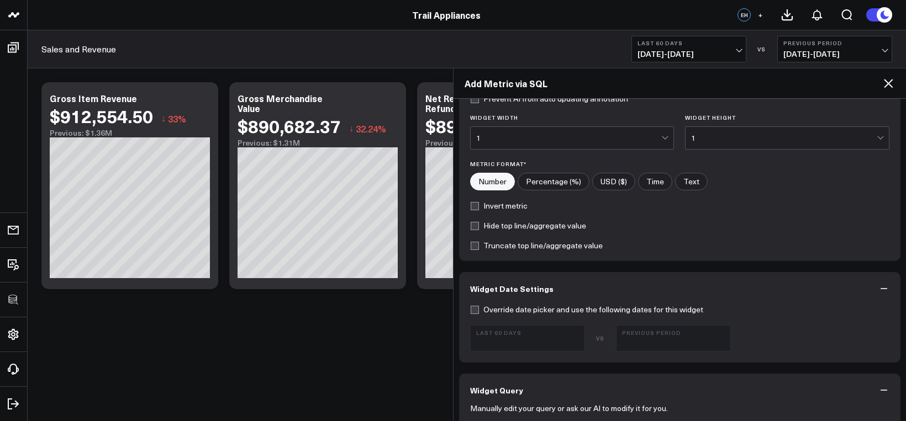
scroll to position [0, 0]
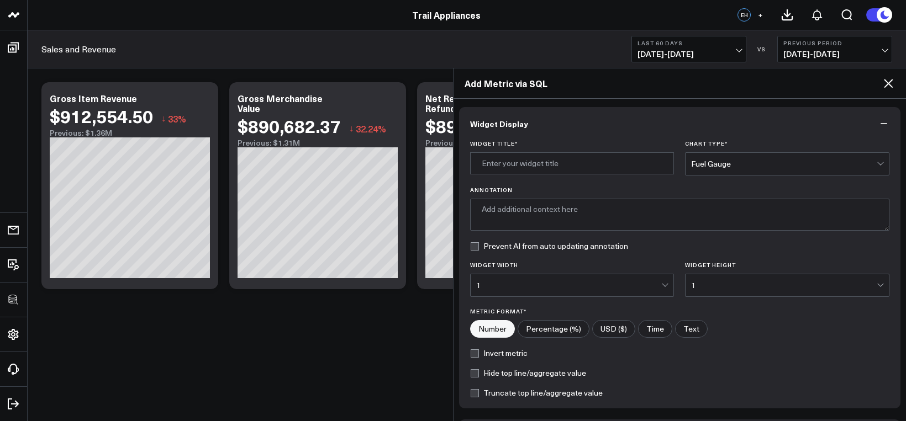
click at [698, 168] on div "Fuel Gauge" at bounding box center [784, 164] width 186 height 9
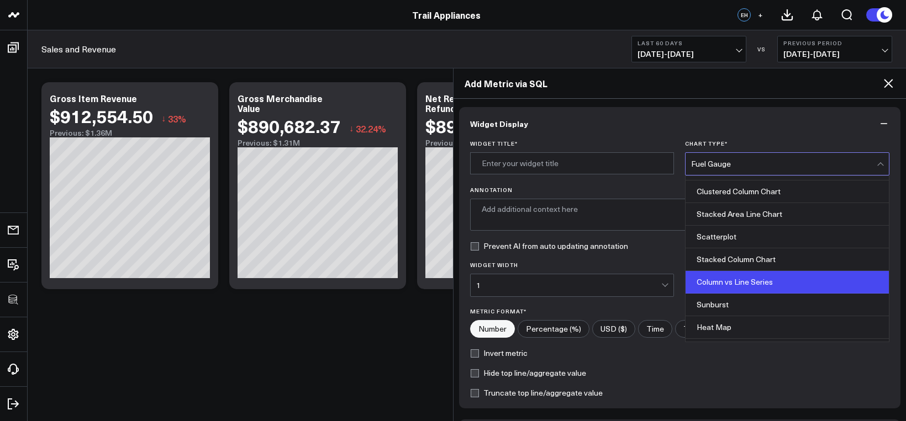
scroll to position [445, 0]
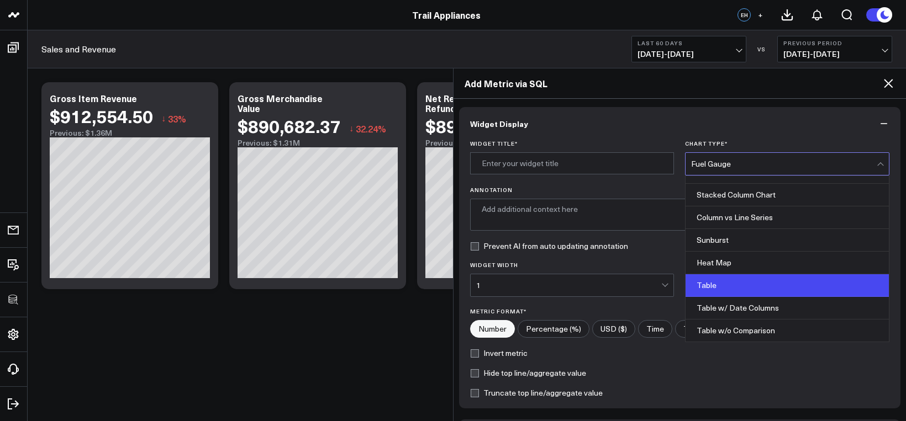
click at [719, 284] on div "Table" at bounding box center [786, 286] width 203 height 23
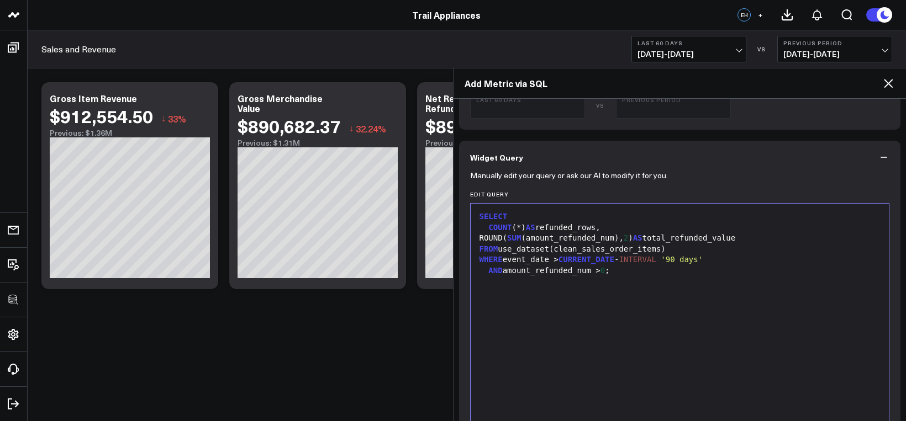
scroll to position [615, 0]
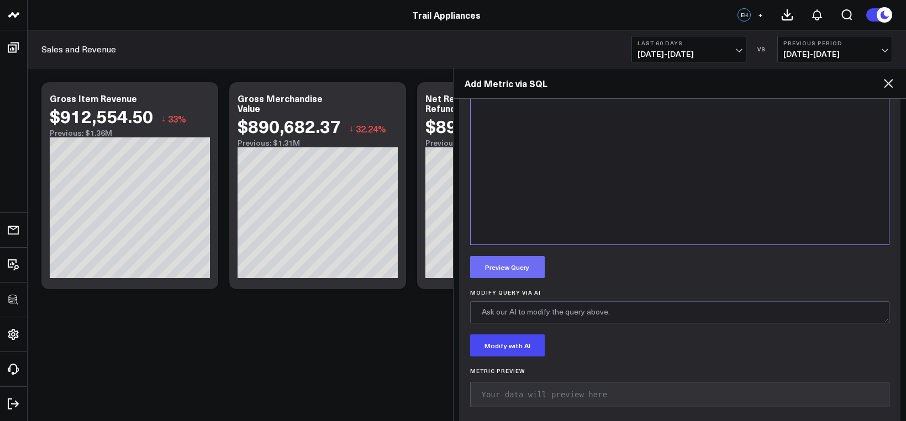
click at [524, 275] on button "Preview Query" at bounding box center [507, 267] width 75 height 22
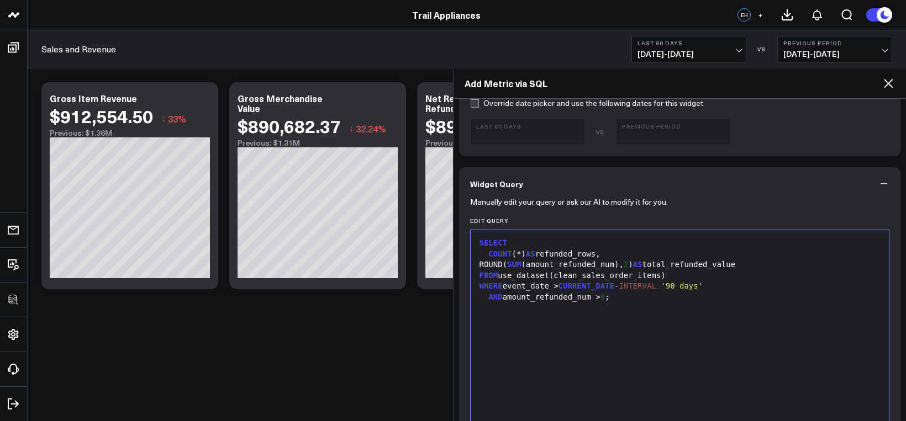
scroll to position [360, 0]
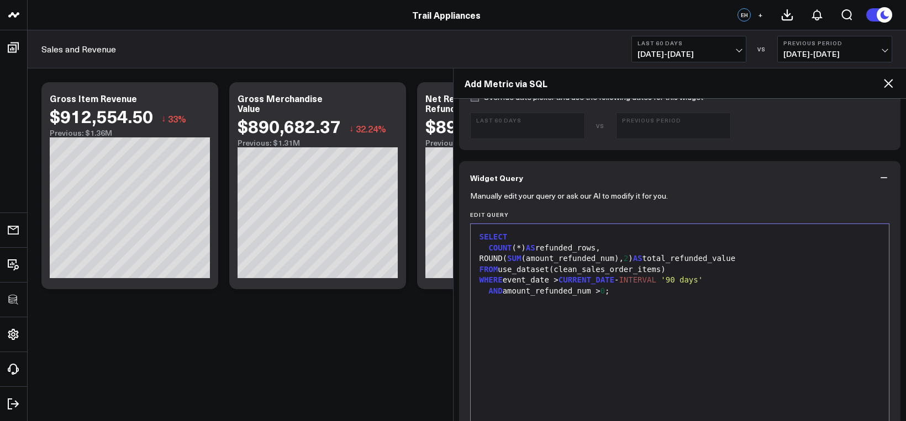
click at [541, 266] on div "FROM use_dataset(clean_sales_order_items)" at bounding box center [680, 270] width 408 height 11
drag, startPoint x: 670, startPoint y: 270, endPoint x: 549, endPoint y: 273, distance: 121.6
click at [549, 273] on div "FROM use_dataset(clean_sales_order_items)" at bounding box center [680, 270] width 408 height 11
click at [560, 283] on span "use_dataset" at bounding box center [544, 281] width 51 height 9
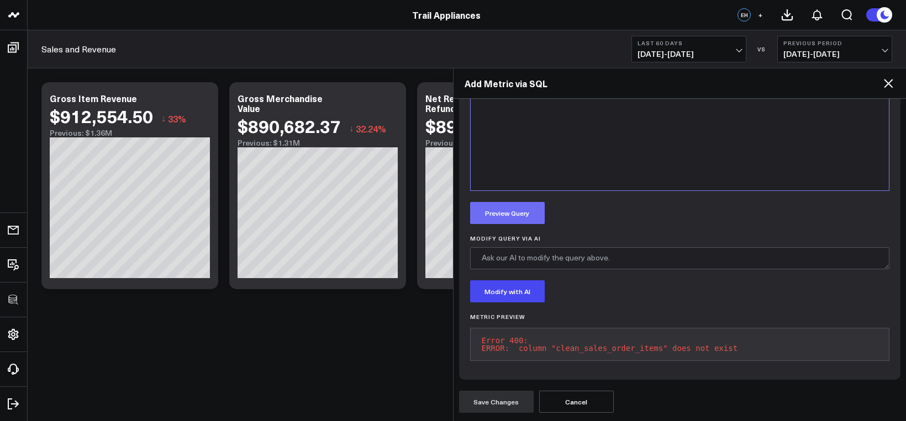
click at [526, 208] on button "Preview Query" at bounding box center [507, 213] width 75 height 22
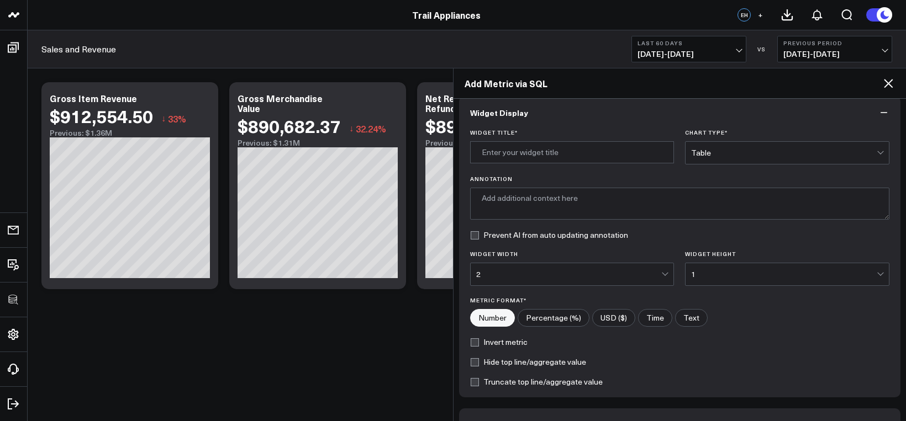
scroll to position [0, 0]
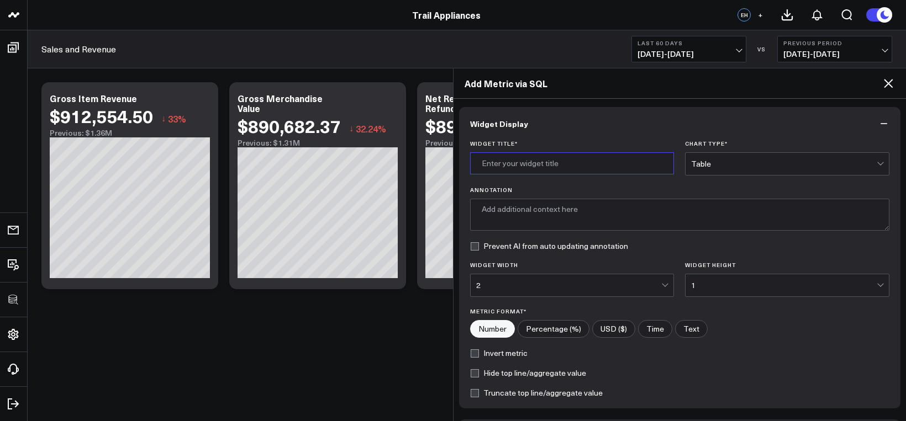
click at [560, 152] on input "Widget Title *" at bounding box center [572, 163] width 204 height 22
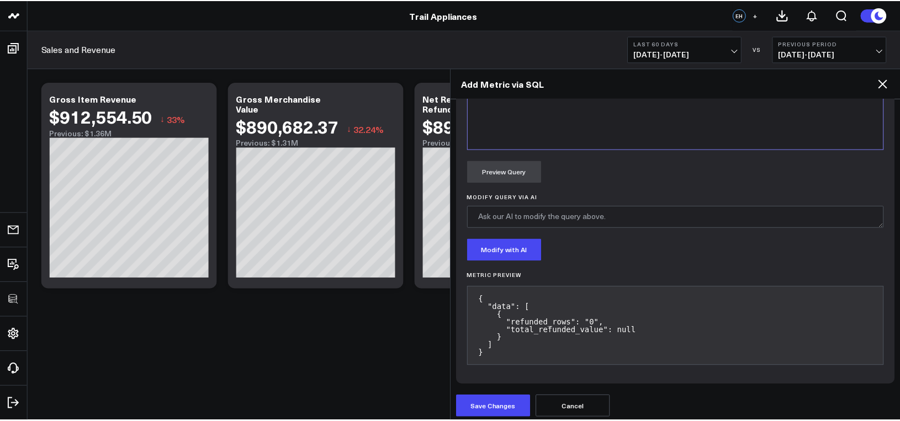
scroll to position [715, 0]
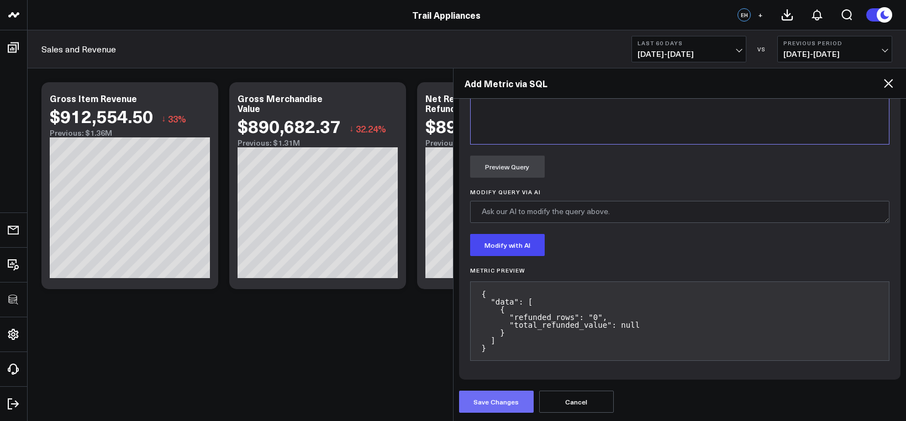
type input "Refunds"
click at [520, 397] on button "Save Changes" at bounding box center [496, 402] width 75 height 22
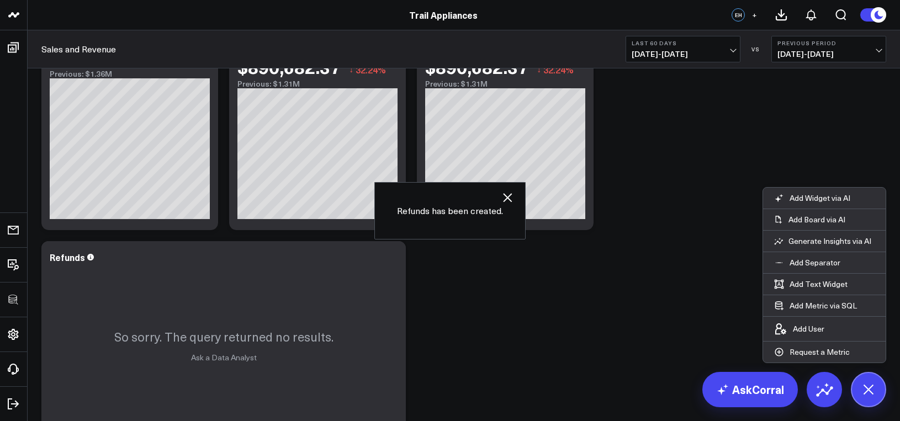
scroll to position [60, 0]
click at [510, 194] on icon "button" at bounding box center [507, 197] width 9 height 9
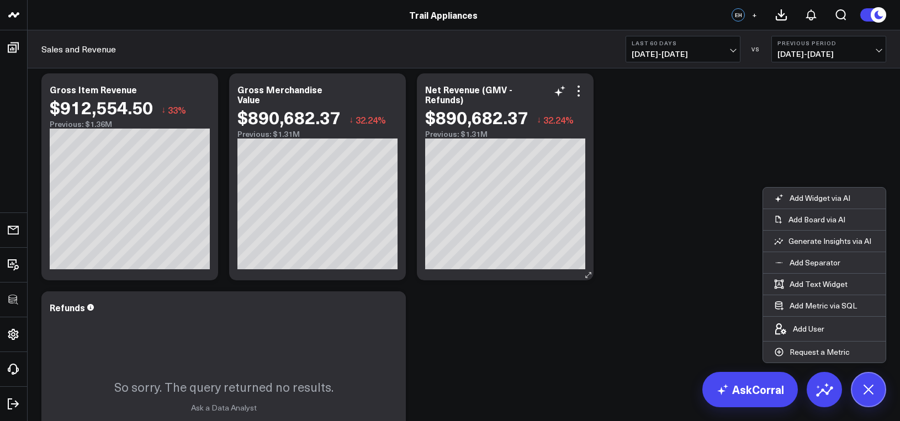
scroll to position [0, 0]
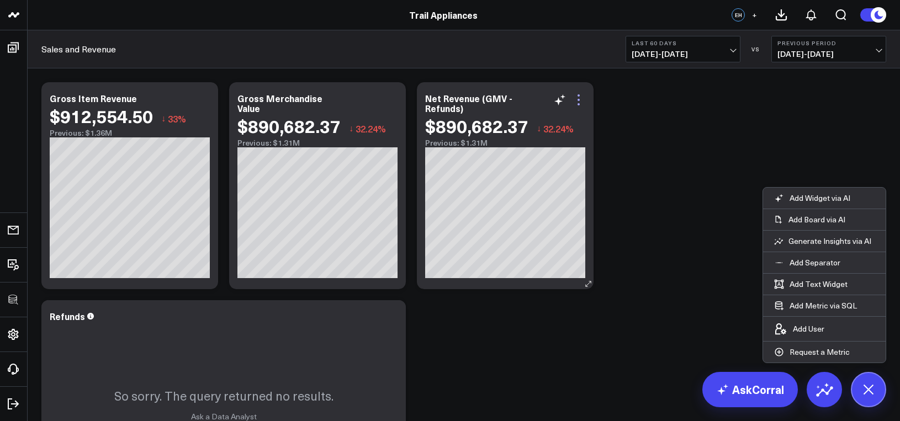
click at [575, 98] on icon at bounding box center [578, 99] width 13 height 13
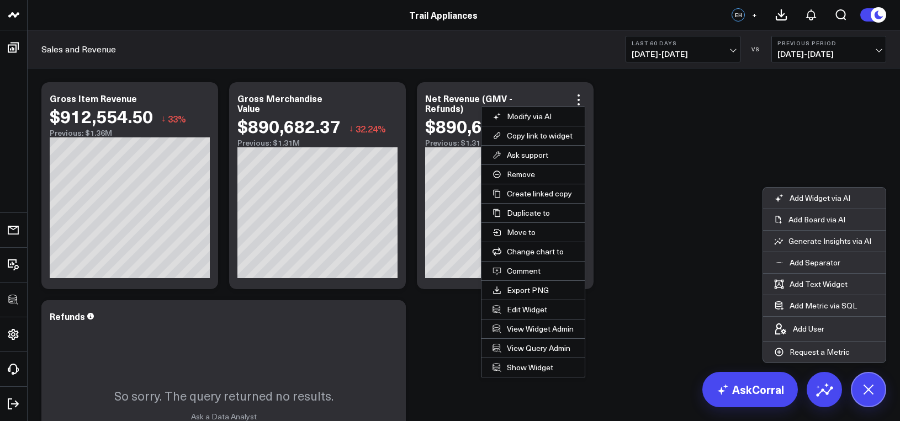
click at [637, 112] on div "Modify via AI Copy link to widget Ask support Remove Create linked copy Executi…" at bounding box center [464, 295] width 856 height 436
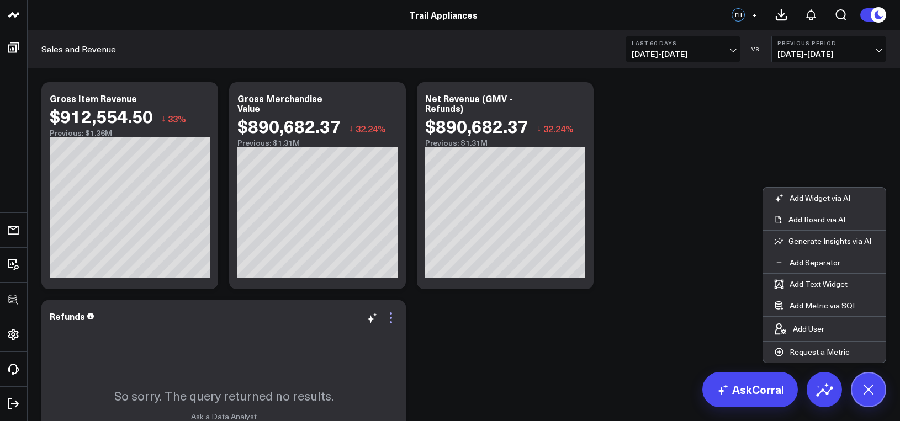
click at [393, 314] on icon at bounding box center [390, 318] width 13 height 13
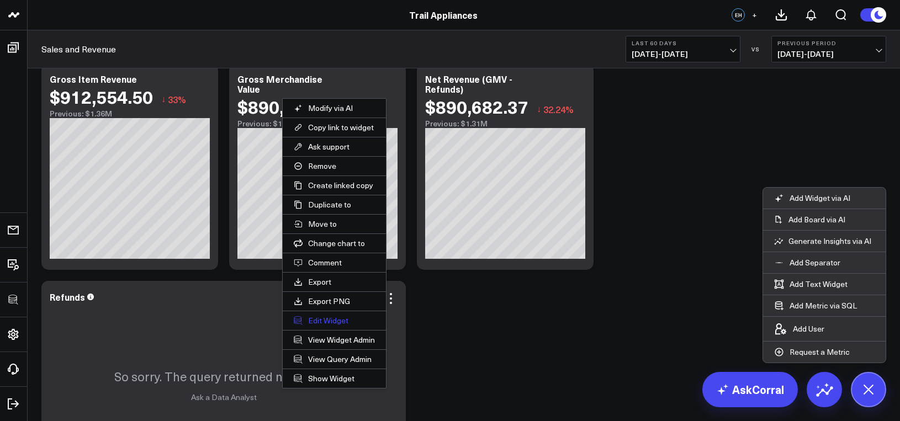
scroll to position [21, 0]
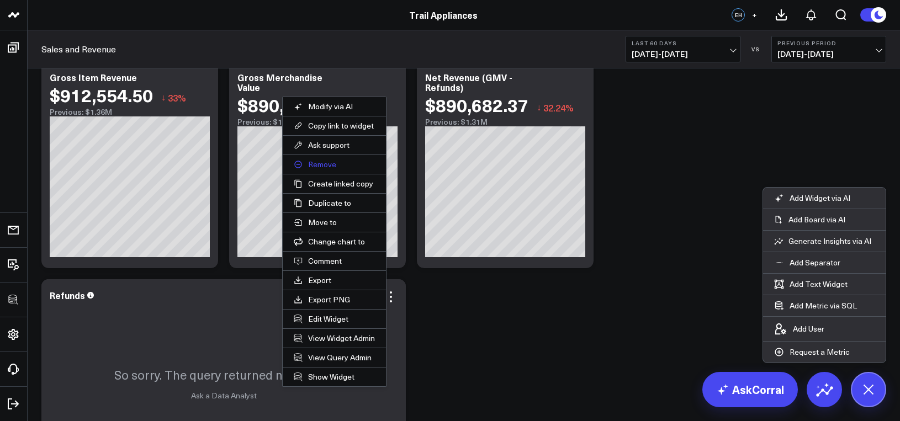
click at [333, 170] on button "Remove" at bounding box center [334, 164] width 103 height 19
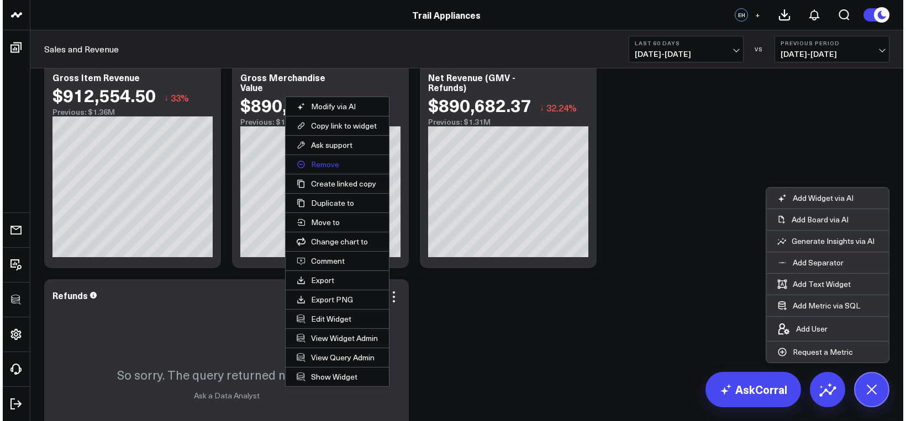
scroll to position [0, 0]
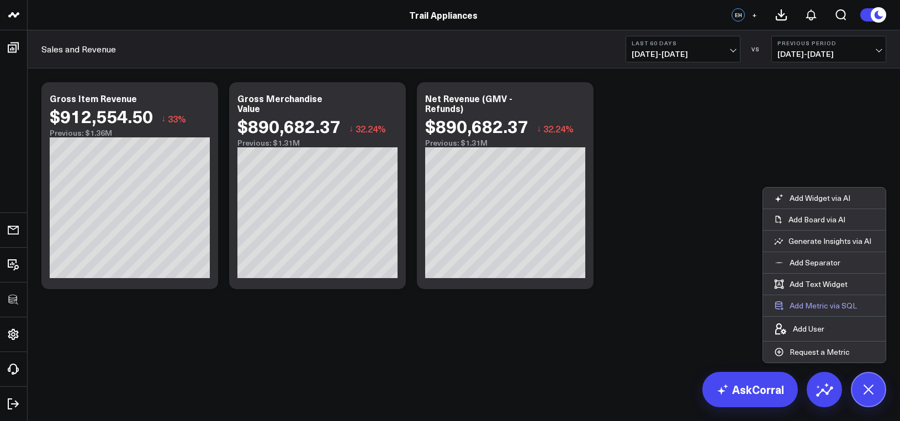
click at [738, 302] on button "Add Metric via SQL" at bounding box center [815, 306] width 105 height 21
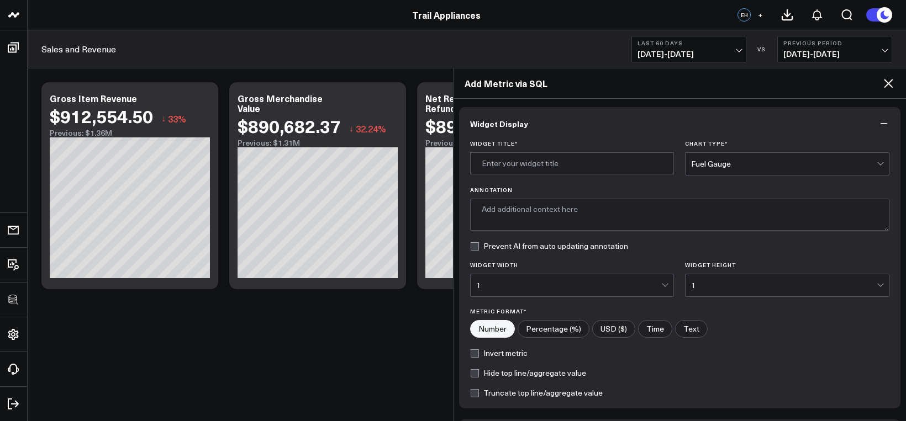
scroll to position [381, 0]
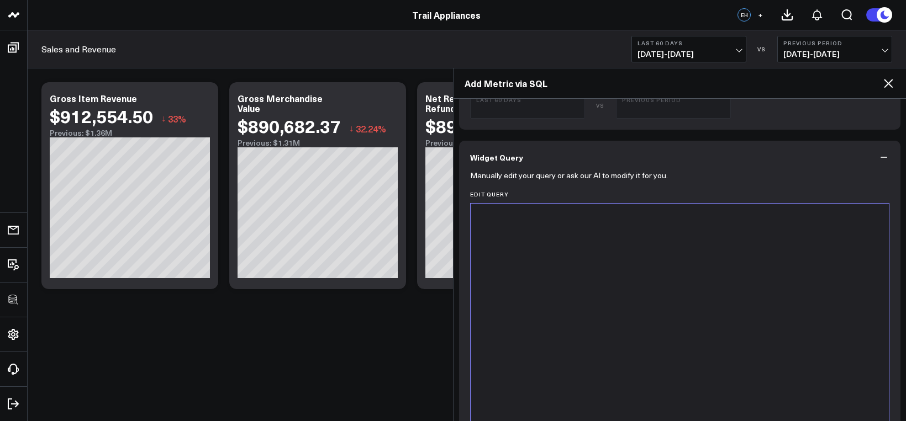
click at [625, 321] on div at bounding box center [680, 341] width 408 height 264
paste div
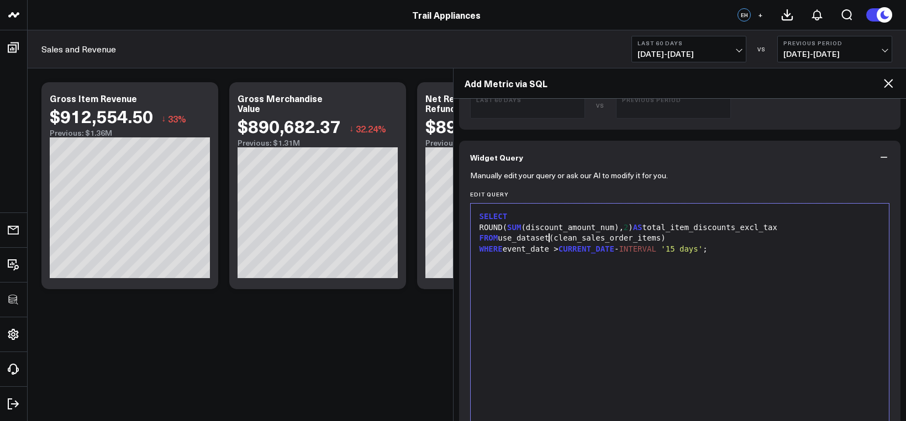
click at [550, 240] on div "FROM use_dataset(clean_sales_order_items)" at bounding box center [680, 238] width 408 height 11
click at [570, 246] on li "use_datase t Use a CorralData Data Set in the query" at bounding box center [605, 250] width 204 height 14
drag, startPoint x: 769, startPoint y: 240, endPoint x: 641, endPoint y: 239, distance: 127.6
click at [641, 239] on div "FROM use_dataset(clean_sales_items) t(clean_sales_order_items)" at bounding box center [680, 238] width 408 height 11
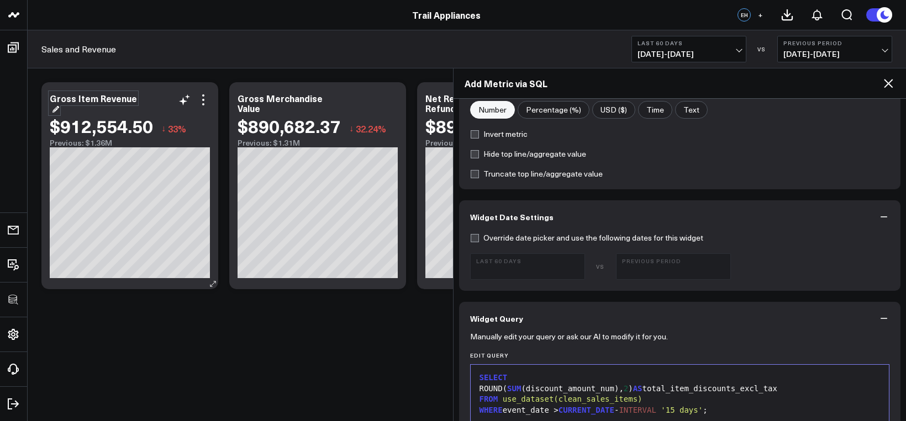
scroll to position [0, 0]
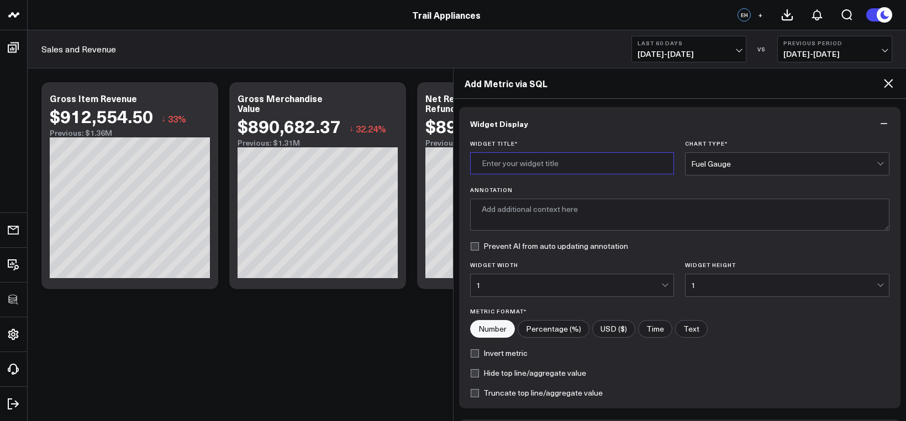
click at [520, 162] on input "Widget Title *" at bounding box center [572, 163] width 204 height 22
type input "Item Discounts"
click at [616, 327] on input"] "USD ($)" at bounding box center [614, 329] width 42 height 17
radio input"] "true"
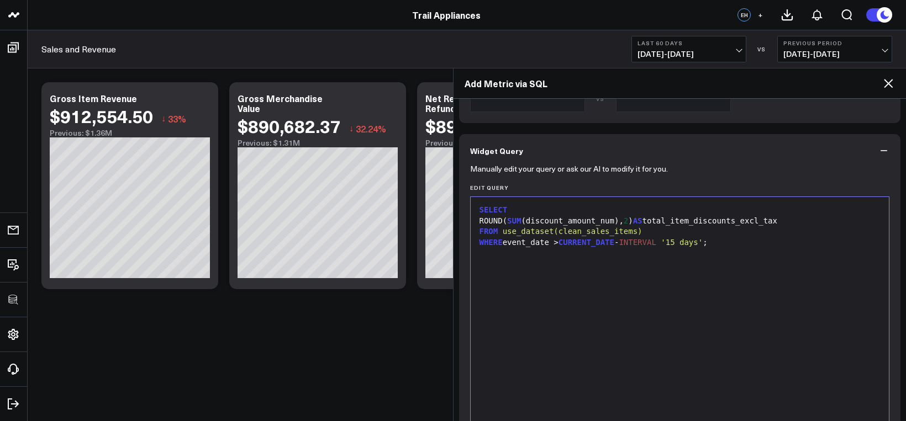
scroll to position [661, 0]
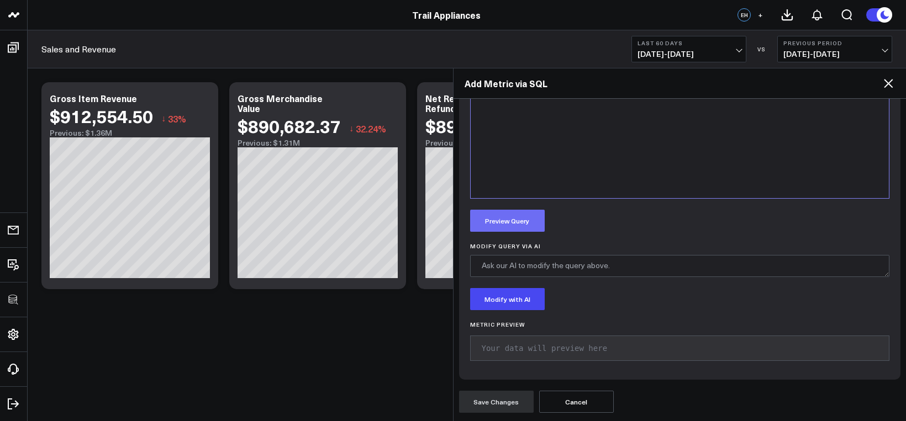
click at [523, 231] on button "Preview Query" at bounding box center [507, 221] width 75 height 22
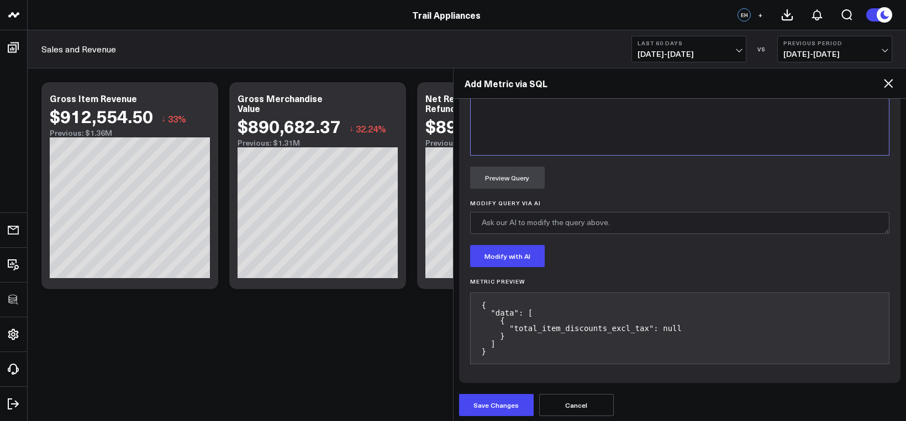
scroll to position [708, 0]
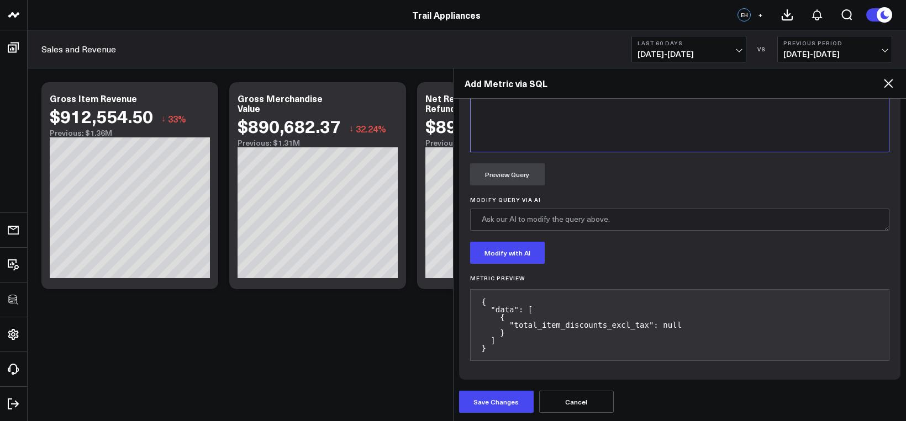
click at [516, 397] on button "Save Changes" at bounding box center [496, 402] width 75 height 22
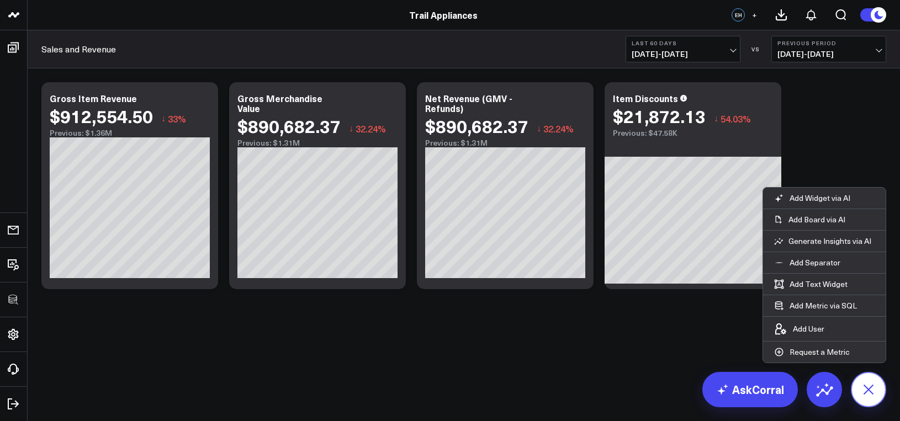
click at [738, 396] on button at bounding box center [868, 389] width 35 height 35
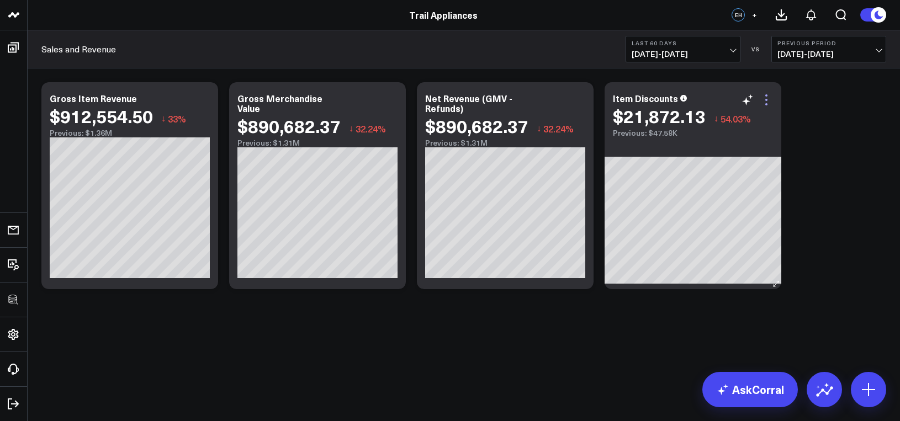
click at [738, 97] on icon at bounding box center [766, 99] width 13 height 13
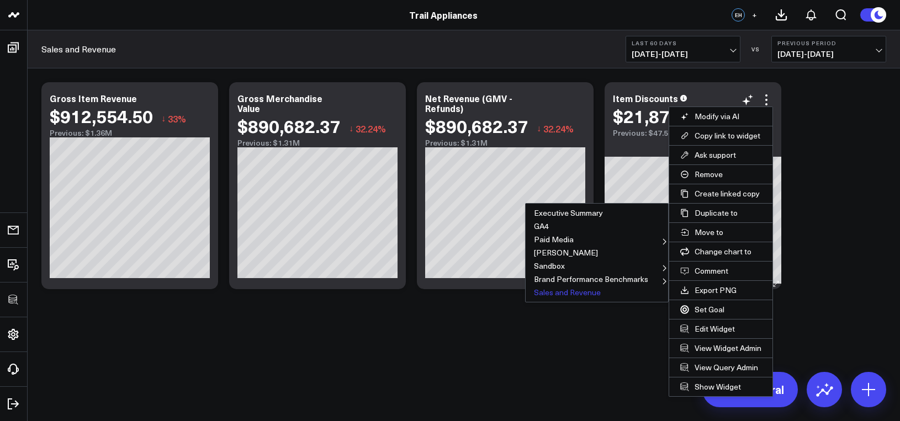
click at [560, 292] on button "Sales and Revenue" at bounding box center [597, 292] width 143 height 13
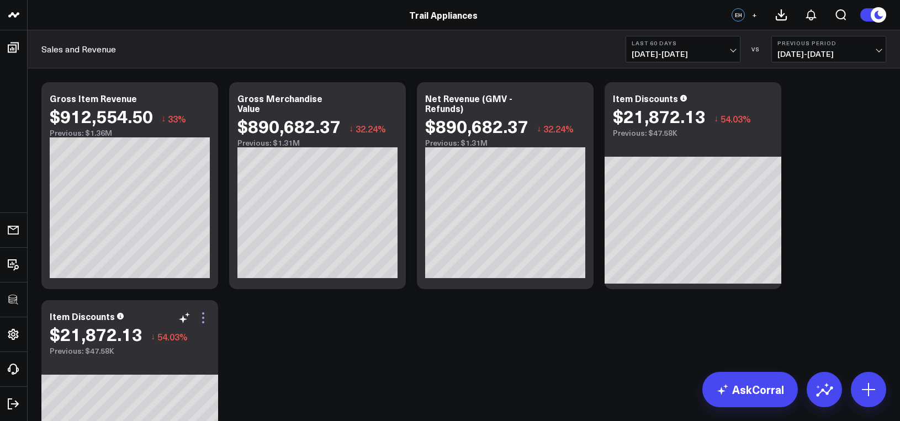
click at [202, 317] on icon at bounding box center [203, 318] width 13 height 13
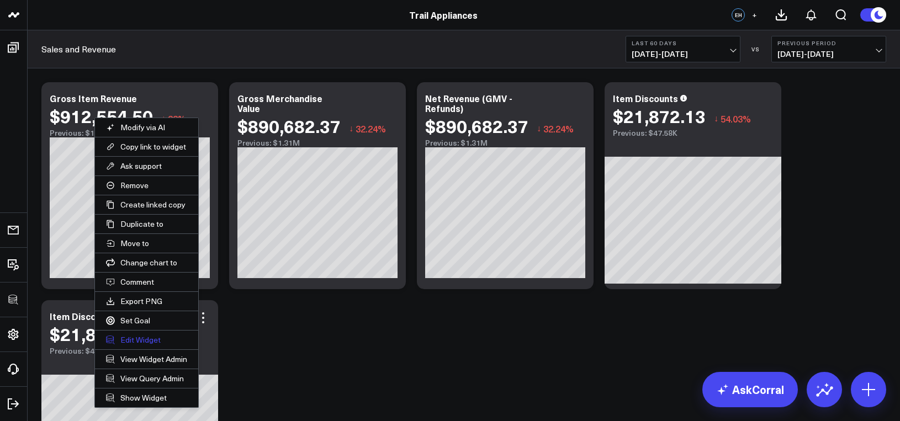
click at [139, 342] on button "Edit Widget" at bounding box center [146, 340] width 103 height 19
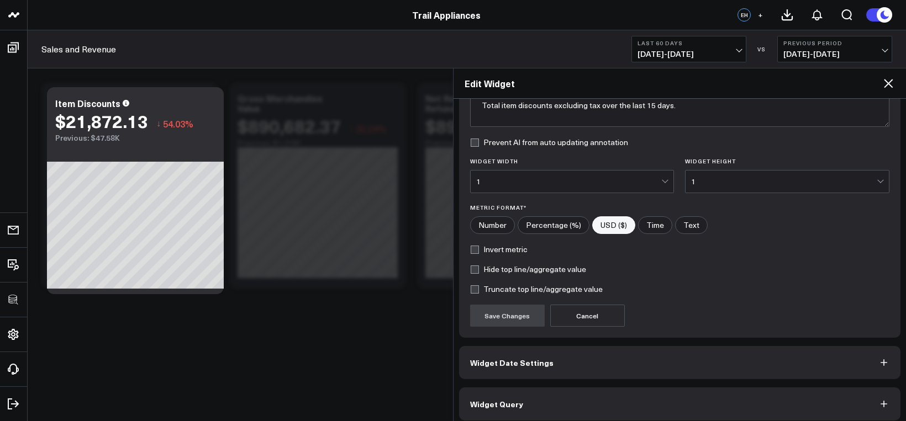
scroll to position [112, 0]
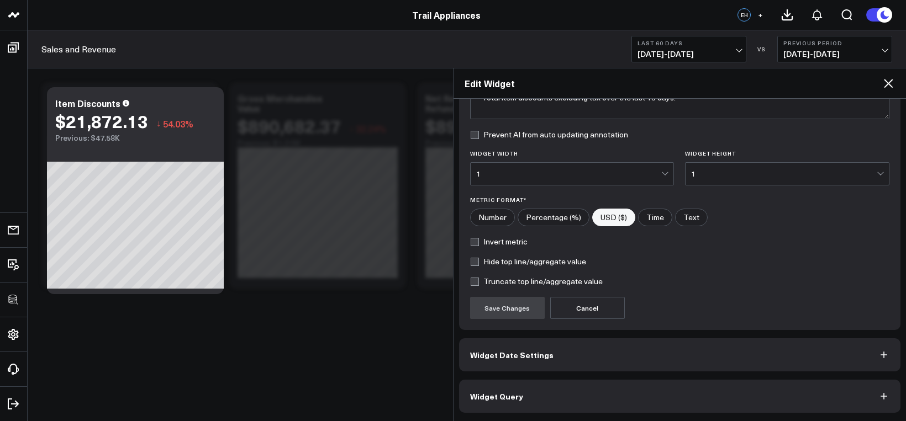
click at [560, 389] on button "Widget Query" at bounding box center [680, 396] width 442 height 33
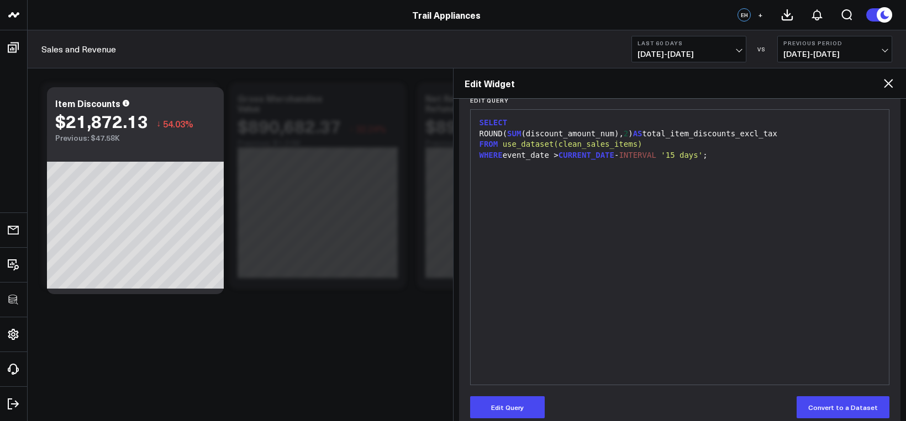
scroll to position [160, 0]
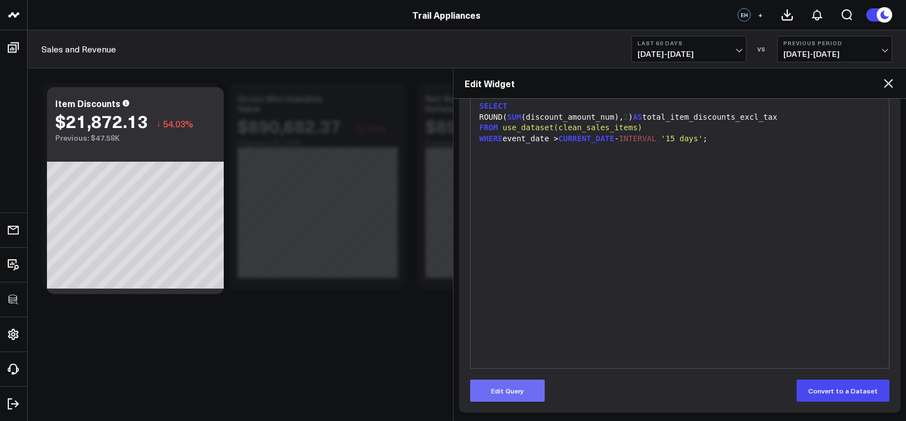
click at [522, 381] on button "Edit Query" at bounding box center [507, 391] width 75 height 22
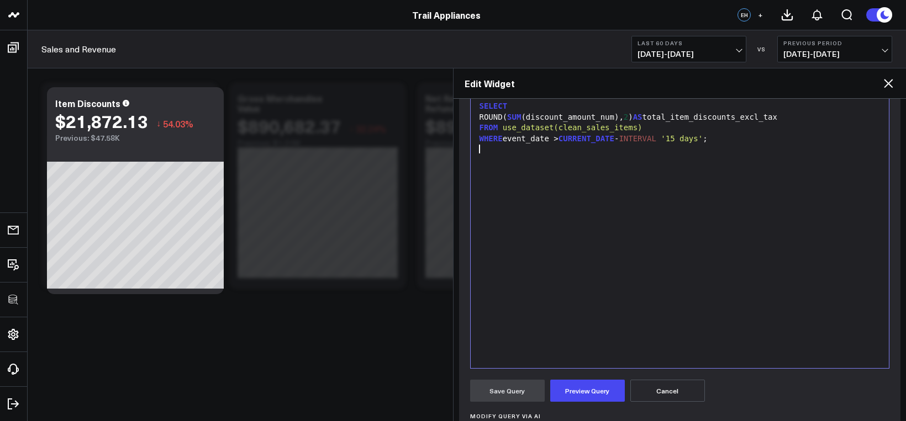
click at [567, 316] on div "SELECT ROUND( SUM (discount_amount_num), 2 ) AS total_item_discounts_excl_tax F…" at bounding box center [680, 231] width 408 height 264
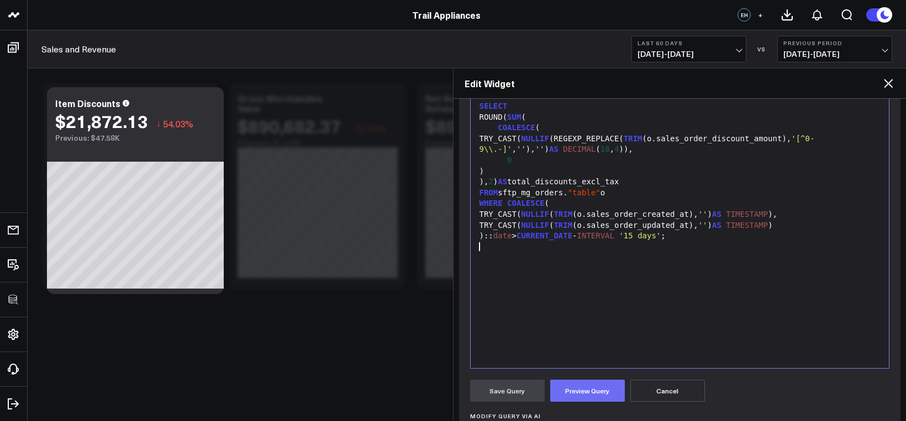
click at [574, 382] on button "Preview Query" at bounding box center [587, 391] width 75 height 22
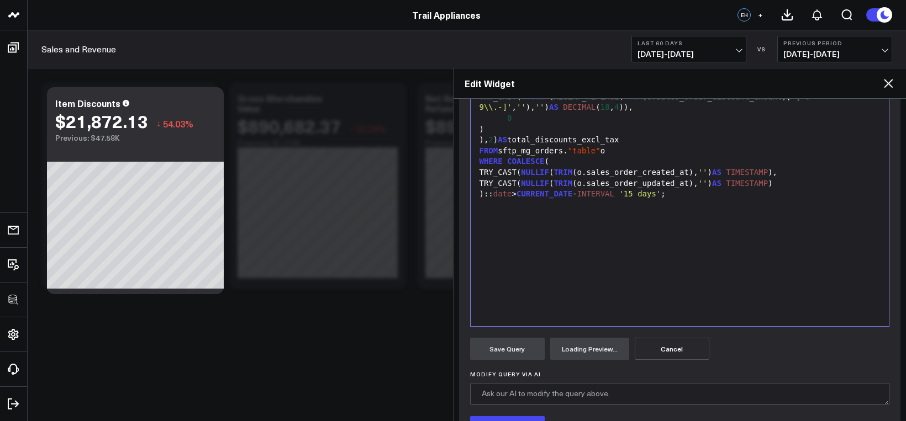
scroll to position [196, 0]
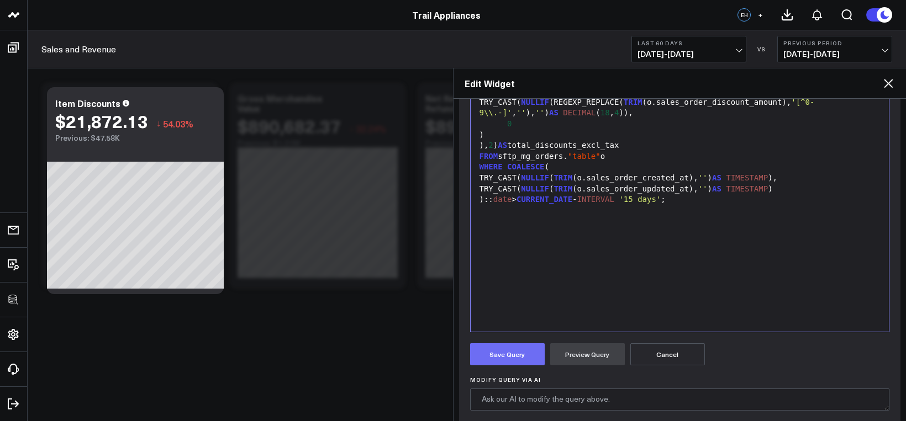
click at [536, 360] on button "Save Query" at bounding box center [507, 355] width 75 height 22
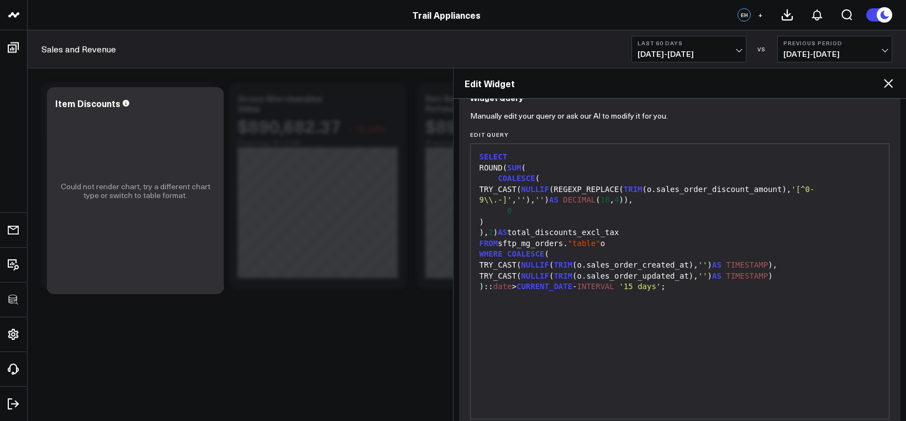
scroll to position [130, 0]
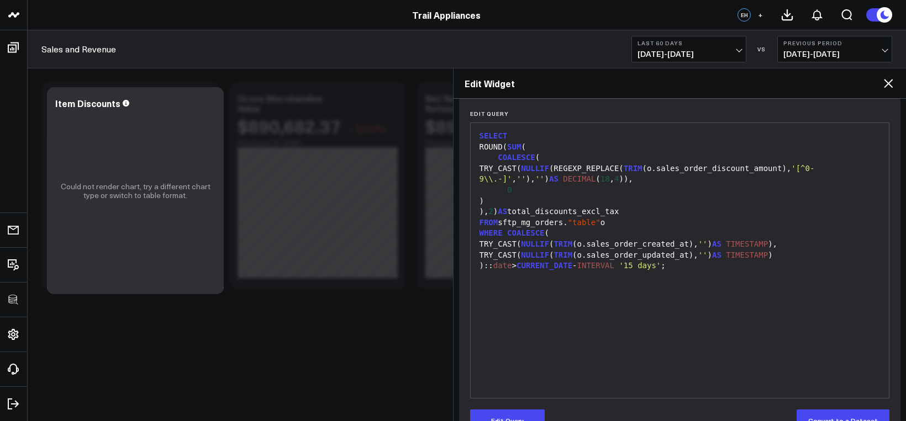
click at [674, 183] on div "TRY_CAST( NULLIF (REGEXP_REPLACE( TRIM (o.sales_order_discount_amount), '[^0-9\…" at bounding box center [680, 175] width 408 height 22
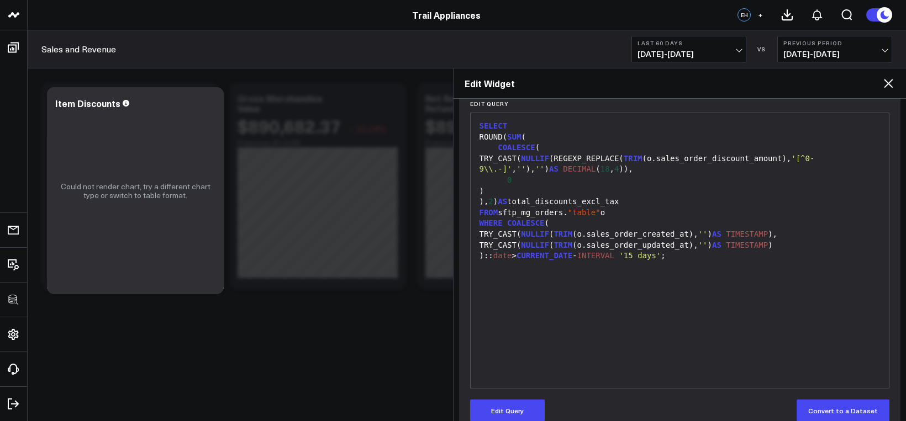
scroll to position [160, 0]
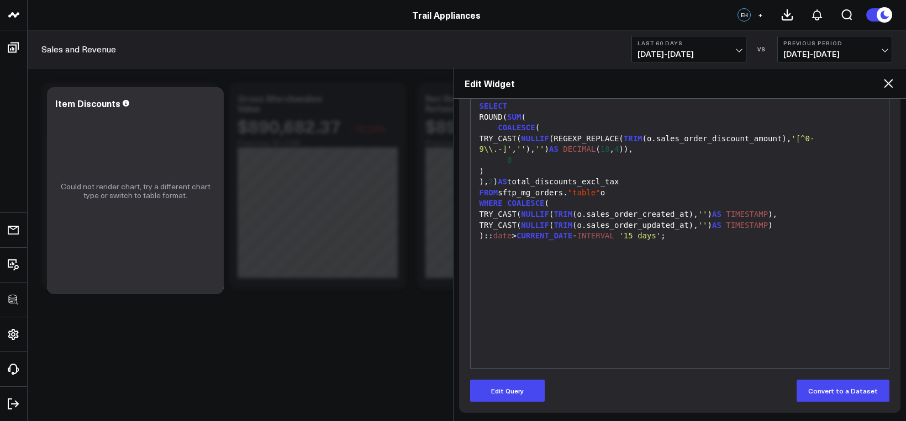
drag, startPoint x: 511, startPoint y: 389, endPoint x: 555, endPoint y: 339, distance: 66.6
click at [511, 389] on button "Edit Query" at bounding box center [507, 391] width 75 height 22
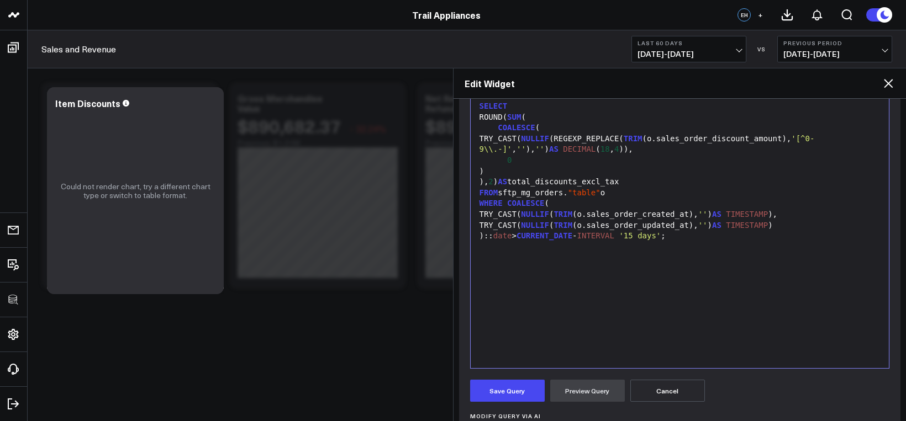
click at [562, 334] on div "SELECT ROUND( SUM ( COALESCE ( TRY_CAST( NULLIF (REGEXP_REPLACE( TRIM (o.sales_…" at bounding box center [680, 231] width 408 height 264
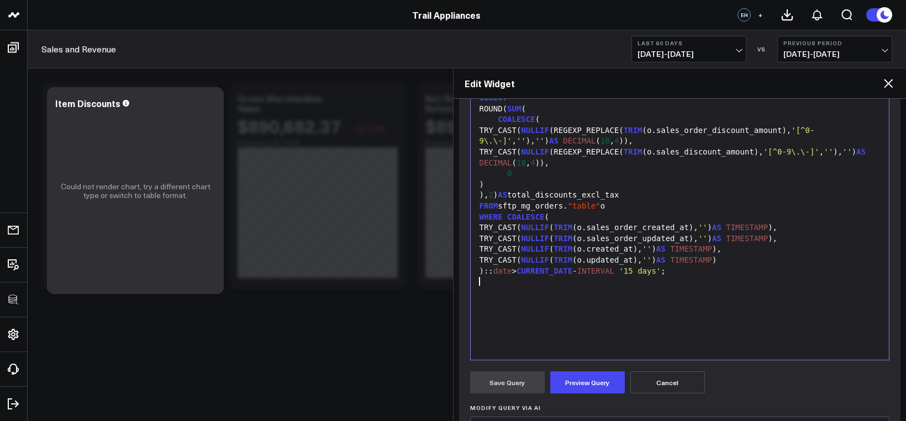
scroll to position [171, 0]
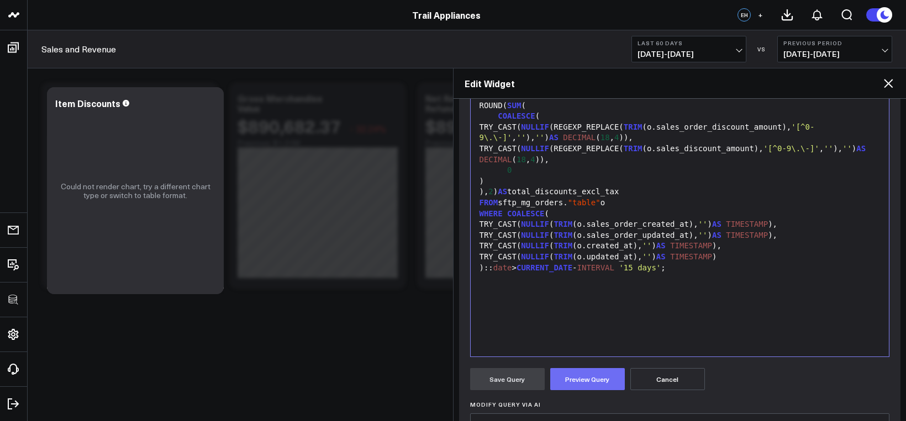
click at [586, 379] on button "Preview Query" at bounding box center [587, 379] width 75 height 22
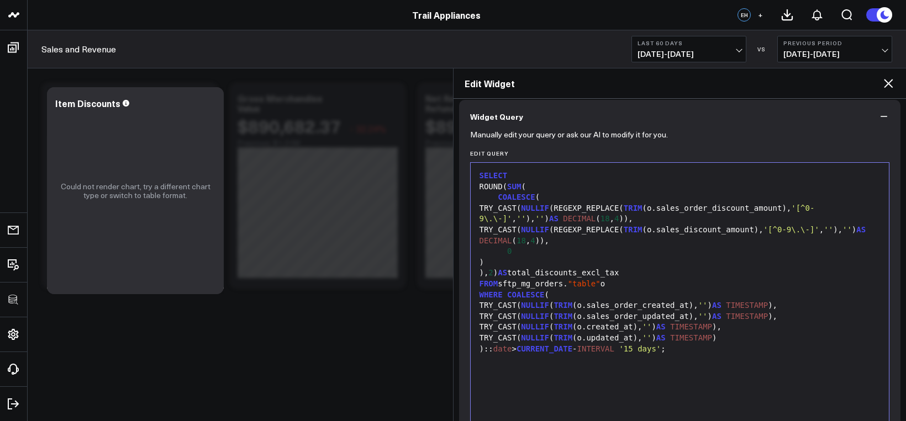
scroll to position [80, 0]
